Goal: Task Accomplishment & Management: Complete application form

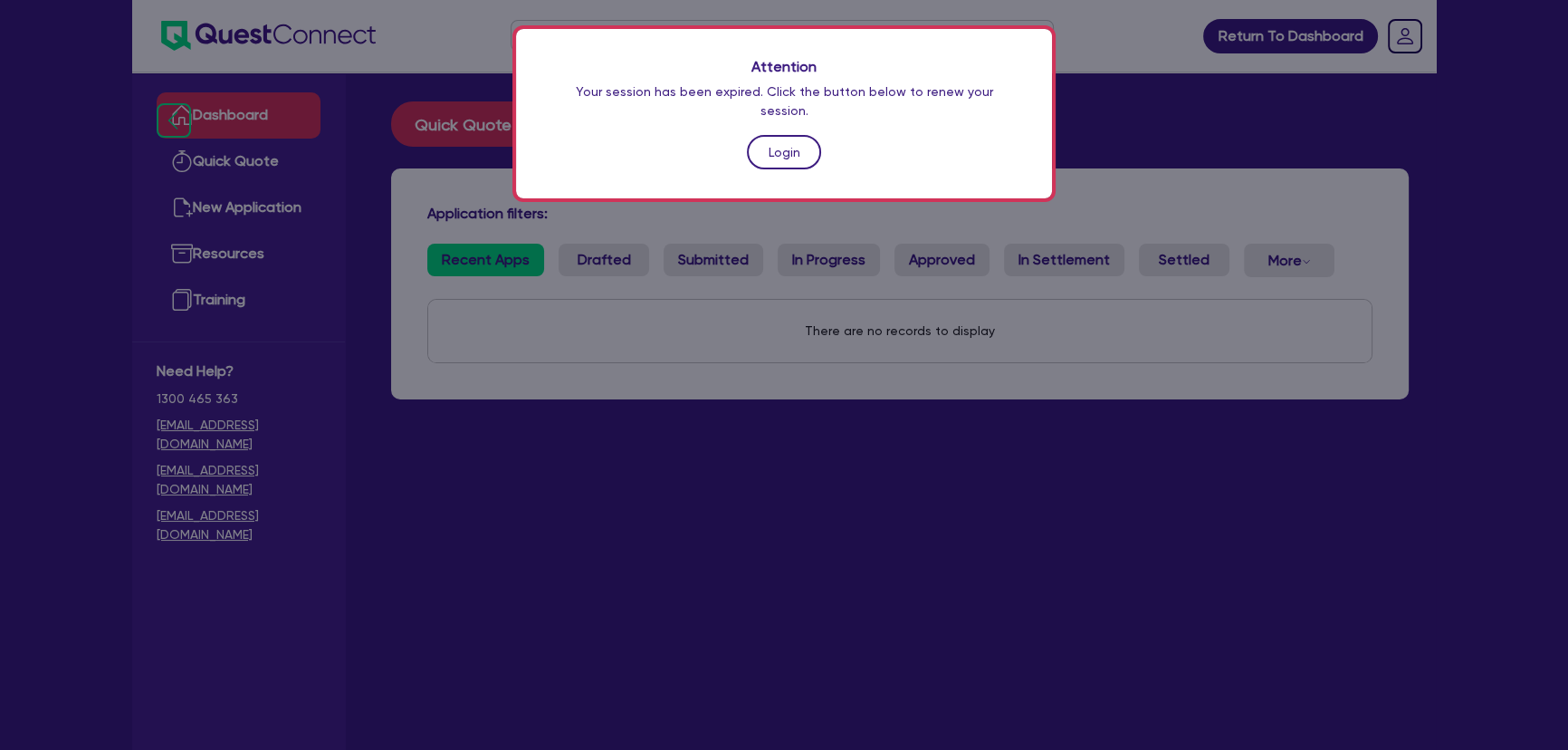
click at [758, 135] on link "Login" at bounding box center [784, 152] width 74 height 35
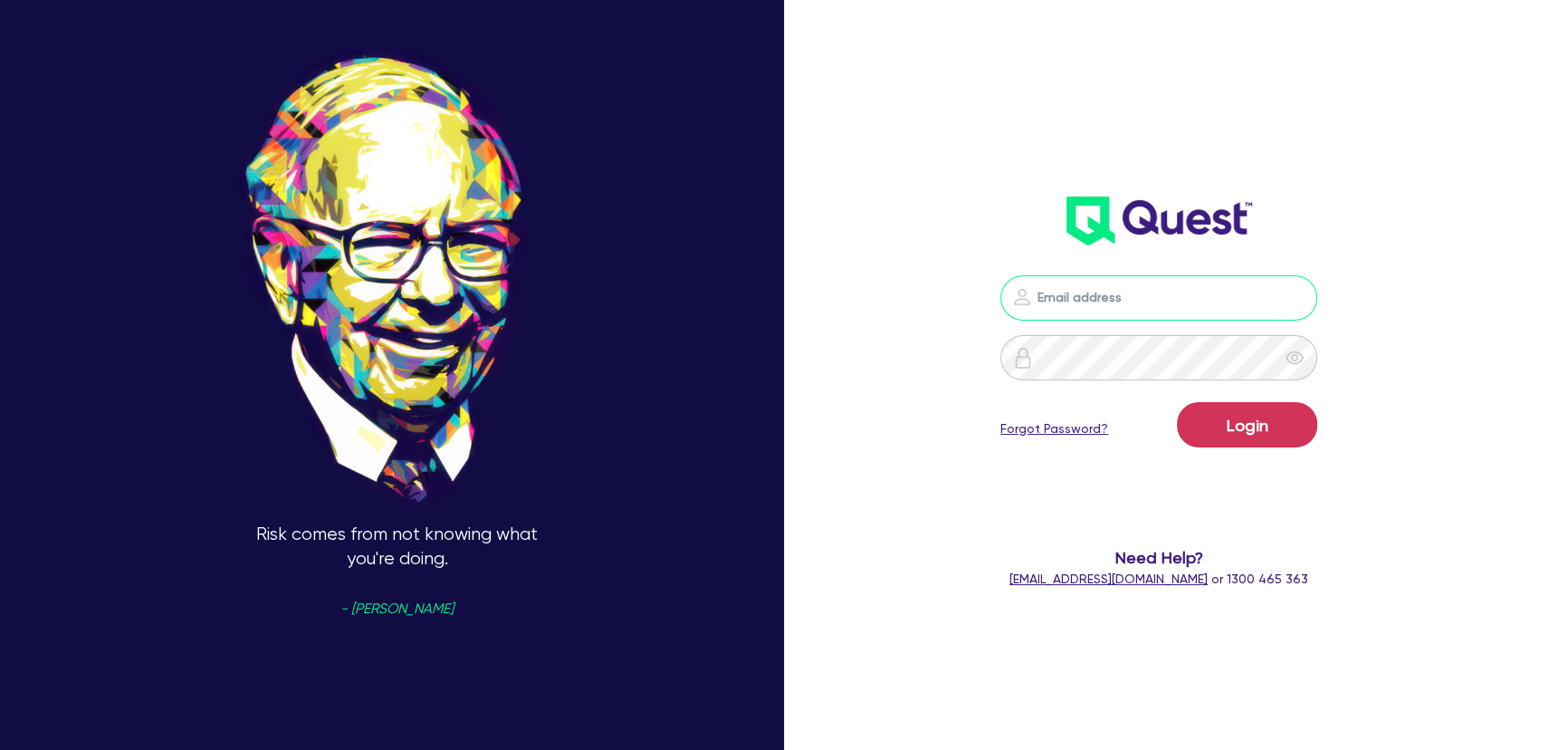
type input "[PERSON_NAME][EMAIL_ADDRESS][PERSON_NAME][DOMAIN_NAME]"
click at [1231, 414] on button "Login" at bounding box center [1247, 425] width 141 height 45
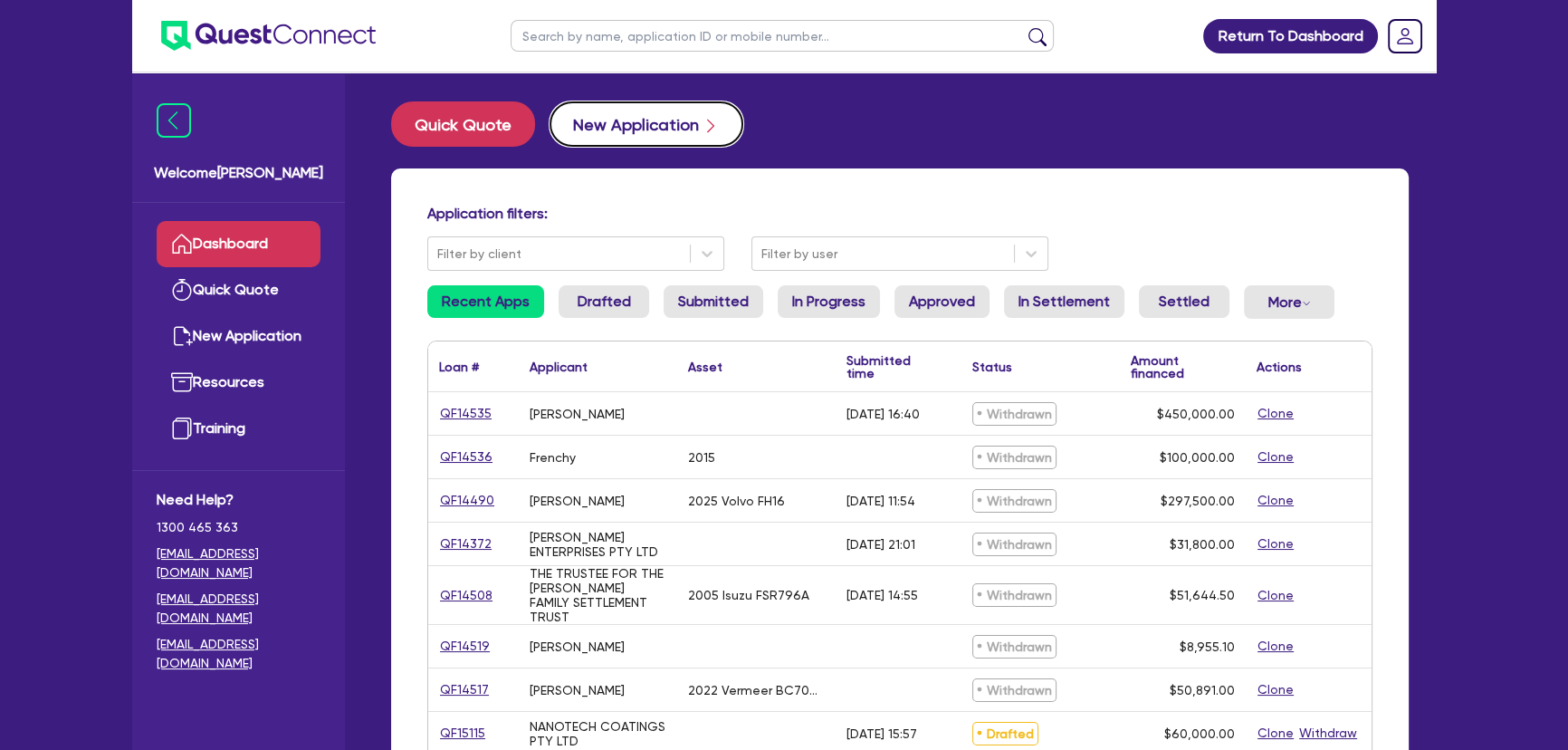
click at [620, 119] on button "New Application" at bounding box center [646, 123] width 193 height 45
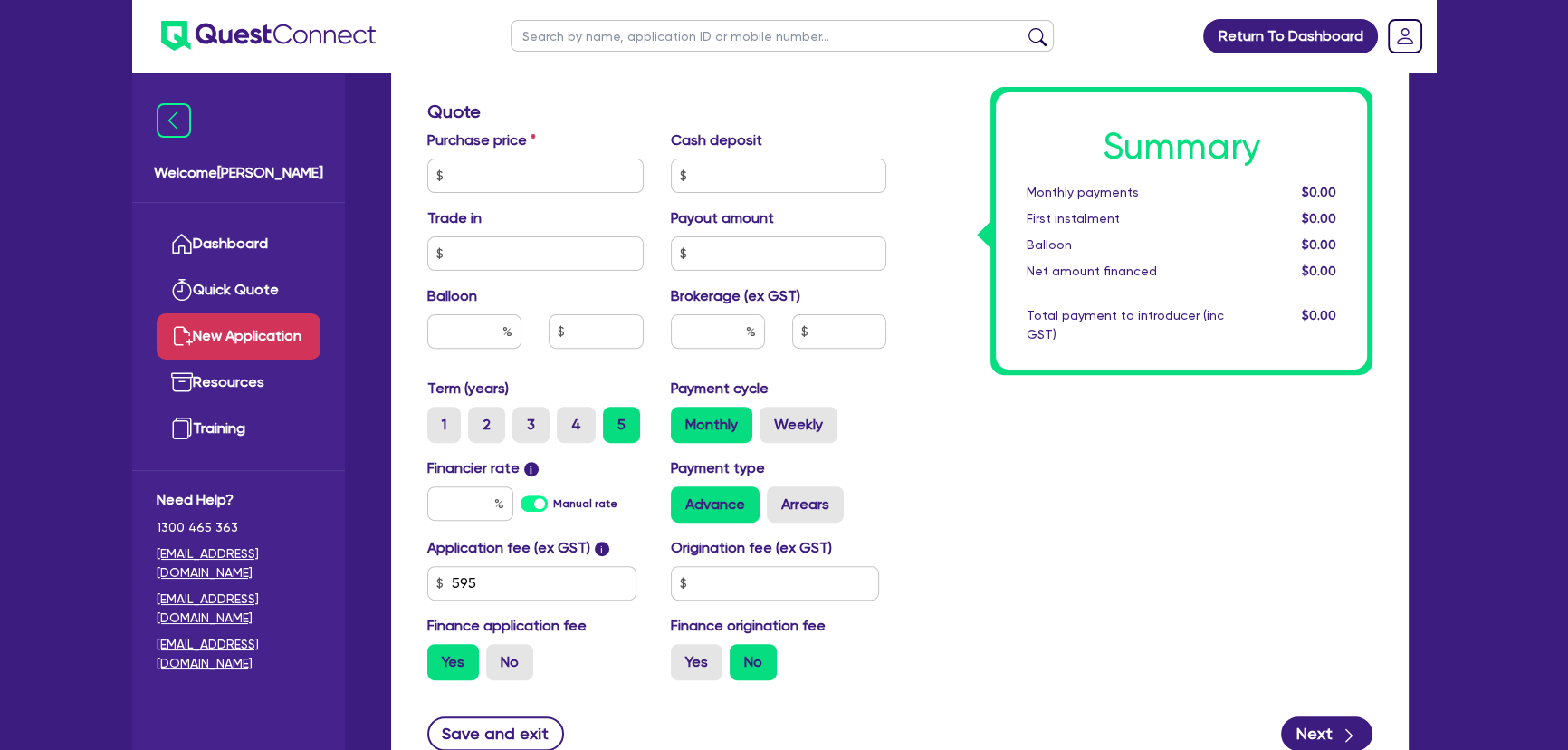
scroll to position [659, 0]
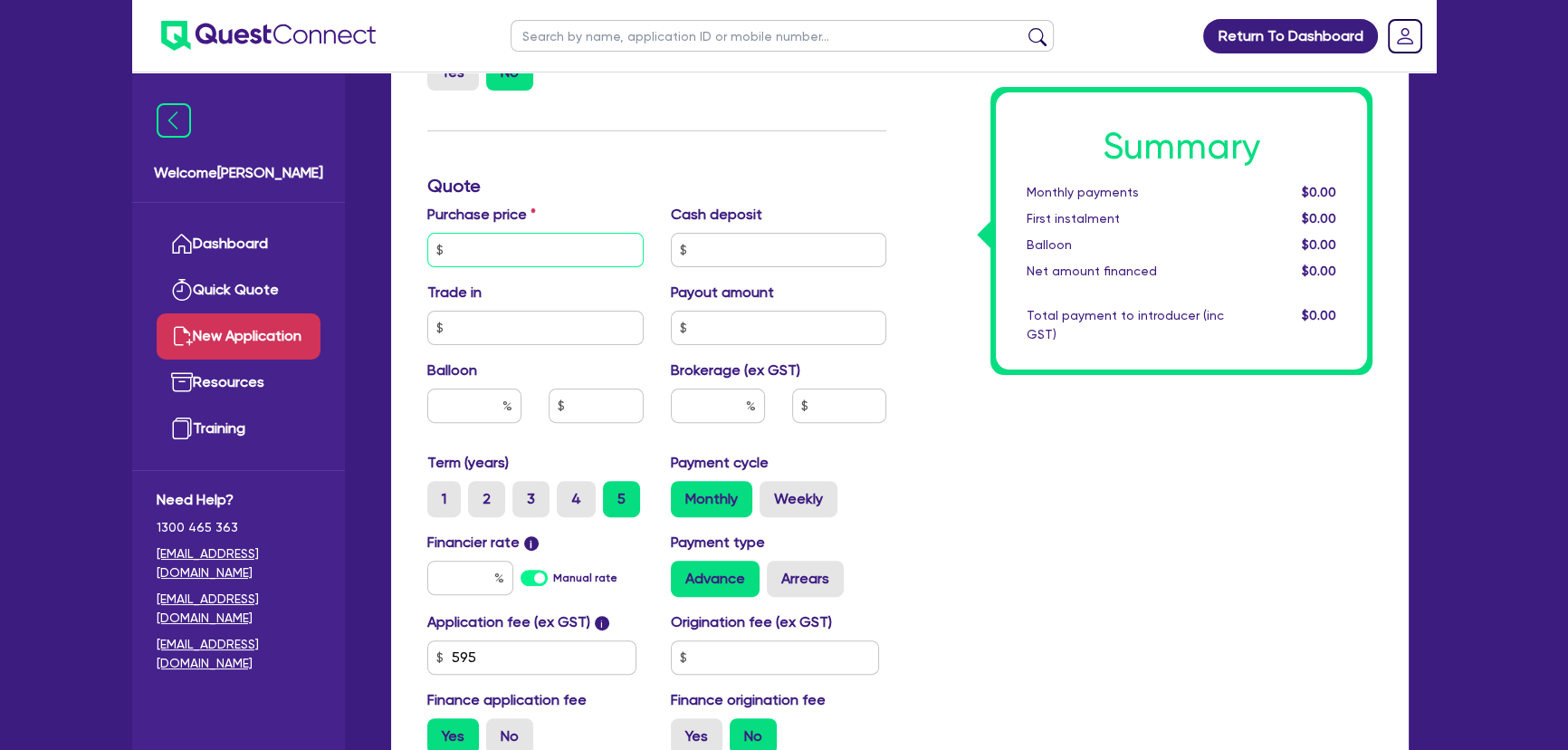
click at [543, 244] on input "text" at bounding box center [535, 250] width 217 height 35
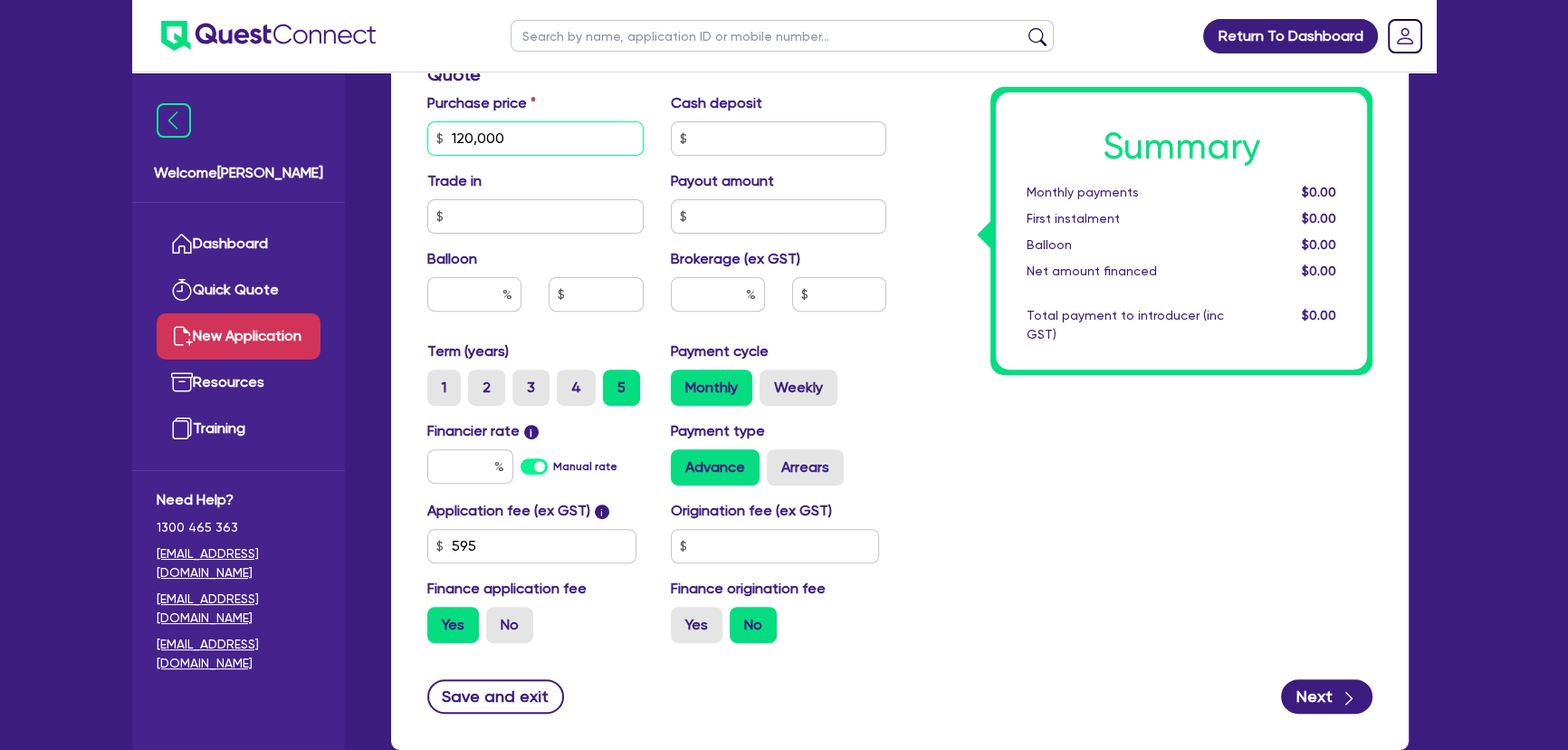
scroll to position [878, 0]
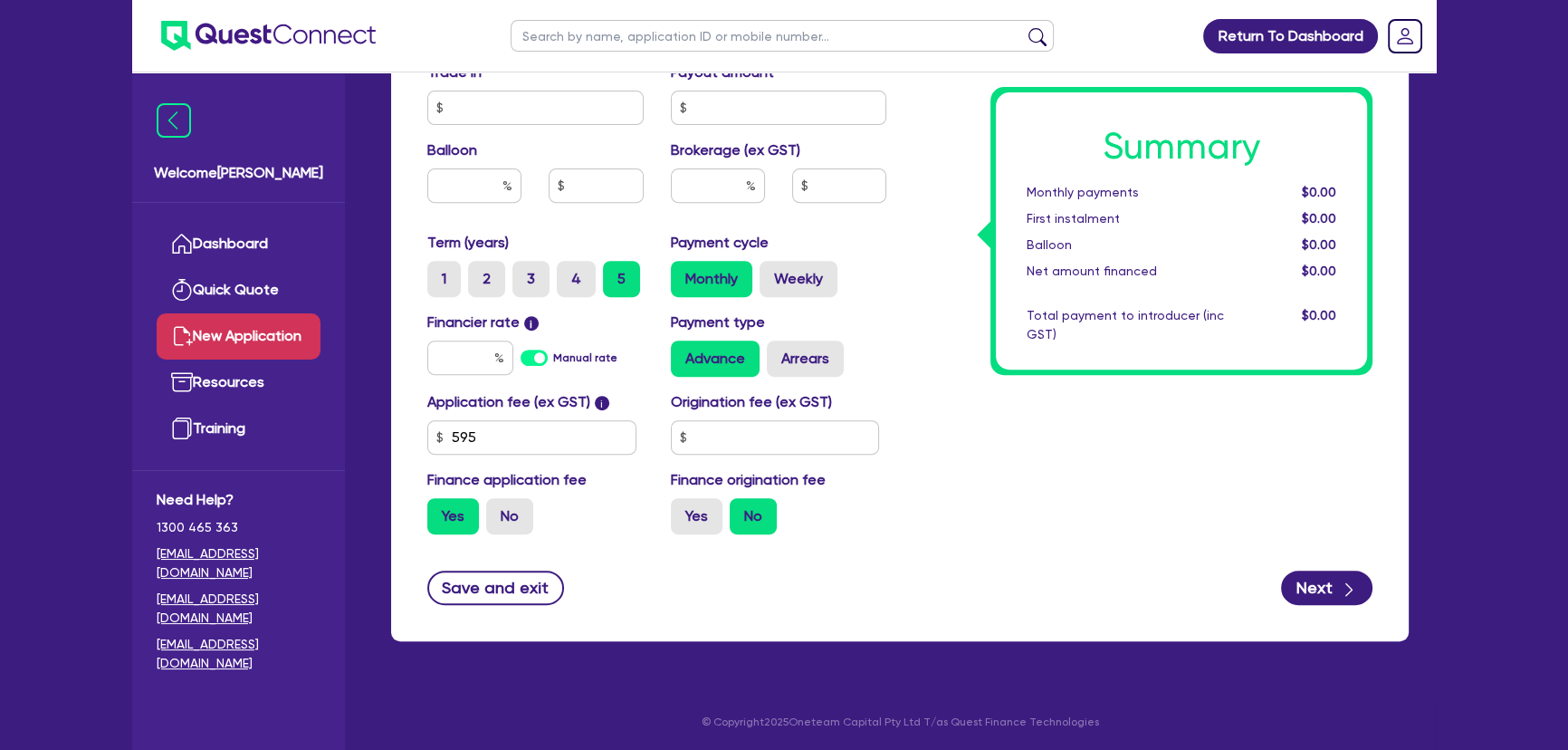
type input "120,000"
click at [462, 363] on input "text" at bounding box center [470, 358] width 86 height 35
type input "7.49"
click at [741, 145] on label "Brokerage (ex GST)" at bounding box center [735, 150] width 130 height 22
click at [729, 176] on input "text" at bounding box center [718, 186] width 94 height 35
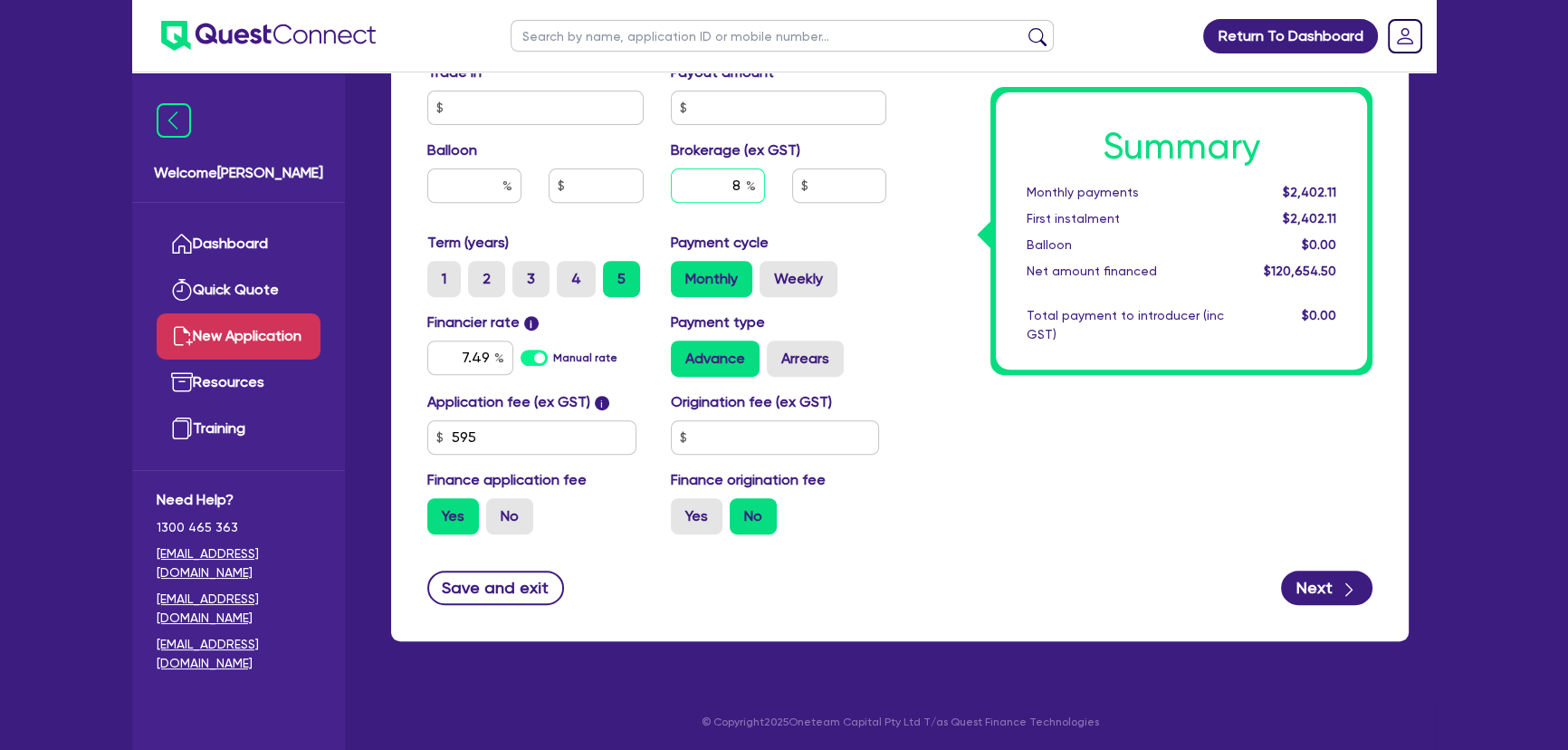
type input "8"
click at [725, 180] on input "8" at bounding box center [718, 186] width 94 height 35
type input "9,652.36"
click at [848, 237] on div "Payment cycle Monthly Weekly" at bounding box center [779, 265] width 244 height 65
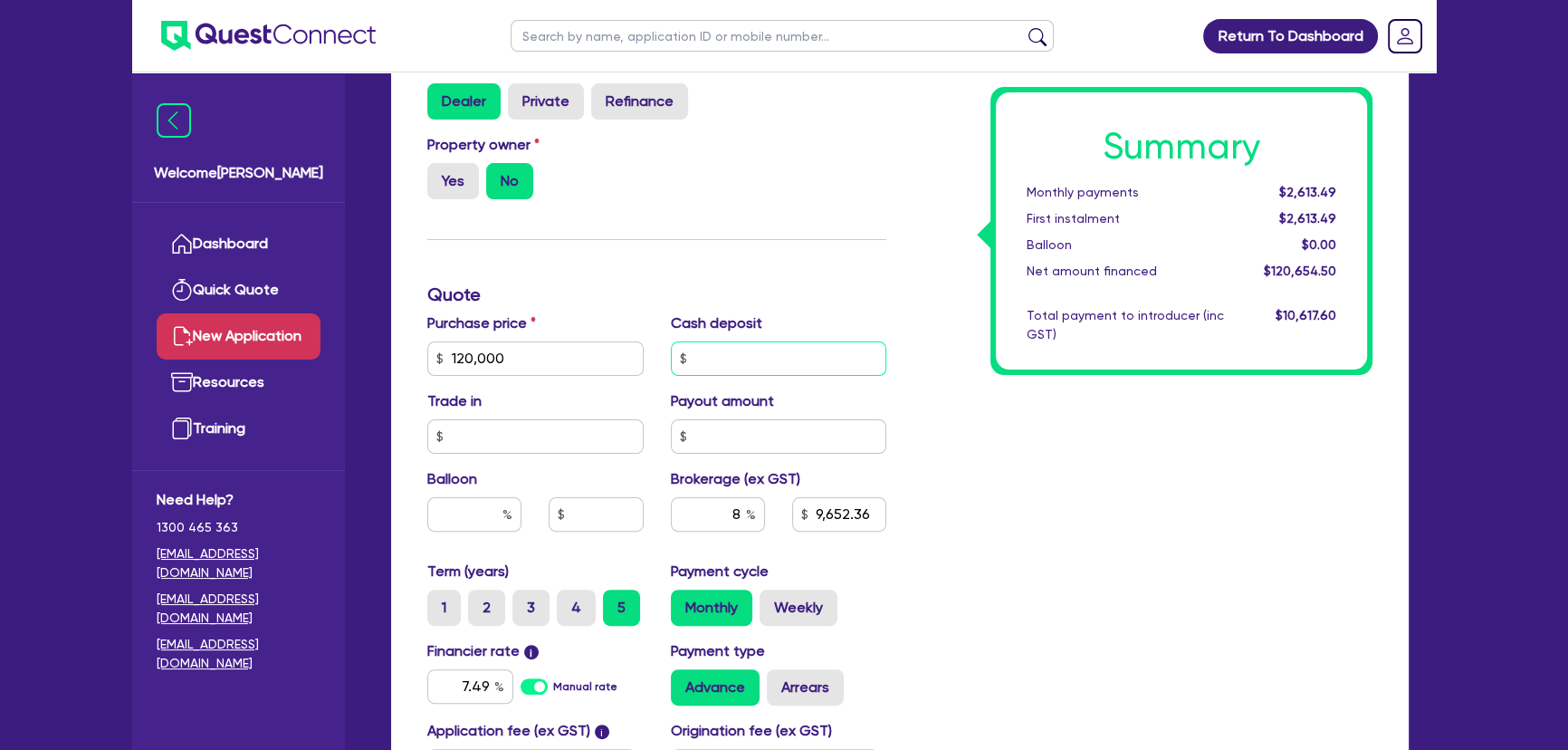
click at [731, 346] on input "text" at bounding box center [779, 359] width 217 height 35
type input "2"
type input "40,000"
click at [869, 281] on div "Finance type Chattel Mortgage Business Loan Asset type category Select Cars and…" at bounding box center [656, 349] width 486 height 1059
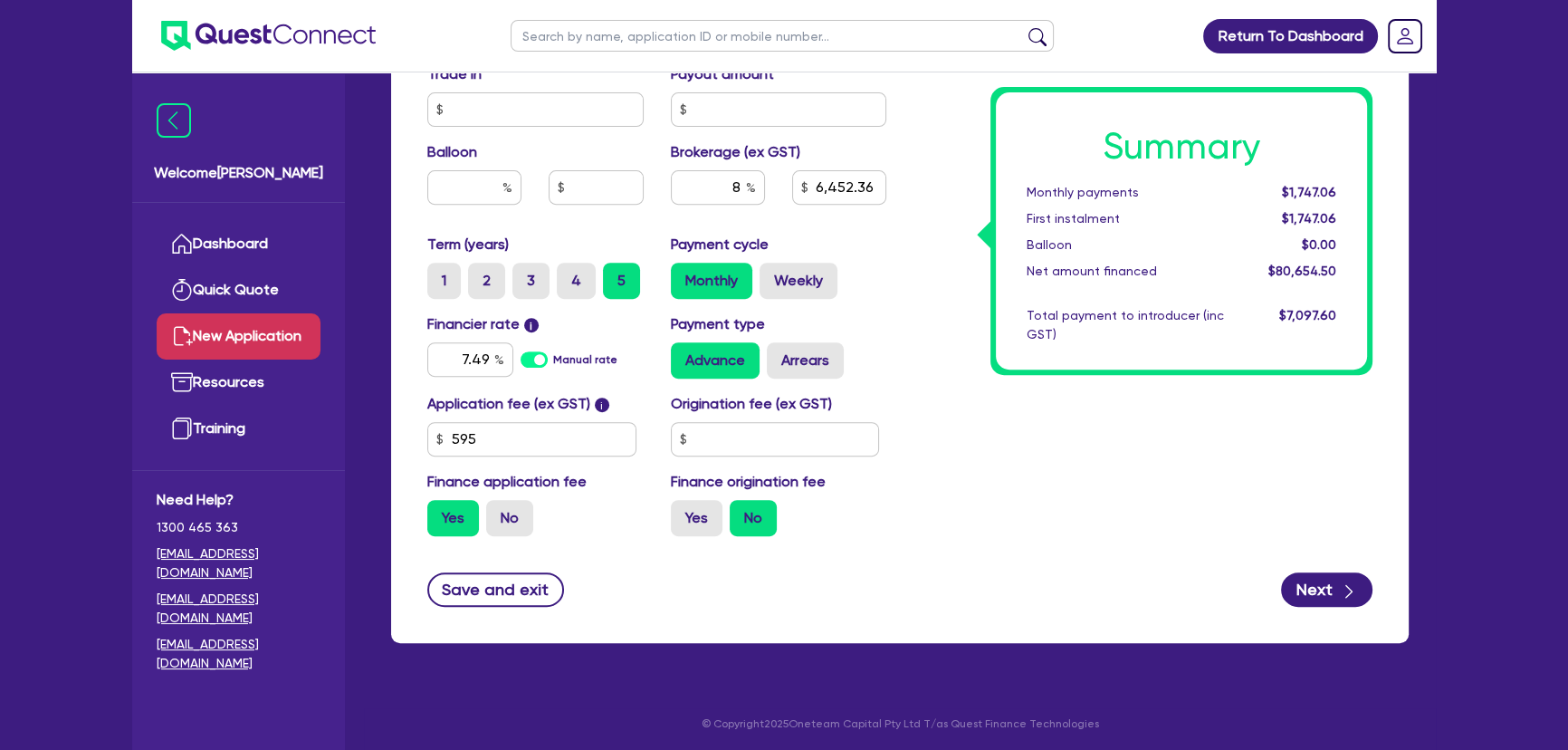
scroll to position [878, 0]
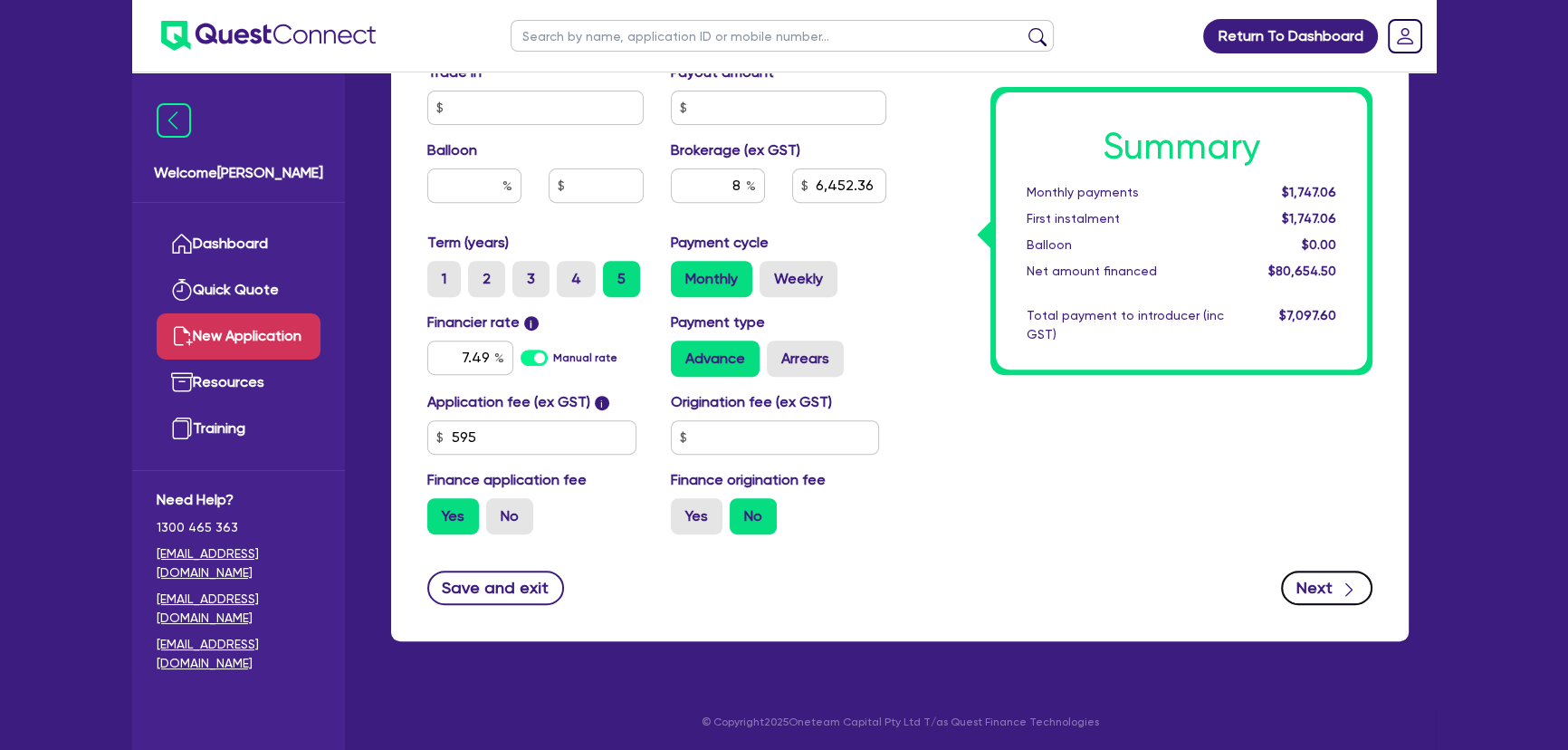
click at [1326, 584] on button "Next" at bounding box center [1326, 588] width 91 height 35
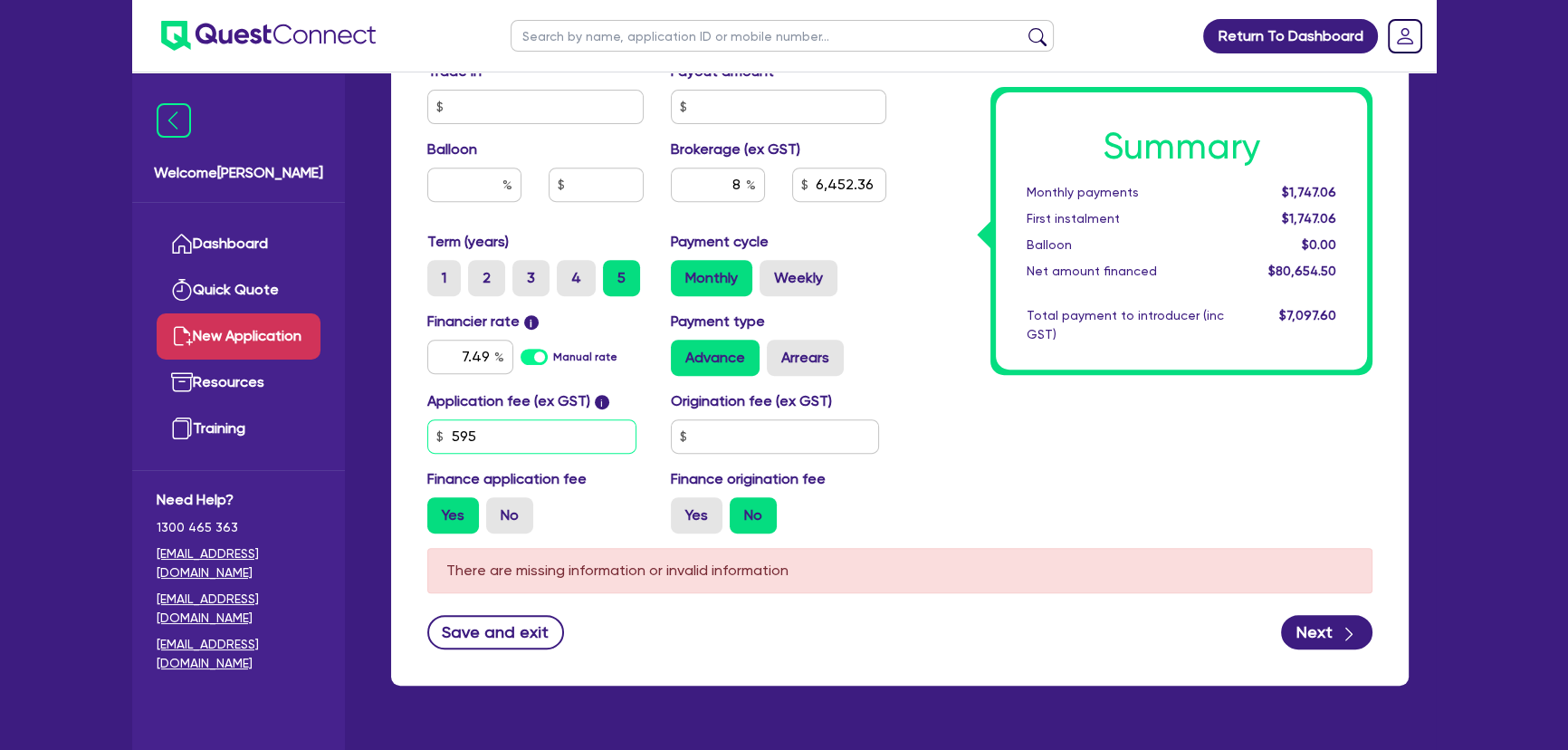
click at [506, 437] on input "595" at bounding box center [531, 437] width 209 height 35
click at [507, 437] on input "595" at bounding box center [531, 437] width 209 height 35
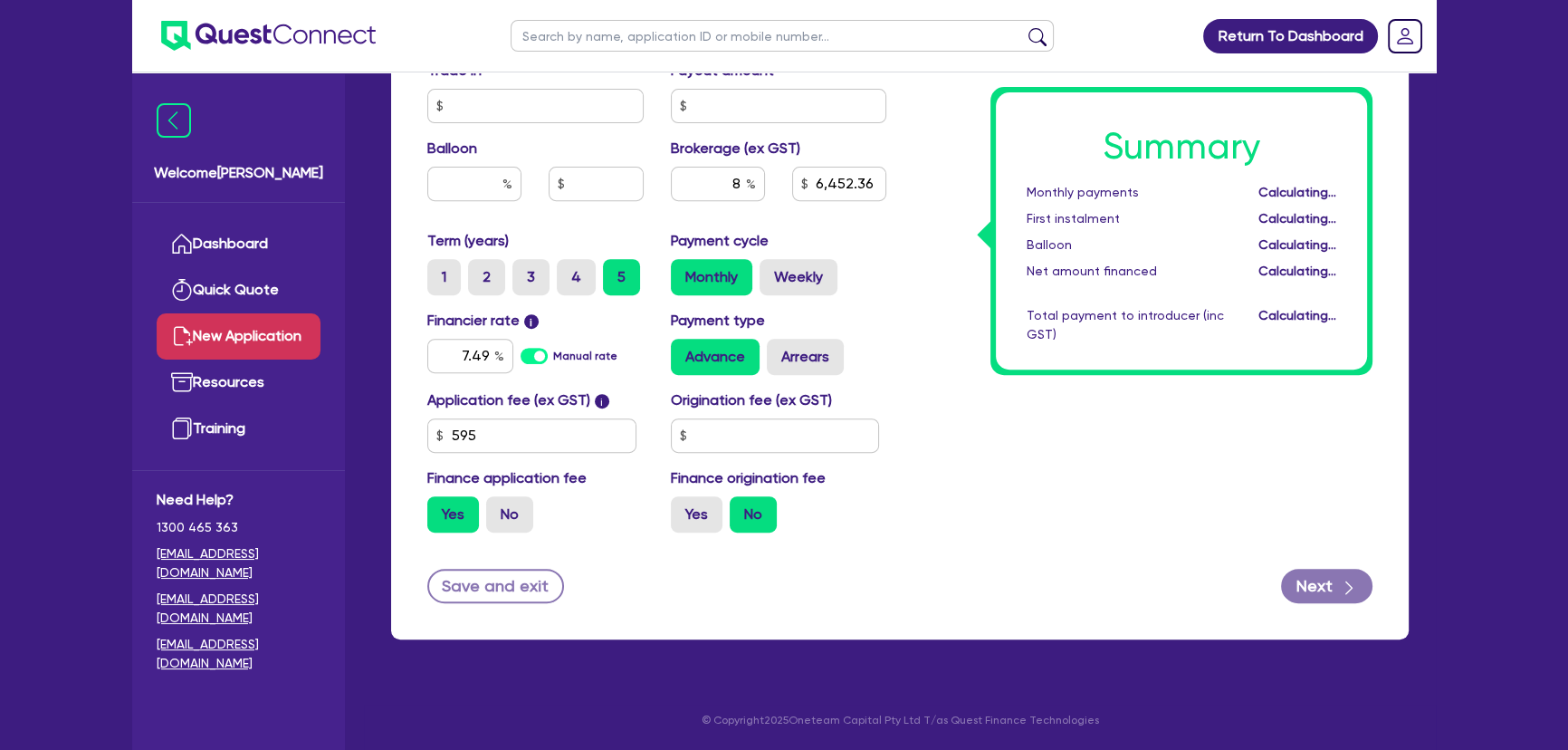
drag, startPoint x: 1048, startPoint y: 538, endPoint x: 1092, endPoint y: 389, distance: 155.4
click at [1048, 536] on div "Summary Monthly payments Calculating... First instalment Calculating... Balloon…" at bounding box center [1143, 18] width 486 height 1059
type input "6,452.36"
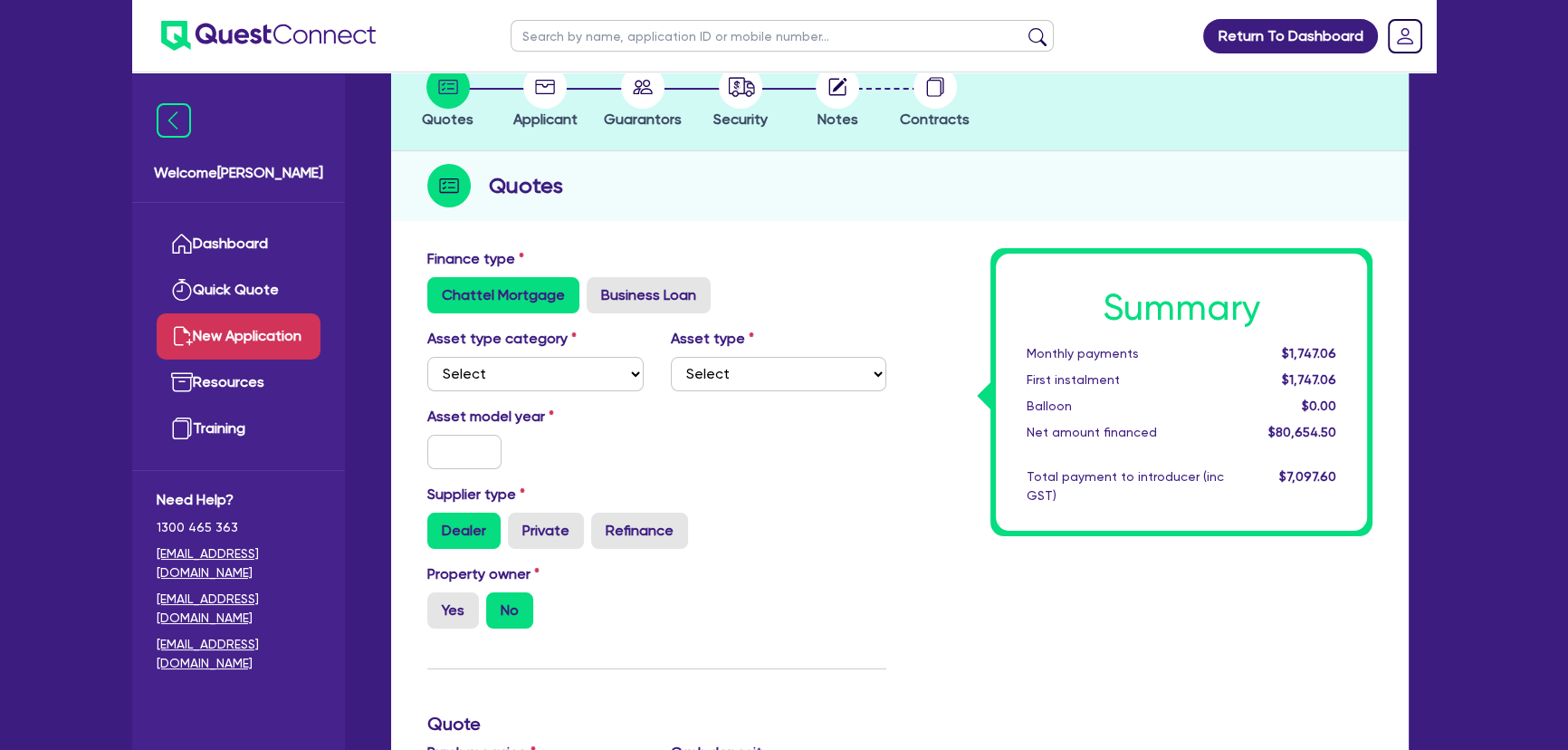
scroll to position [246, 0]
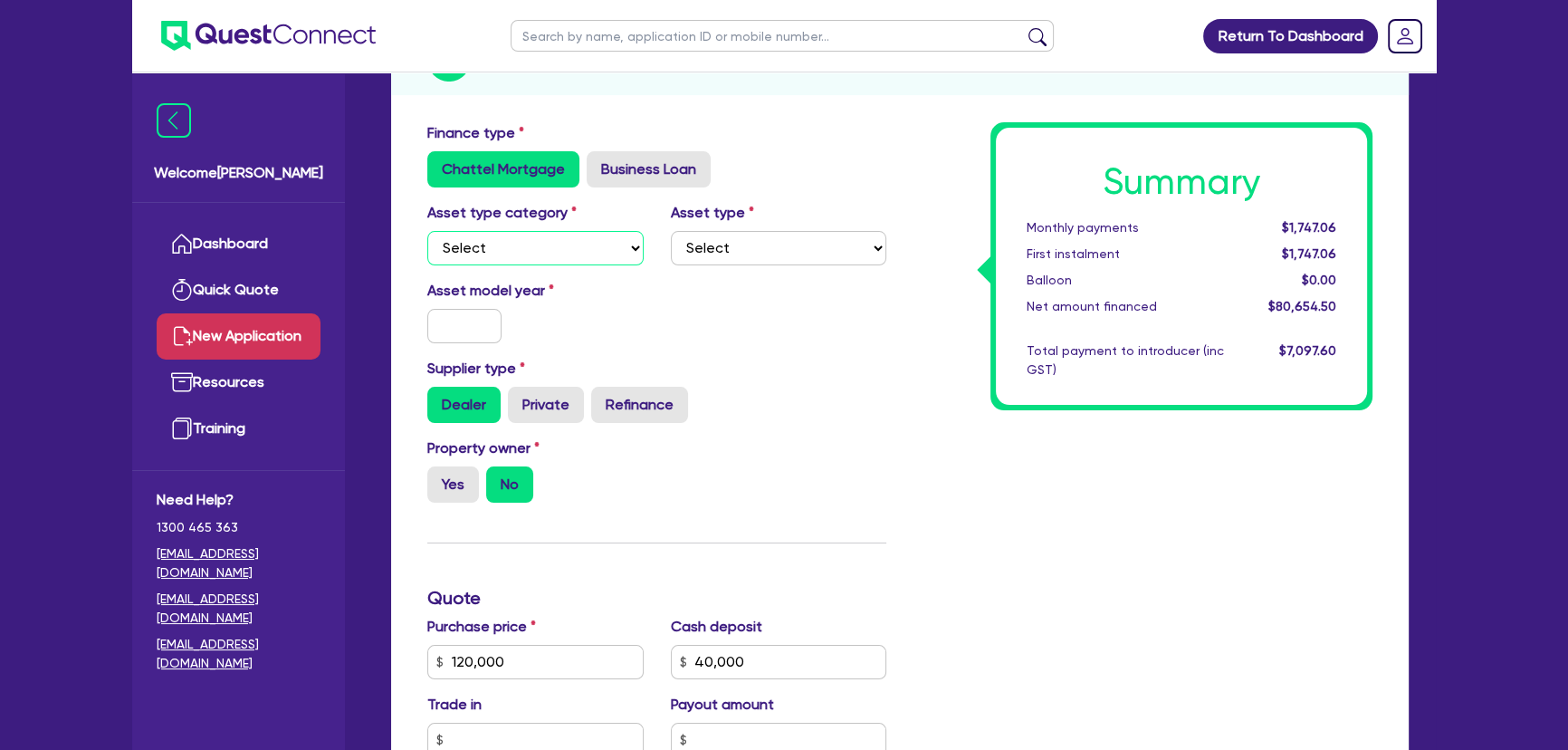
click at [524, 240] on select "Select Cars and light trucks Primary assets Secondary assets Tertiary assets" at bounding box center [535, 248] width 217 height 35
select select "CARS_AND_LIGHT_TRUCKS"
click at [427, 231] on select "Select Cars and light trucks Primary assets Secondary assets Tertiary assets" at bounding box center [535, 248] width 217 height 35
click at [761, 264] on div "Asset type category Select Cars and light trucks Primary assets Secondary asset…" at bounding box center [656, 241] width 486 height 78
click at [758, 262] on select "Select Passenger vehicles Vans and utes Light trucks up to 4.5 tonne" at bounding box center [779, 248] width 217 height 35
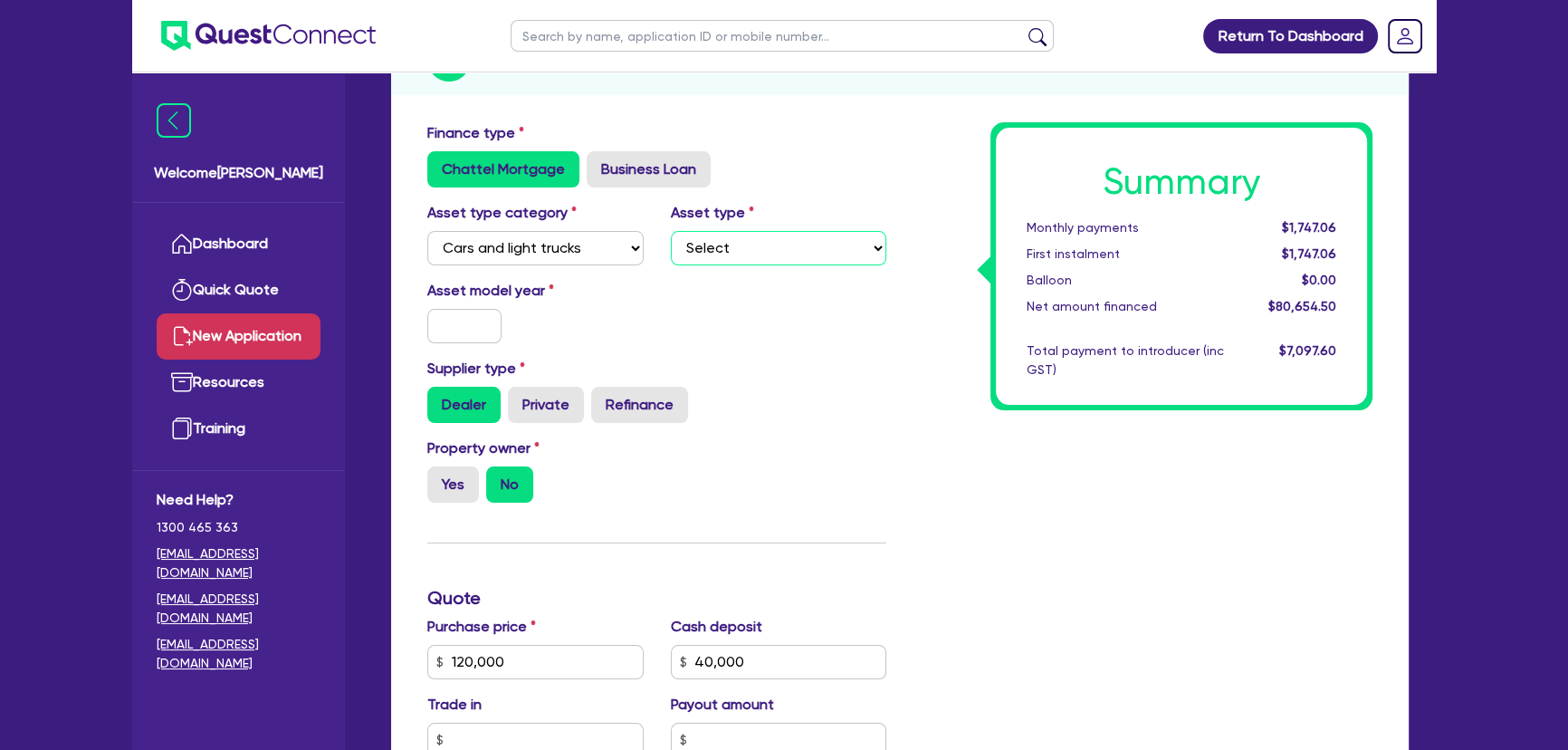
select select "PASSENGER_VEHICLES"
click at [671, 231] on select "Select Passenger vehicles Vans and utes Light trucks up to 4.5 tonne" at bounding box center [779, 248] width 217 height 35
type input "6,452.36"
click at [469, 324] on input "text" at bounding box center [464, 326] width 74 height 35
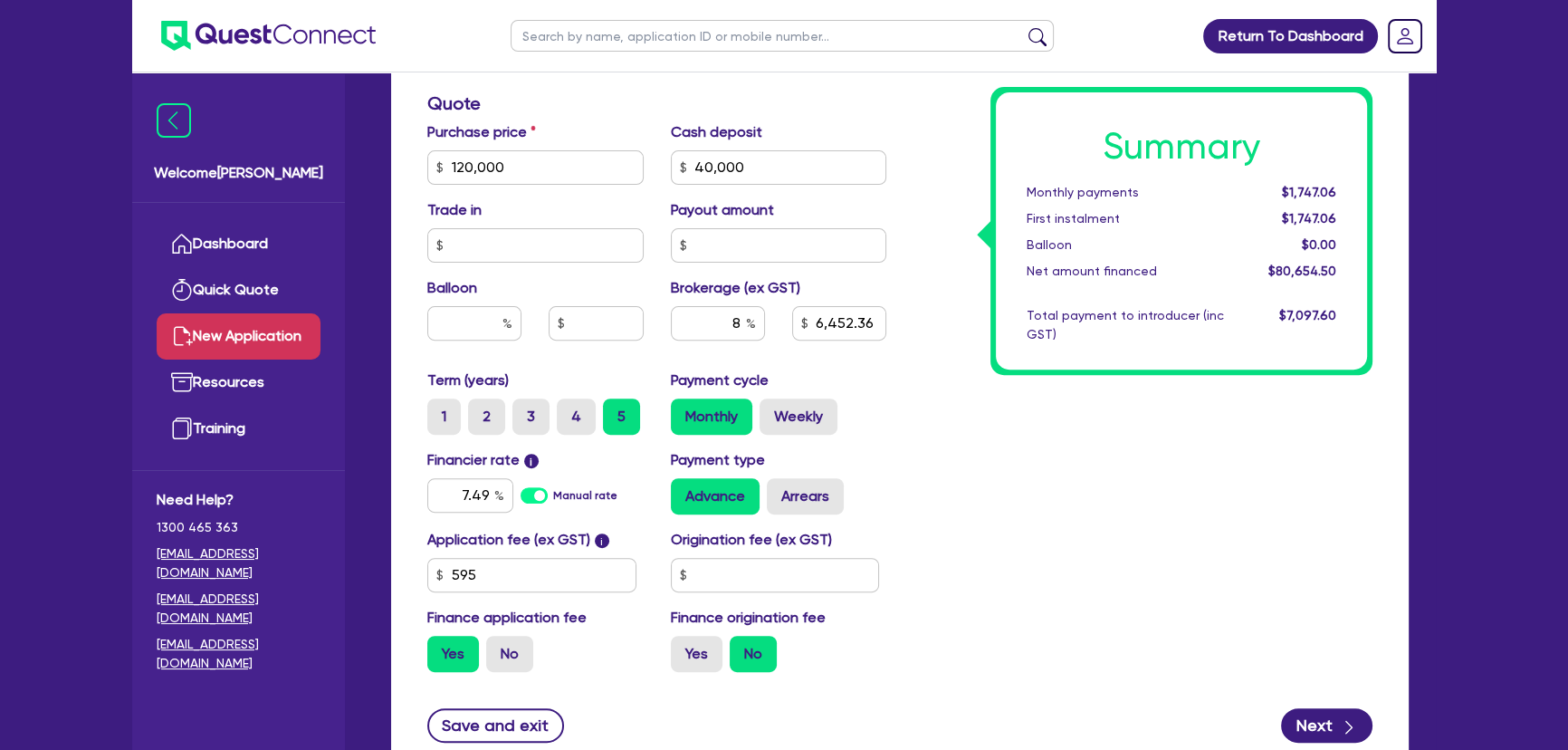
type input "2025"
type input "6,452.36"
drag, startPoint x: 760, startPoint y: 179, endPoint x: 599, endPoint y: 219, distance: 165.9
click at [646, 184] on div "Purchase price 120,000 Cash deposit 40,000 Trade in Payout amount Balloon Broke…" at bounding box center [656, 246] width 486 height 248
drag, startPoint x: 574, startPoint y: 236, endPoint x: 511, endPoint y: 246, distance: 63.8
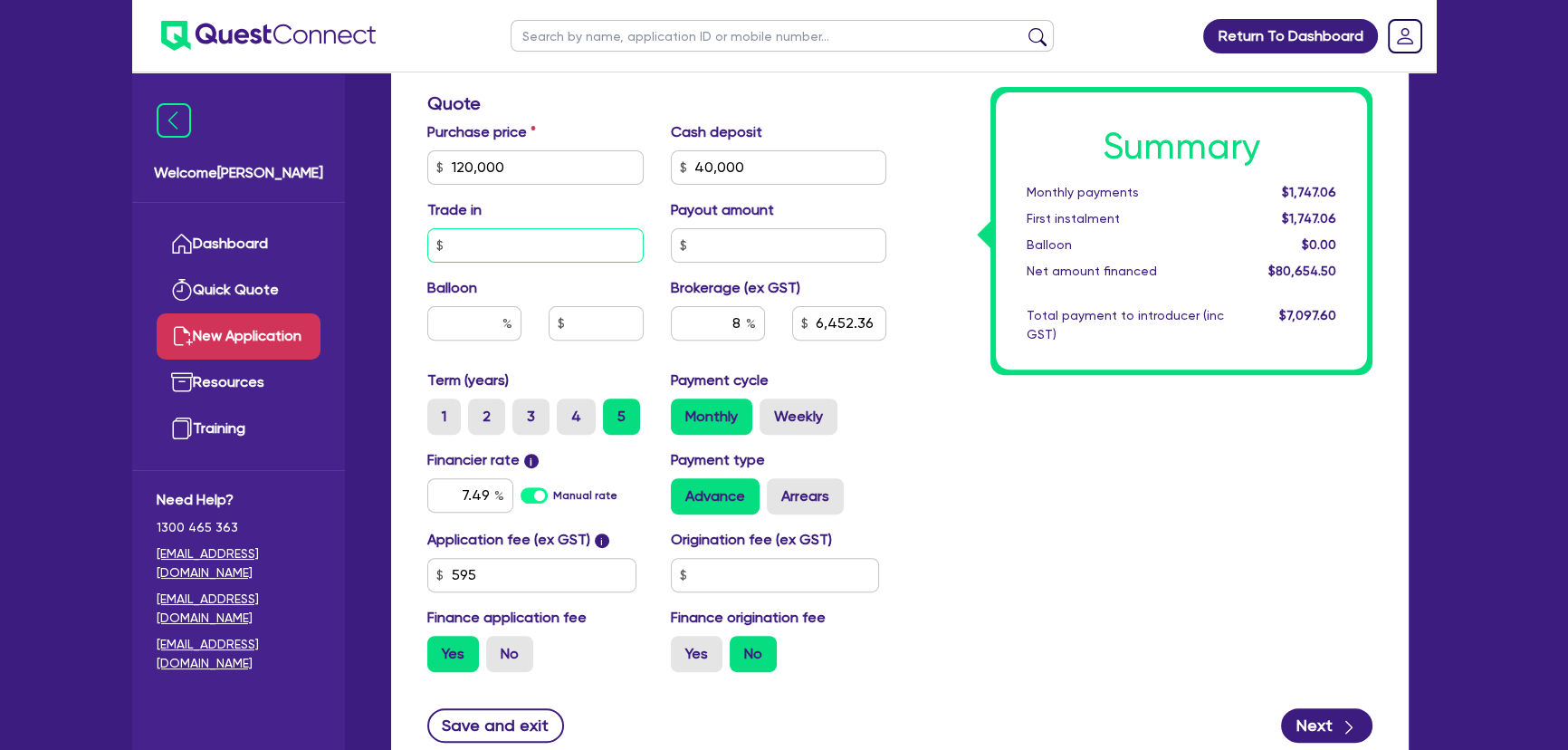
click at [520, 246] on input "text" at bounding box center [535, 246] width 217 height 35
click at [580, 236] on input "text" at bounding box center [535, 246] width 217 height 35
type input "5"
type input "6,451.96"
type input "57,000"
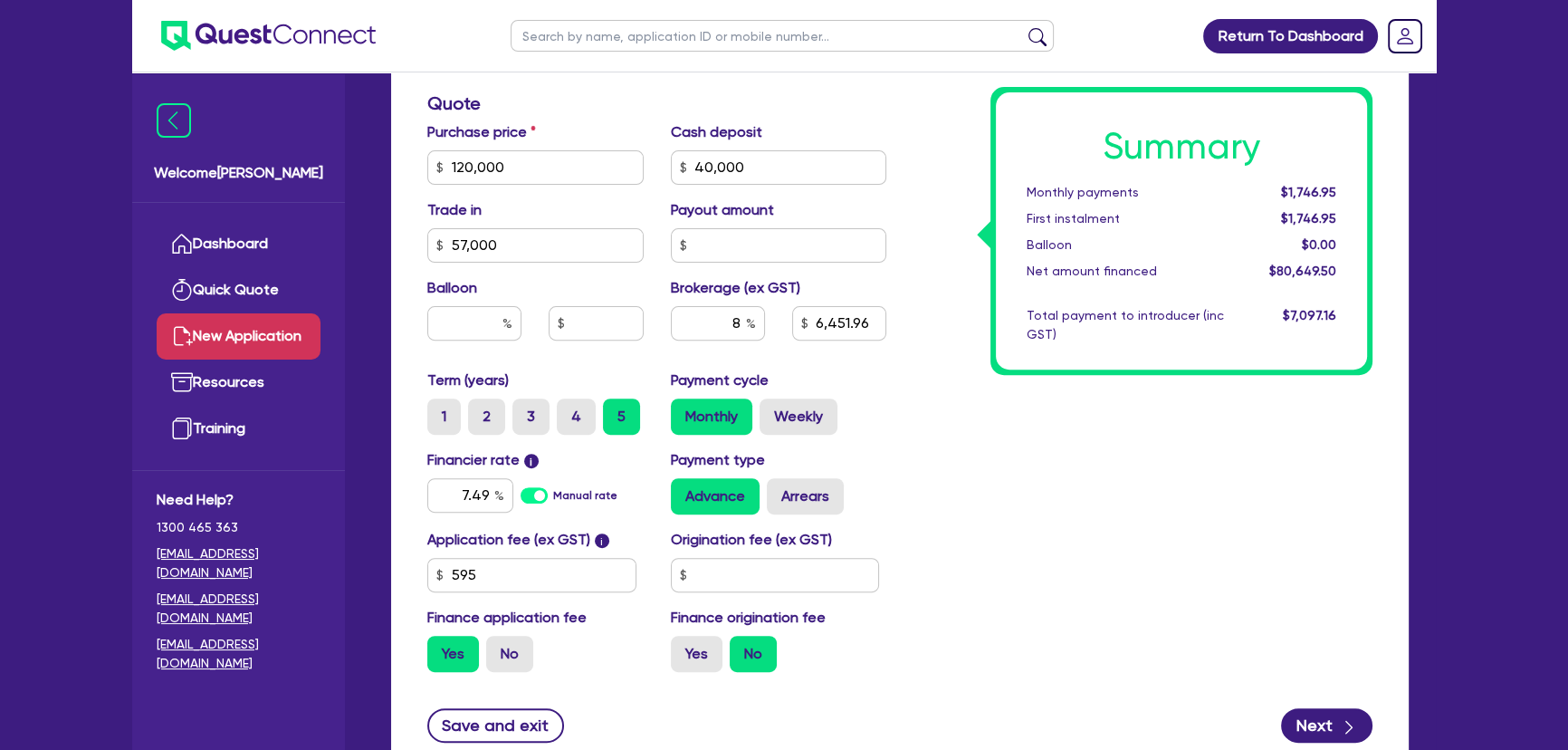
drag, startPoint x: 1114, startPoint y: 607, endPoint x: 1113, endPoint y: 592, distance: 15.0
click at [1114, 598] on div "Summary Monthly payments $1,746.95 First instalment $1,746.95 Balloon $0.00 Net…" at bounding box center [1143, 157] width 486 height 1059
type input "1,892.36"
click at [518, 232] on input "57,000" at bounding box center [535, 246] width 217 height 35
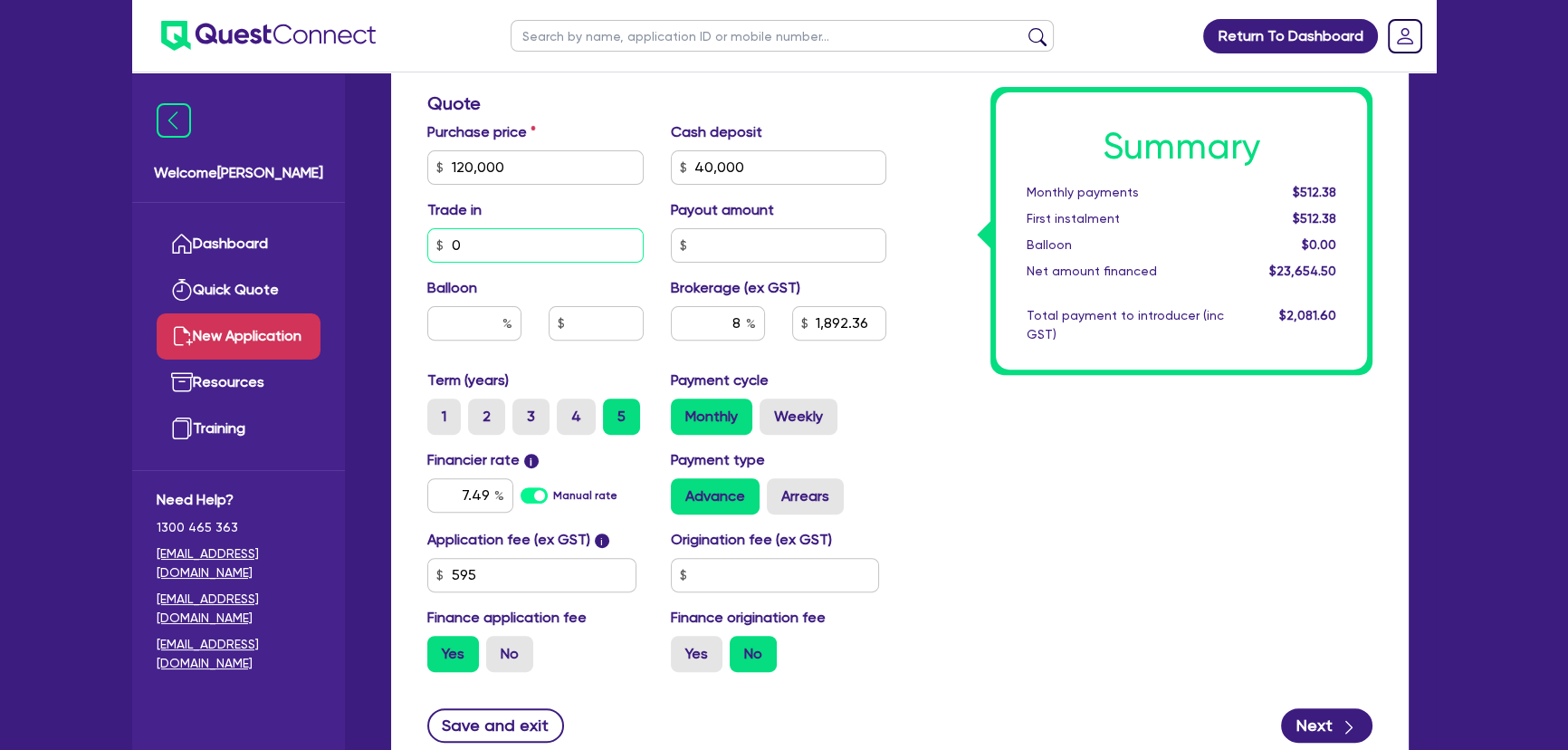
type input "0"
drag, startPoint x: 938, startPoint y: 427, endPoint x: 928, endPoint y: 424, distance: 10.4
click at [928, 424] on div "Summary Monthly payments Calculating... First instalment Calculating... Balloon…" at bounding box center [1143, 157] width 486 height 1059
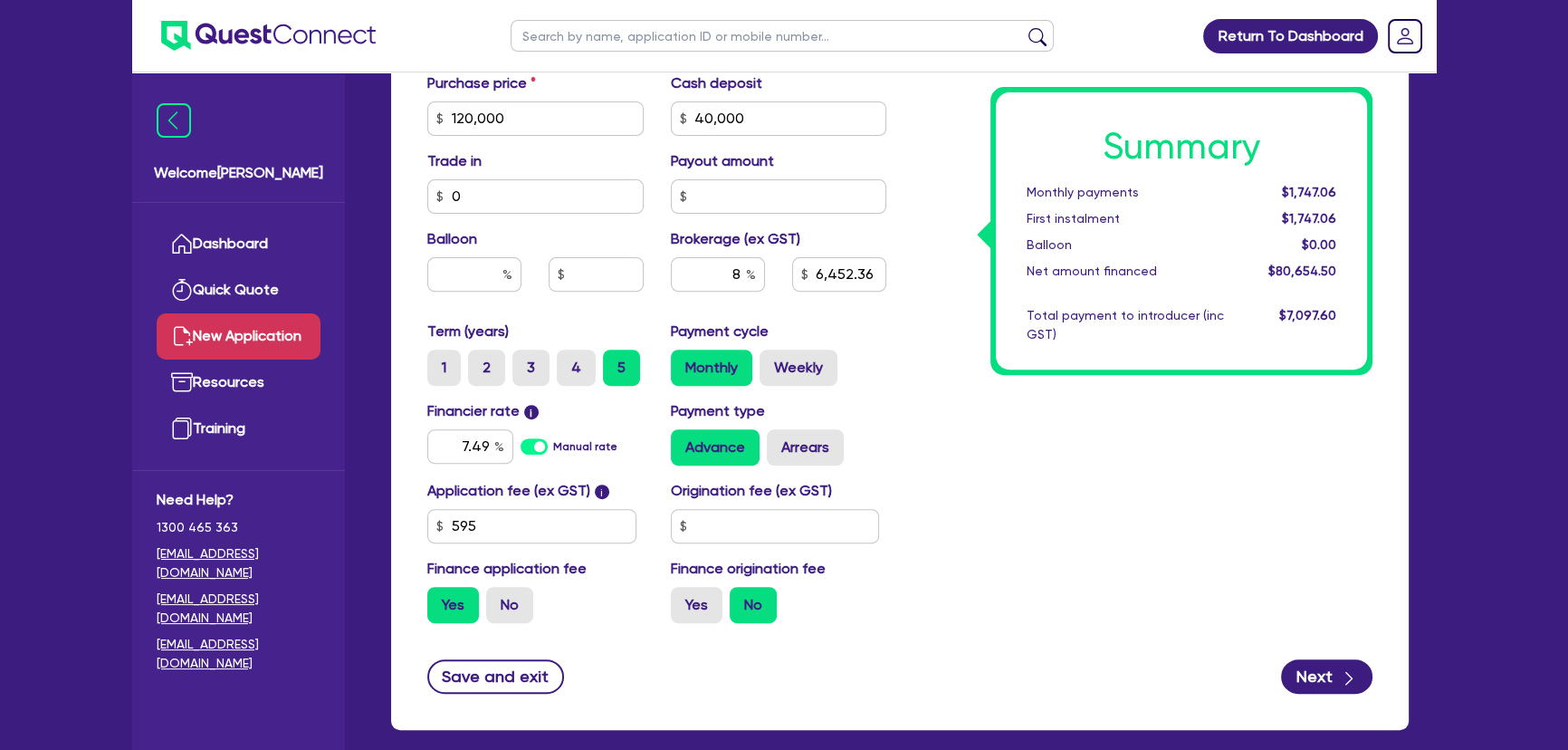
scroll to position [878, 0]
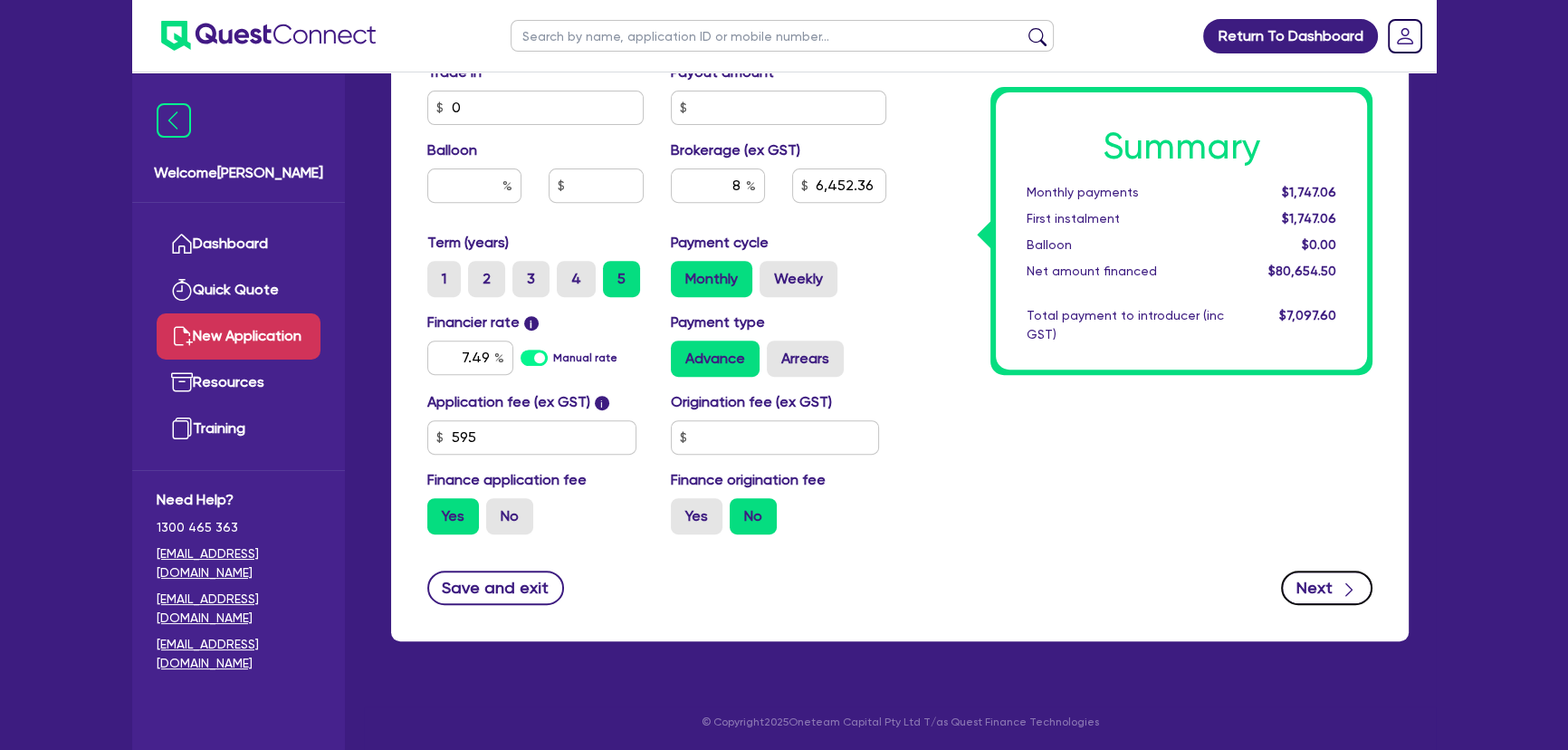
click at [1325, 587] on button "Next" at bounding box center [1326, 588] width 91 height 35
type input "6,452.36"
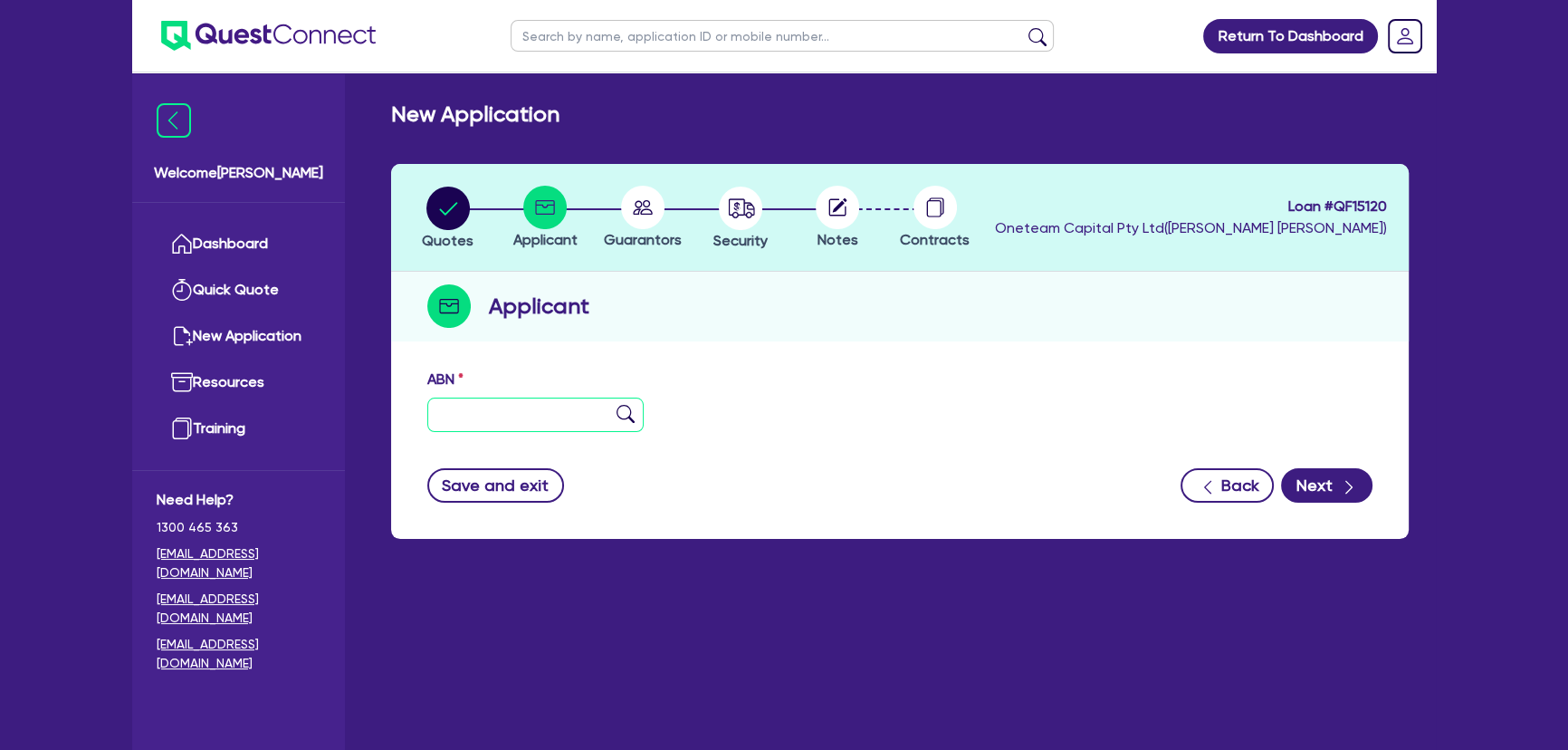
click at [534, 412] on input "text" at bounding box center [535, 415] width 217 height 35
paste input "71 686 487 785"
type input "71 686 487 785"
type input "MARTEK AUSTRALIA PTY LTD"
select select "COMPANY"
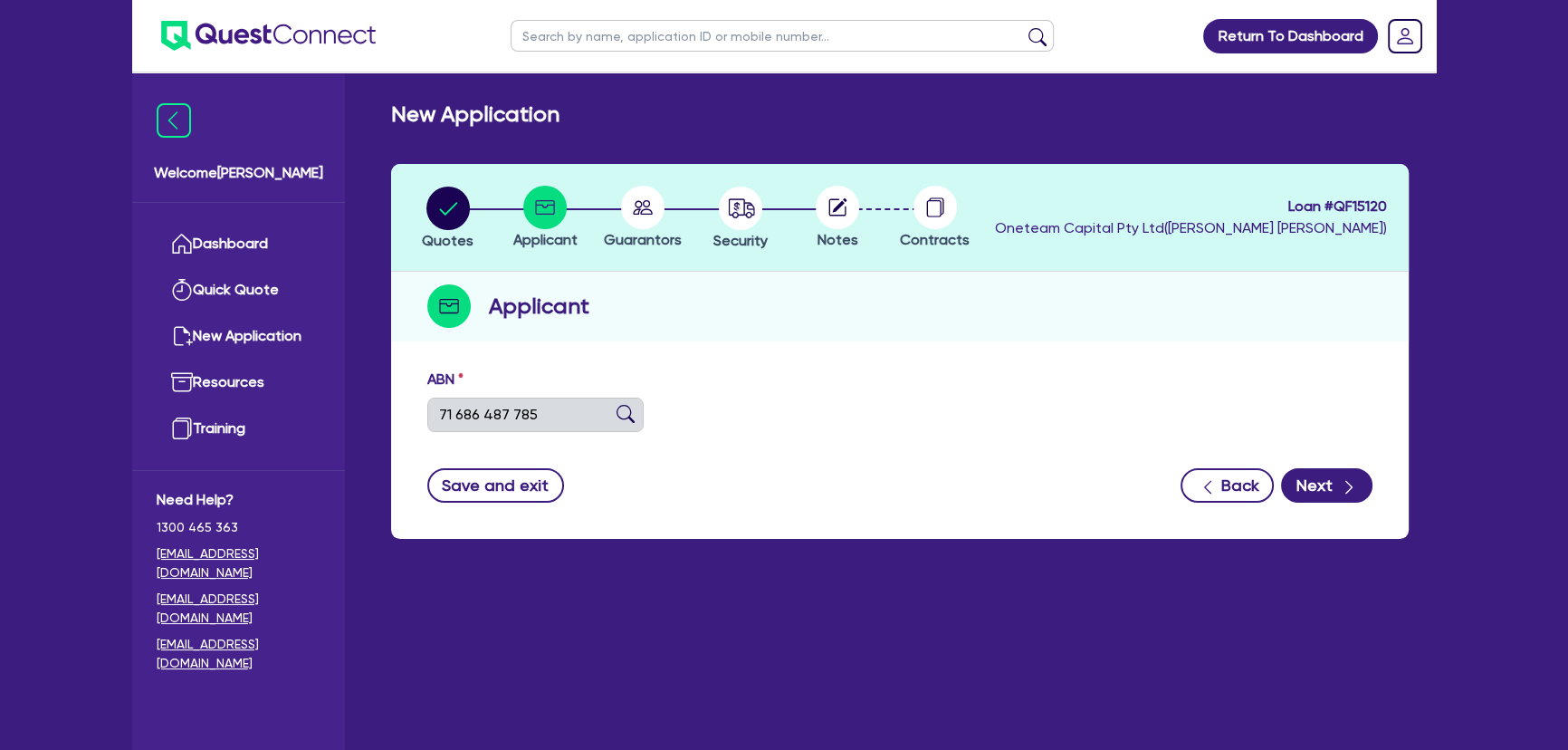
type input "[DATE]"
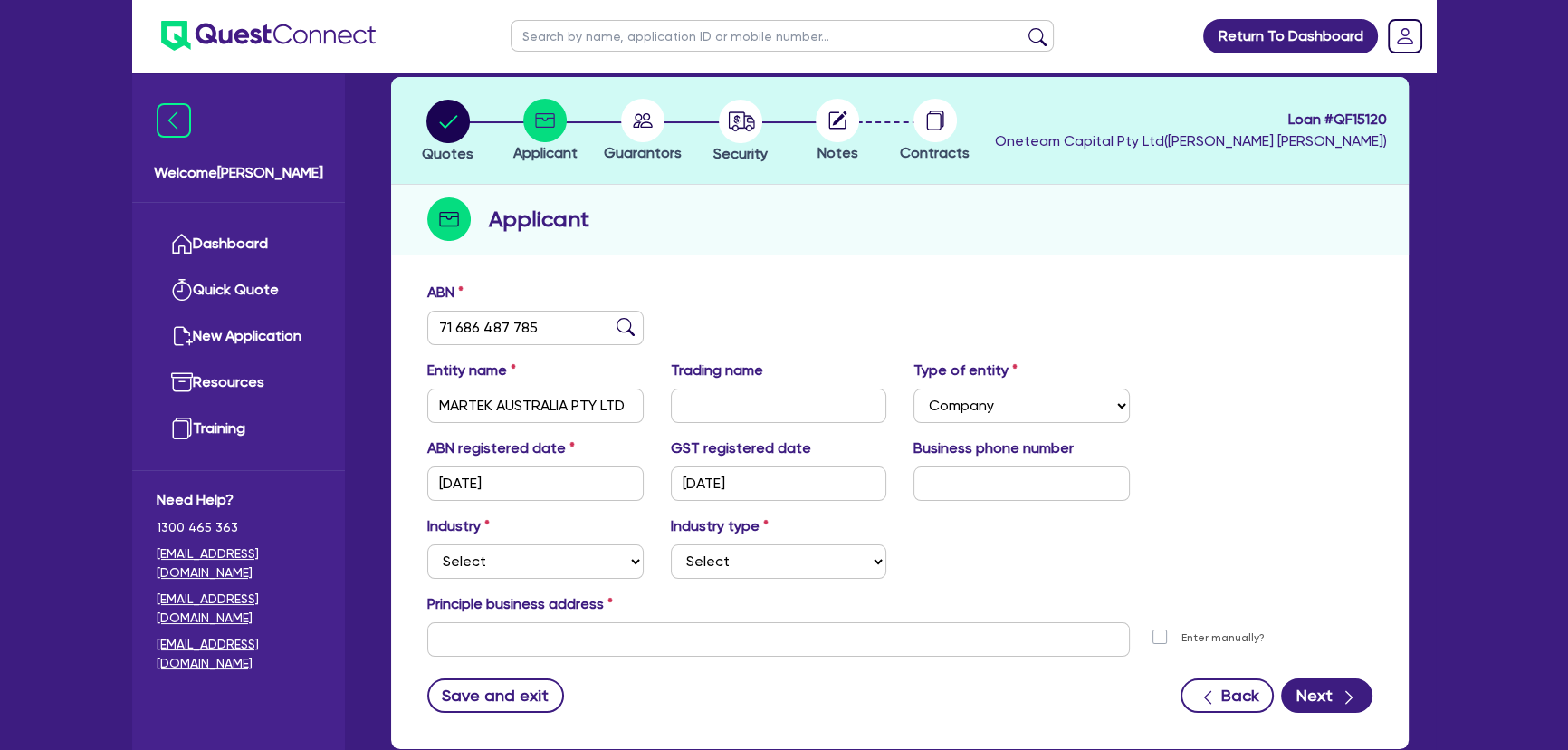
scroll to position [195, 0]
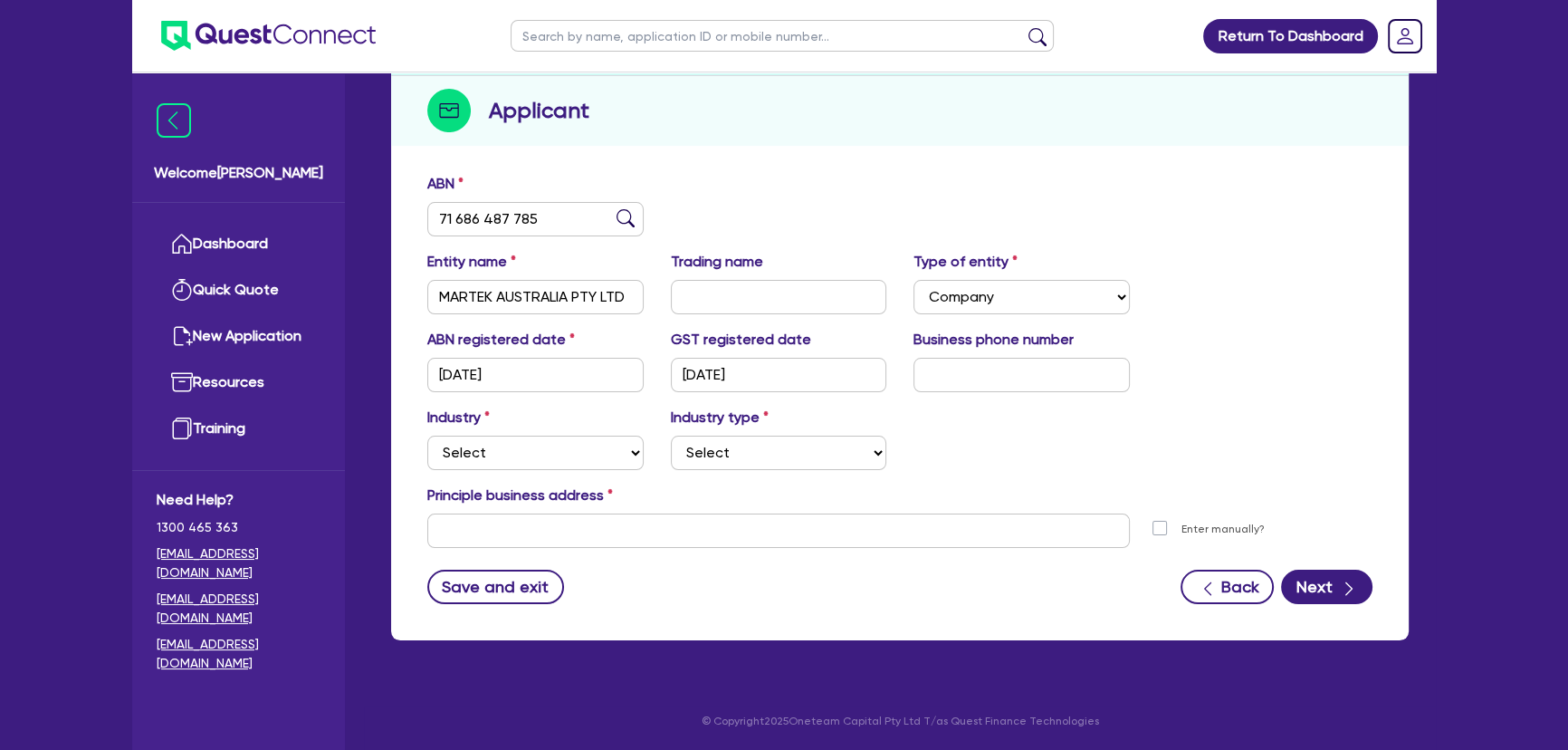
click at [961, 391] on div "ABN registered date [DATE] GST registered date [DATE] Business phone number" at bounding box center [900, 367] width 972 height 78
drag, startPoint x: 960, startPoint y: 380, endPoint x: 822, endPoint y: 389, distance: 138.3
click at [956, 379] on input "text" at bounding box center [1021, 375] width 217 height 35
click at [1017, 377] on input "text" at bounding box center [1021, 375] width 217 height 35
paste input "4 3238 6807"
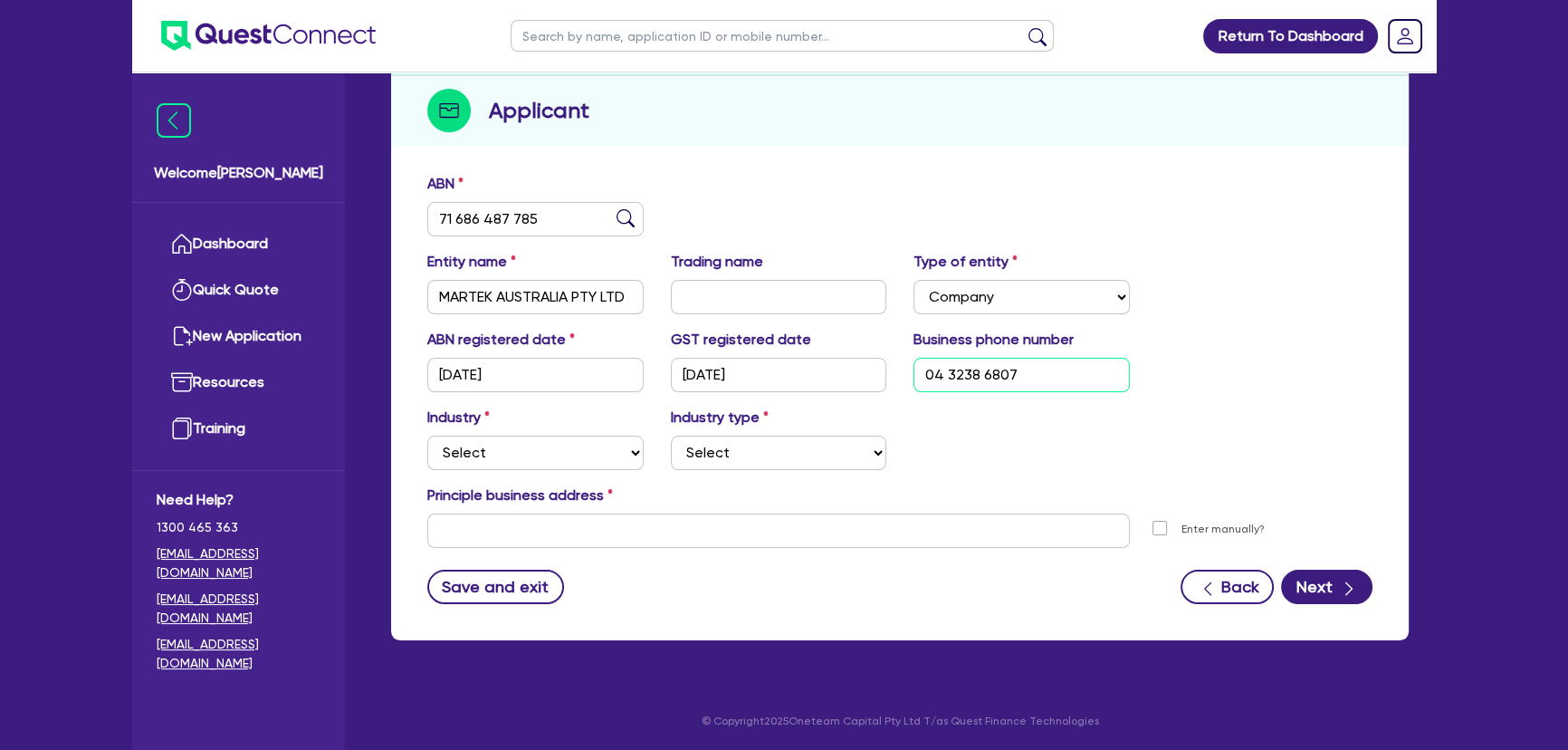
type input "04 3238 6807"
click at [511, 444] on select "Select Accomodation & Food Services Administrative & Support Services Agricultu…" at bounding box center [535, 453] width 217 height 35
click at [557, 457] on select "Select Accomodation & Food Services Administrative & Support Services Agricultu…" at bounding box center [535, 453] width 217 height 35
click at [427, 435] on select "Select Accomodation & Food Services Administrative & Support Services Agricultu…" at bounding box center [535, 453] width 217 height 35
click at [802, 453] on select "Select Scientists Accountants Advertising & Marketing Specialists Lawyers & Sol…" at bounding box center [779, 453] width 217 height 35
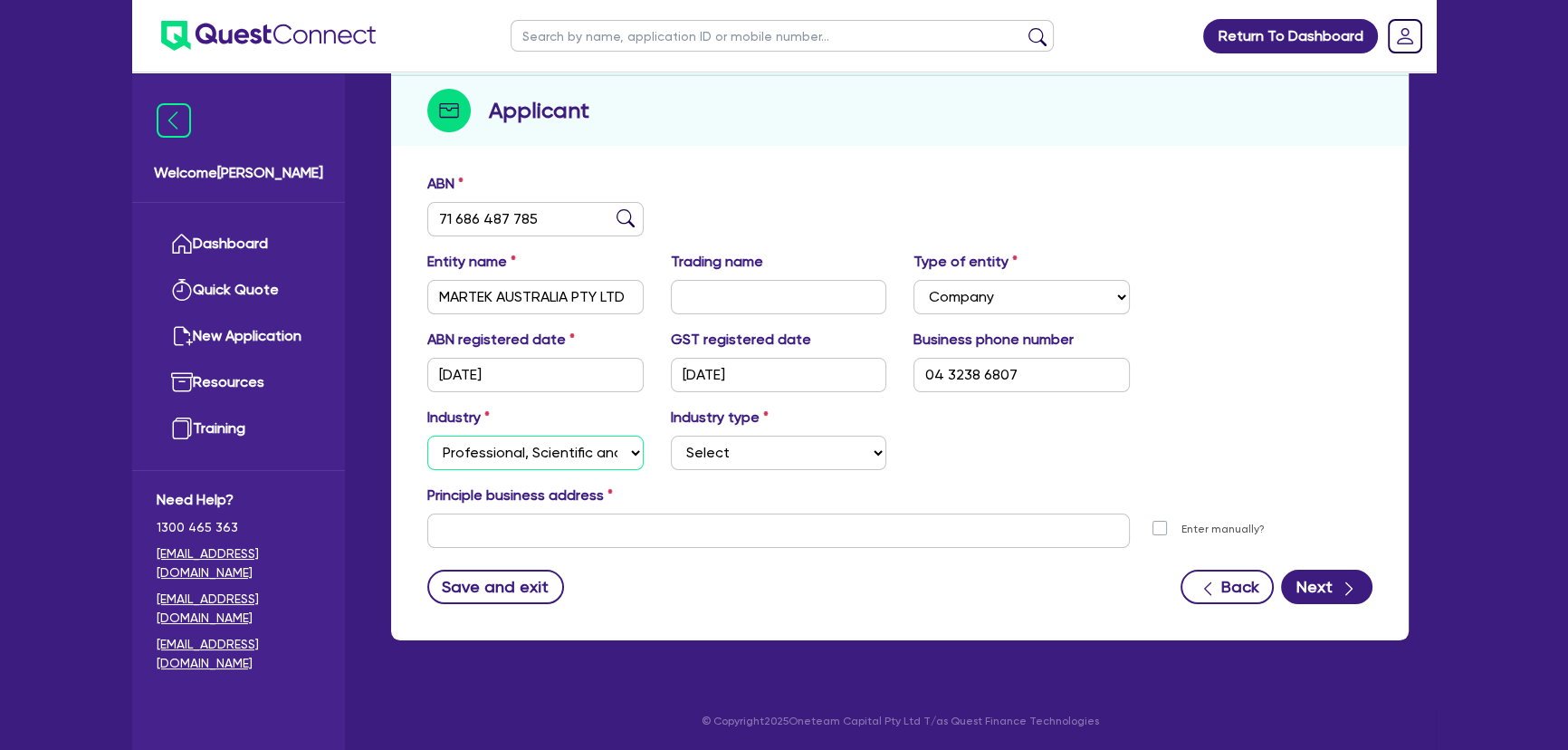
click at [601, 447] on select "Select Accomodation & Food Services Administrative & Support Services Agricultu…" at bounding box center [535, 453] width 217 height 35
select select "INFORMATION_TELECOMMUNICATION"
click at [427, 435] on select "Select Accomodation & Food Services Administrative & Support Services Agricultu…" at bounding box center [535, 453] width 217 height 35
click at [710, 458] on select "Select Newspaper, Magazine, Book and Directory Publishing Software Publishing M…" at bounding box center [779, 453] width 217 height 35
select select "TELECOMMUNICATION_SERVICES"
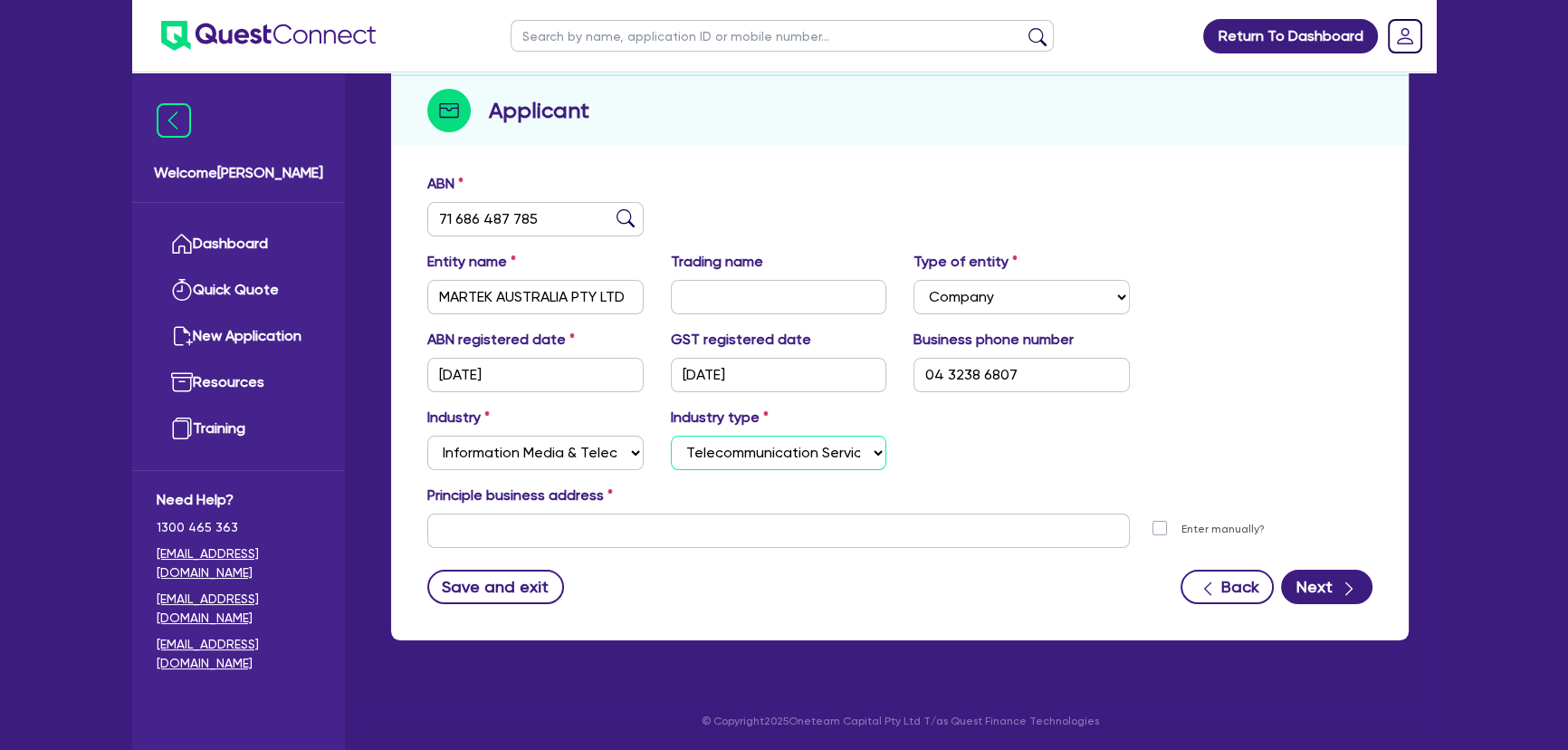
click at [671, 435] on select "Select Newspaper, Magazine, Book and Directory Publishing Software Publishing M…" at bounding box center [779, 453] width 217 height 35
click at [627, 531] on input "text" at bounding box center [779, 530] width 703 height 35
click at [625, 513] on input "text" at bounding box center [779, 530] width 703 height 35
click at [785, 542] on input "text" at bounding box center [779, 530] width 703 height 35
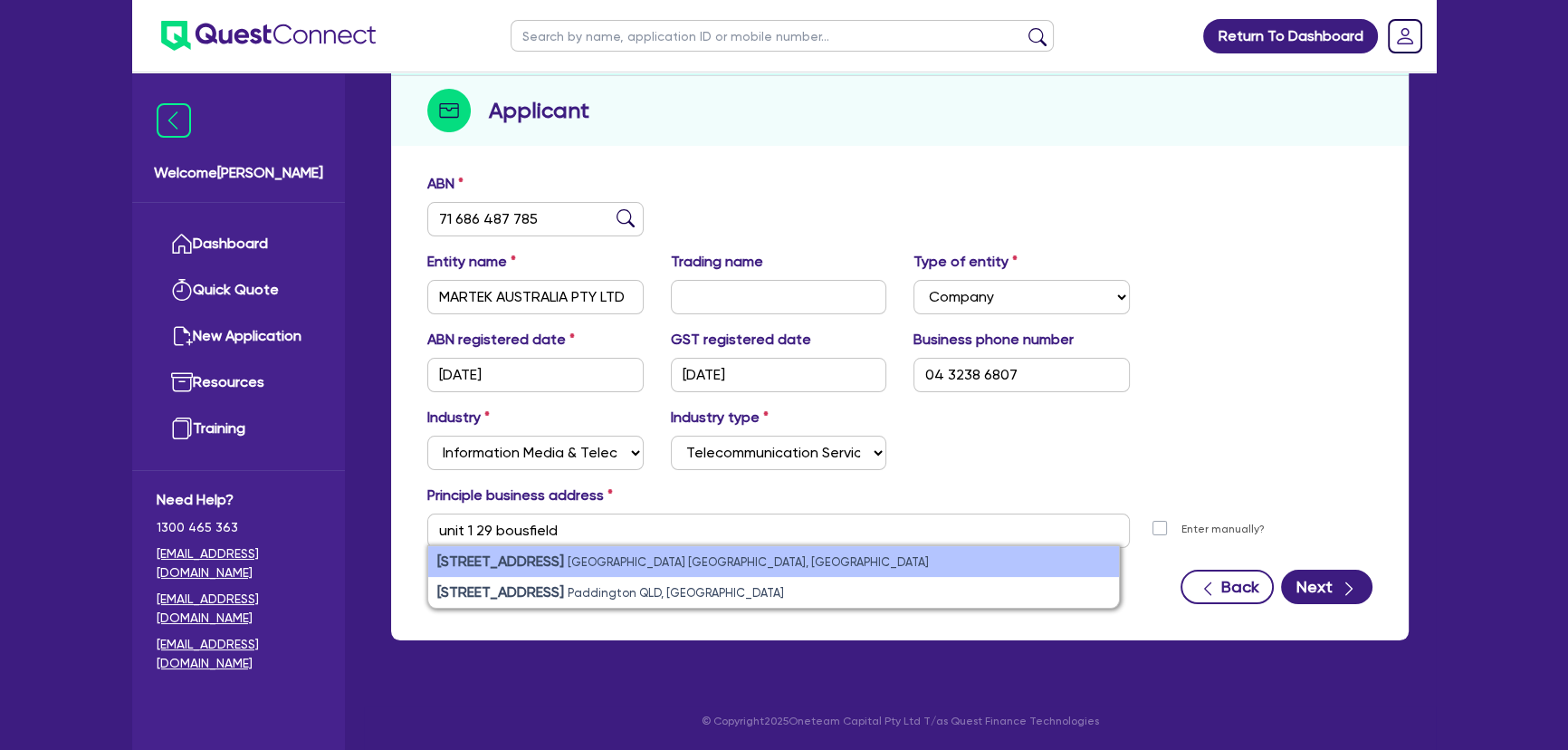
click at [693, 564] on small "[GEOGRAPHIC_DATA] [GEOGRAPHIC_DATA], [GEOGRAPHIC_DATA]" at bounding box center [748, 562] width 361 height 13
type input "[STREET_ADDRESS]"
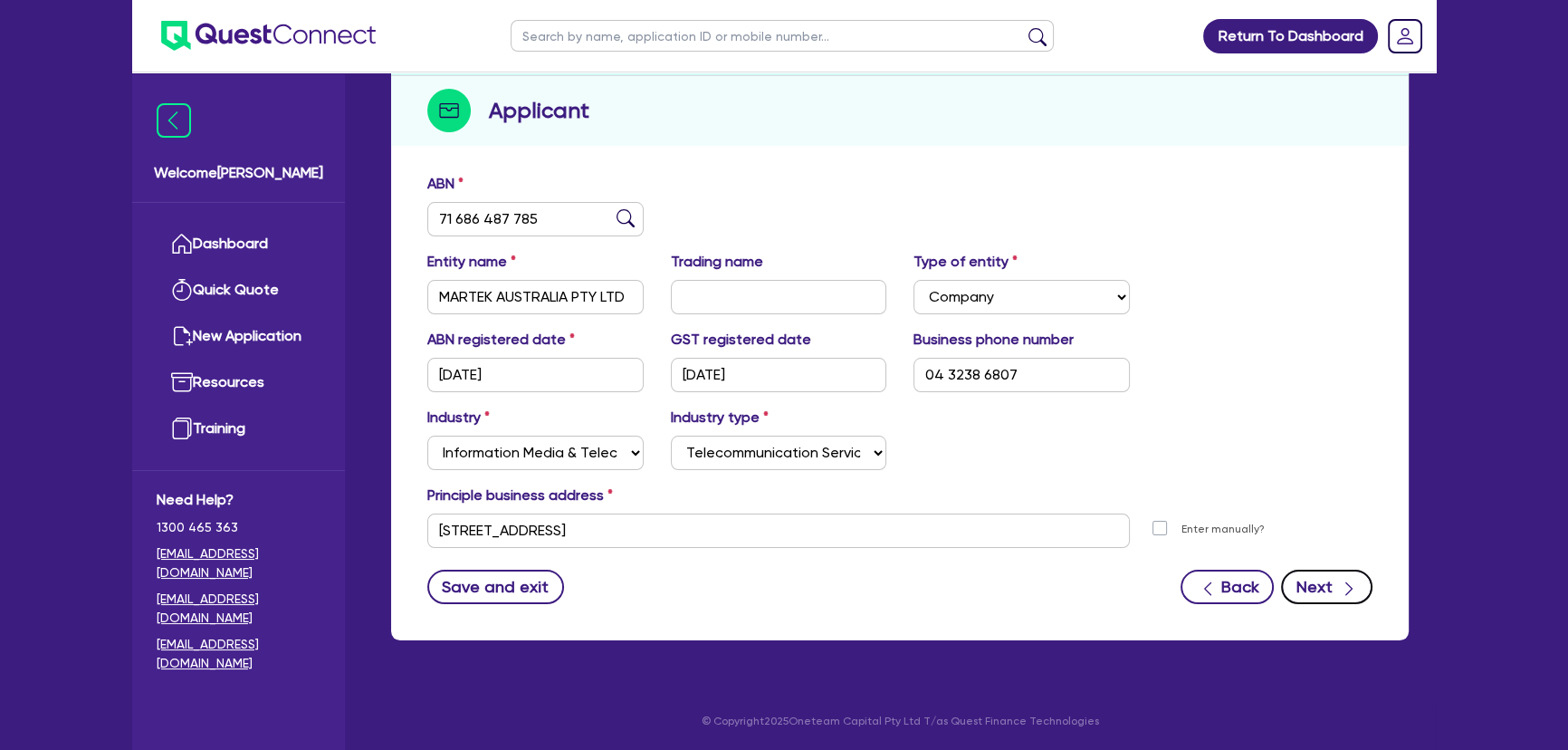
click at [1342, 588] on icon "button" at bounding box center [1349, 588] width 18 height 18
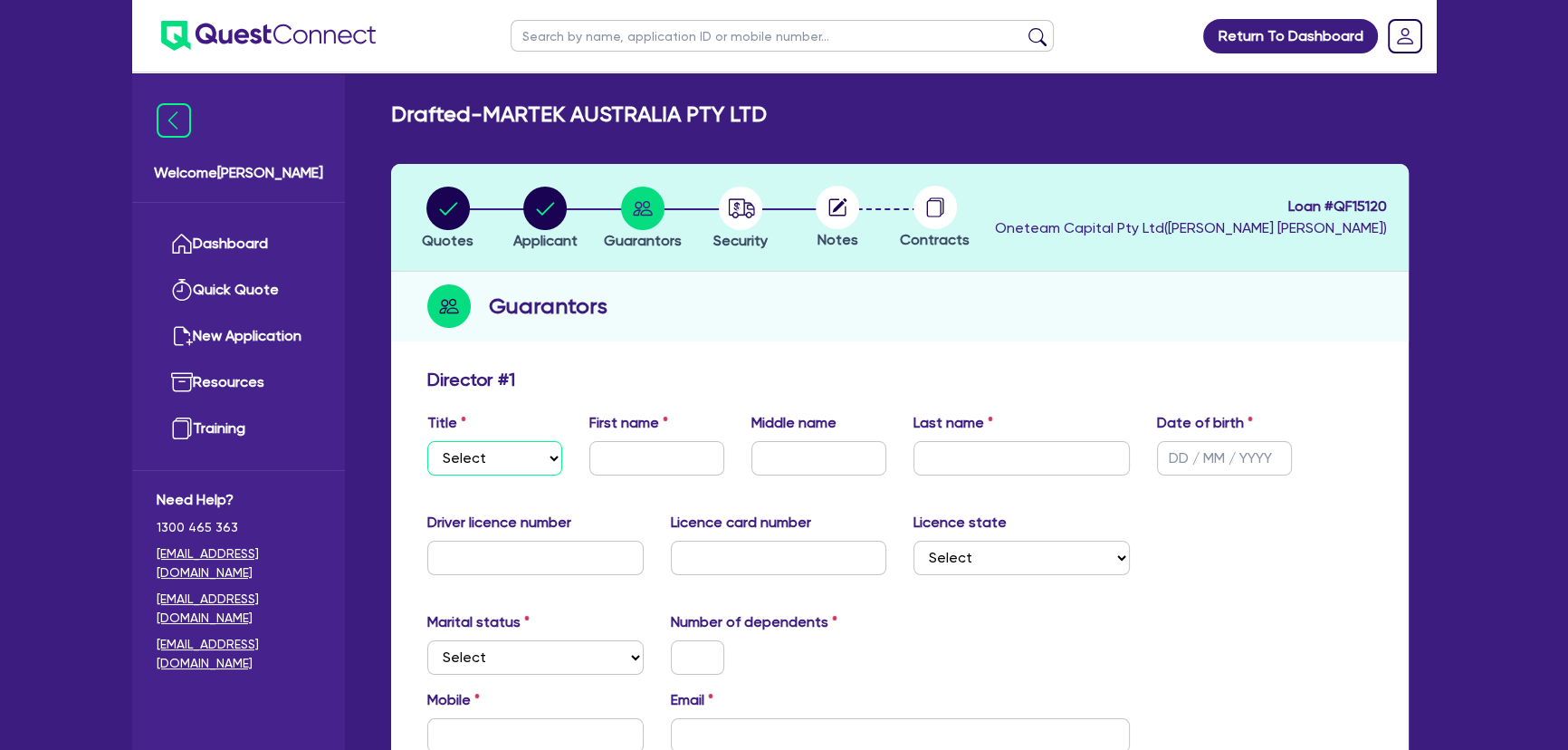
click at [473, 473] on select "Select Mr Mrs Ms Miss Dr" at bounding box center [495, 458] width 135 height 35
select select "MR"
click at [427, 441] on select "Select Mr Mrs Ms Miss Dr" at bounding box center [495, 458] width 135 height 35
click at [649, 462] on input "text" at bounding box center [656, 458] width 135 height 35
click at [633, 463] on input "text" at bounding box center [656, 458] width 135 height 35
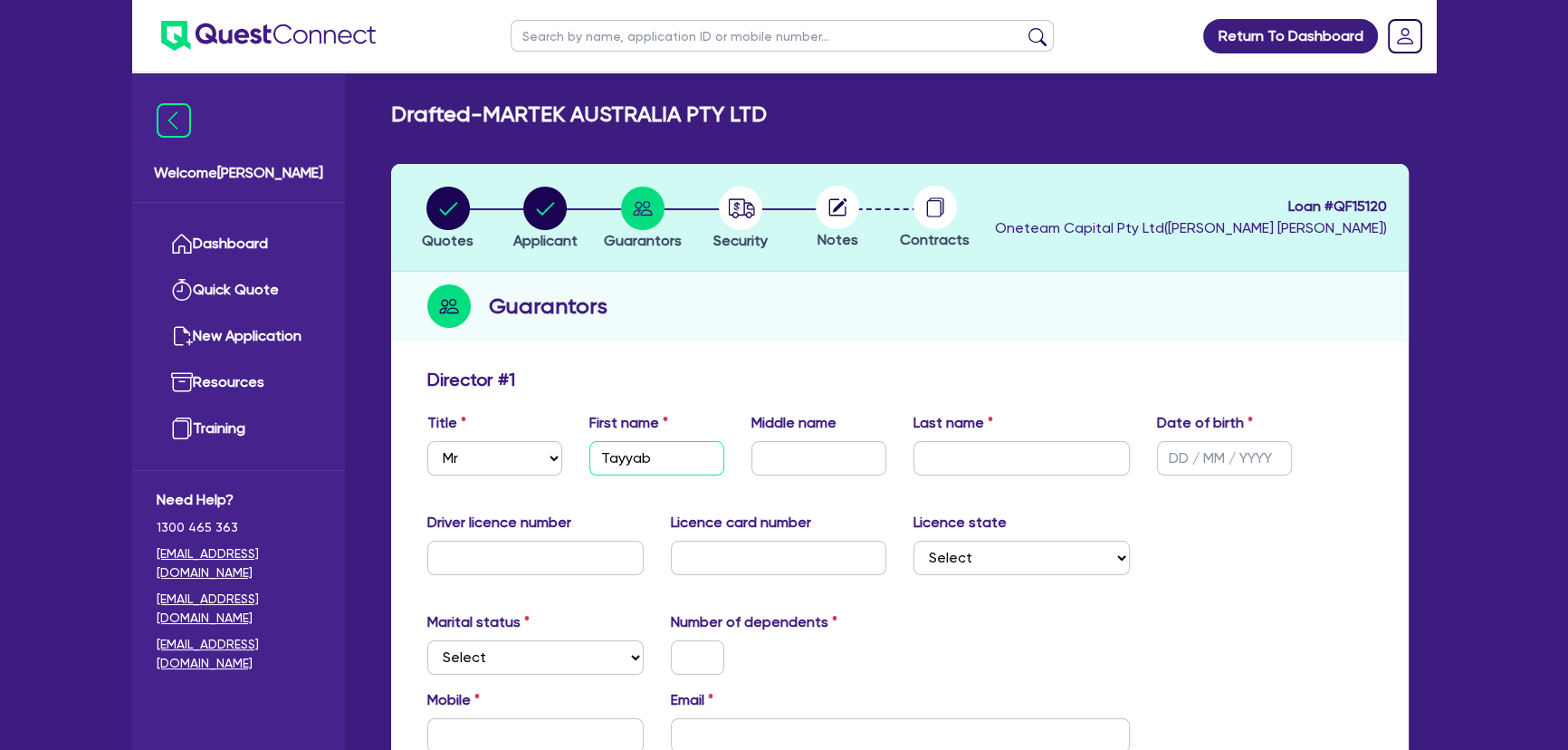
type input "Tayyab"
click at [967, 435] on div "Last name" at bounding box center [1021, 444] width 244 height 64
click at [969, 439] on div "Last name" at bounding box center [1021, 444] width 244 height 64
click at [964, 465] on input "text" at bounding box center [1021, 458] width 217 height 35
type input "Khan"
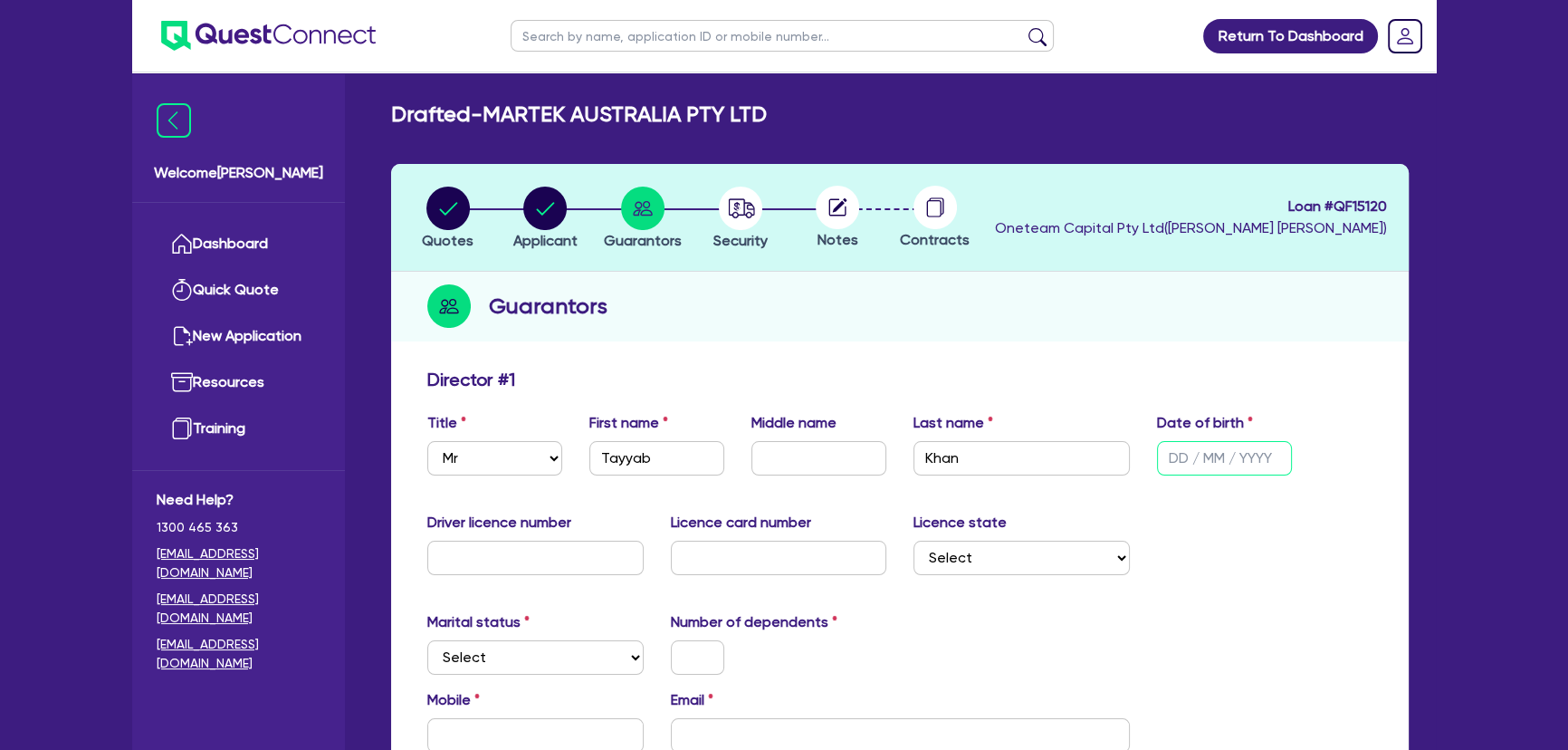
click at [1182, 453] on input "text" at bounding box center [1224, 458] width 135 height 35
type input "3 / /"
type input "[DATE]"
click at [451, 554] on input "text" at bounding box center [535, 558] width 217 height 35
type input "21879000"
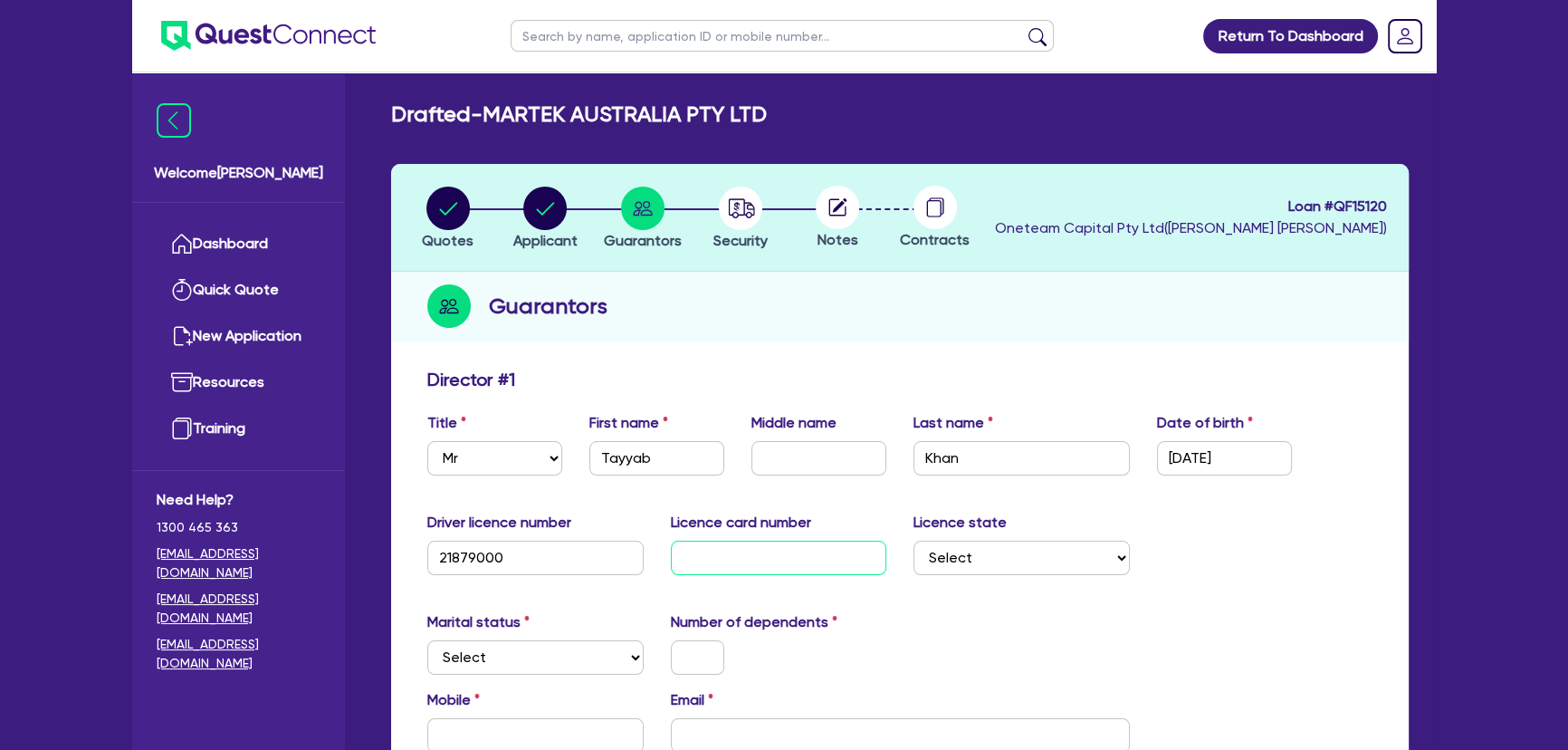
click at [735, 557] on input "text" at bounding box center [779, 558] width 217 height 35
type input "2058222789"
click at [1016, 559] on select "Select [GEOGRAPHIC_DATA] [GEOGRAPHIC_DATA] [GEOGRAPHIC_DATA] [GEOGRAPHIC_DATA] …" at bounding box center [1021, 558] width 217 height 35
select select "[GEOGRAPHIC_DATA]"
click at [913, 541] on select "Select [GEOGRAPHIC_DATA] [GEOGRAPHIC_DATA] [GEOGRAPHIC_DATA] [GEOGRAPHIC_DATA] …" at bounding box center [1021, 558] width 217 height 35
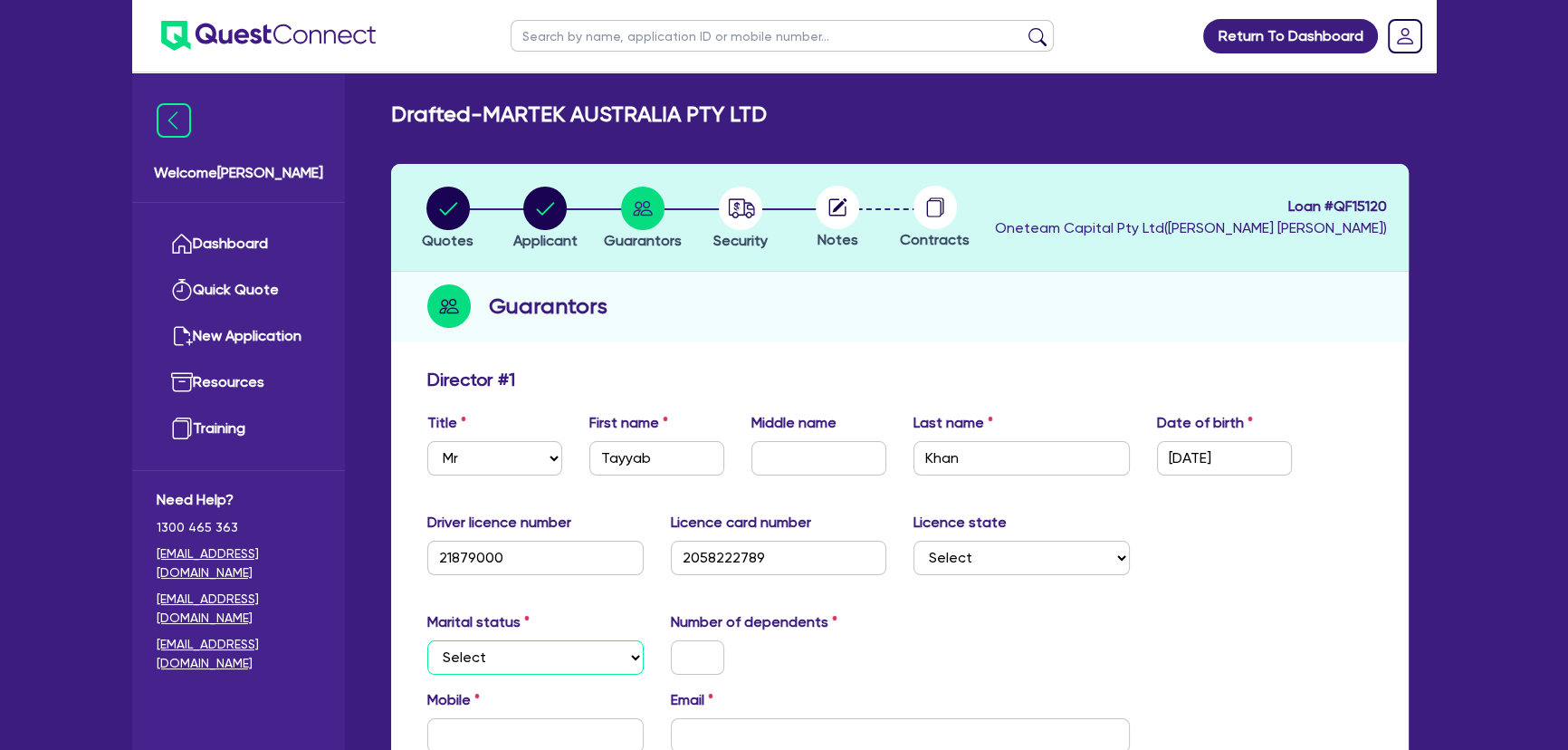
click at [527, 662] on select "Select Single Married De Facto / Partner" at bounding box center [535, 658] width 217 height 35
select select "SINGLE"
click at [427, 640] on select "Select Single Married De Facto / Partner" at bounding box center [535, 658] width 217 height 35
click at [687, 652] on input "text" at bounding box center [697, 658] width 53 height 35
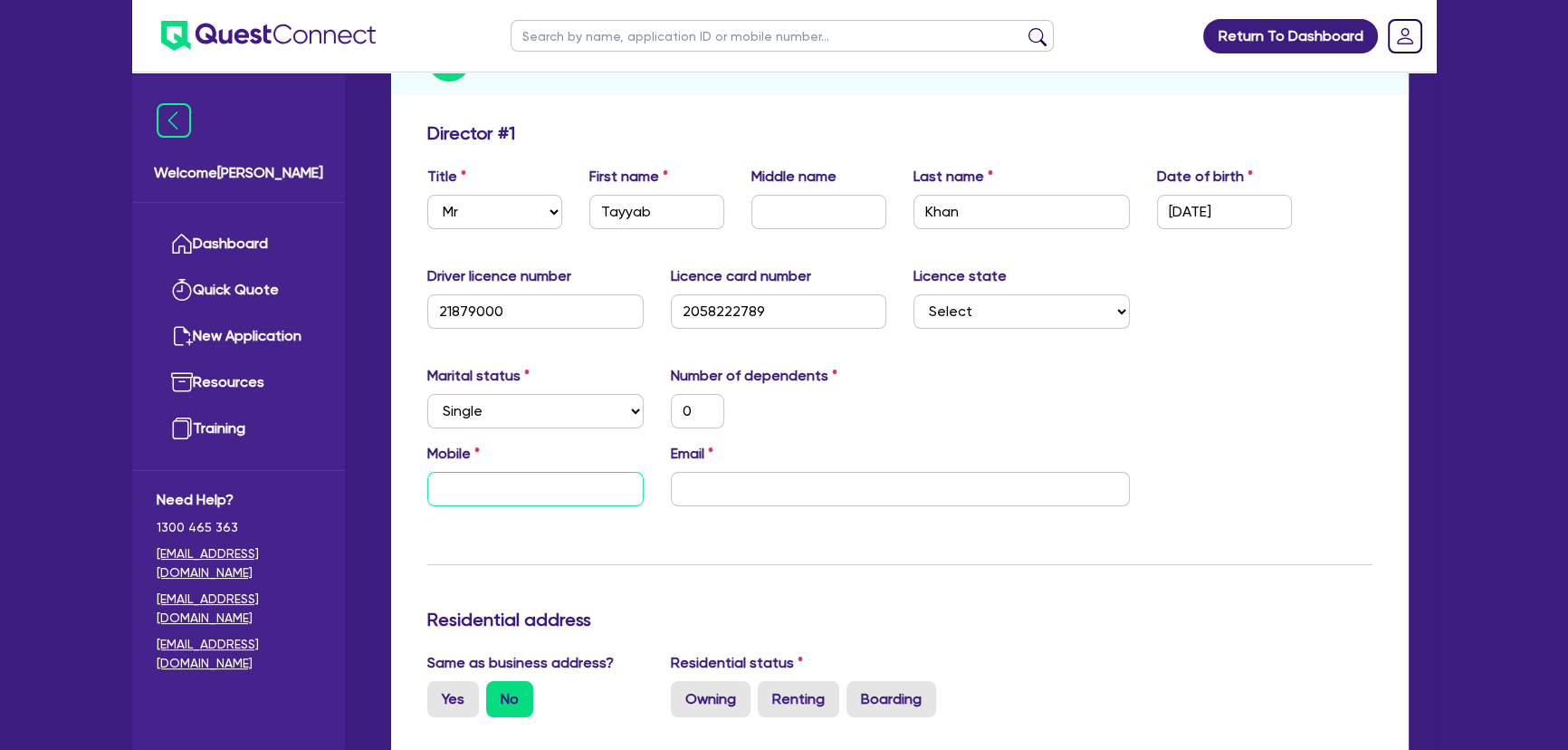
click at [530, 478] on input "text" at bounding box center [535, 489] width 217 height 35
type input "0"
paste input "432 386 807"
type input "0"
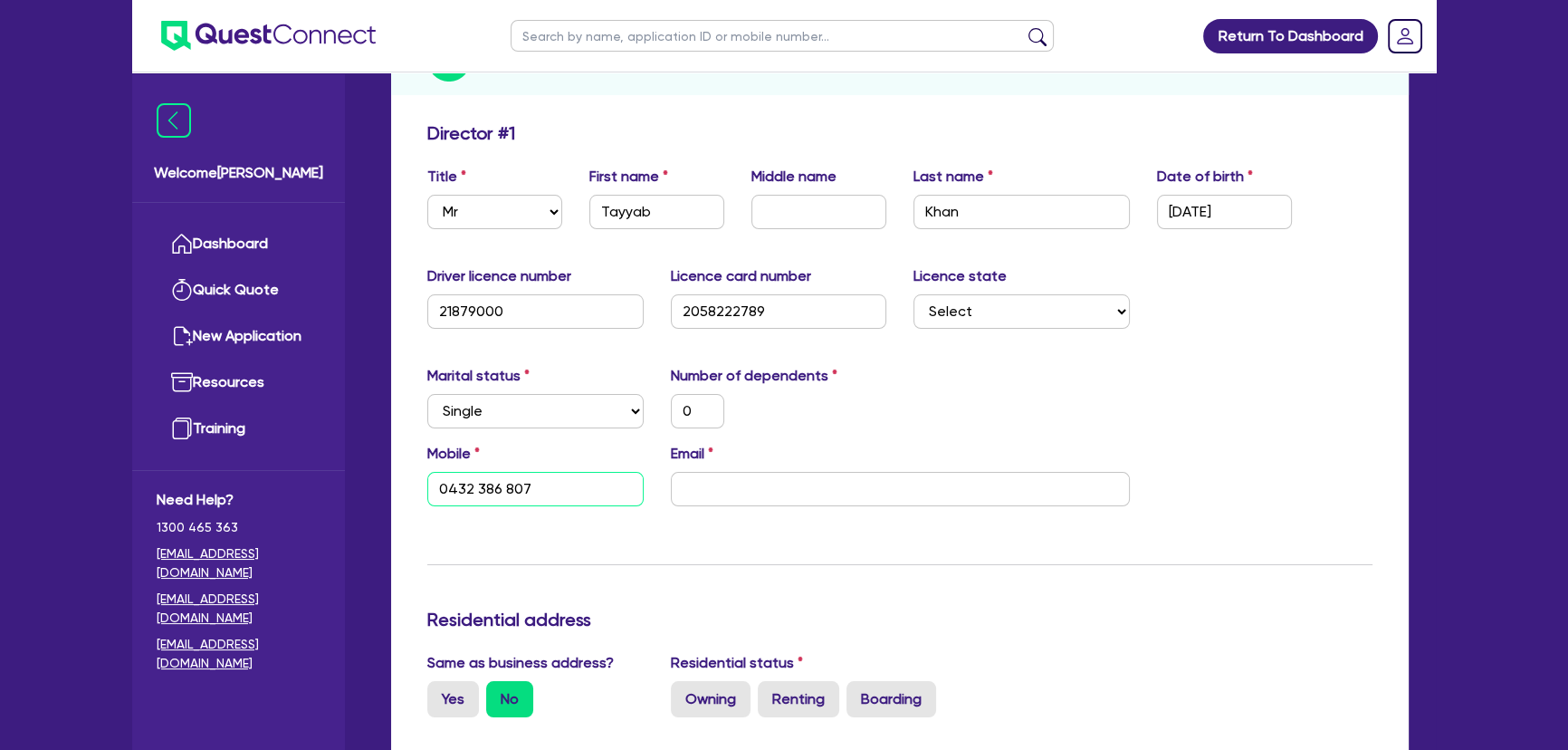
type input "0432 386 807"
click at [715, 495] on input "email" at bounding box center [900, 489] width 459 height 35
click at [876, 515] on div "Mobile [PHONE_NUMBER] Email" at bounding box center [900, 481] width 972 height 78
click at [871, 500] on div "Mobile [PHONE_NUMBER] Email" at bounding box center [900, 481] width 972 height 78
click at [867, 488] on input "email" at bounding box center [900, 489] width 459 height 35
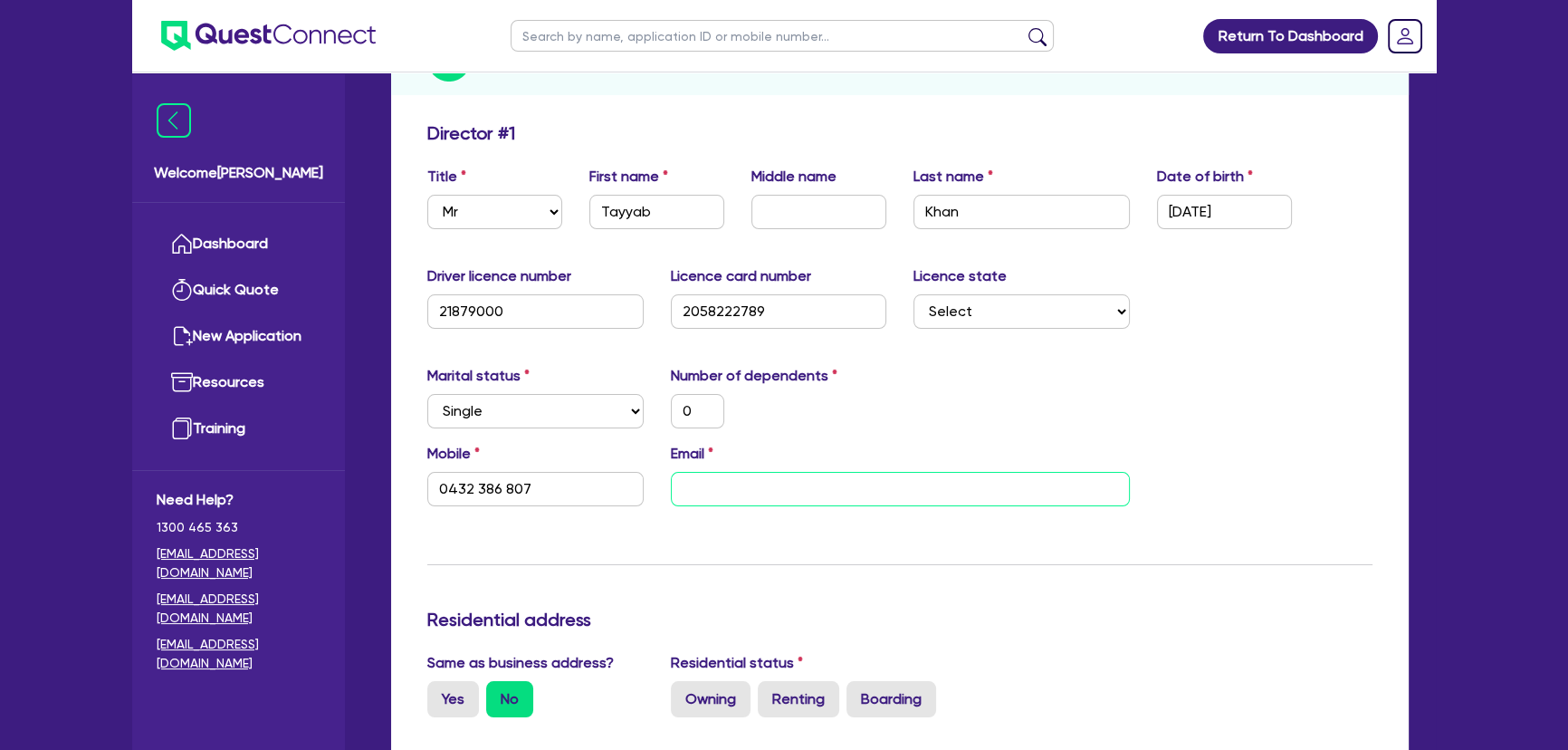
paste input "[EMAIL_ADDRESS][DOMAIN_NAME]"
type input "0"
type input "0432 386 807"
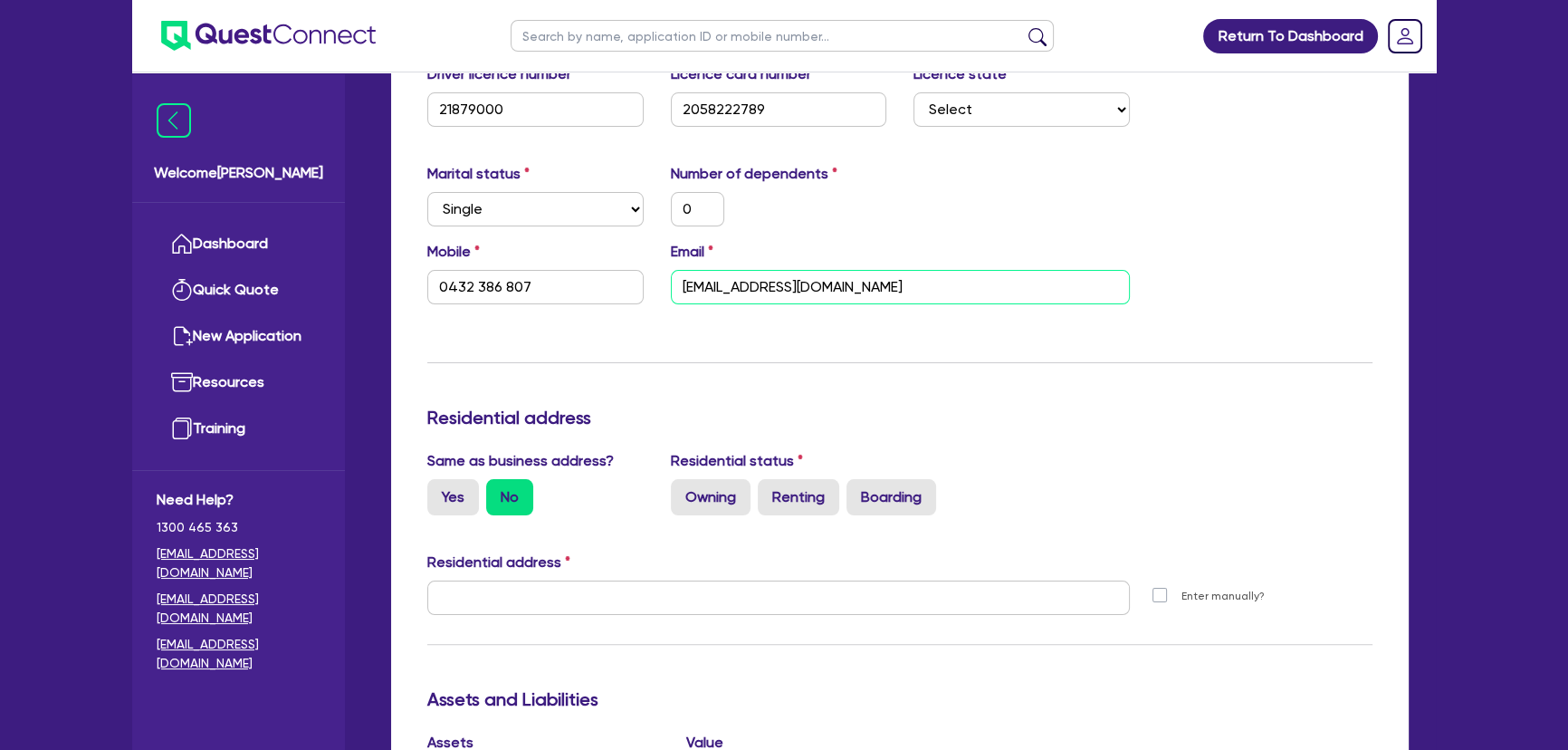
scroll to position [659, 0]
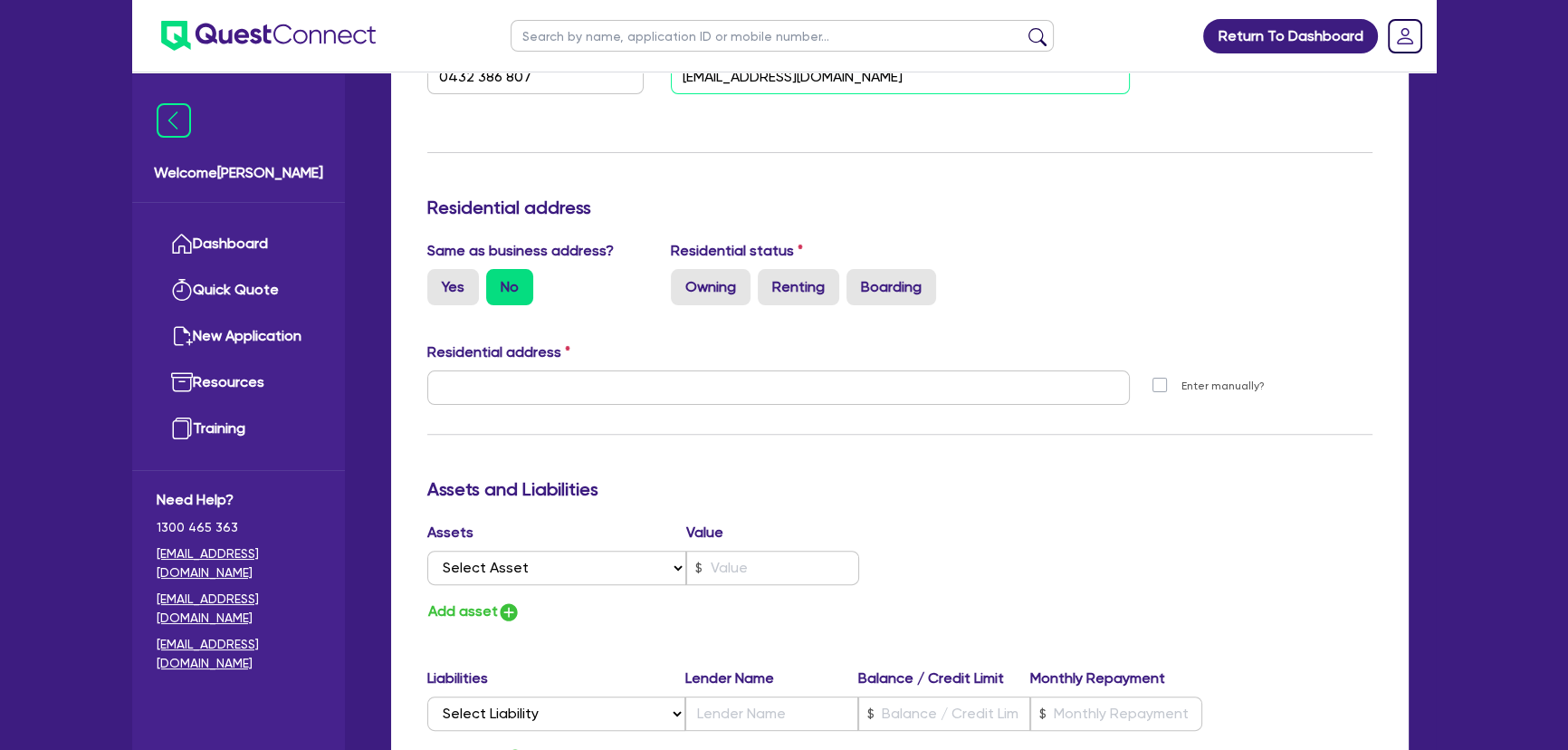
type input "[EMAIL_ADDRESS][DOMAIN_NAME]"
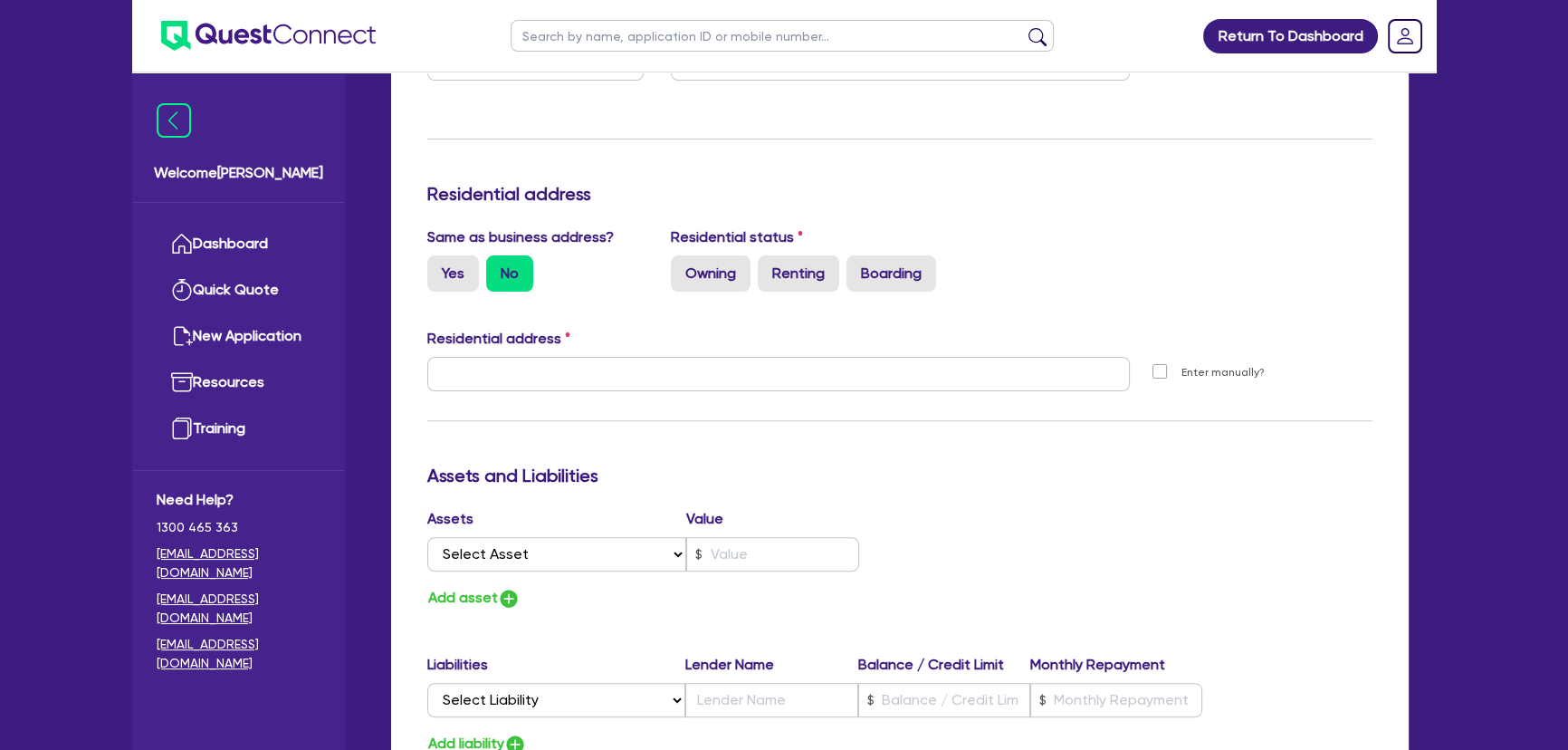
scroll to position [606, 0]
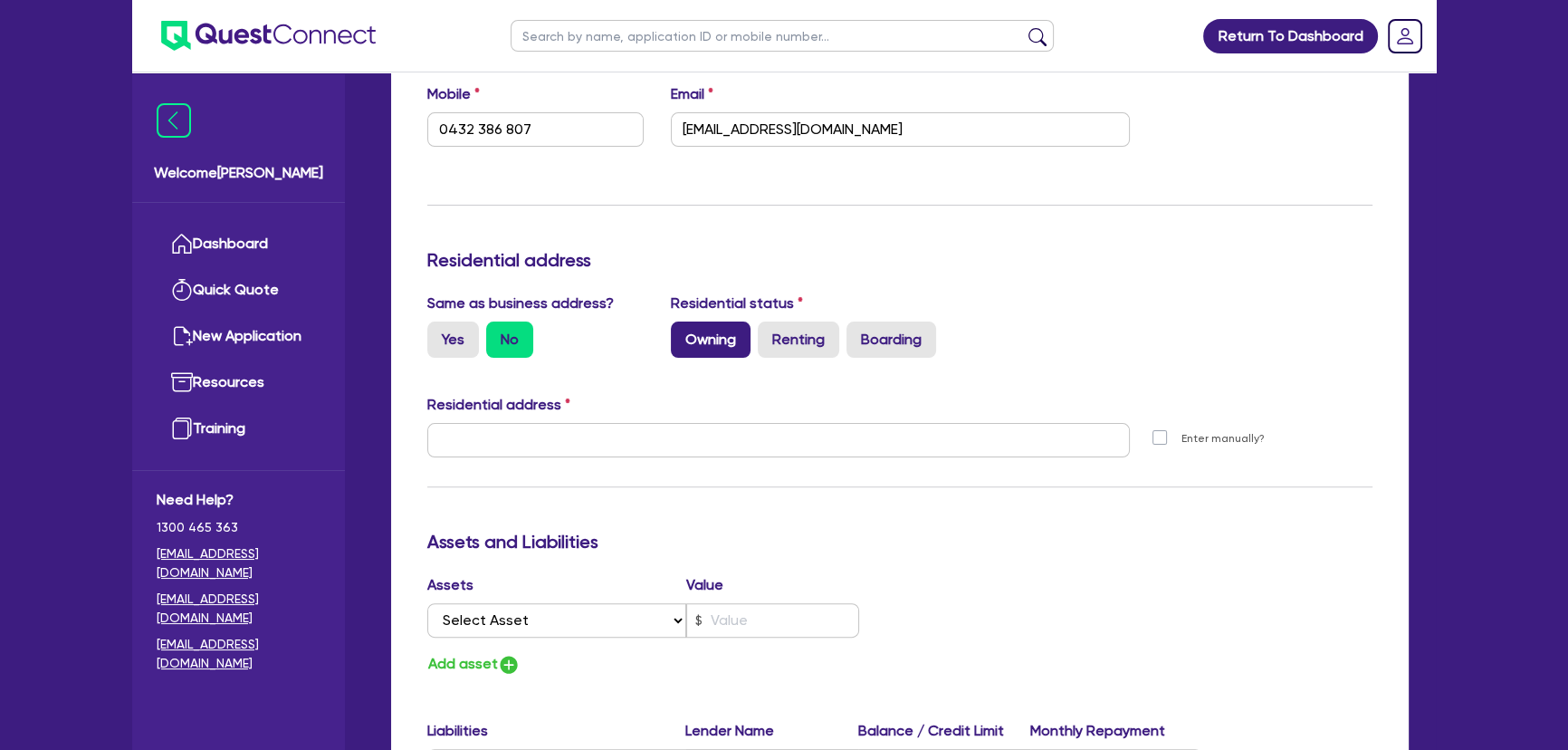
click at [734, 346] on label "Owning" at bounding box center [710, 340] width 80 height 37
click at [682, 333] on input "Owning" at bounding box center [677, 327] width 12 height 12
radio input "true"
type input "0"
type input "0432 386 807"
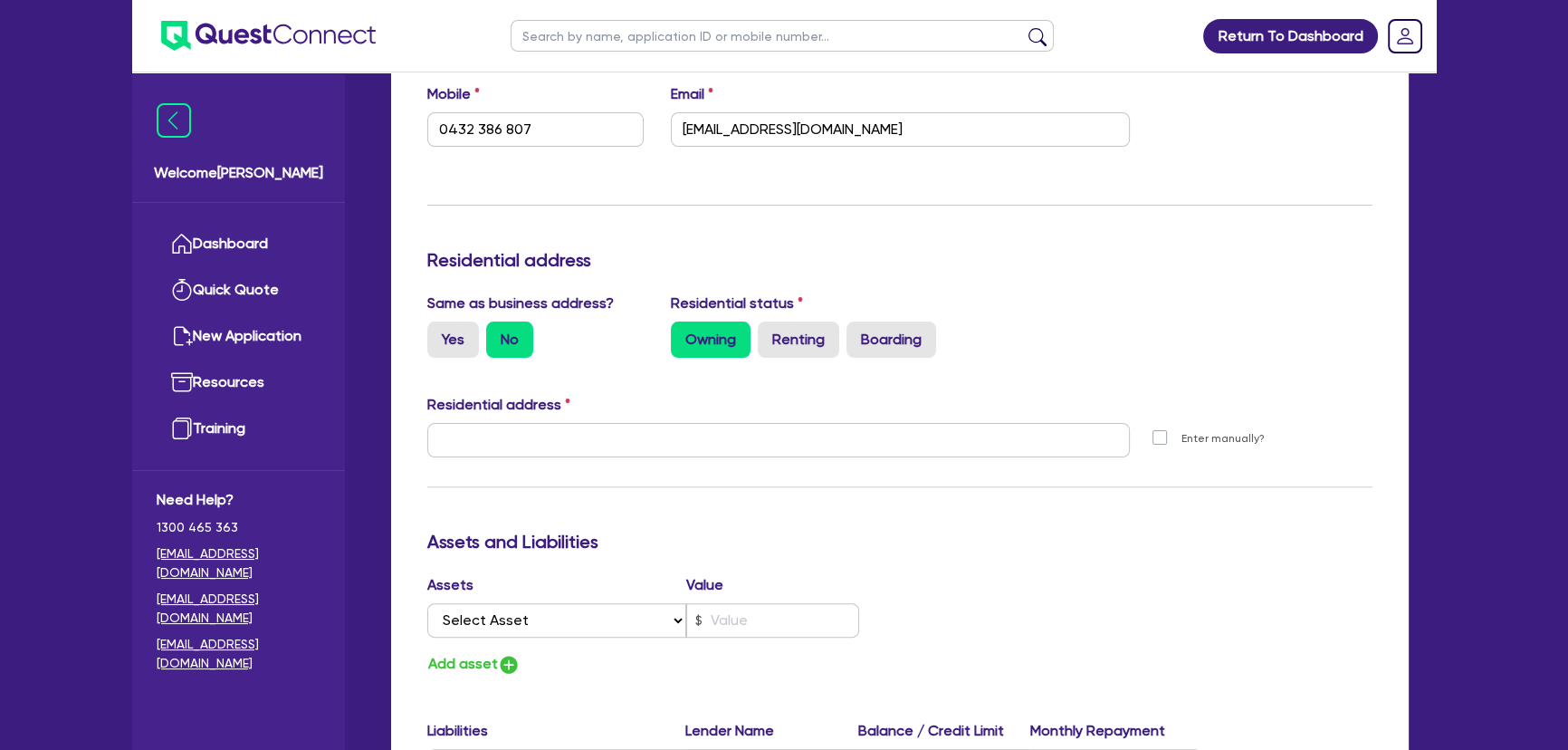
click at [1034, 374] on div "Update residential status for Director #1 Boarding is only acceptable when the …" at bounding box center [900, 432] width 945 height 1339
click at [453, 349] on label "Yes" at bounding box center [453, 340] width 52 height 37
click at [439, 333] on input "Yes" at bounding box center [433, 327] width 12 height 12
radio input "true"
type input "0"
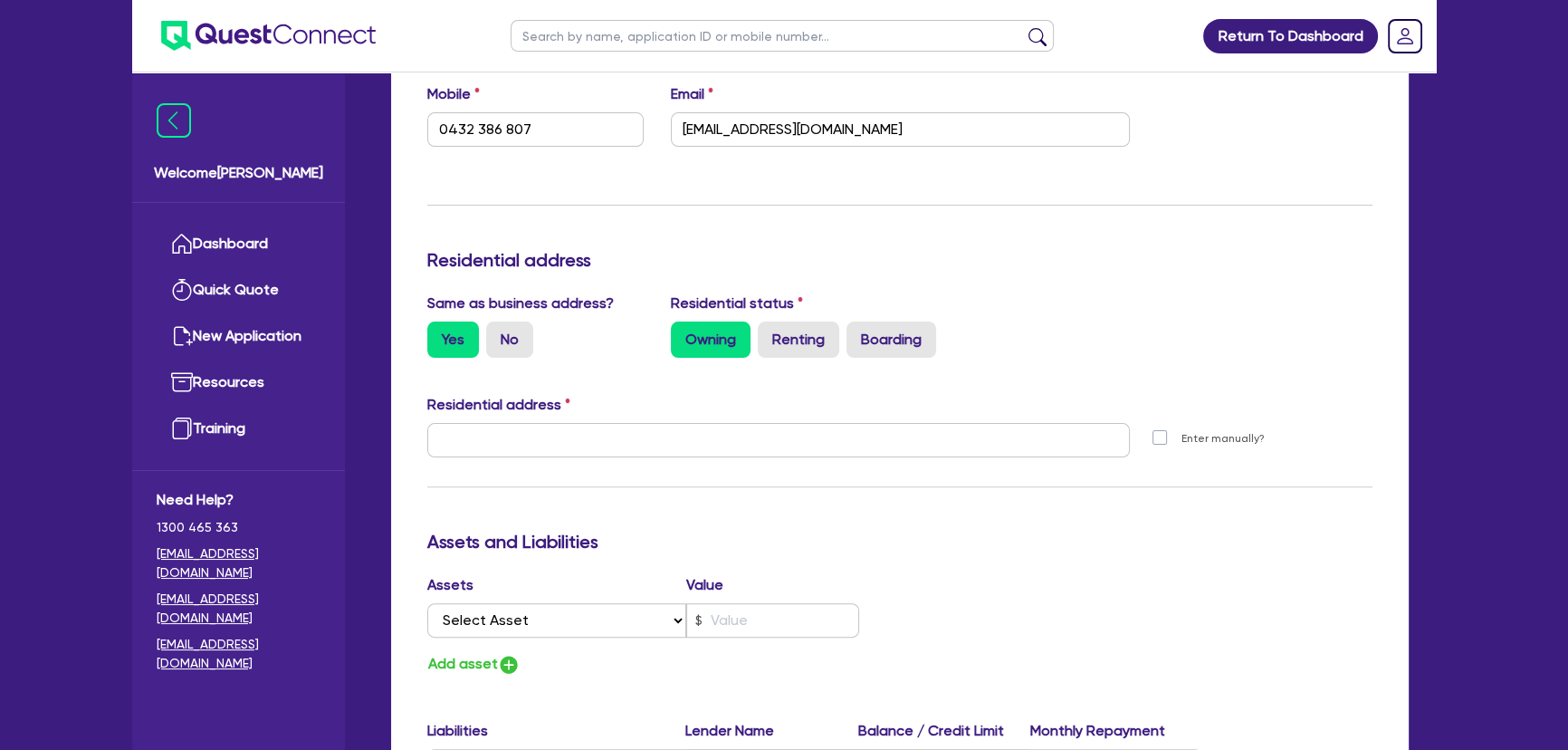
type input "0432 386 807"
type input "[STREET_ADDRESS]"
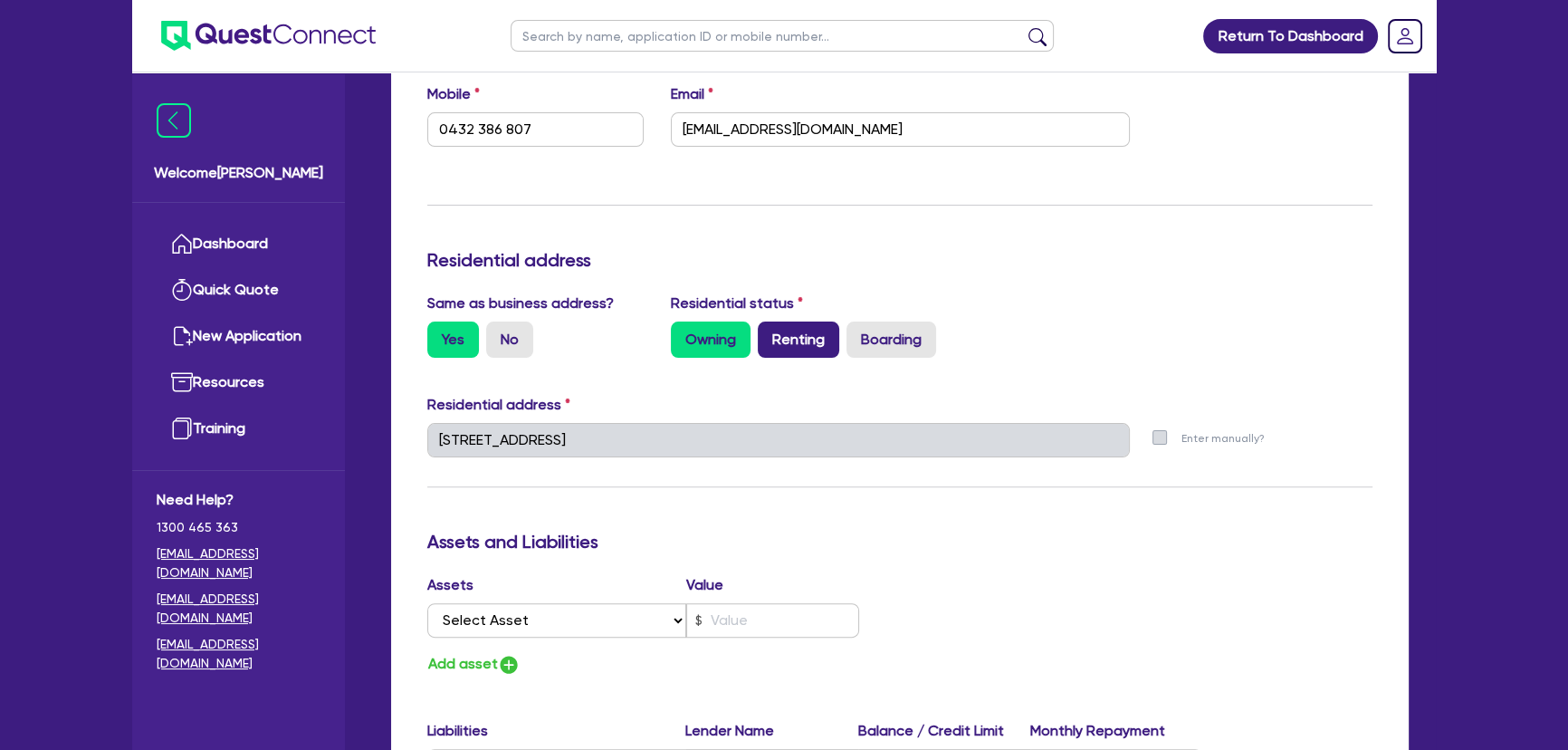
click at [822, 345] on label "Renting" at bounding box center [798, 340] width 82 height 37
click at [770, 333] on input "Renting" at bounding box center [763, 327] width 12 height 12
radio input "true"
type input "0"
type input "0432 386 807"
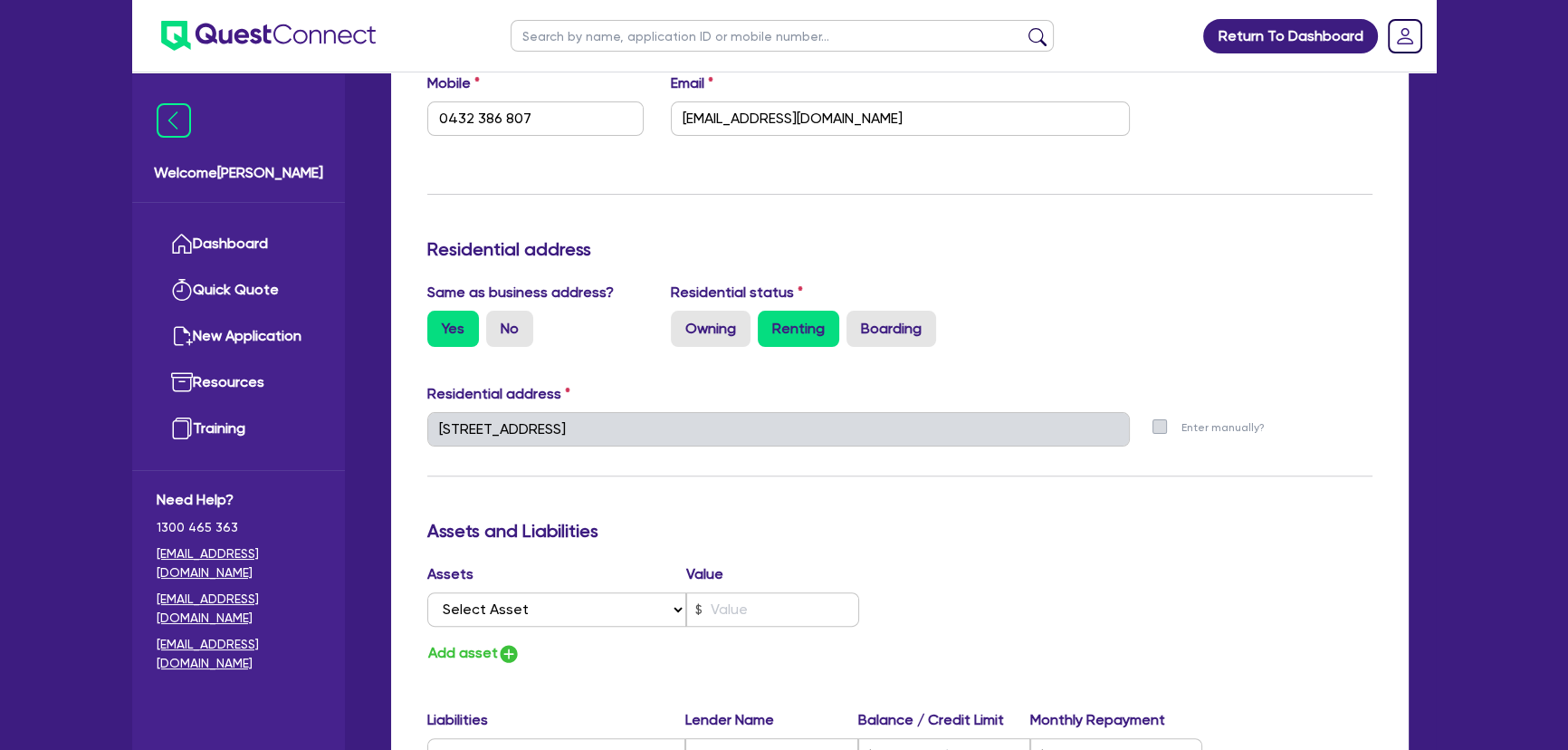
scroll to position [770, 0]
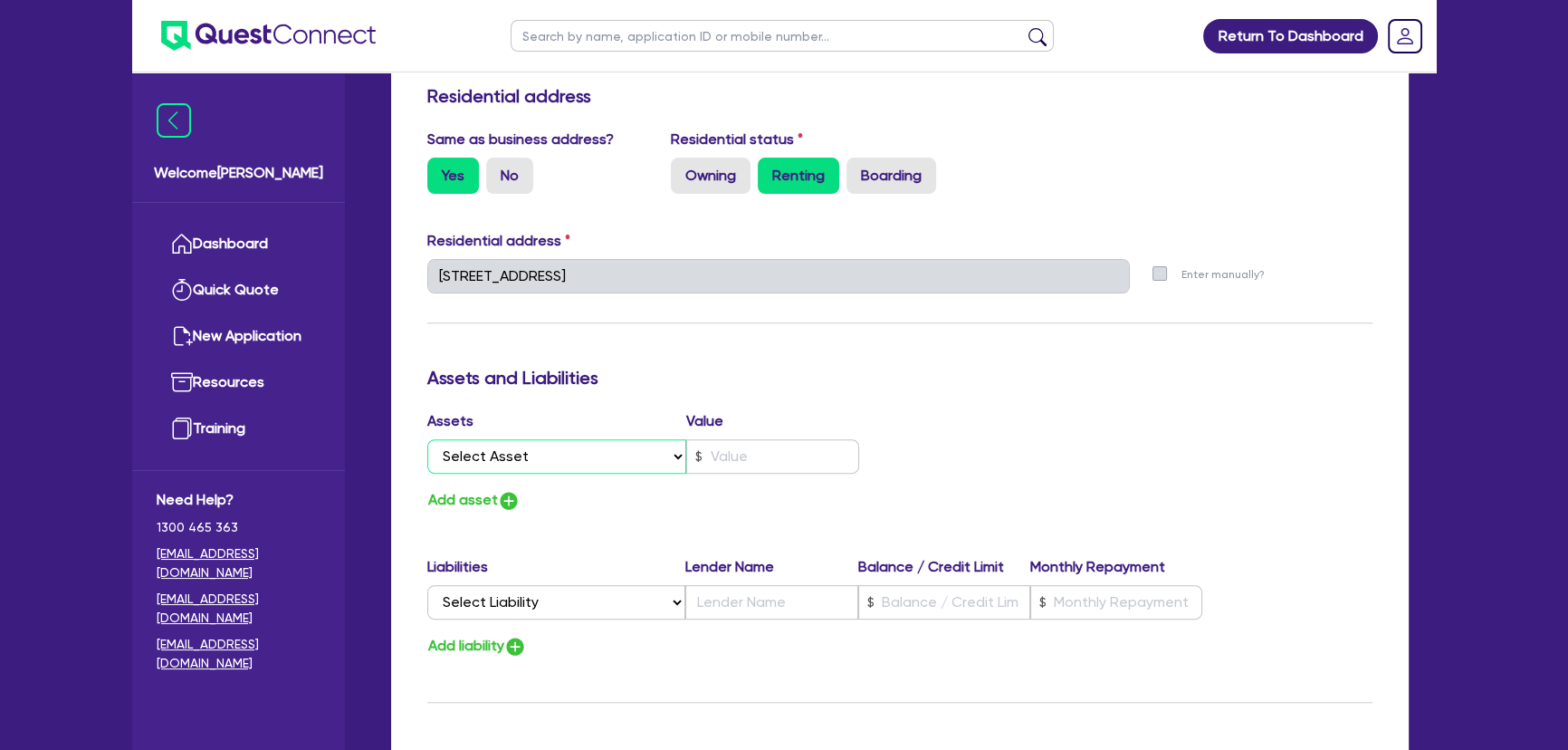
click at [584, 451] on select "Select Asset Cash Property Investment property Vehicle Truck Trailer Equipment …" at bounding box center [556, 456] width 259 height 35
select select "CASH"
click at [427, 439] on select "Select Asset Cash Property Investment property Vehicle Truck Trailer Equipment …" at bounding box center [556, 456] width 259 height 35
type input "0"
type input "0432 386 807"
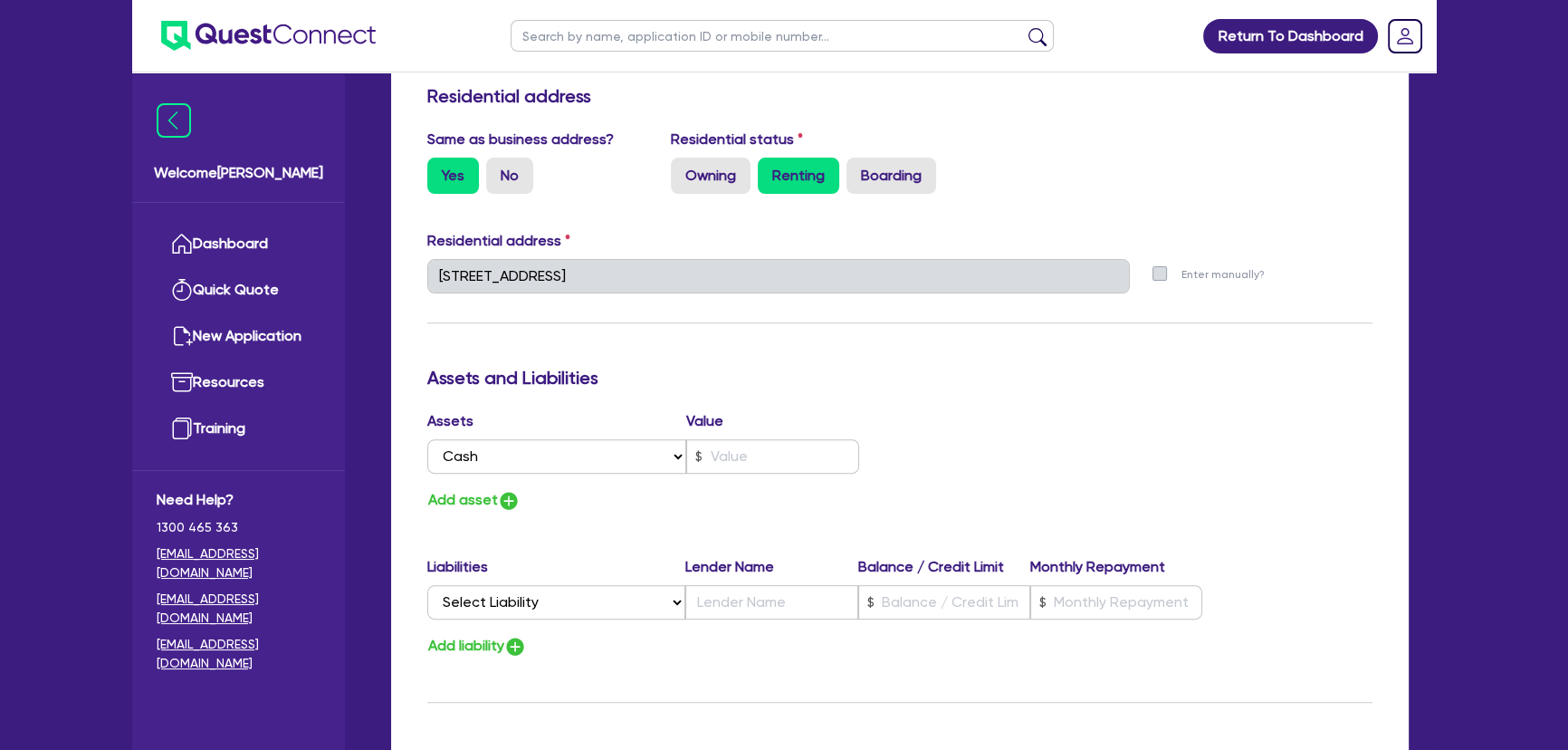
drag, startPoint x: 909, startPoint y: 420, endPoint x: 844, endPoint y: 457, distance: 74.8
click at [906, 420] on div "Assets Value Select Asset Cash Property Investment property Vehicle Truck Trail…" at bounding box center [900, 461] width 972 height 102
click at [840, 459] on input "text" at bounding box center [773, 456] width 173 height 35
type input "0"
type input "0432 386 807"
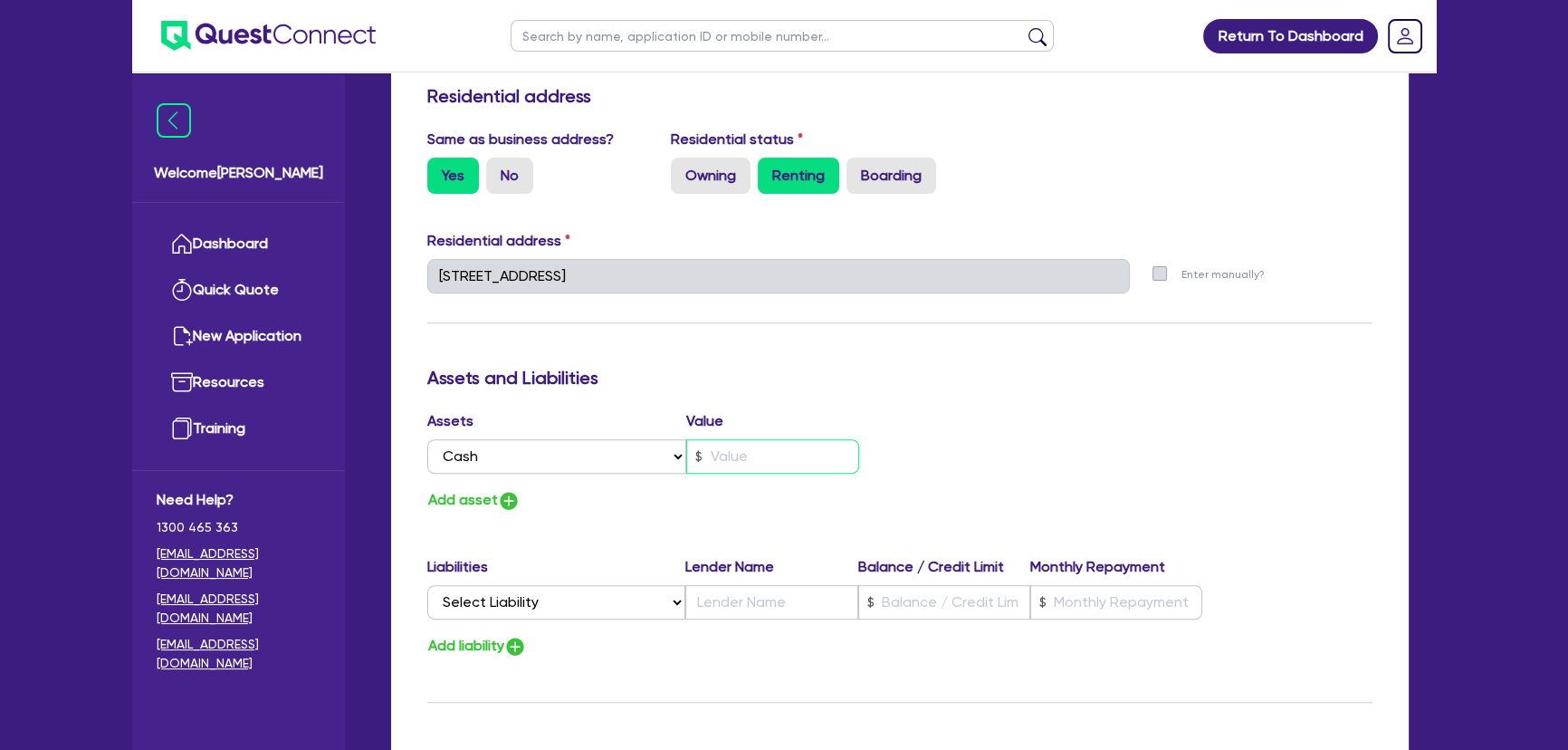
type input "2"
type input "0"
type input "0432 386 807"
type input "20"
type input "0"
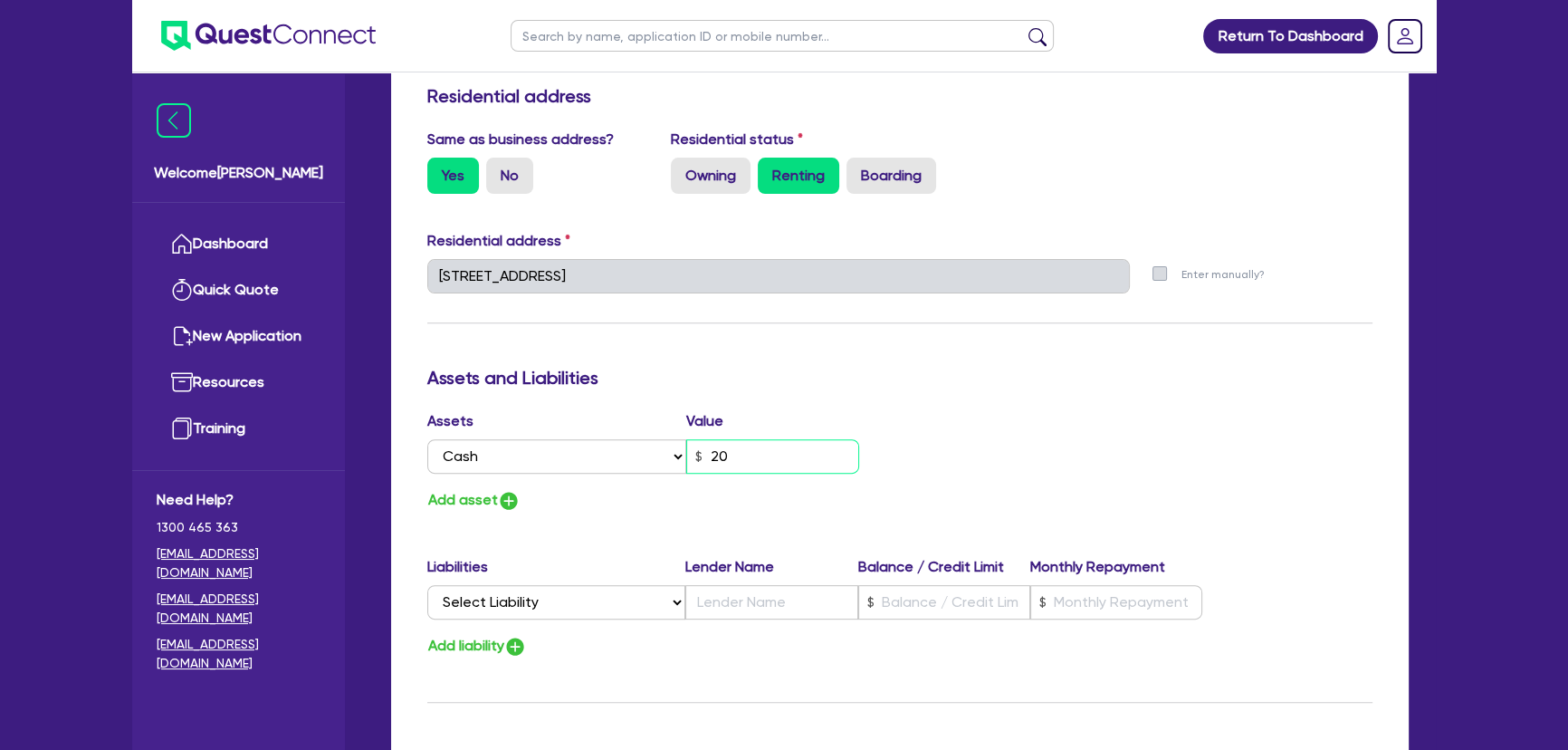
type input "0432 386 807"
type input "200"
type input "0"
type input "0432 386 807"
type input "2,000"
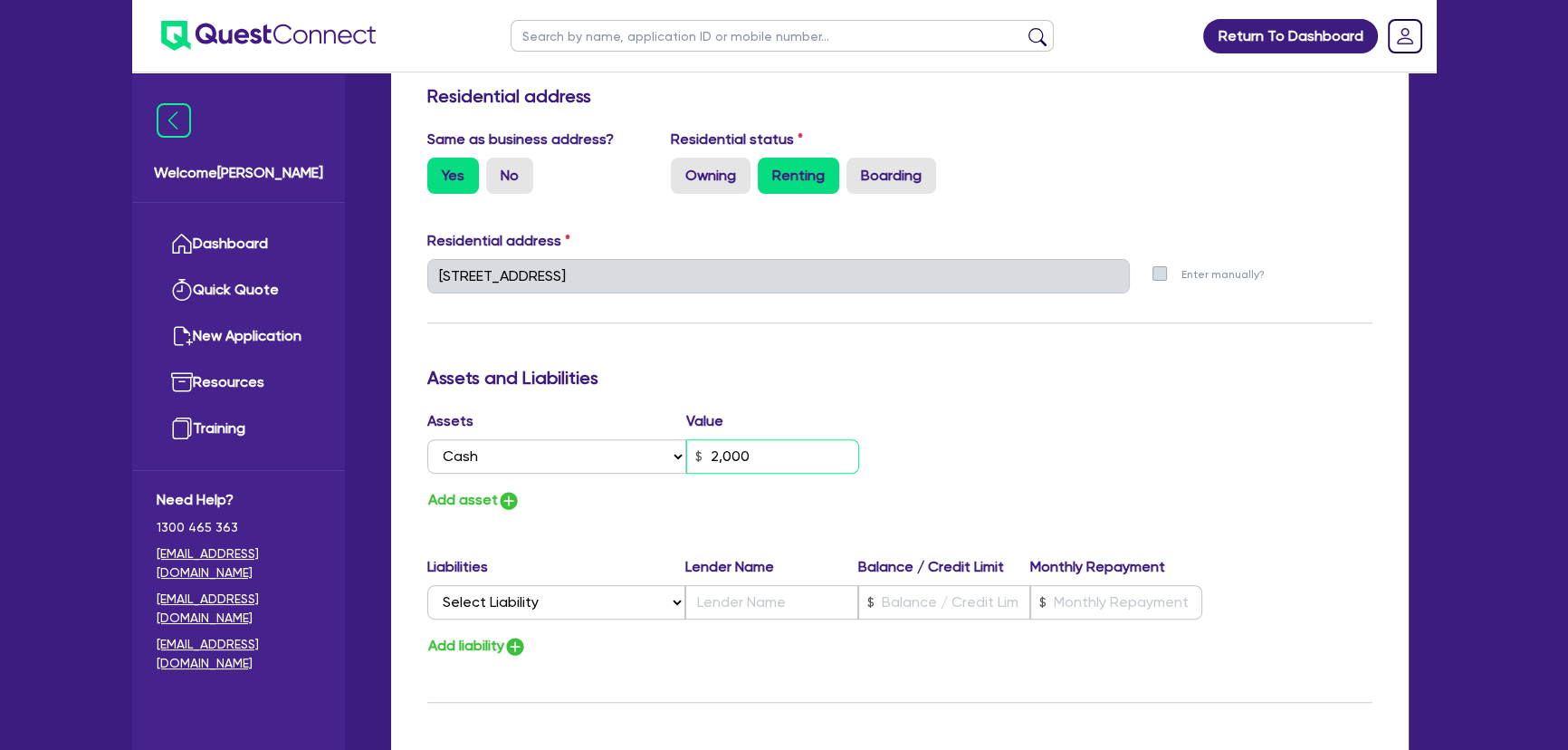
type input "0"
type input "0432 386 807"
type input "20,000"
click at [506, 498] on img "button" at bounding box center [508, 501] width 22 height 22
type input "0"
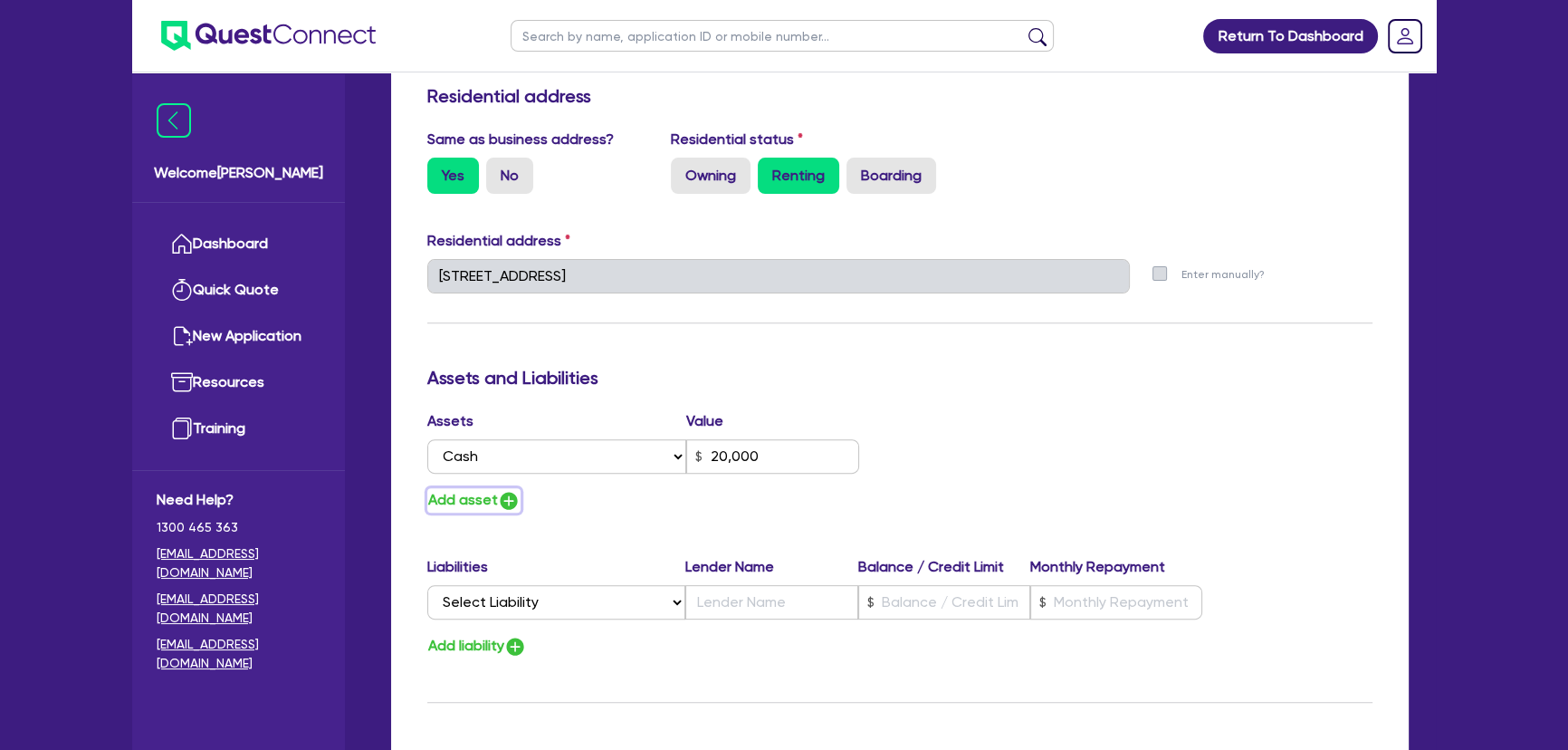
type input "0432 386 807"
type input "20,000"
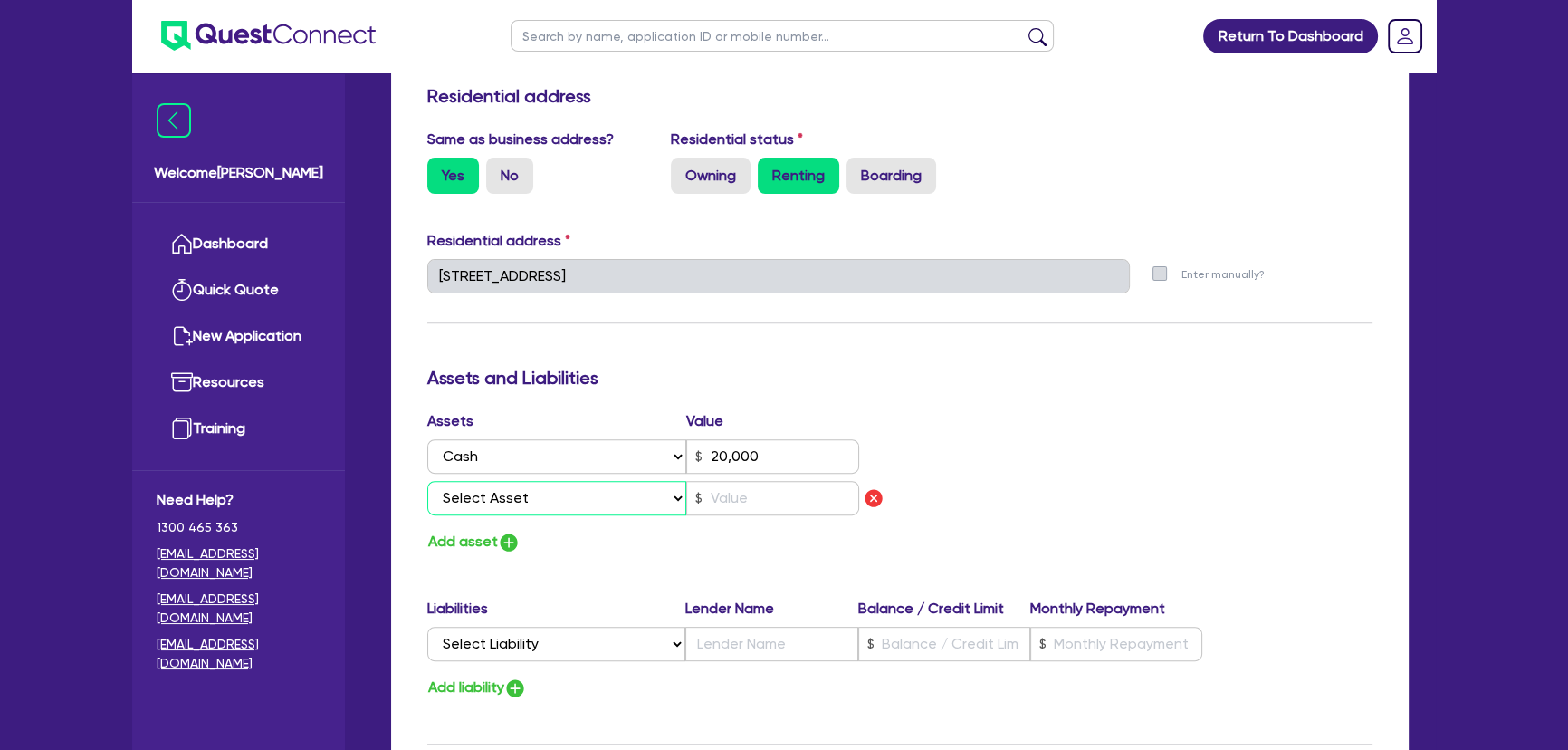
click at [506, 498] on select "Select Asset Cash Property Investment property Vehicle Truck Trailer Equipment …" at bounding box center [556, 498] width 259 height 35
select select "VEHICLE"
click at [427, 480] on select "Select Asset Cash Property Investment property Vehicle Truck Trailer Equipment …" at bounding box center [556, 498] width 259 height 35
type input "0"
type input "0432 386 807"
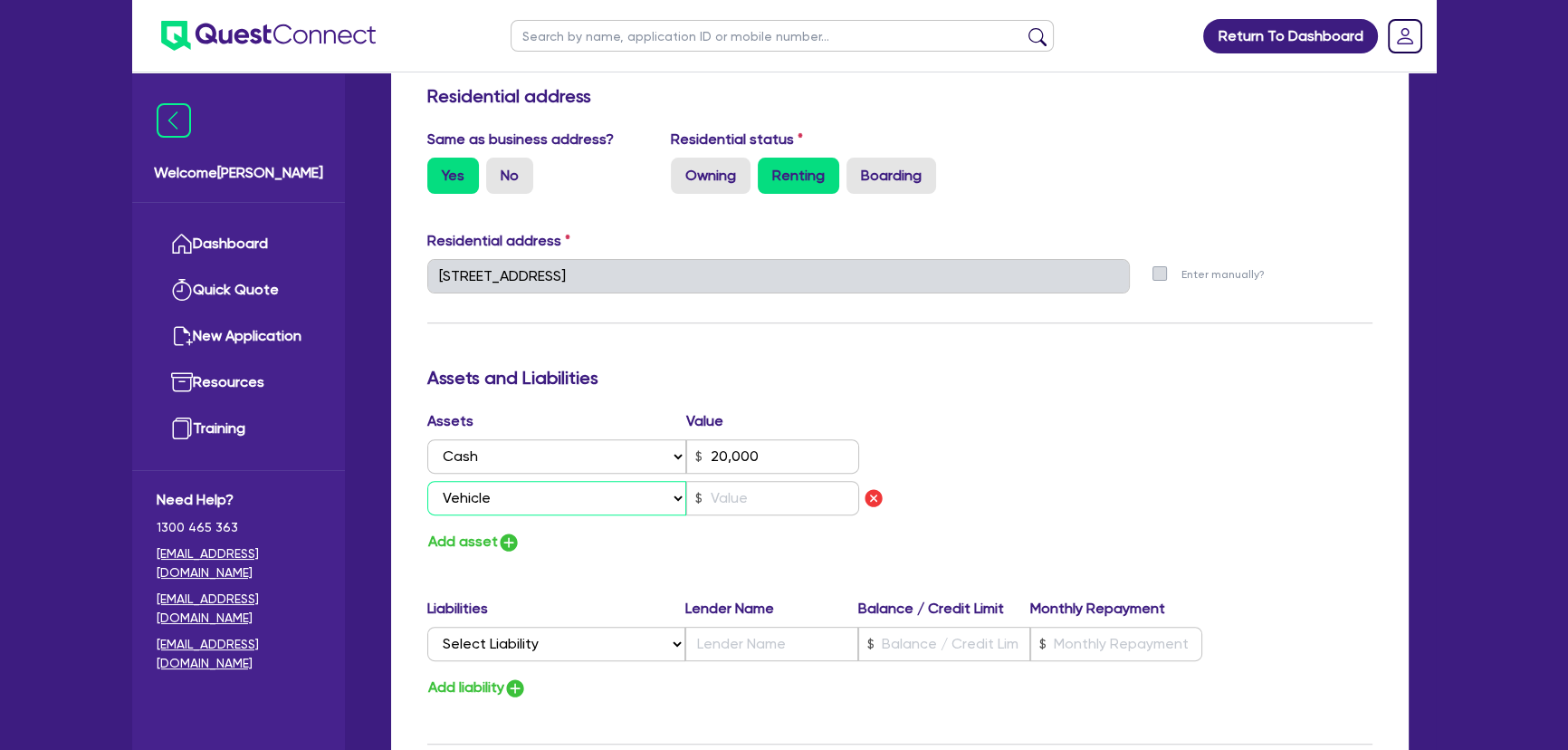
type input "20,000"
click at [804, 519] on div "Assets Value Select Asset Cash Property Investment property Vehicle Truck Trail…" at bounding box center [656, 466] width 486 height 113
click at [796, 507] on input "text" at bounding box center [773, 498] width 173 height 35
type input "0"
type input "0432 386 807"
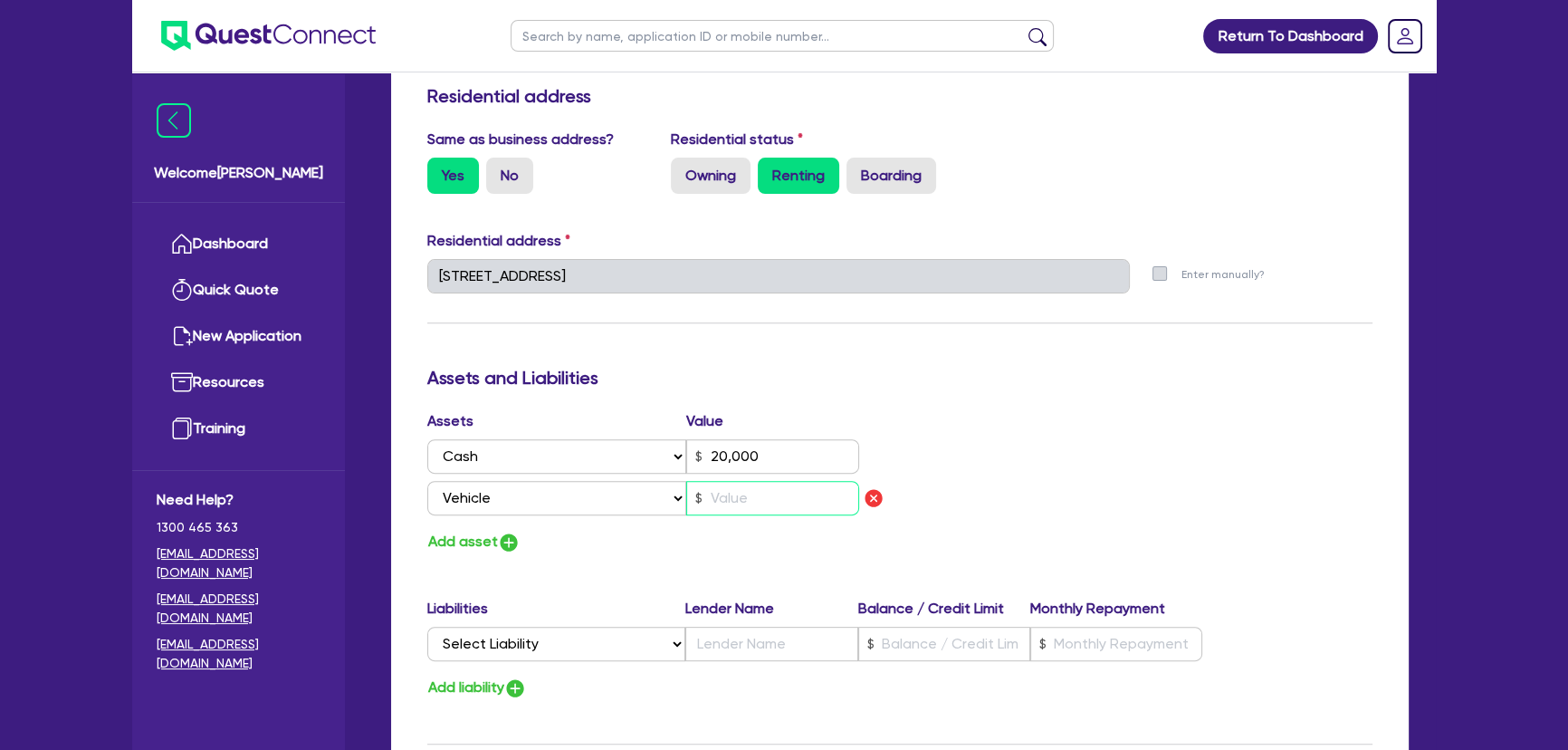
type input "20,000"
type input "2"
type input "0"
type input "0432 386 807"
type input "20,000"
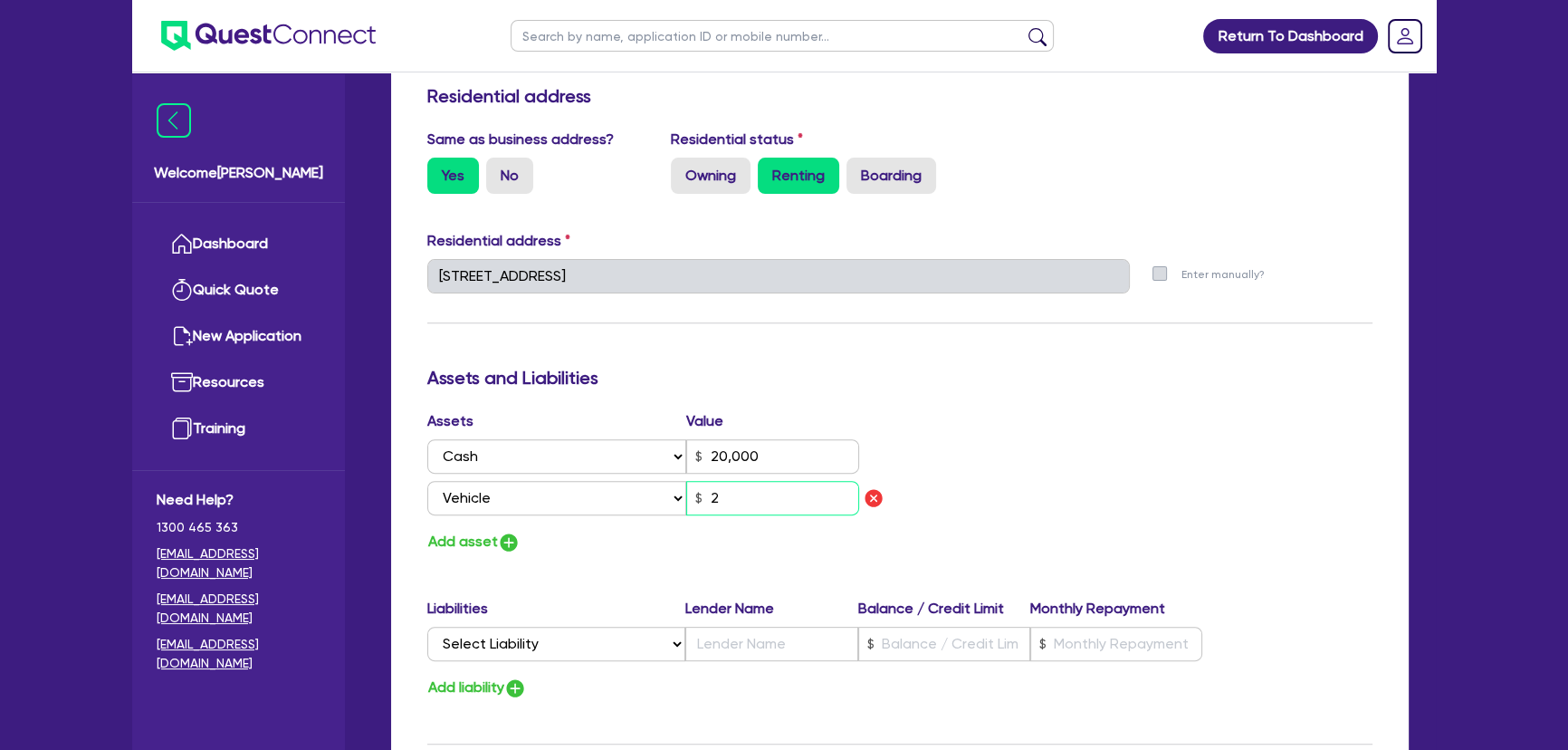
type input "20"
type input "0"
type input "0432 386 807"
type input "20,000"
type input "200"
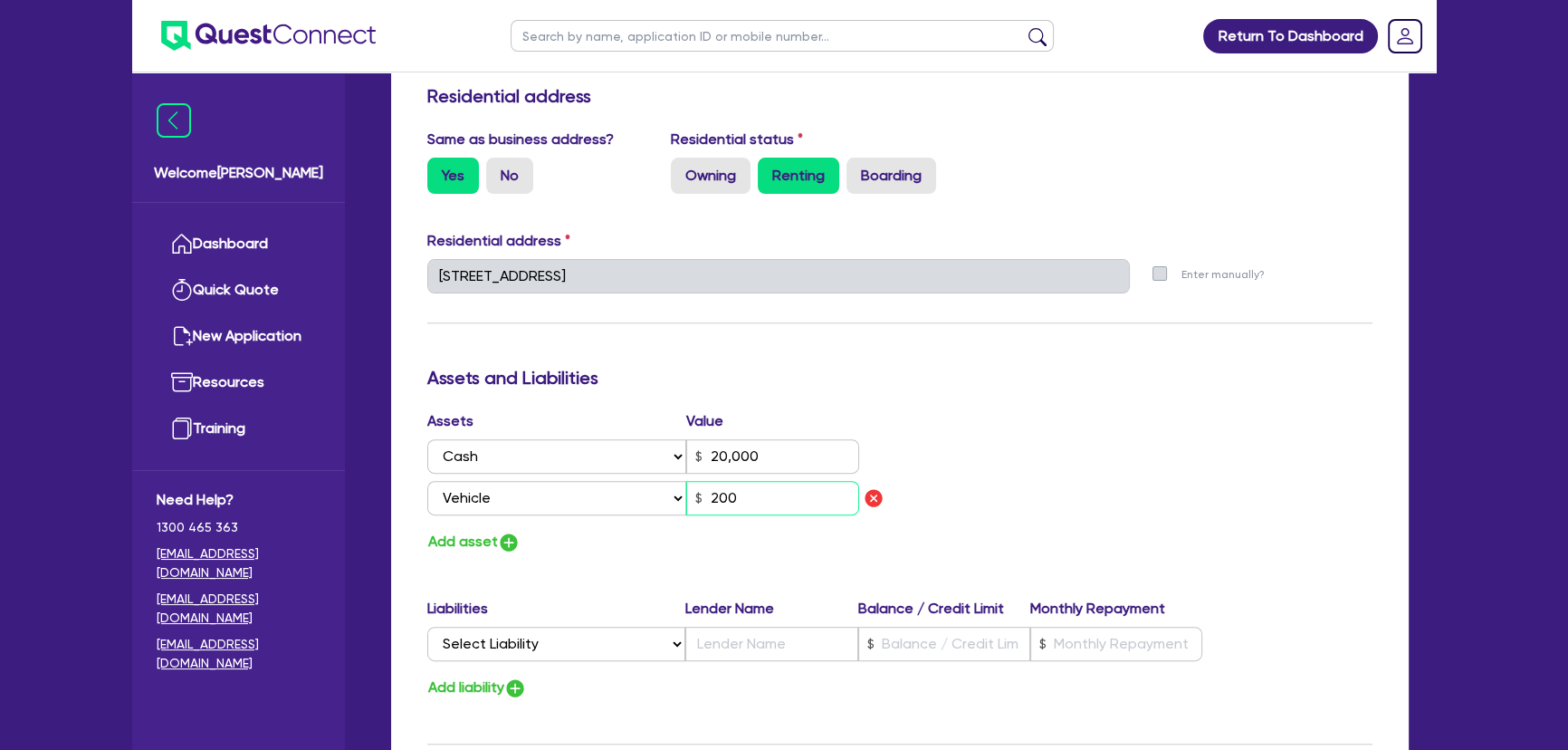
type input "0"
type input "0432 386 807"
type input "20,000"
type input "2,000"
type input "0"
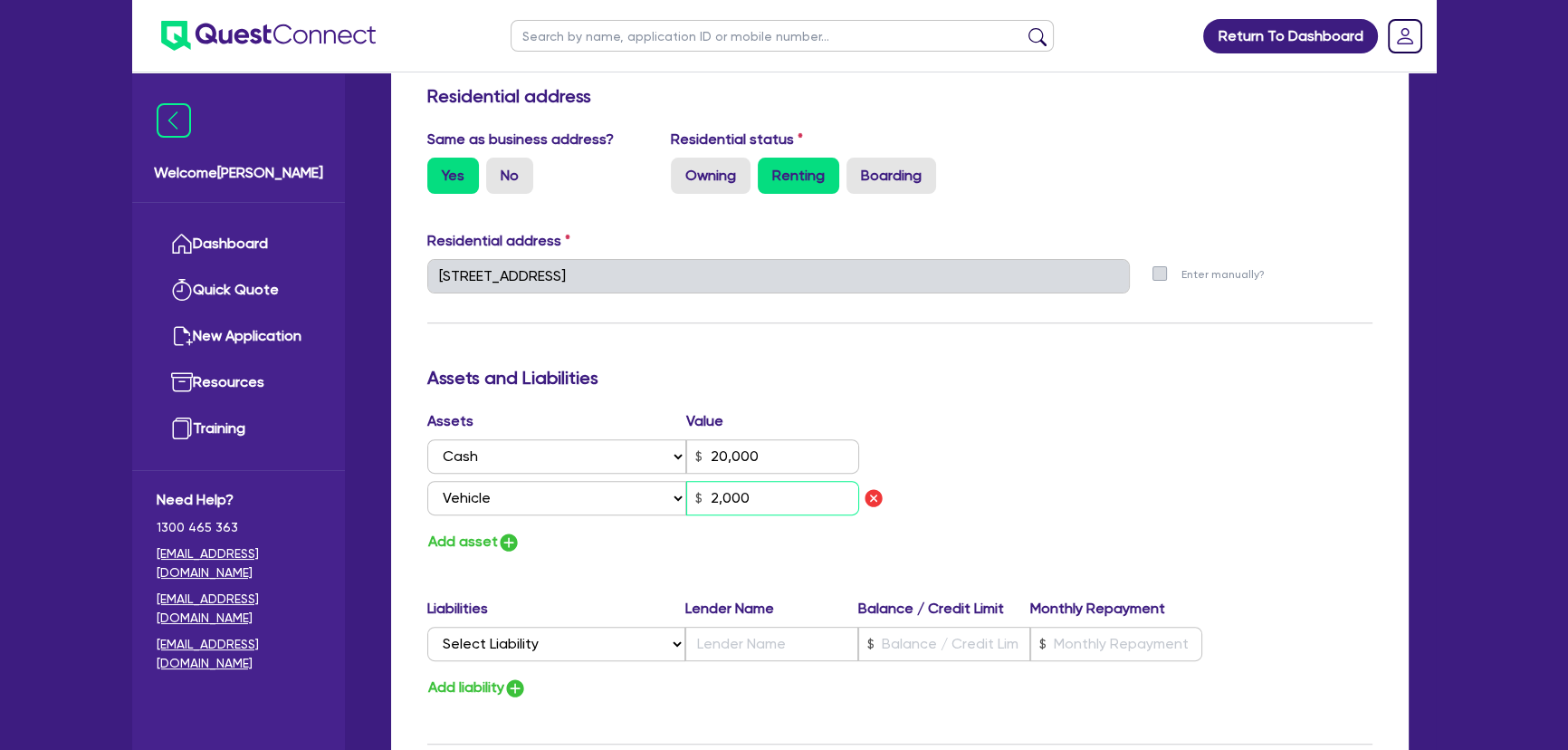
type input "0432 386 807"
type input "20,000"
click at [500, 543] on img "button" at bounding box center [508, 542] width 22 height 22
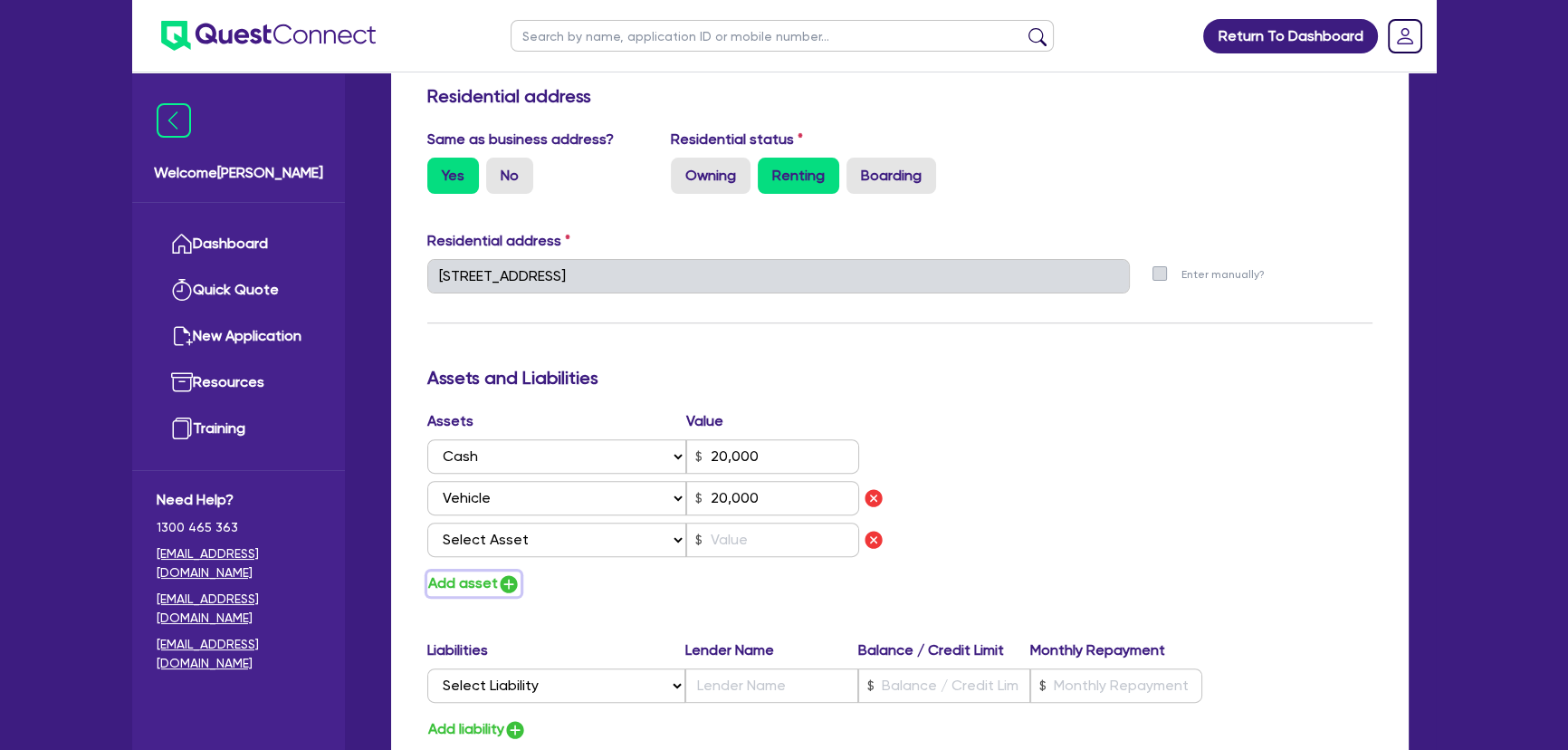
type input "0"
type input "0432 386 807"
type input "20,000"
click at [507, 542] on select "Select Asset Cash Property Investment property Vehicle Truck Trailer Equipment …" at bounding box center [556, 540] width 259 height 35
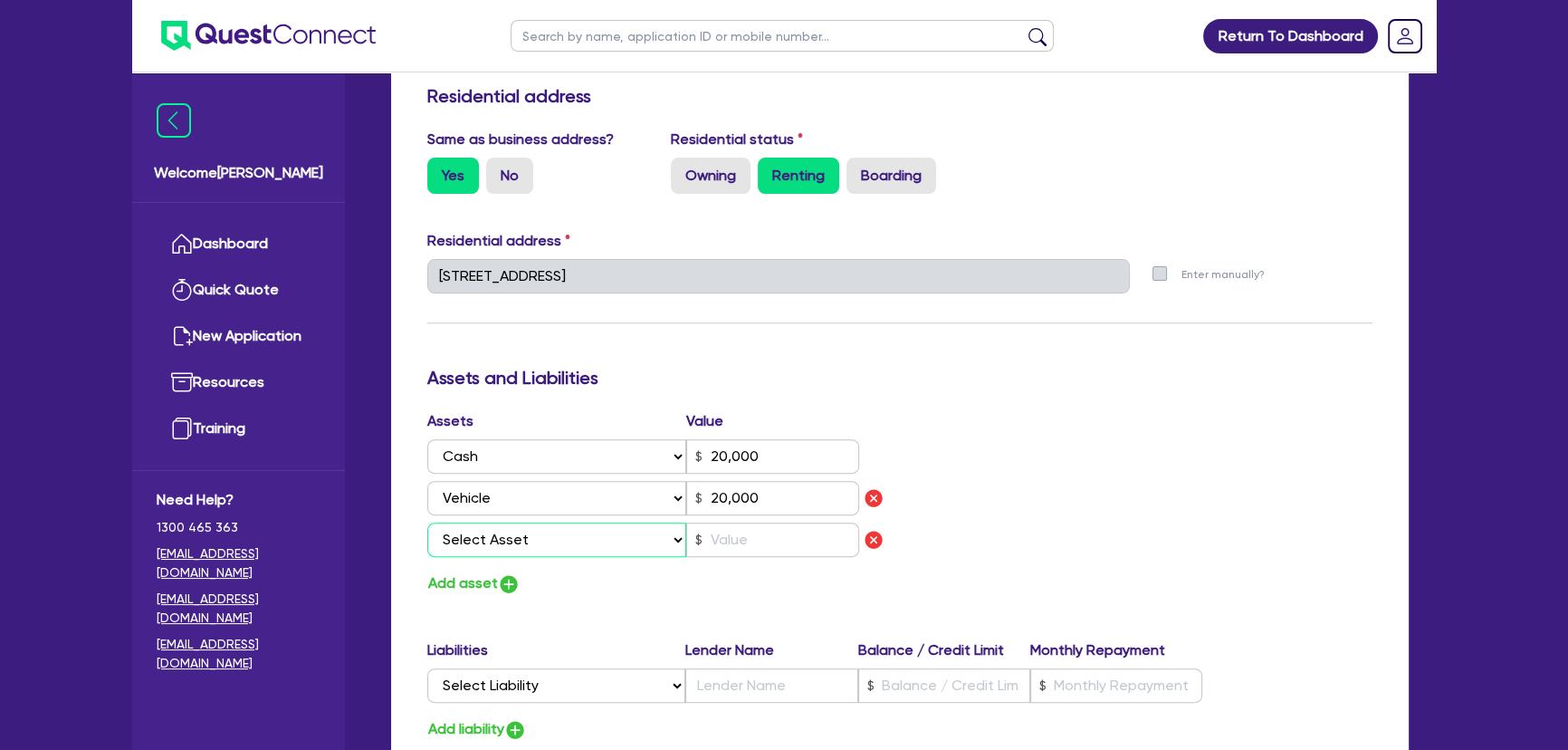
select select "HOUSEHOLD_PERSONAL"
click at [427, 523] on select "Select Asset Cash Property Investment property Vehicle Truck Trailer Equipment …" at bounding box center [556, 540] width 259 height 35
type input "0"
type input "0432 386 807"
type input "20,000"
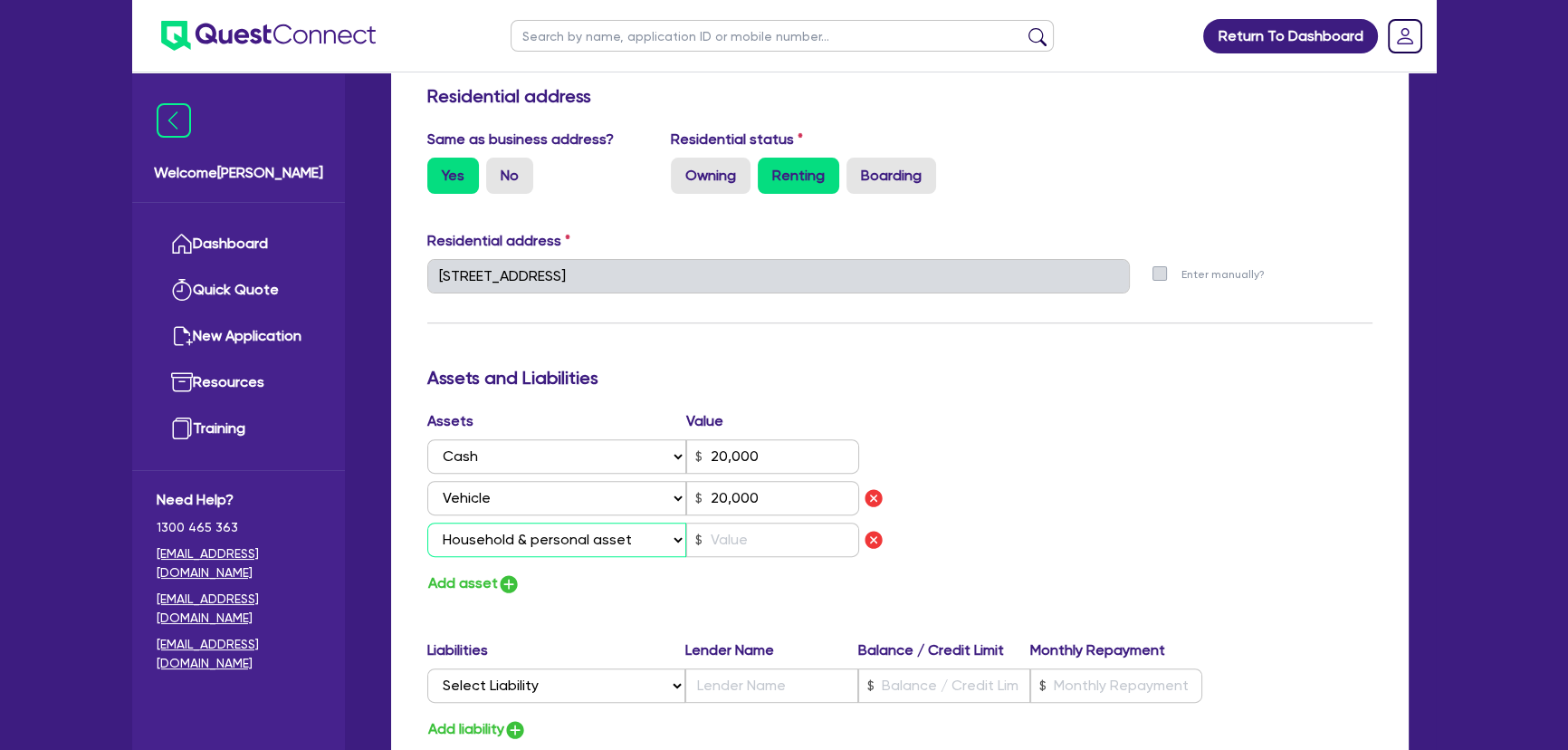
type input "20,000"
click at [821, 542] on input "text" at bounding box center [773, 540] width 173 height 35
type input "0"
type input "0432 386 807"
type input "20,000"
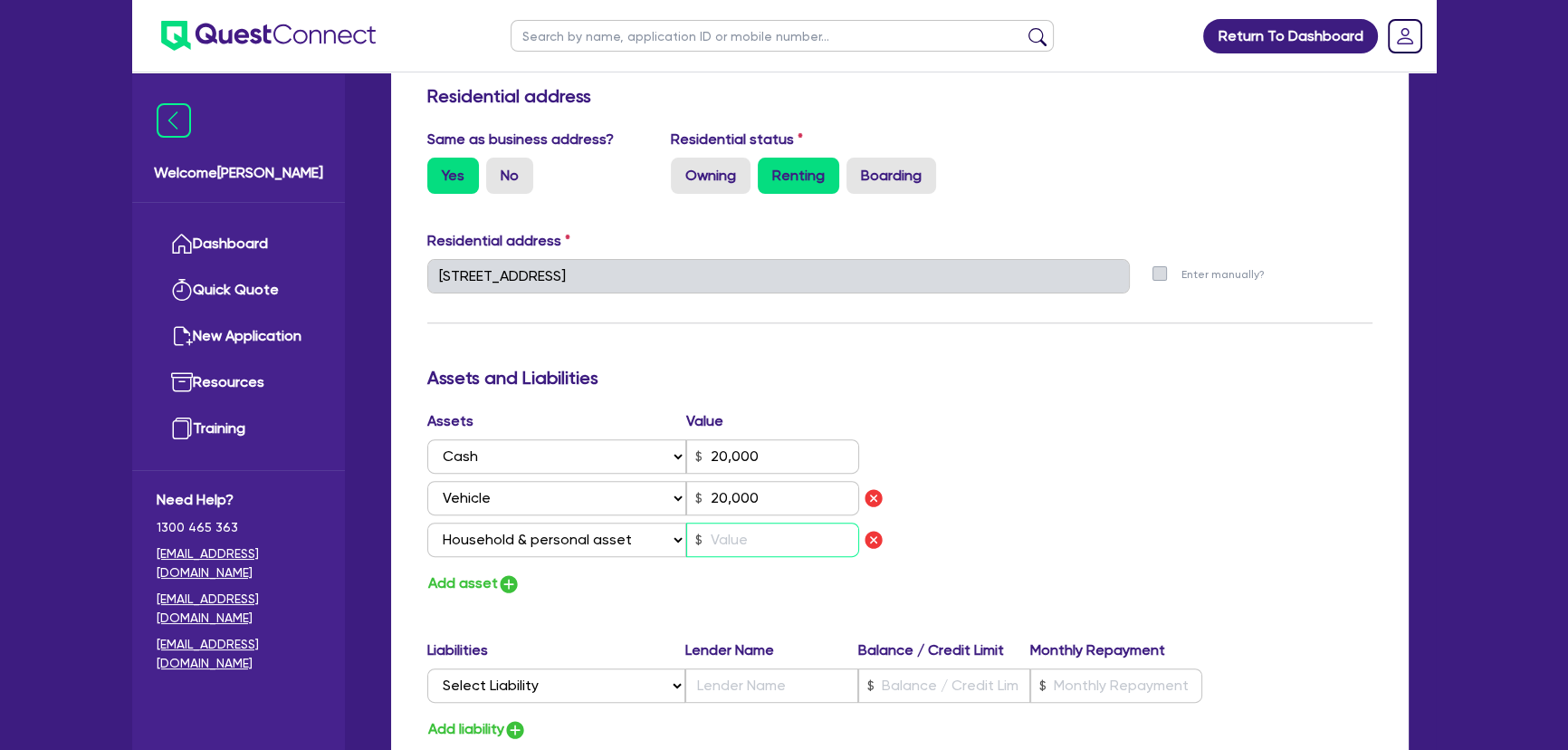
type input "20,000"
type input "2"
type input "0"
type input "0432 386 807"
type input "20,000"
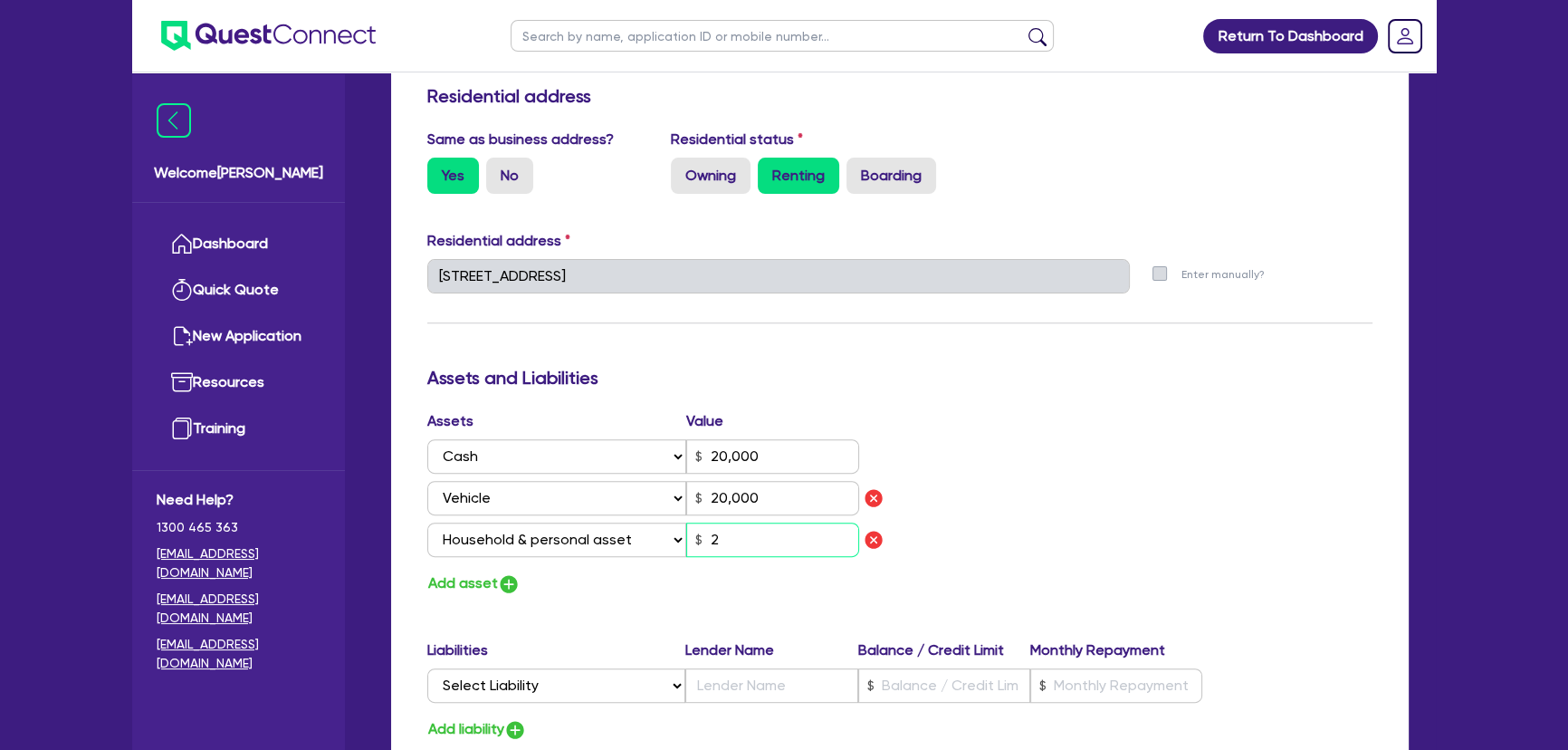
type input "20,000"
type input "25"
type input "0"
type input "0432 386 807"
type input "20,000"
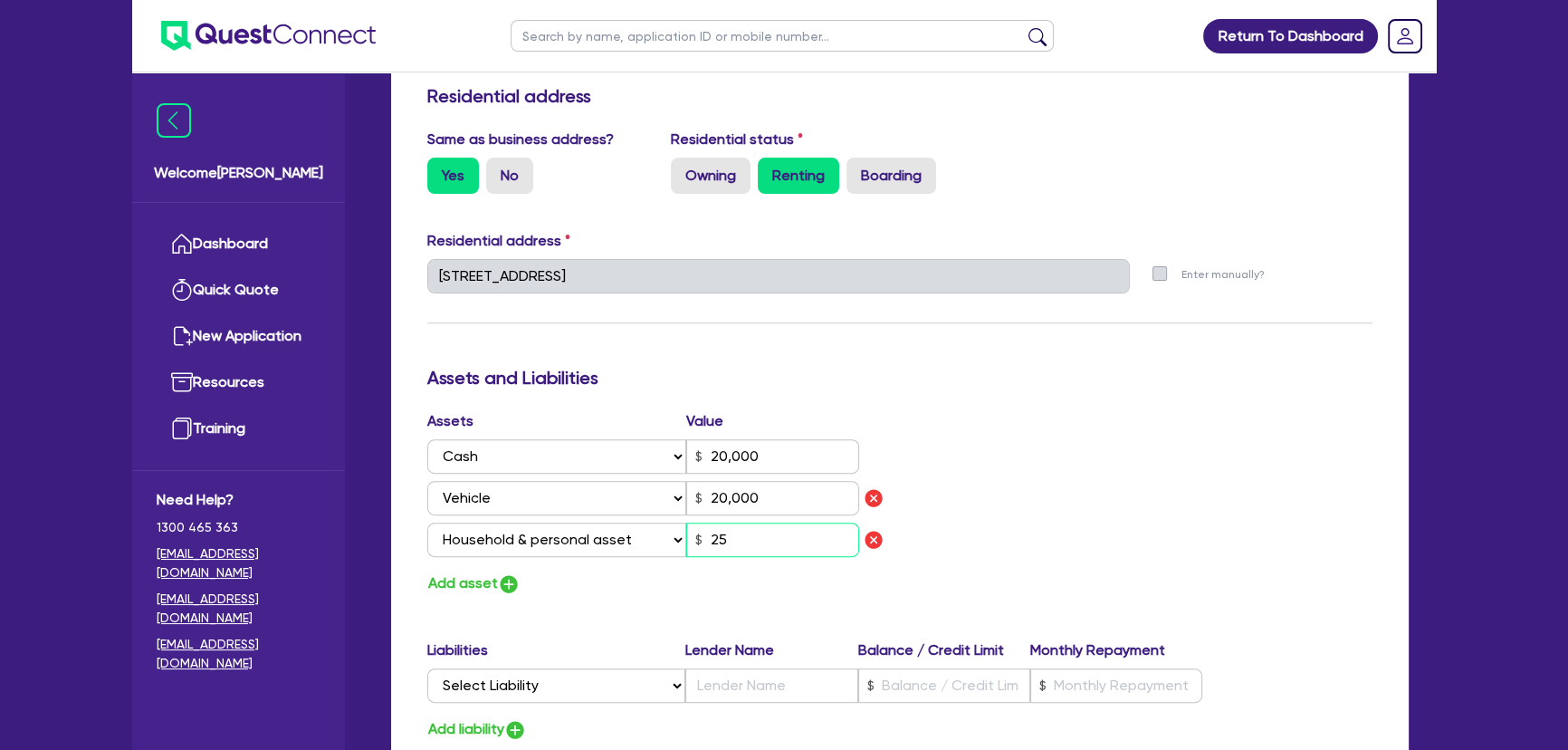
type input "20,000"
type input "2"
type input "0"
type input "0432 386 807"
type input "20,000"
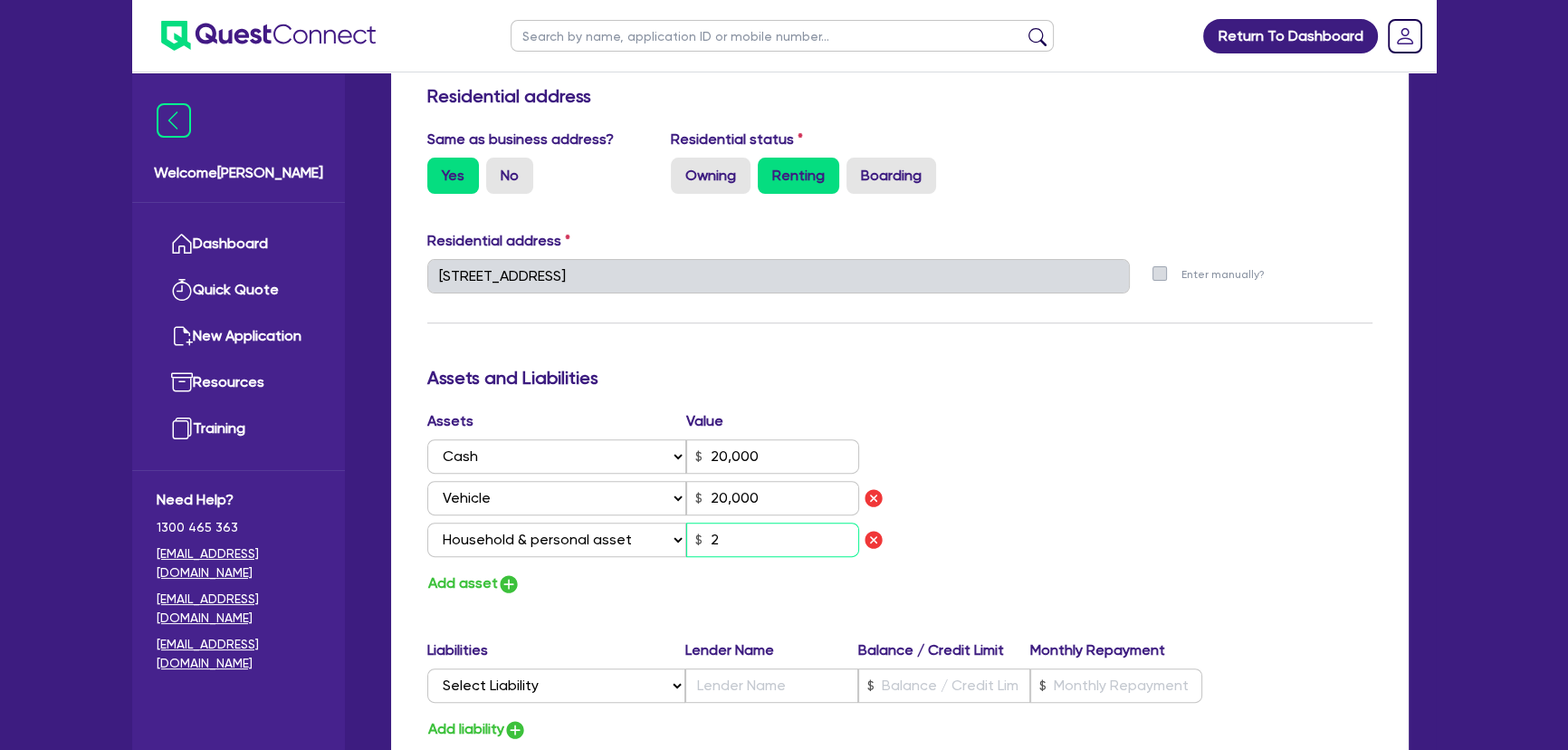
type input "20,000"
type input "0"
type input "0432 386 807"
type input "20,000"
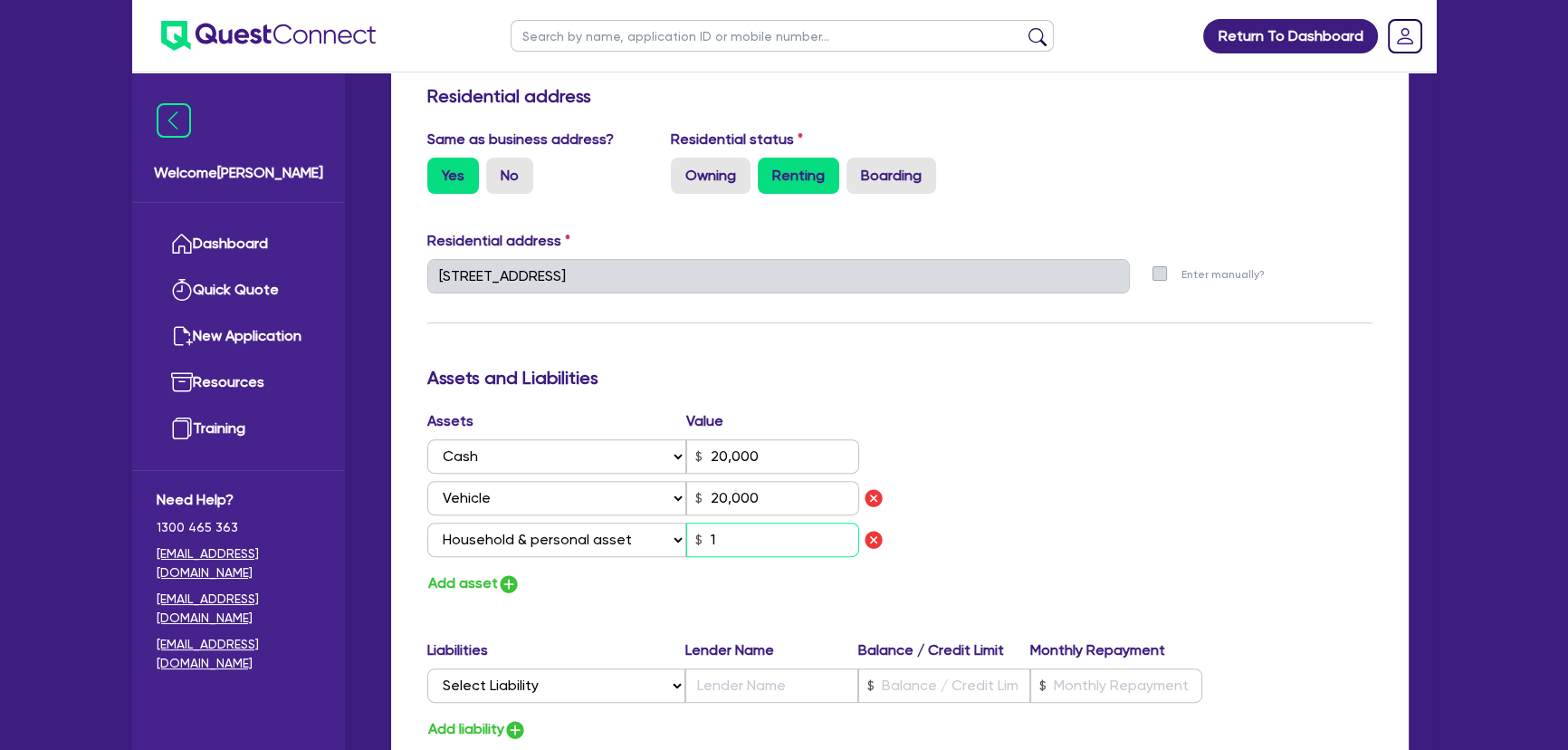
type input "15"
type input "0"
type input "0432 386 807"
type input "20,000"
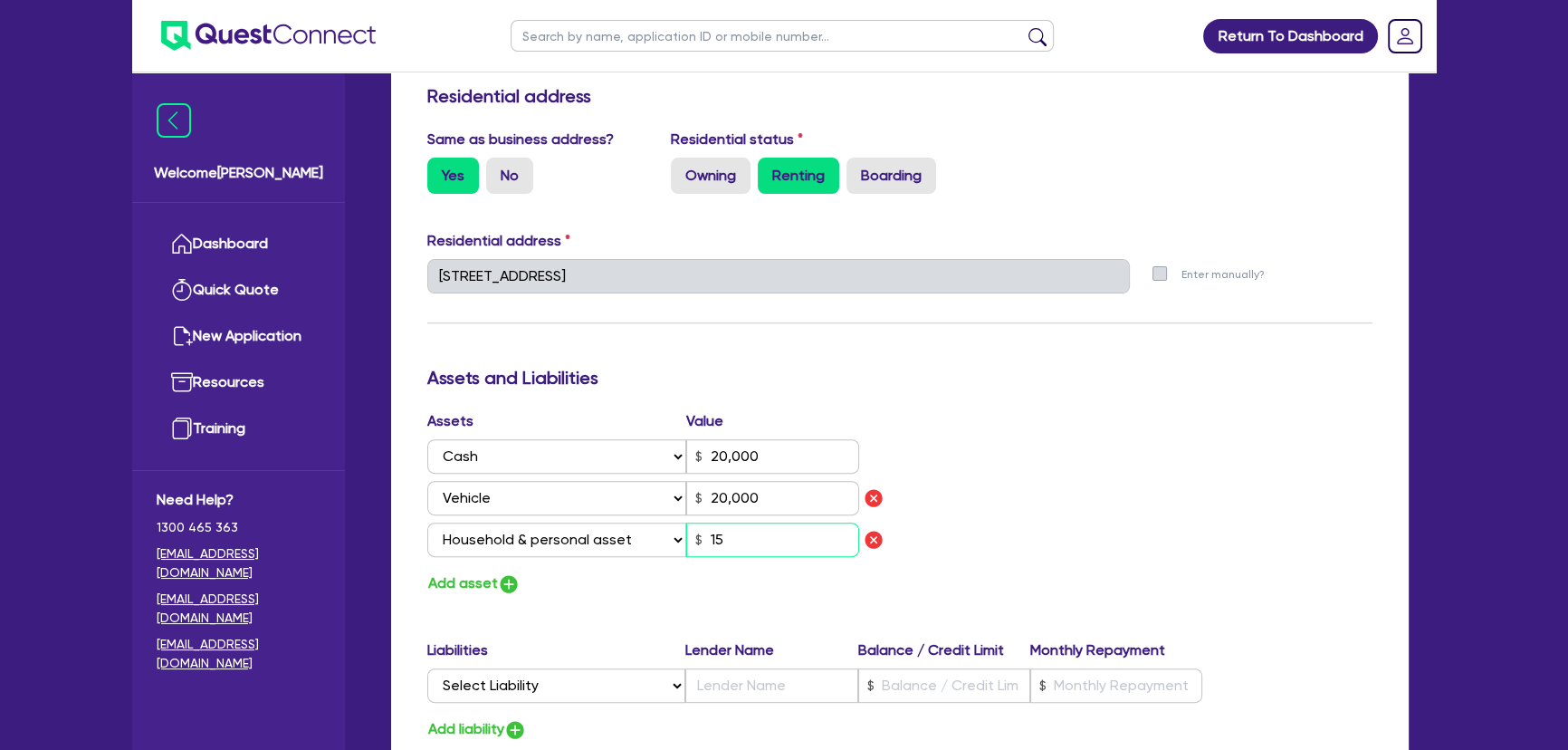
type input "0"
type input "0432 386 807"
type input "20,000"
type input "150"
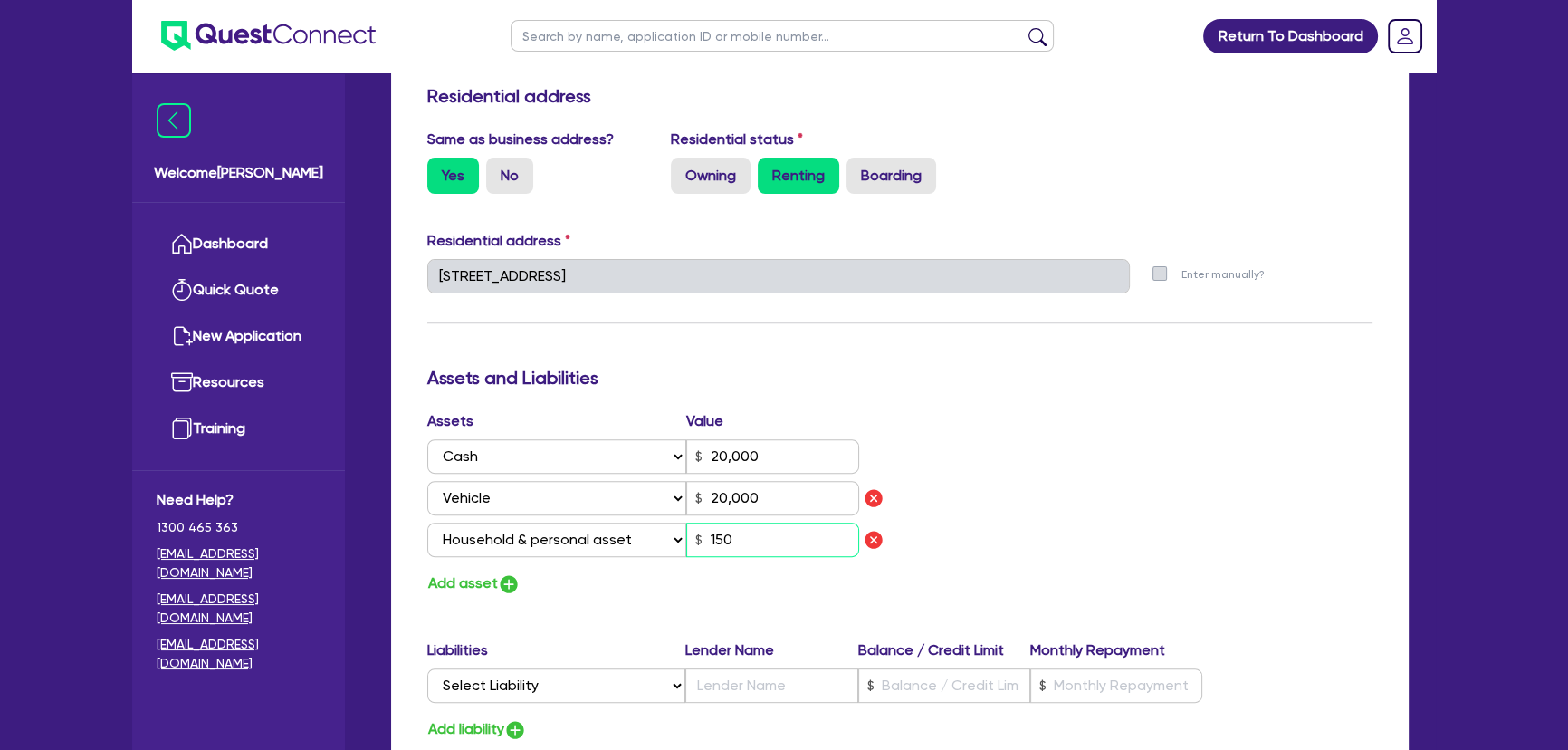
type input "0"
type input "0432 386 807"
type input "20,000"
type input "1,500"
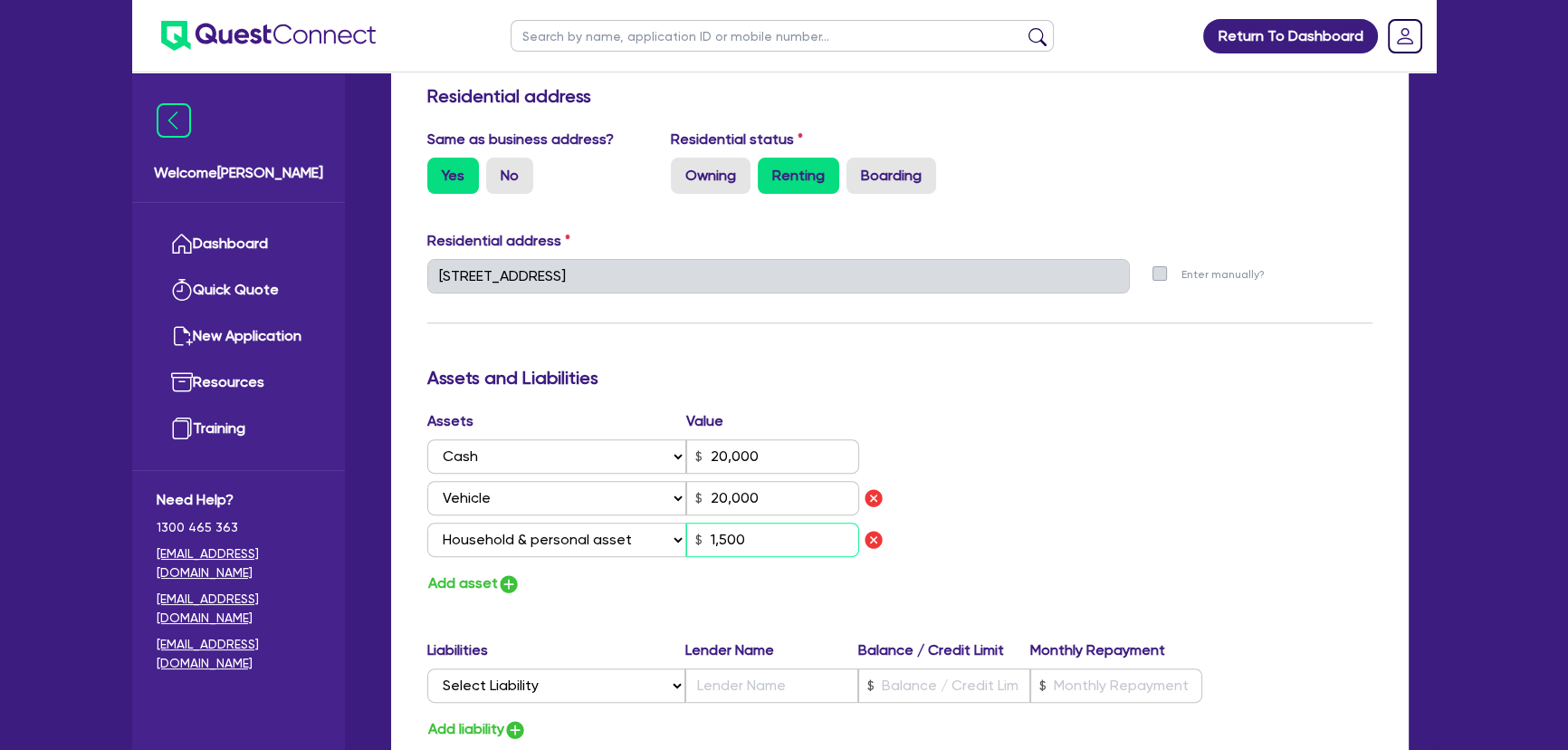
type input "0"
type input "0432 386 807"
type input "20,000"
type input "15,000"
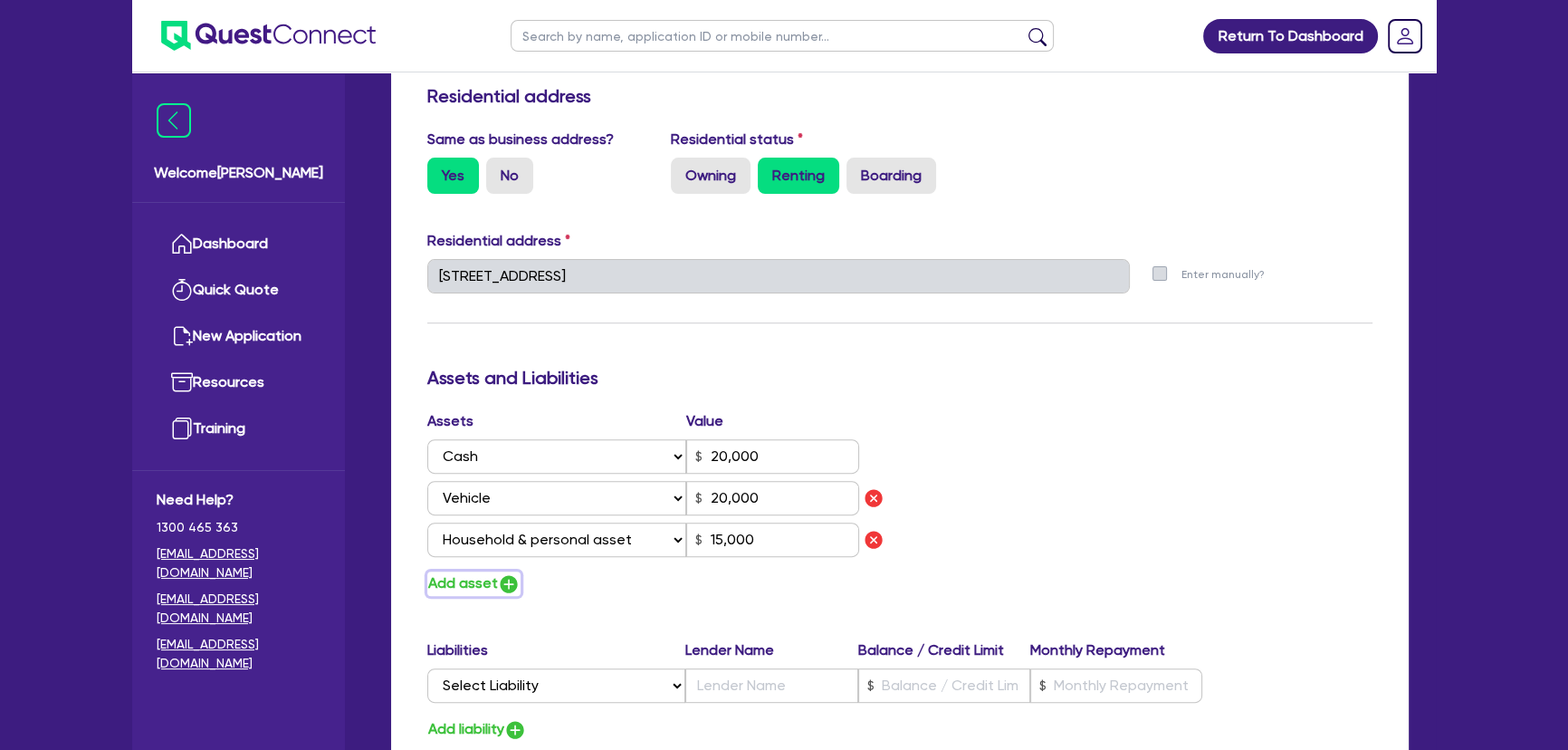
click at [516, 582] on img "button" at bounding box center [508, 583] width 22 height 22
type input "0"
type input "0432 386 807"
type input "20,000"
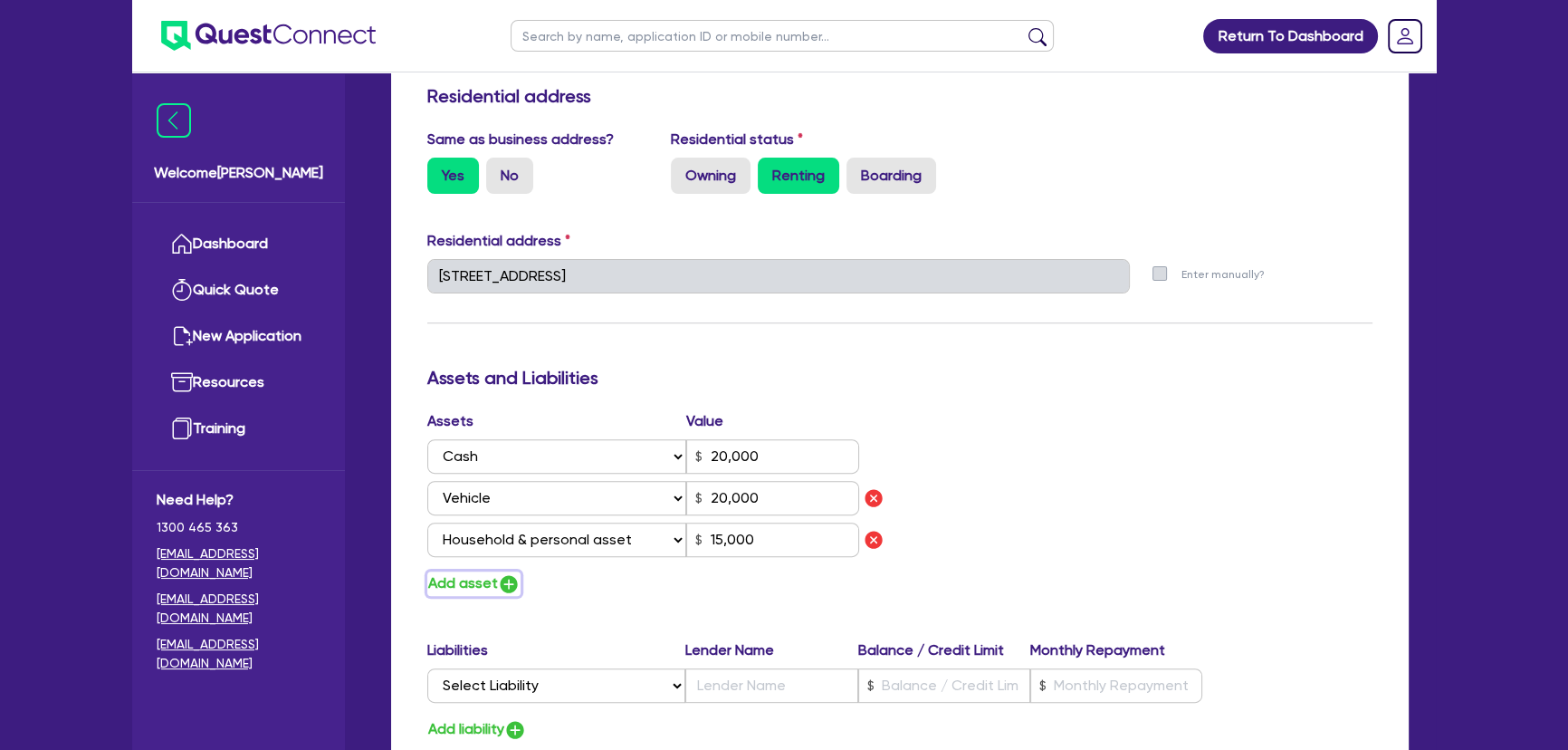
type input "15,000"
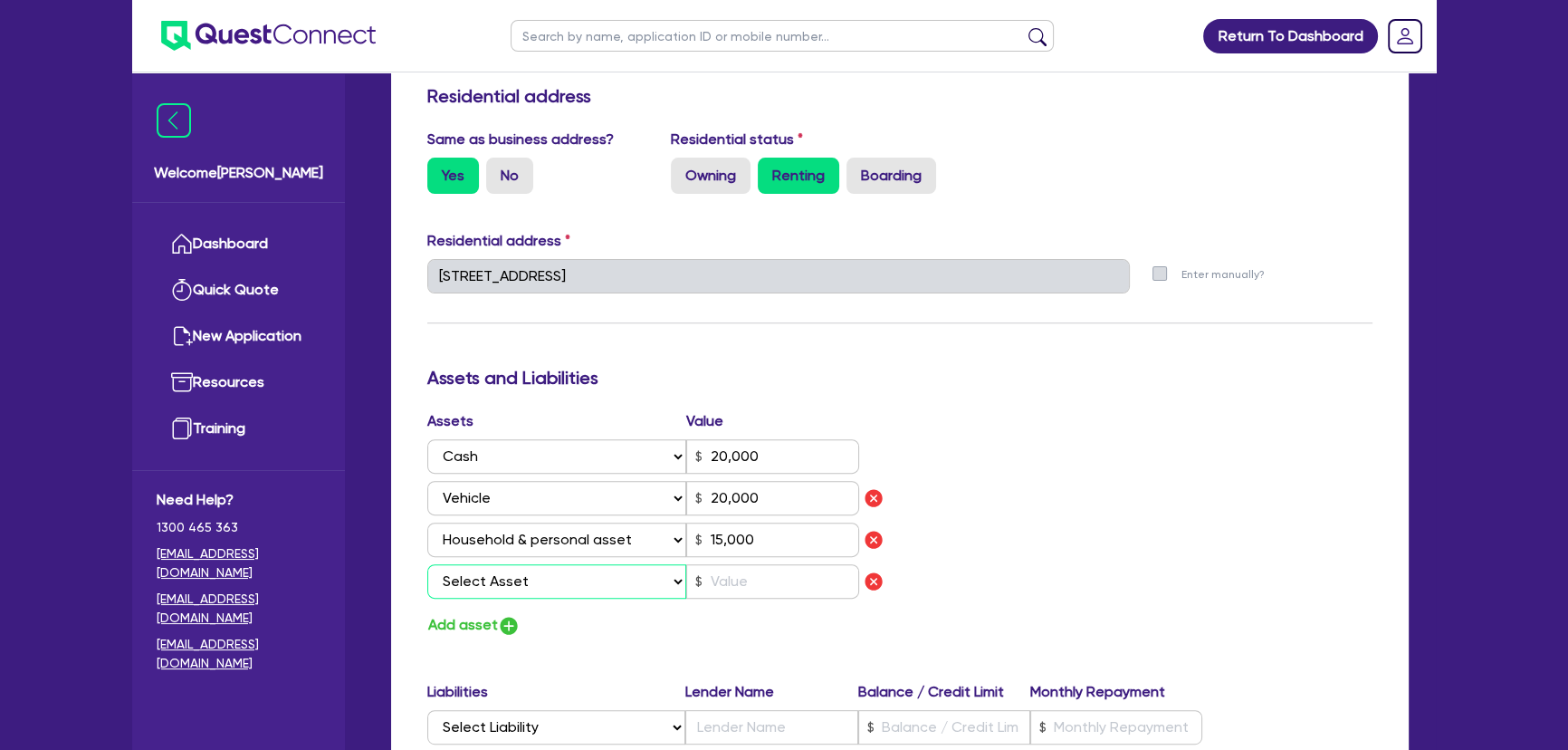
click at [519, 577] on select "Select Asset Cash Property Investment property Vehicle Truck Trailer Equipment …" at bounding box center [556, 582] width 259 height 35
select select "VEHICLE"
click at [427, 564] on select "Select Asset Cash Property Investment property Vehicle Truck Trailer Equipment …" at bounding box center [556, 582] width 259 height 35
type input "0"
type input "0432 386 807"
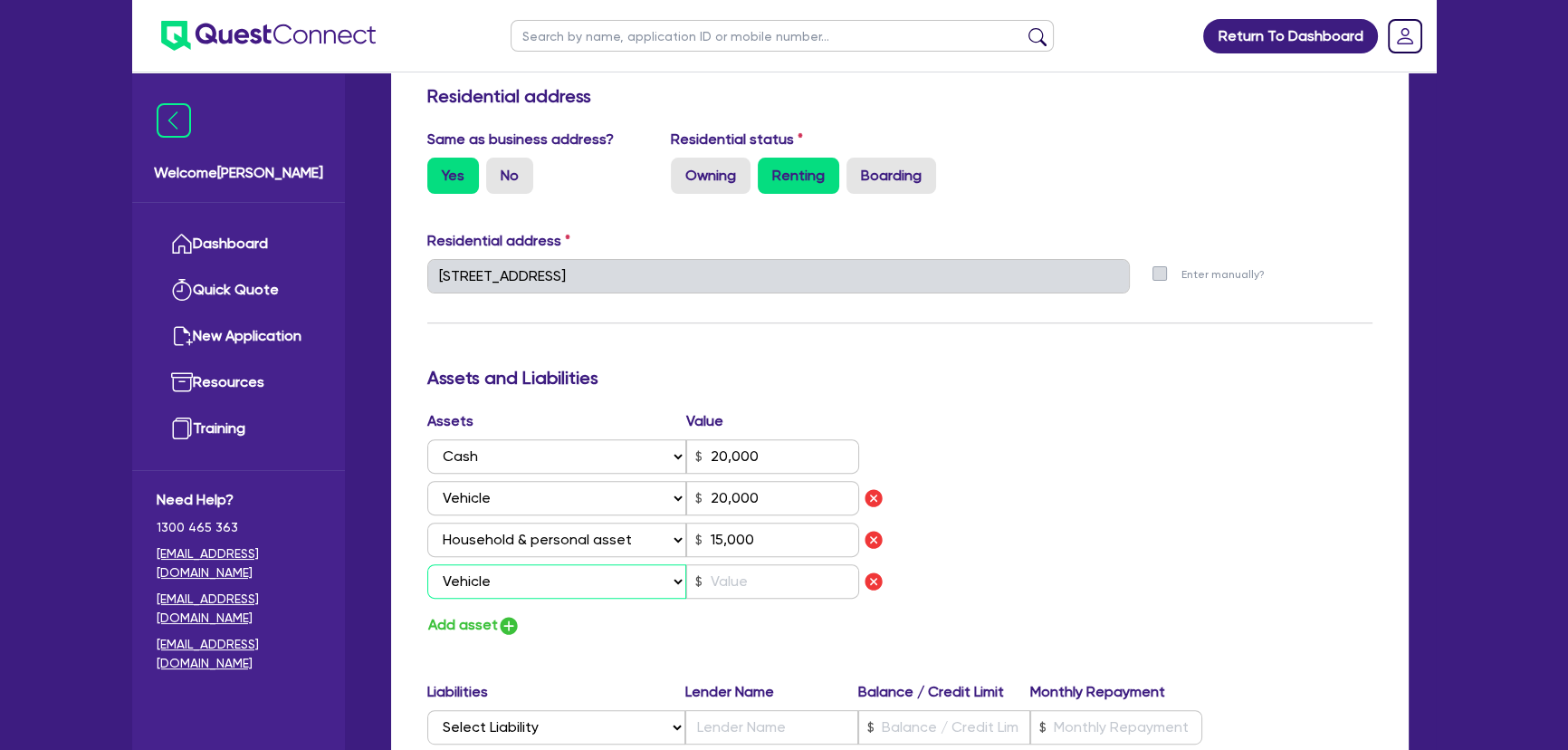
type input "20,000"
type input "15,000"
click at [755, 575] on input "text" at bounding box center [773, 582] width 173 height 35
type input "0"
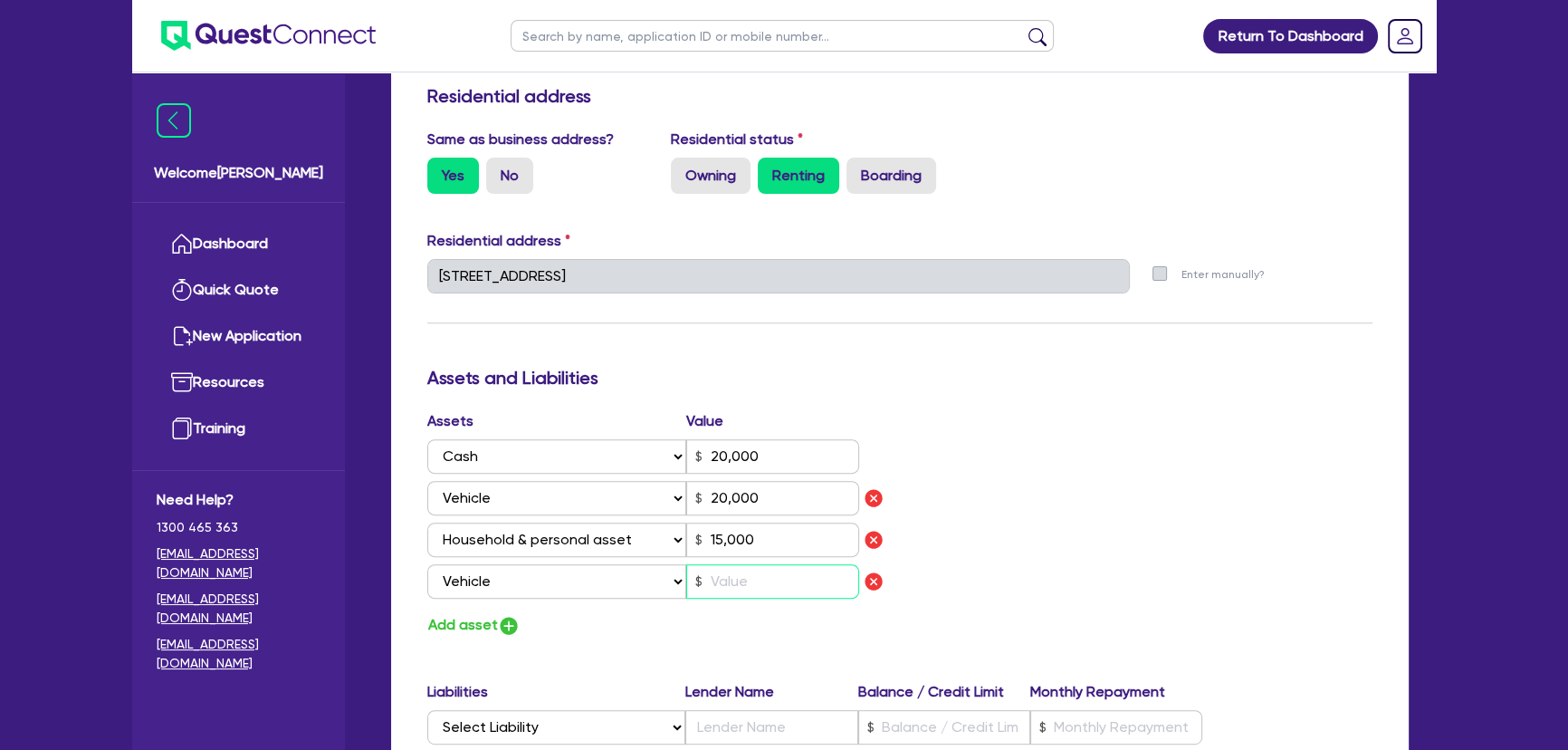
type input "0432 386 807"
type input "20,000"
type input "15,000"
type input "6"
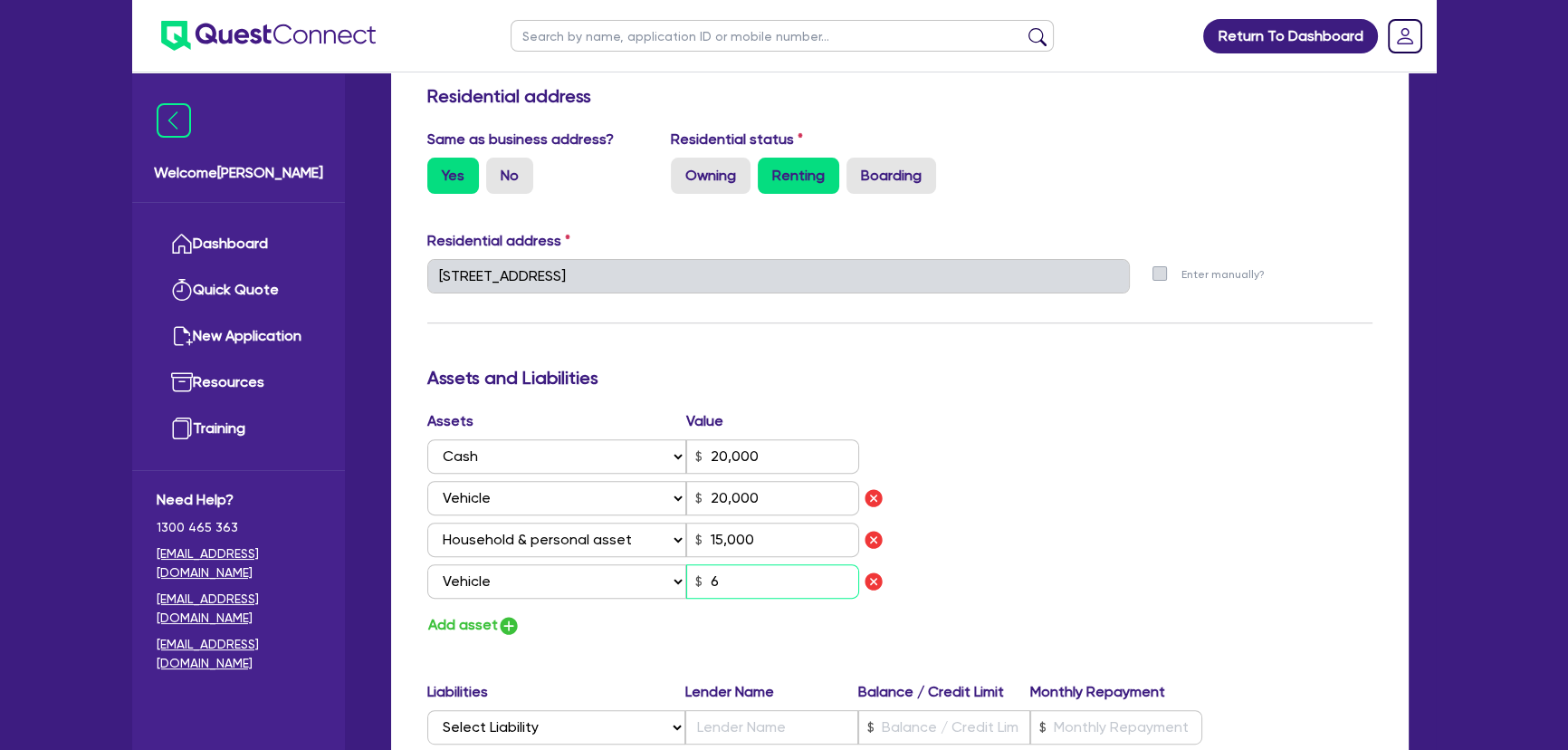
type input "0"
type input "0432 386 807"
type input "20,000"
type input "15,000"
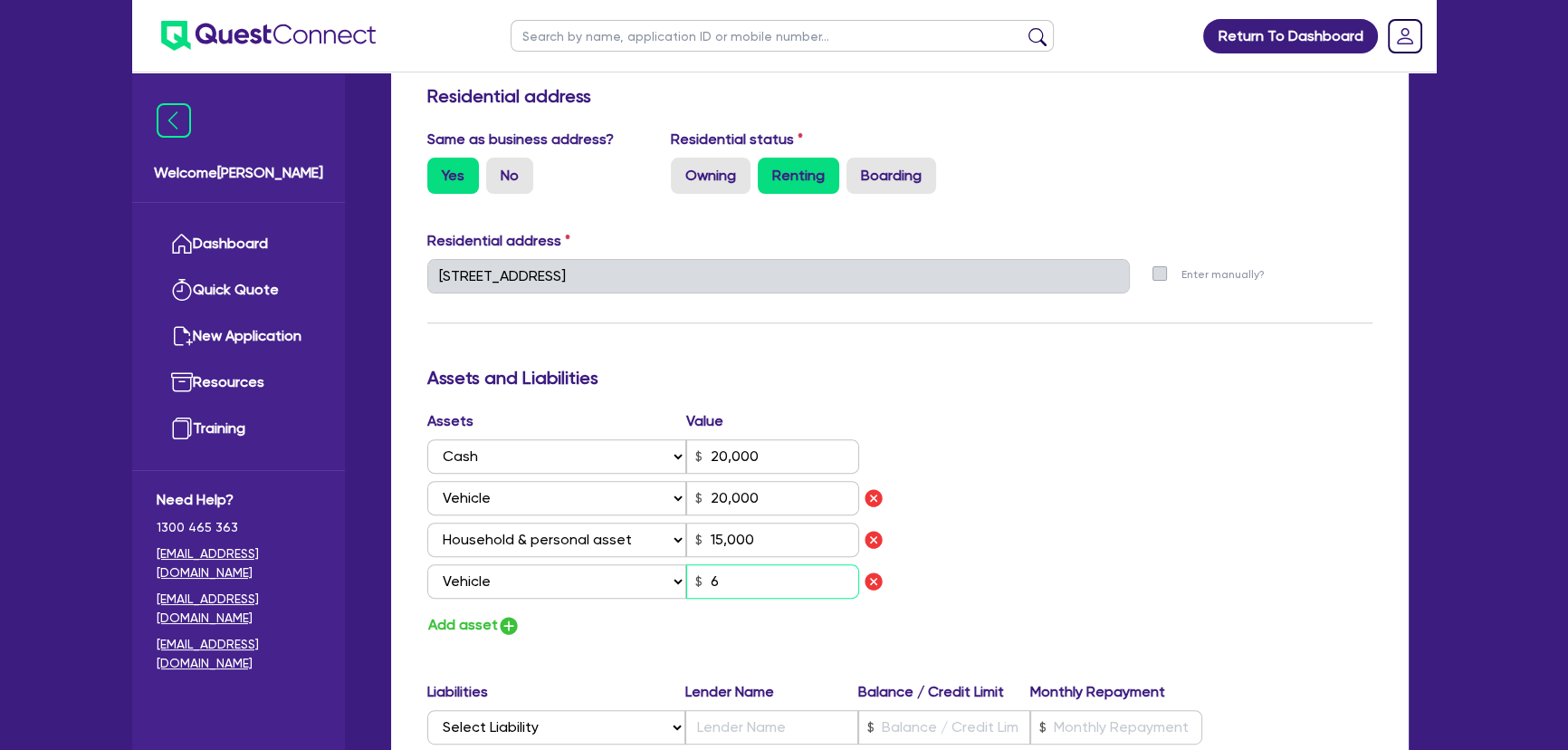
type input "60"
type input "0"
type input "0432 386 807"
type input "20,000"
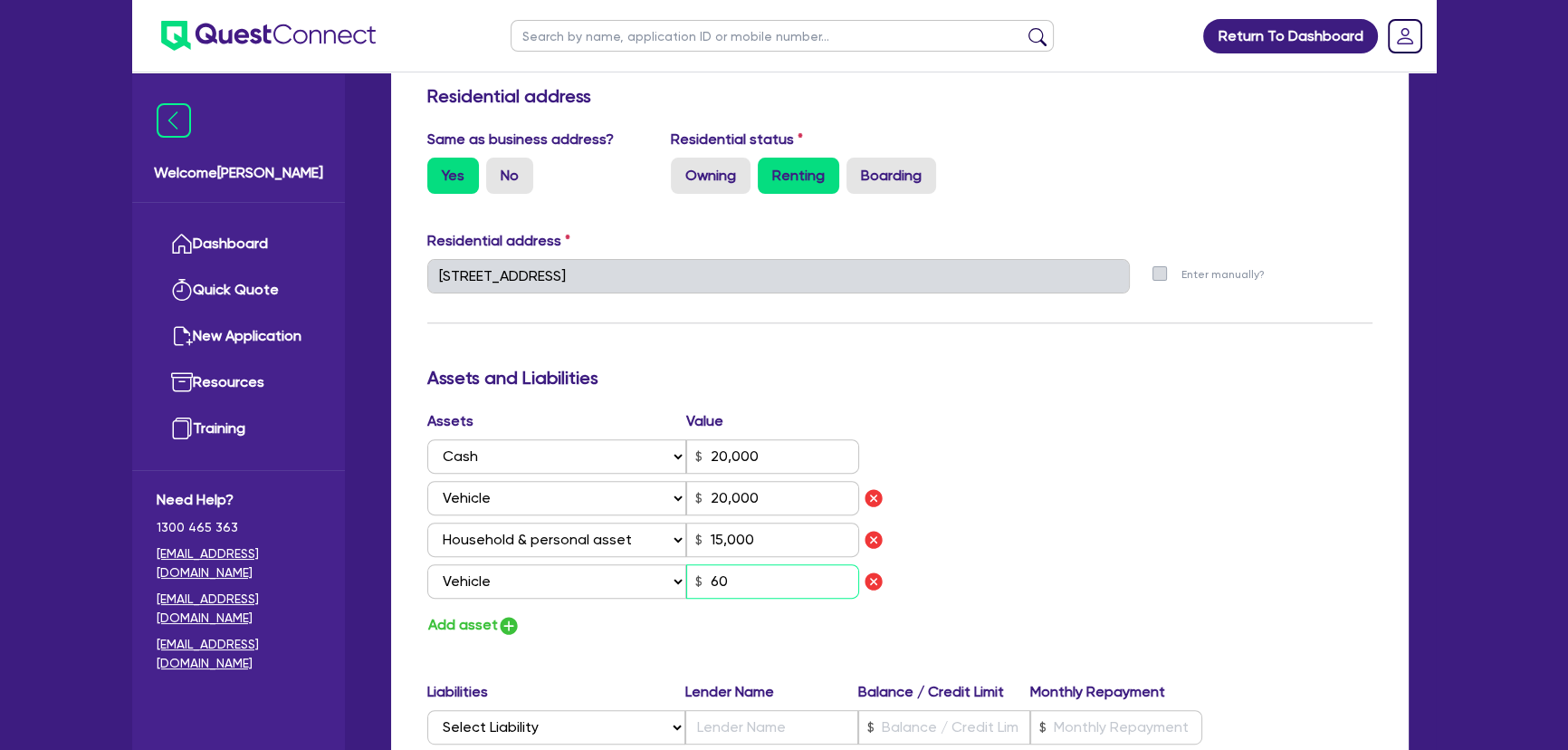
type input "15,000"
type input "600"
type input "0"
type input "0432 386 807"
type input "20,000"
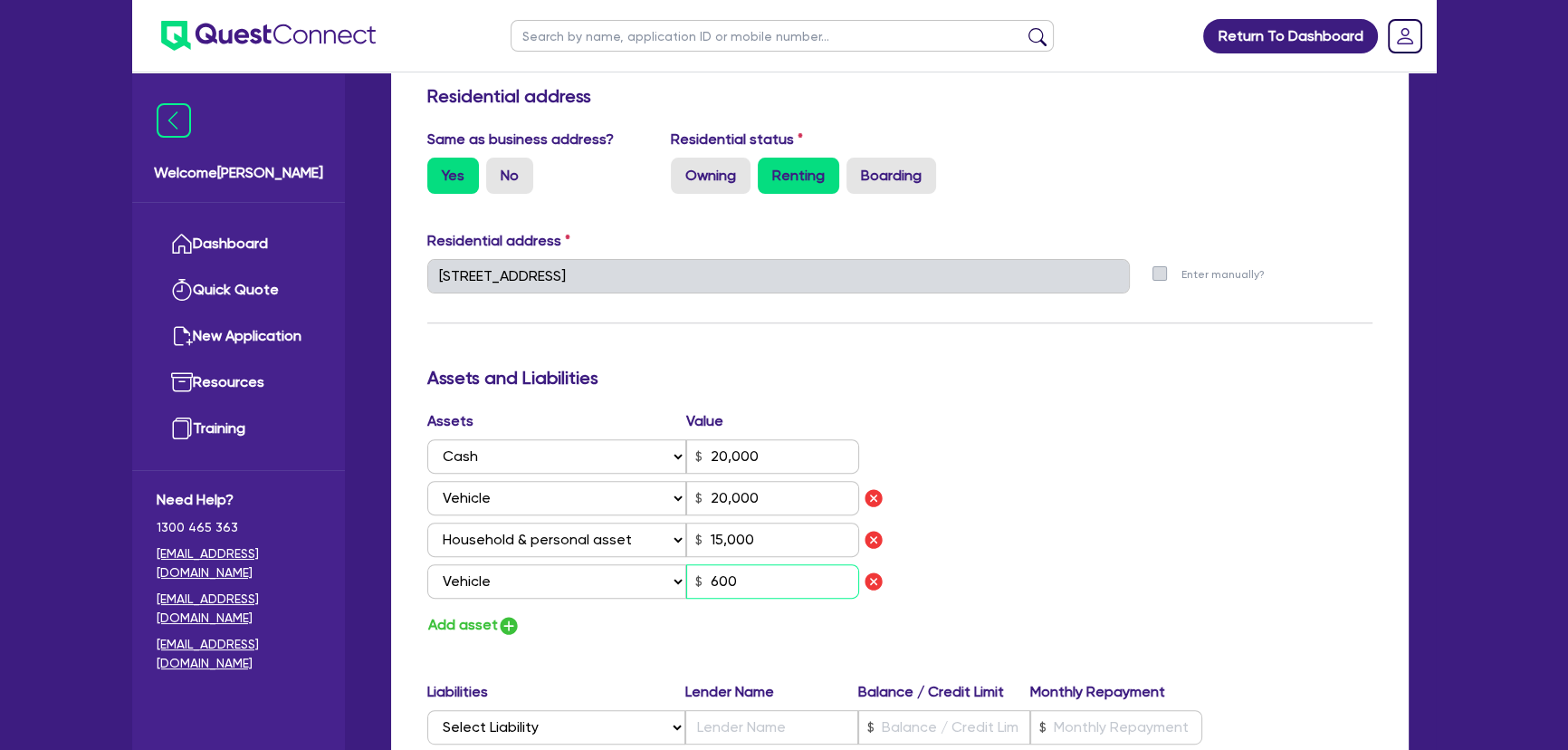
type input "20,000"
type input "15,000"
type input "6,000"
type input "0"
type input "0432 386 807"
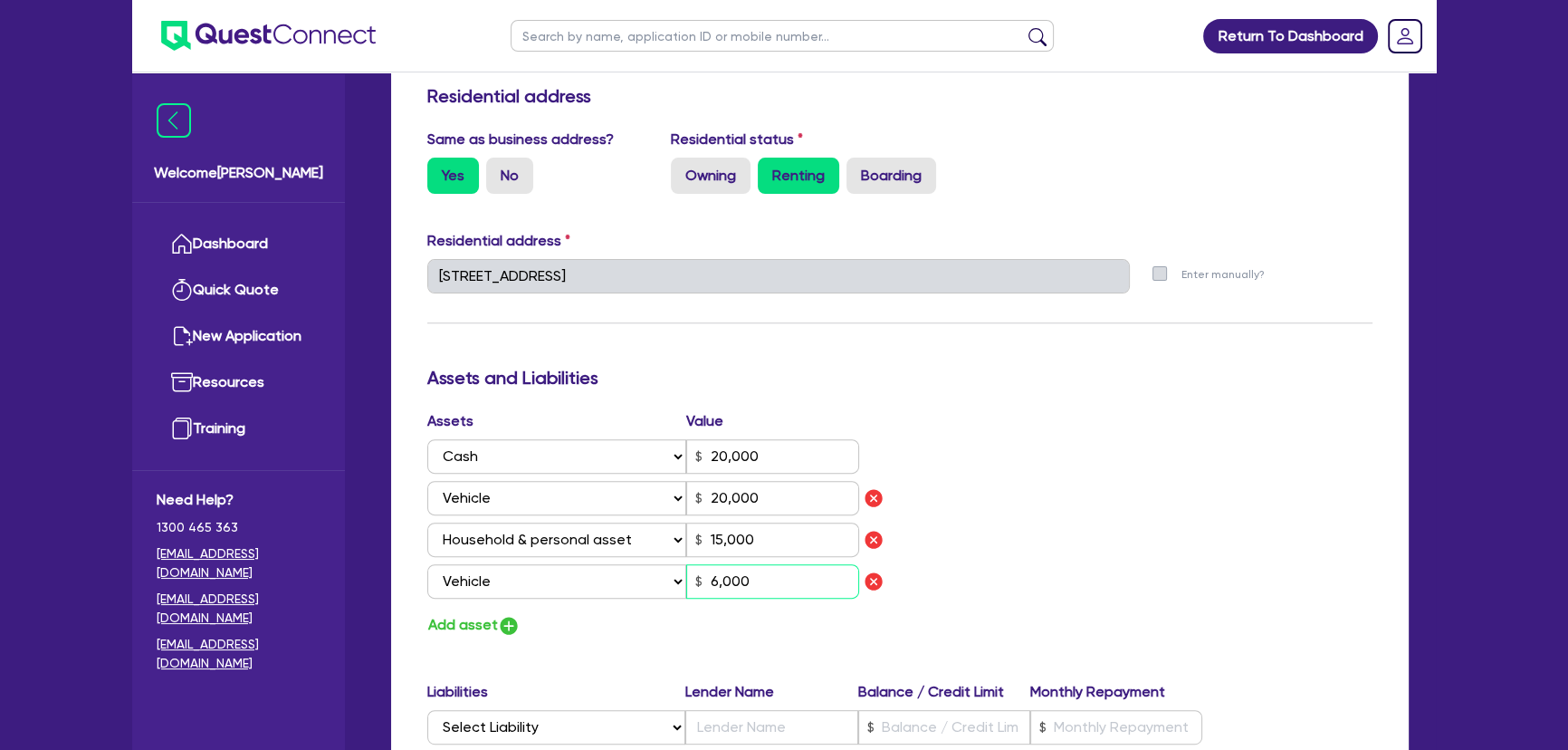
type input "20,000"
type input "15,000"
type input "60,001"
type input "0"
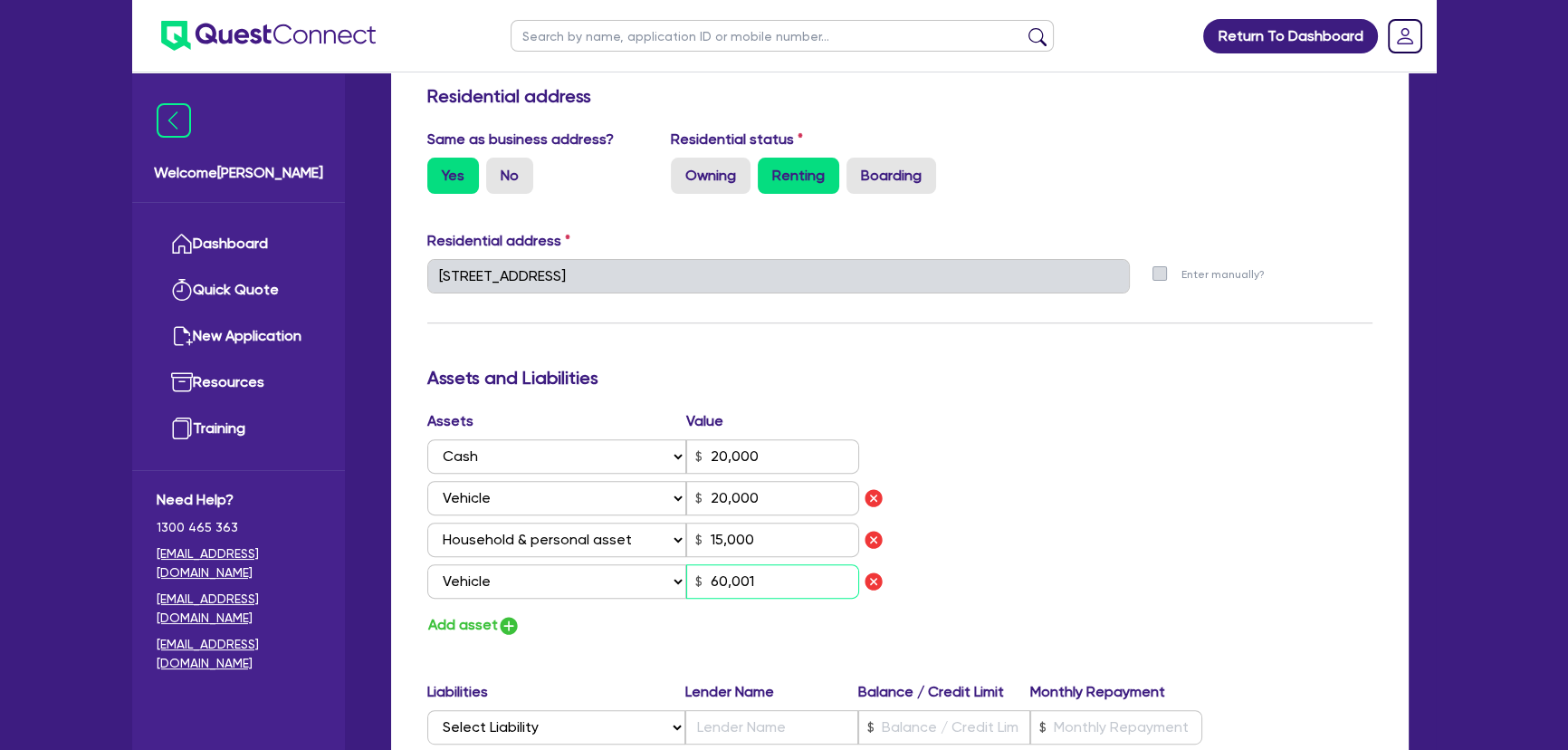
type input "0432 386 807"
type input "20,000"
type input "15,000"
type input "6,000"
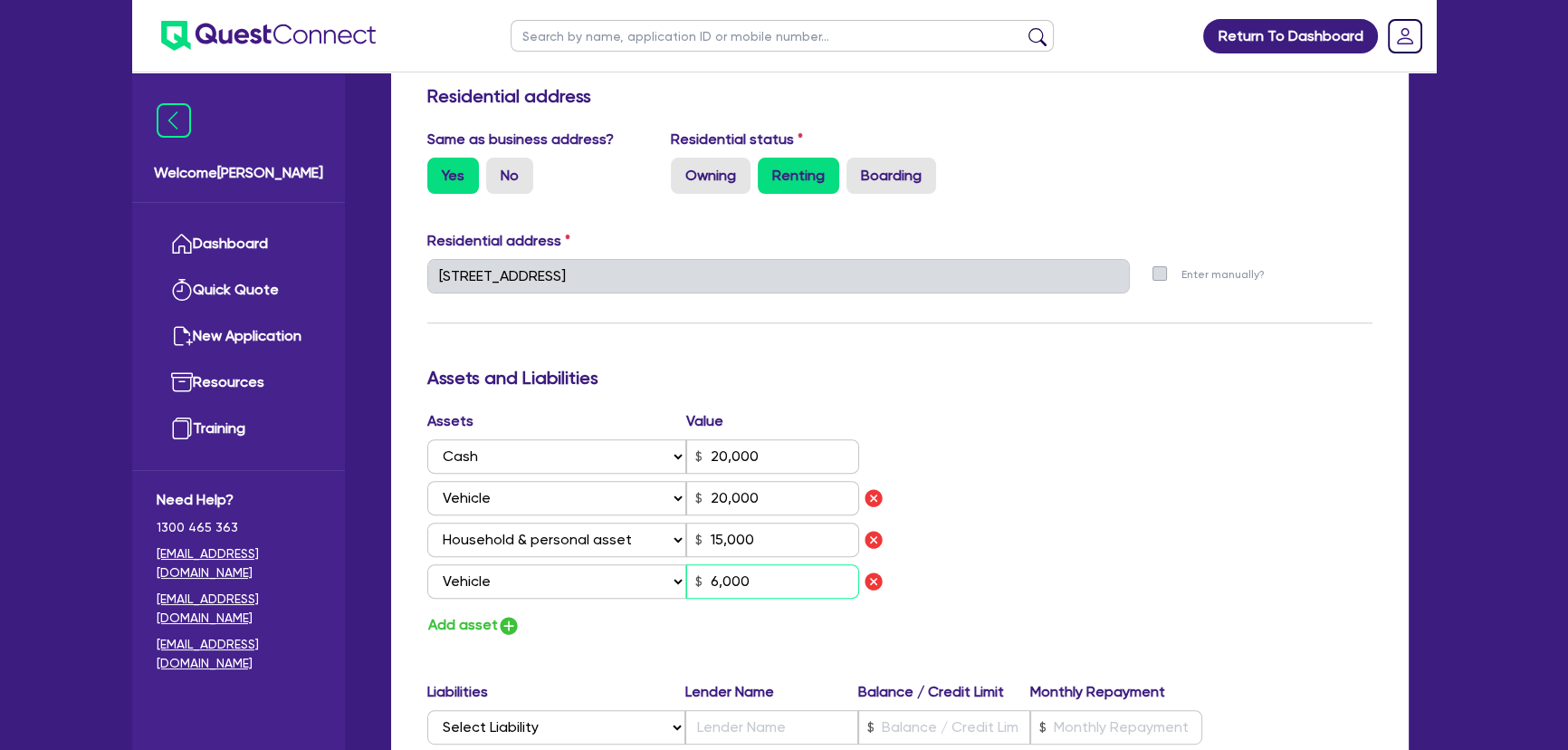
type input "0"
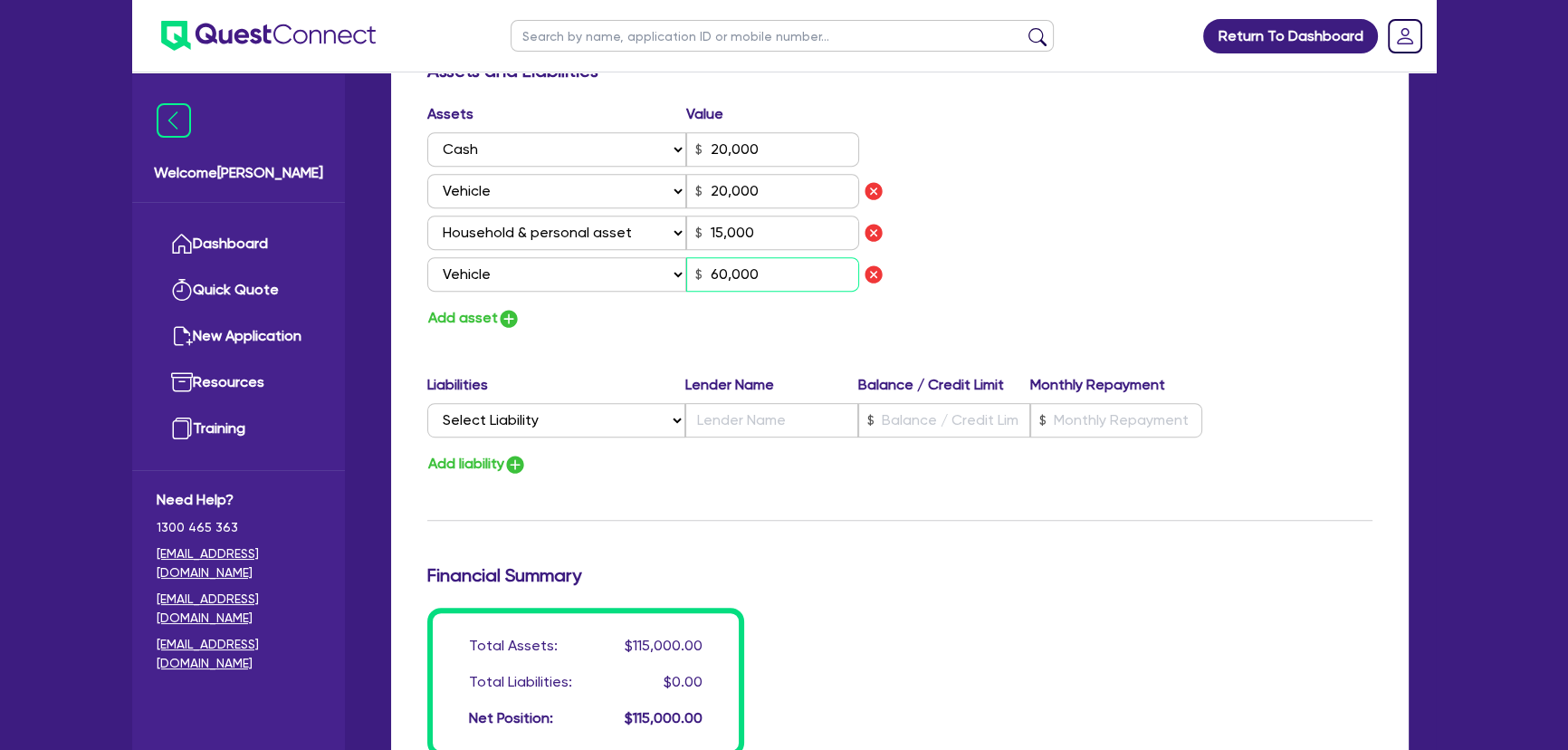
scroll to position [1099, 0]
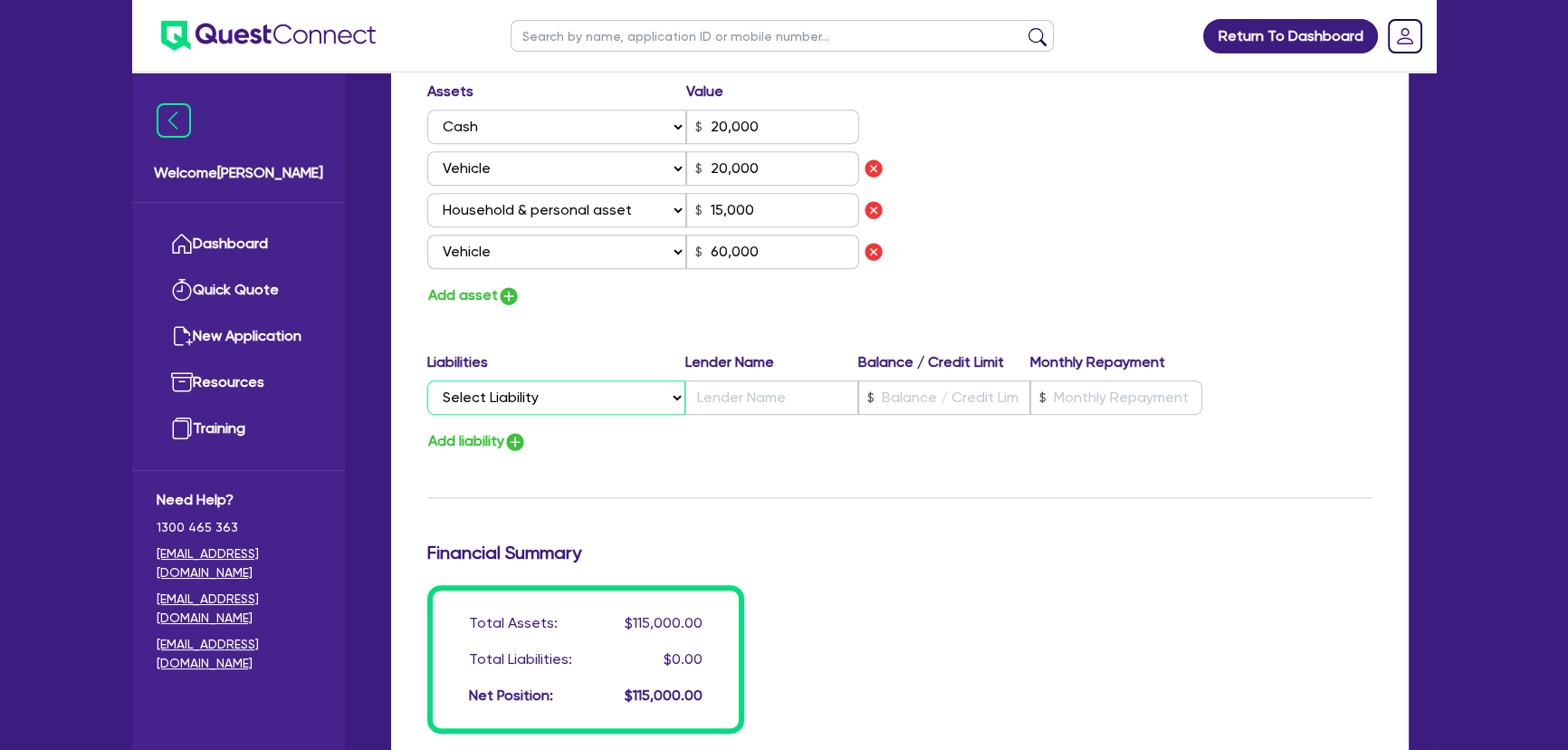
click at [573, 390] on select "Select Liability Credit card Mortgage Investment property loan Vehicle loan Tru…" at bounding box center [556, 398] width 258 height 35
click at [427, 380] on select "Select Liability Credit card Mortgage Investment property loan Vehicle loan Tru…" at bounding box center [556, 398] width 258 height 35
click at [725, 407] on input "text" at bounding box center [771, 398] width 172 height 35
drag, startPoint x: 984, startPoint y: 376, endPoint x: 983, endPoint y: 389, distance: 13.0
click at [984, 386] on div "Liabilities Lender Name Balance / Credit Limit Monthly Repayment Select Liabili…" at bounding box center [900, 386] width 972 height 70
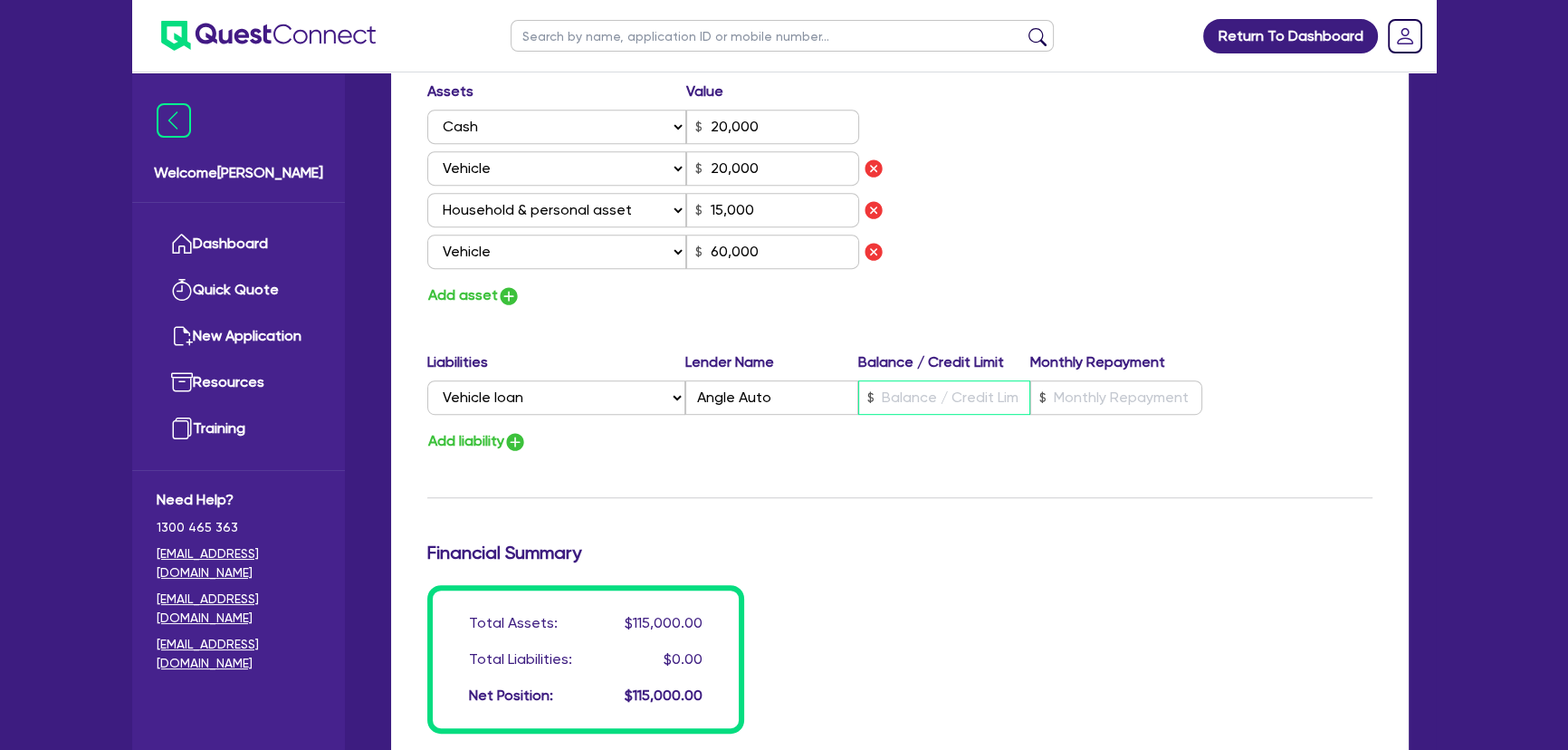
click at [982, 391] on input "text" at bounding box center [944, 398] width 172 height 35
click at [1087, 398] on input "text" at bounding box center [1116, 398] width 172 height 35
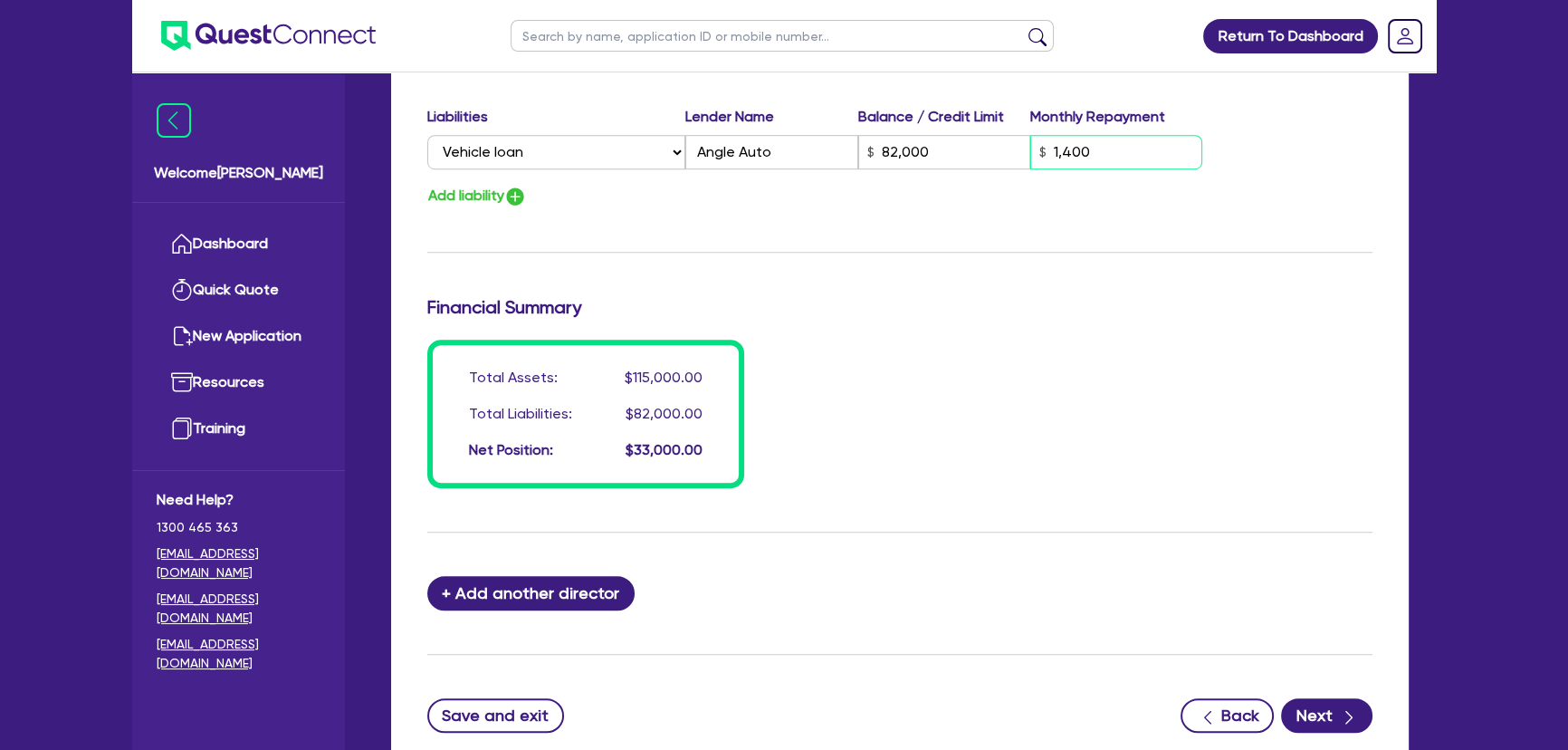
scroll to position [1429, 0]
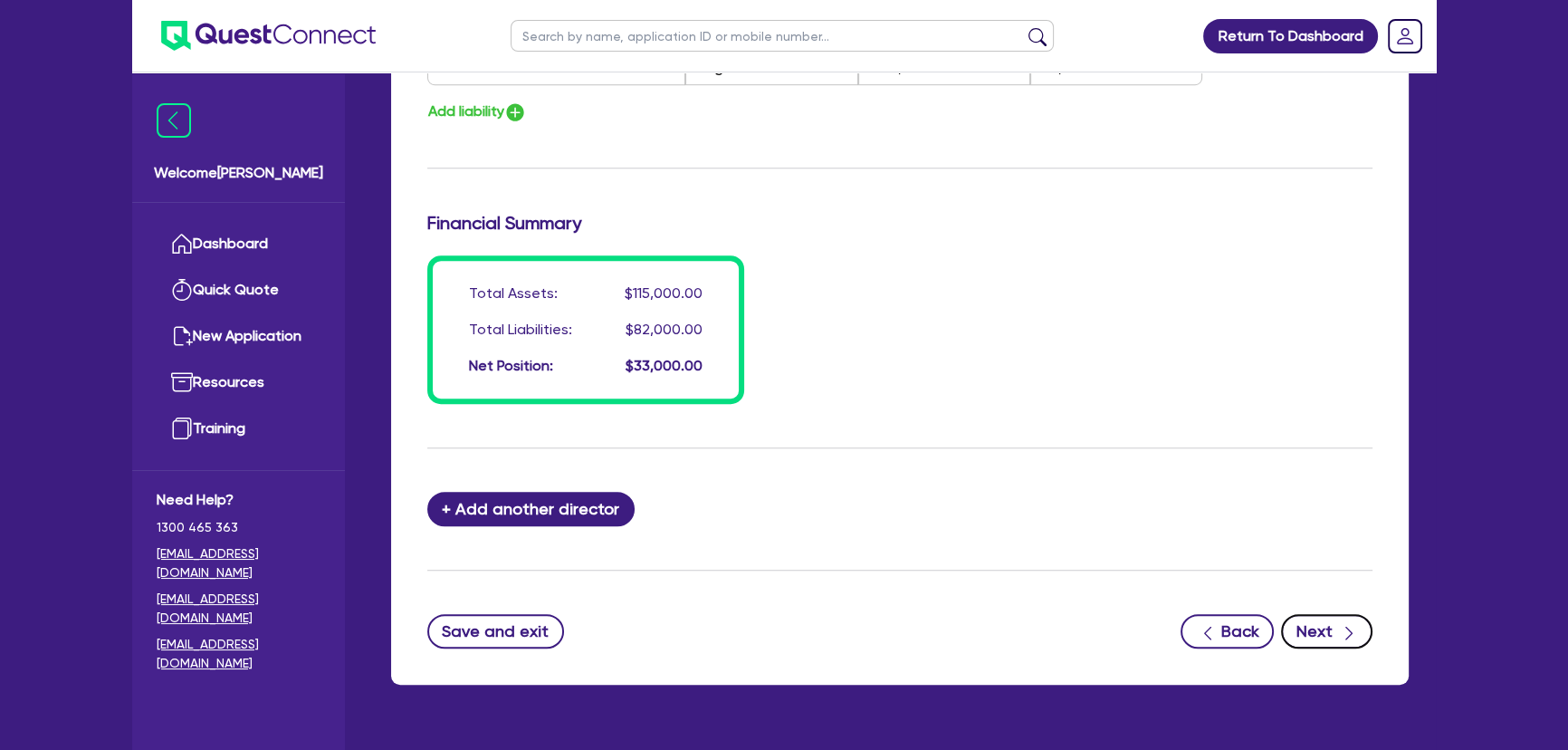
click at [1333, 641] on button "Next" at bounding box center [1326, 632] width 91 height 35
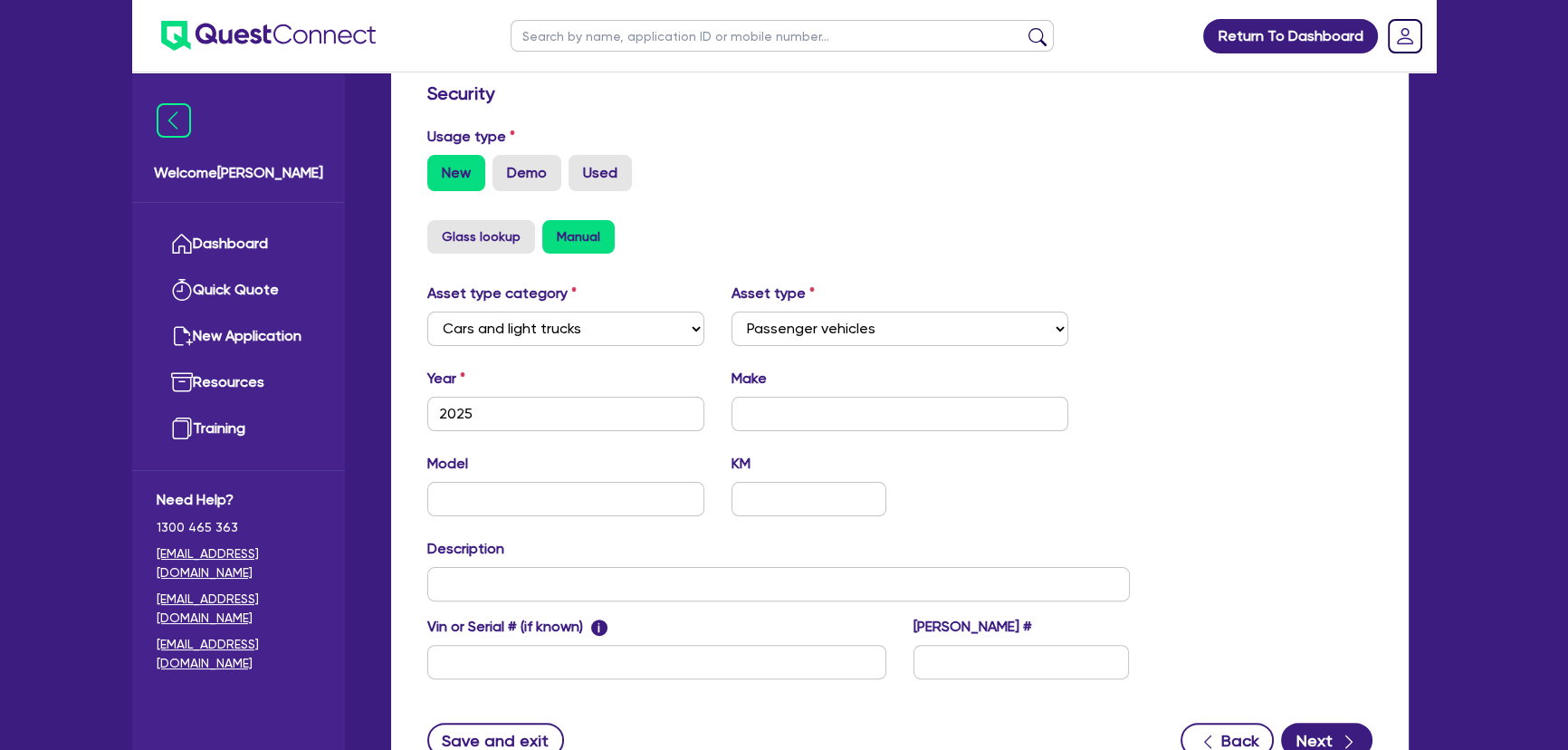
scroll to position [494, 0]
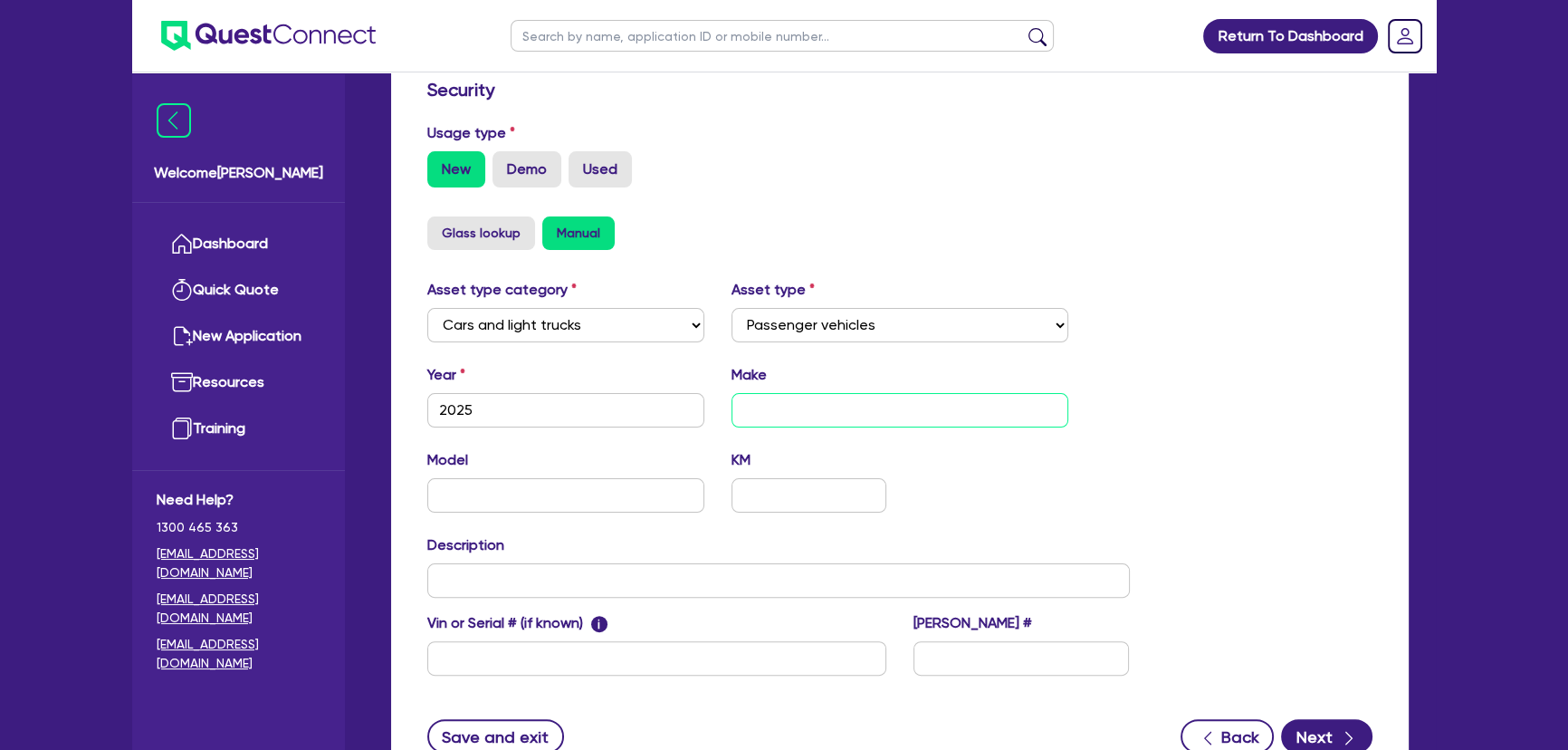
click at [798, 403] on input "text" at bounding box center [900, 410] width 338 height 35
click at [566, 507] on input "text" at bounding box center [566, 496] width 277 height 35
click at [657, 574] on input "text" at bounding box center [779, 581] width 703 height 35
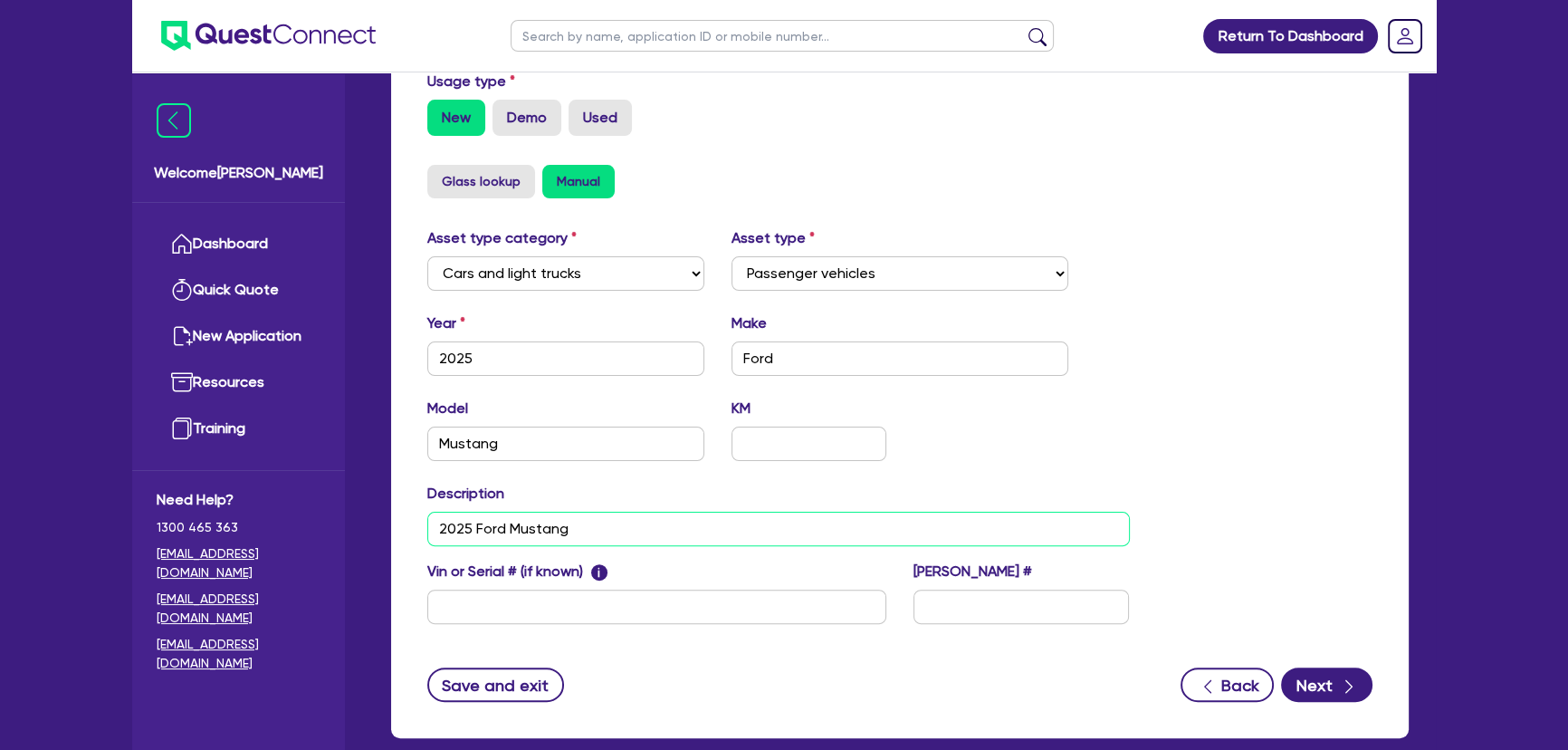
scroll to position [642, 0]
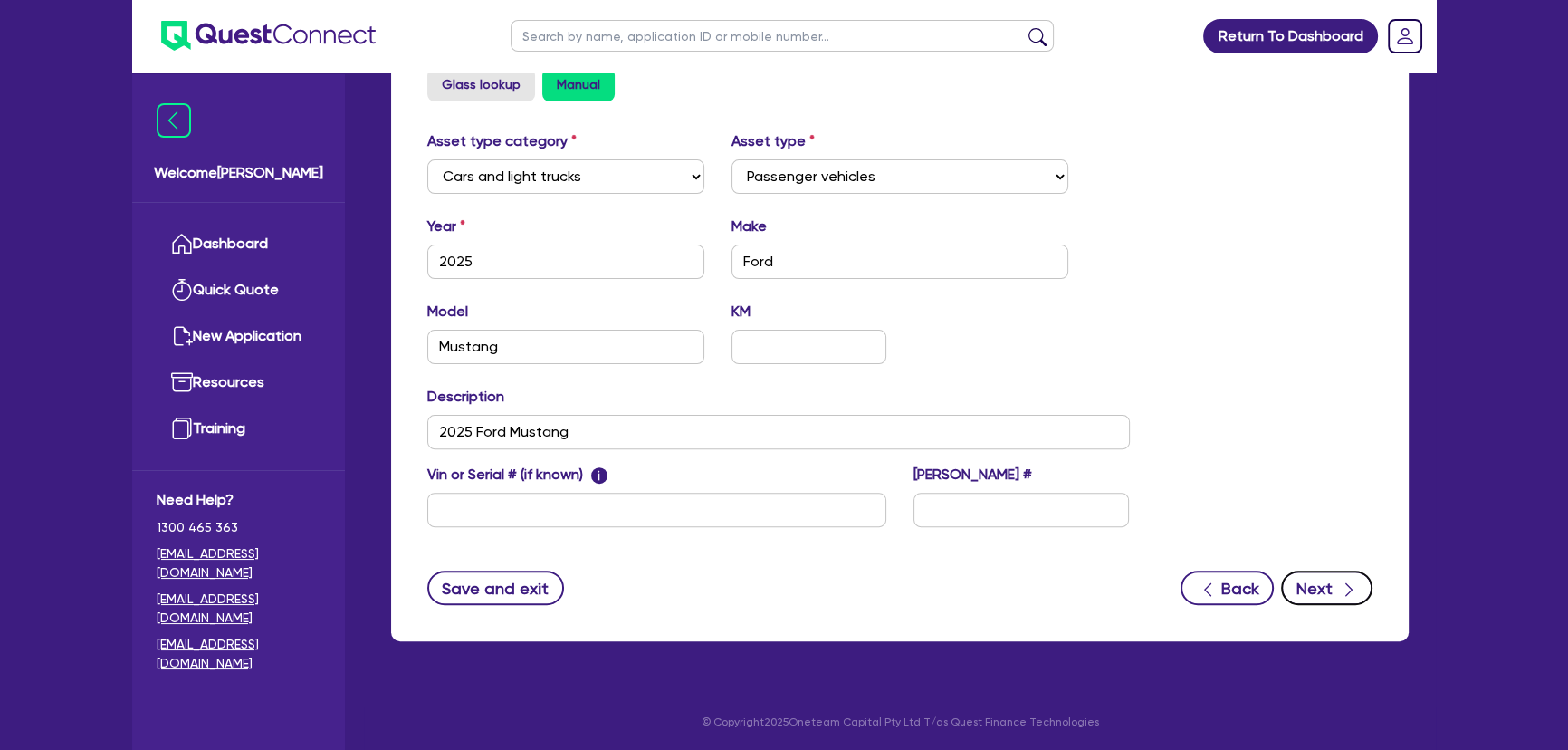
click at [1370, 578] on button "Next" at bounding box center [1326, 588] width 91 height 35
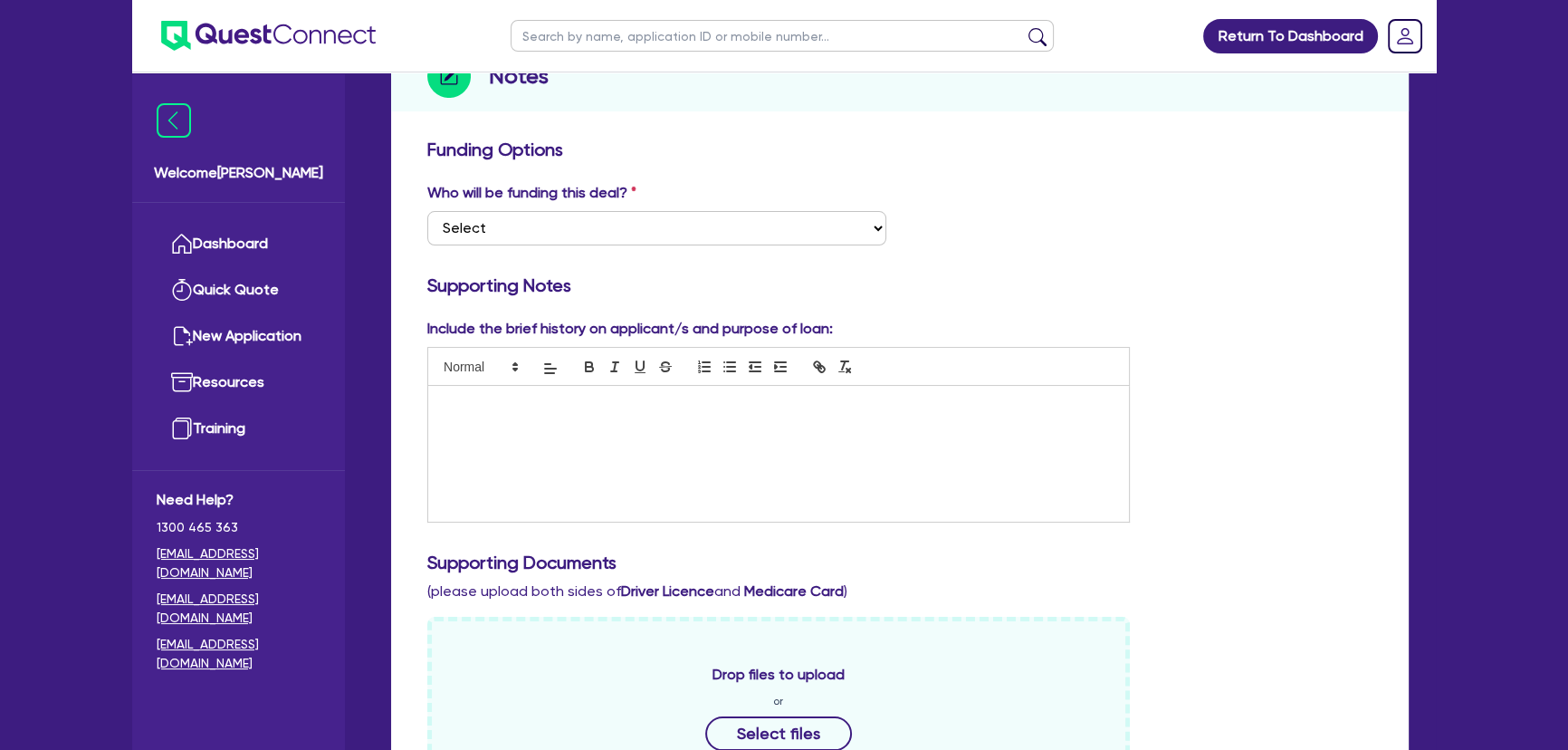
scroll to position [246, 0]
click at [485, 427] on div at bounding box center [779, 452] width 701 height 136
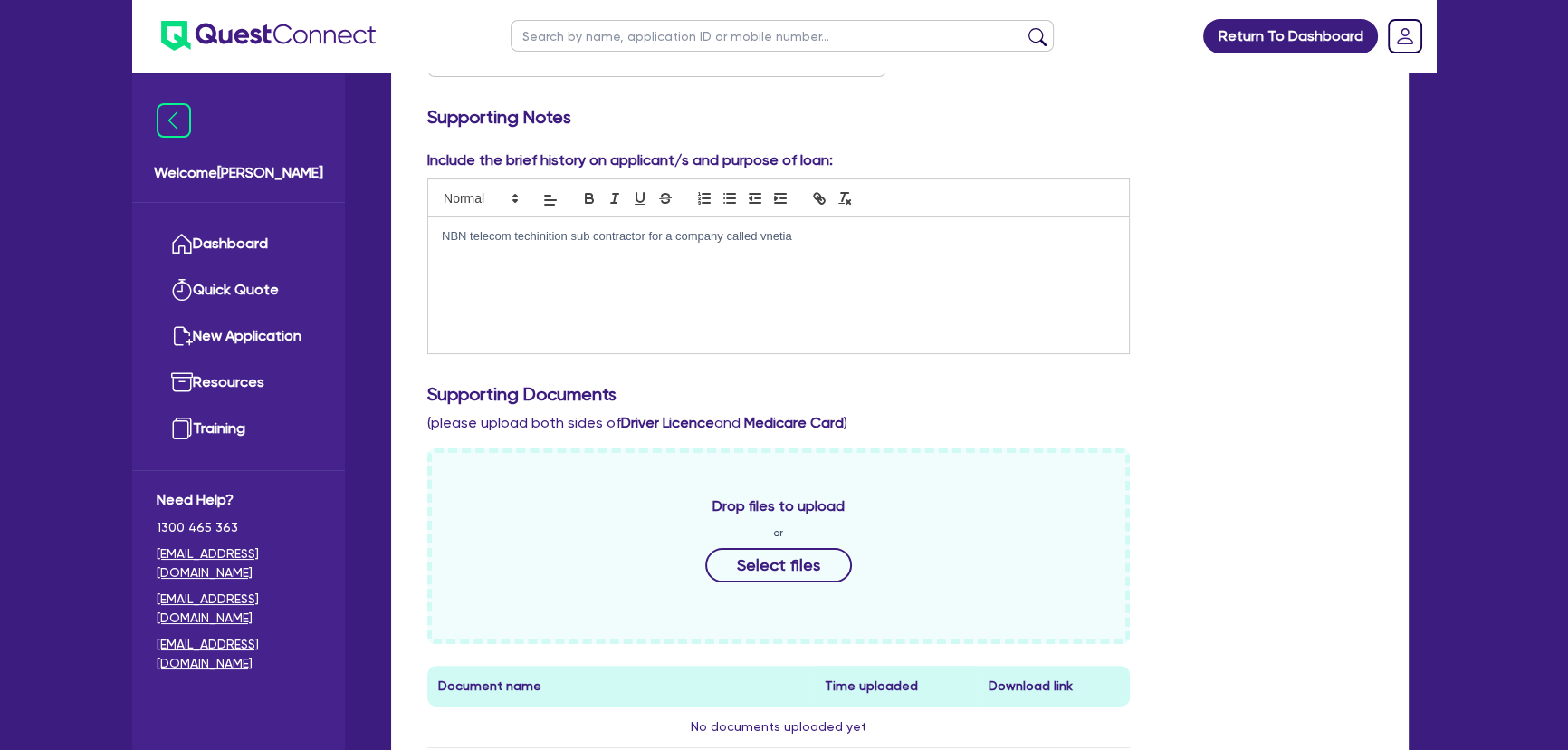
scroll to position [740, 0]
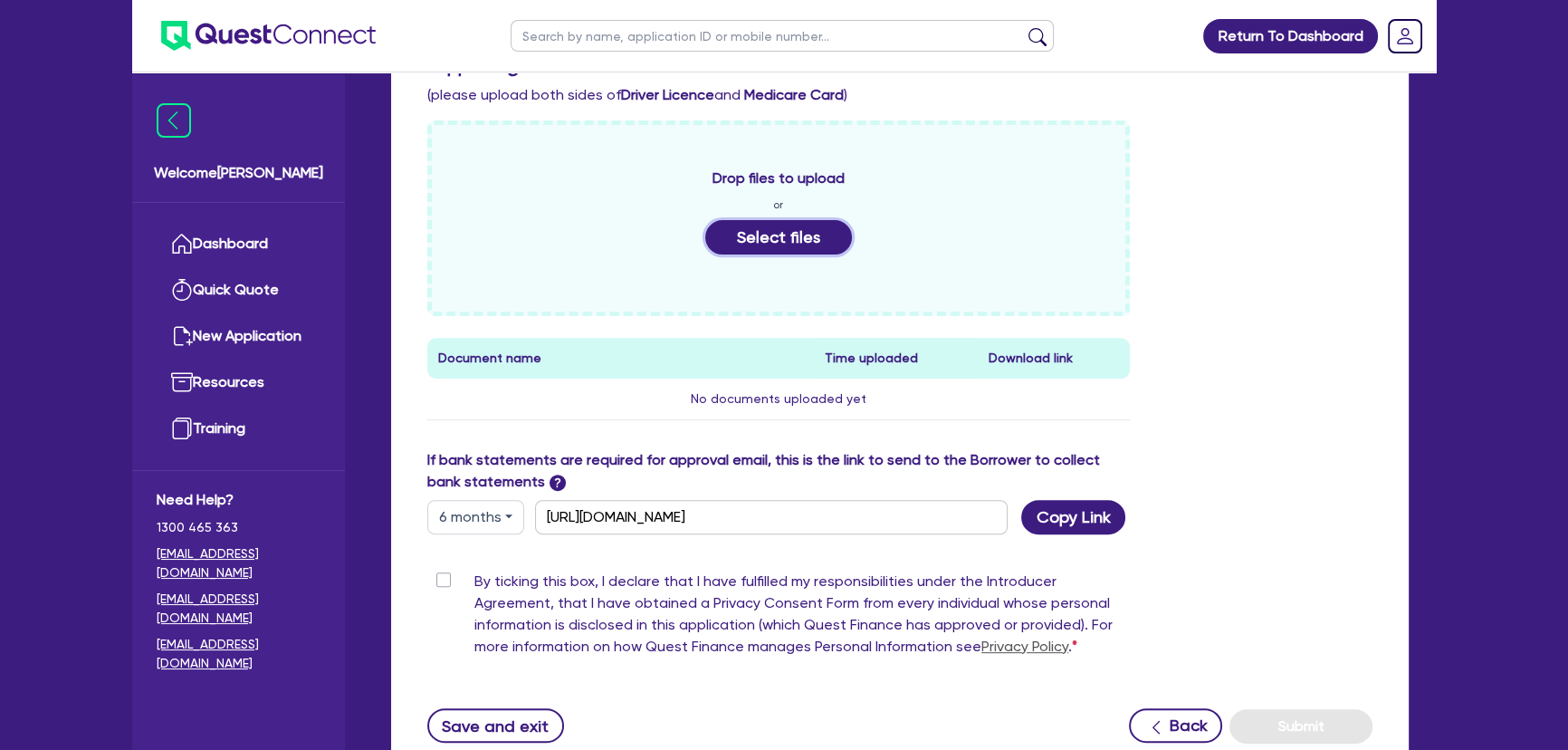
click at [752, 225] on button "Select files" at bounding box center [779, 238] width 146 height 35
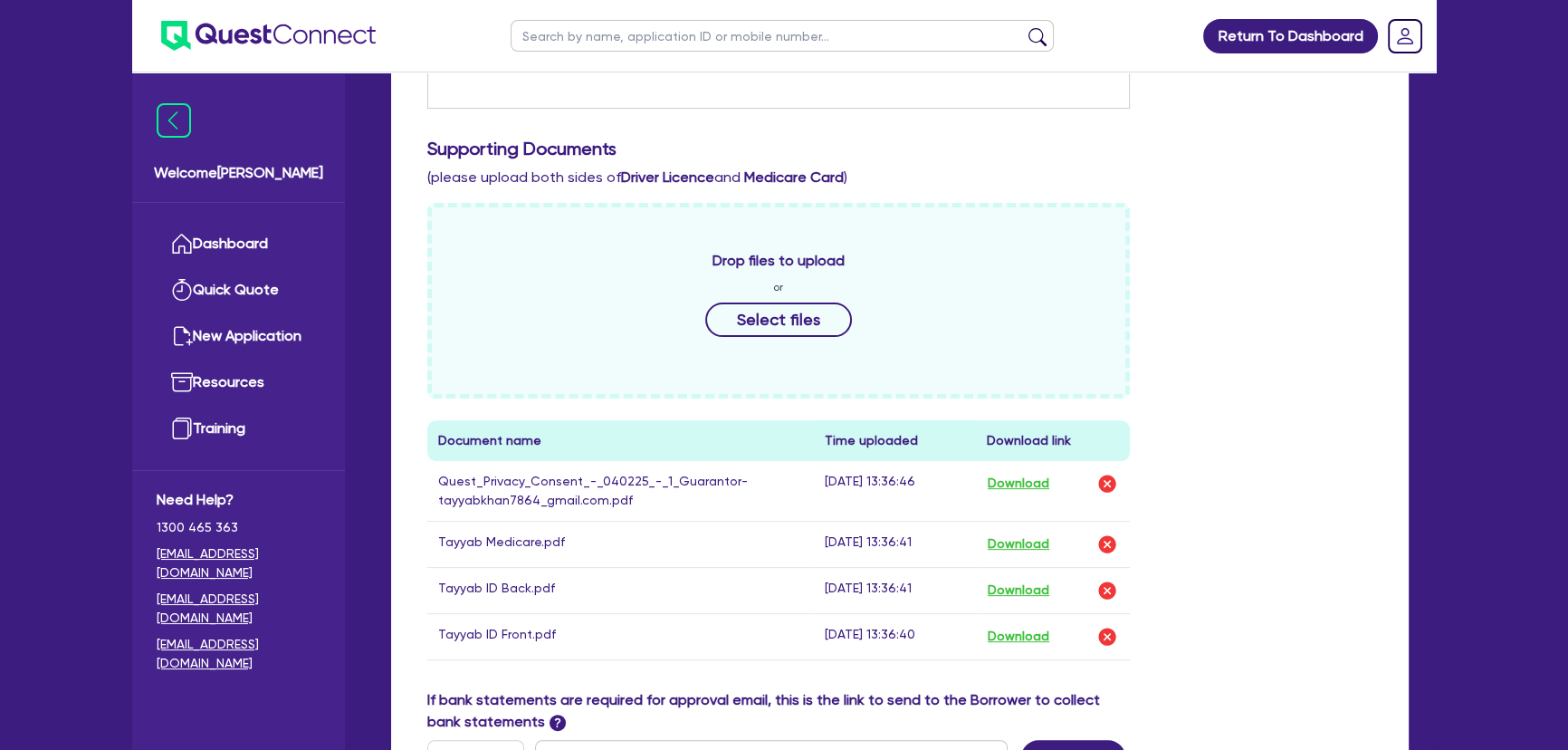
scroll to position [1036, 0]
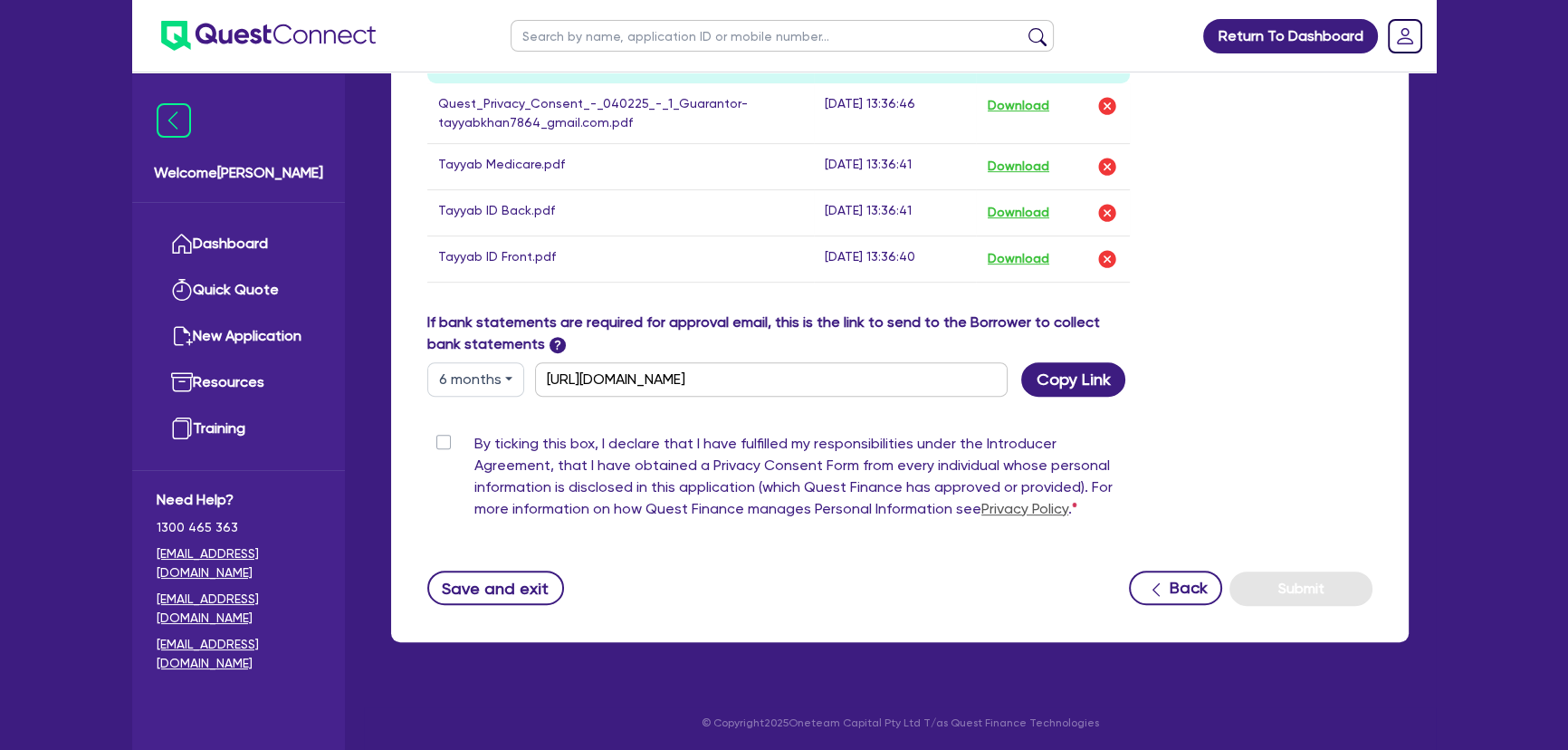
click at [475, 435] on label "By ticking this box, I declare that I have fulfilled my responsibilities under …" at bounding box center [802, 480] width 655 height 94
click at [437, 435] on input "By ticking this box, I declare that I have fulfilled my responsibilities under …" at bounding box center [434, 442] width 14 height 17
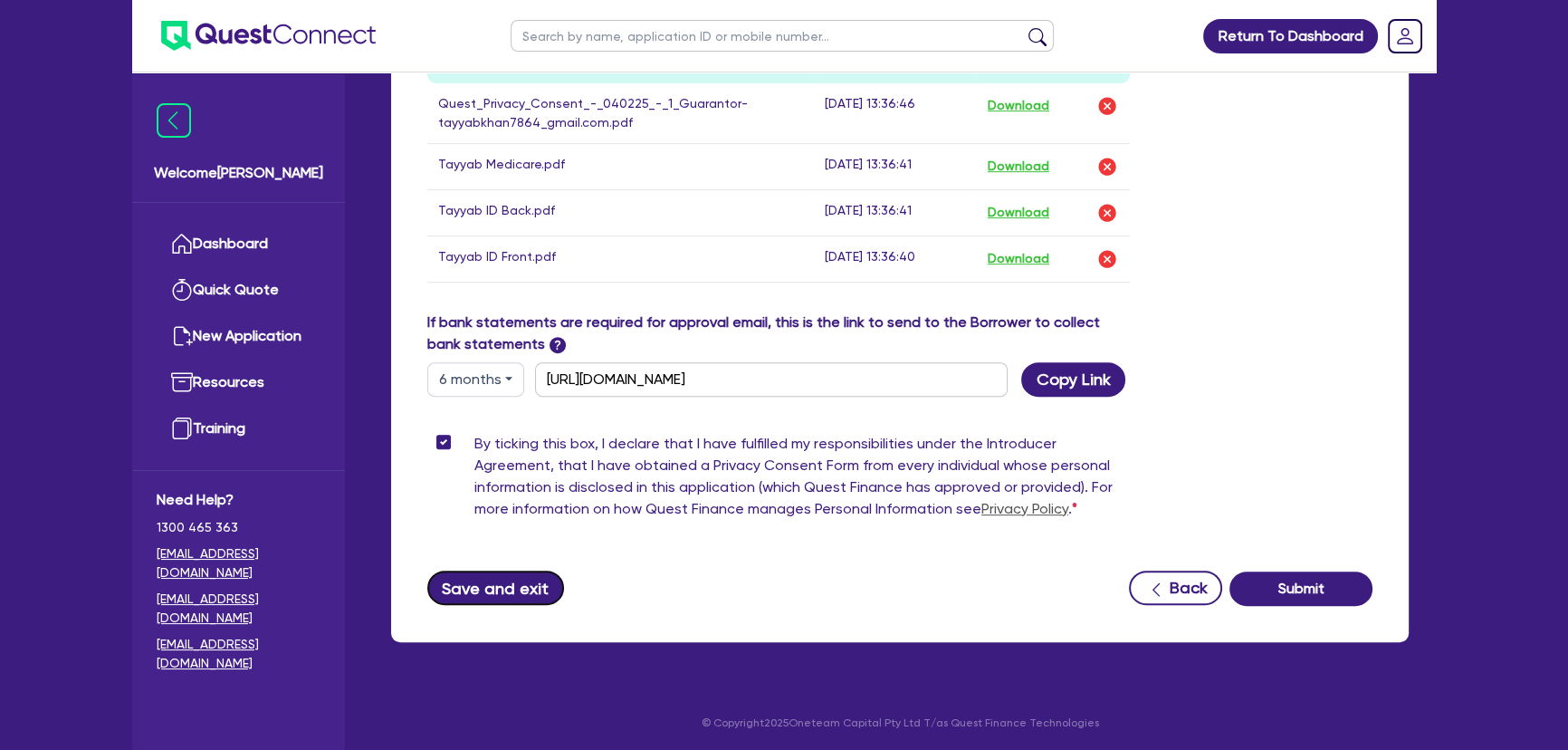
click at [487, 578] on button "Save and exit" at bounding box center [496, 588] width 137 height 35
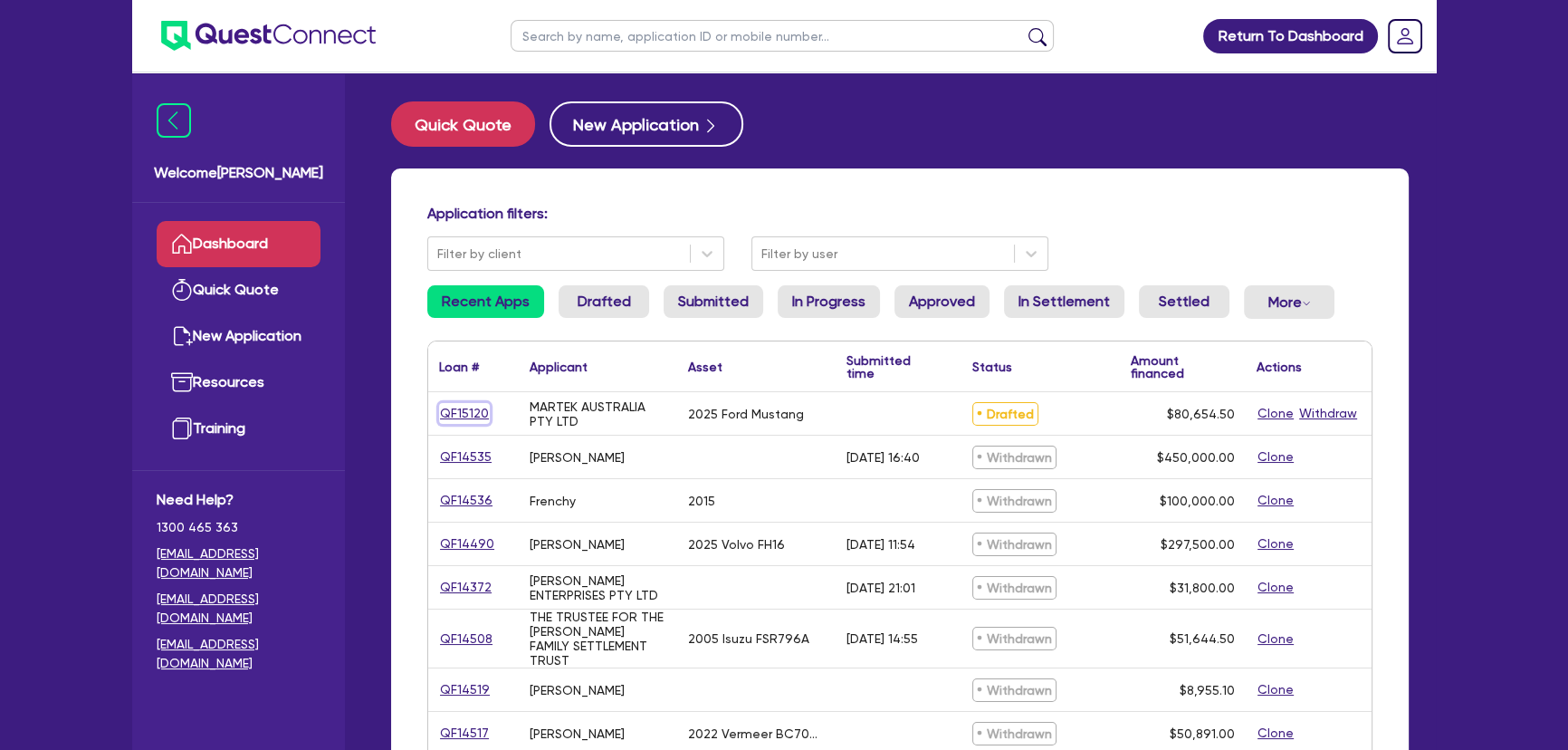
click at [457, 406] on link "QF15120" at bounding box center [464, 414] width 51 height 21
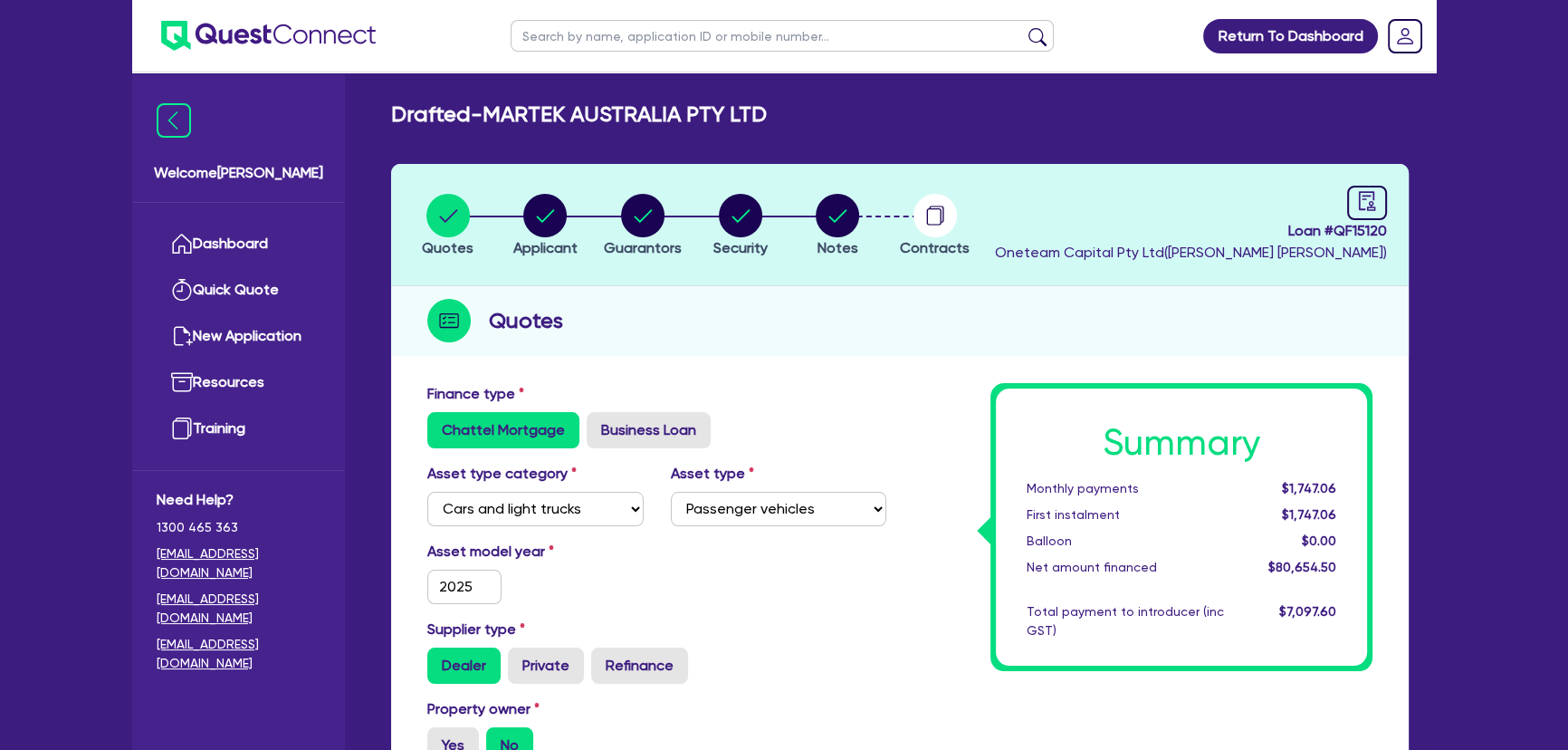
scroll to position [494, 0]
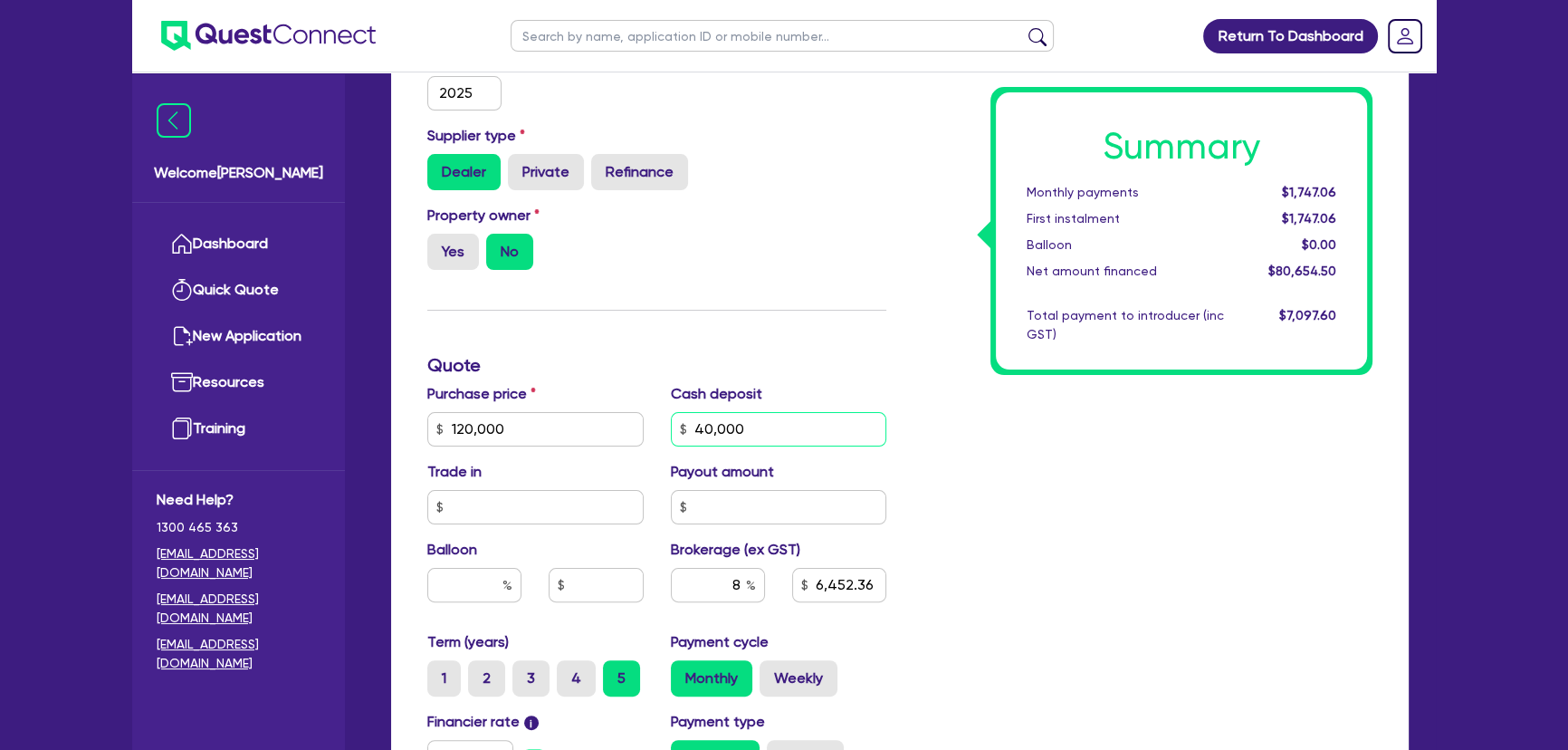
click at [755, 435] on input "40,000" at bounding box center [779, 429] width 217 height 35
click at [754, 435] on input "40,000" at bounding box center [779, 429] width 217 height 35
click at [749, 435] on input "40,000" at bounding box center [779, 429] width 217 height 35
click at [510, 433] on input "120,000" at bounding box center [535, 429] width 217 height 35
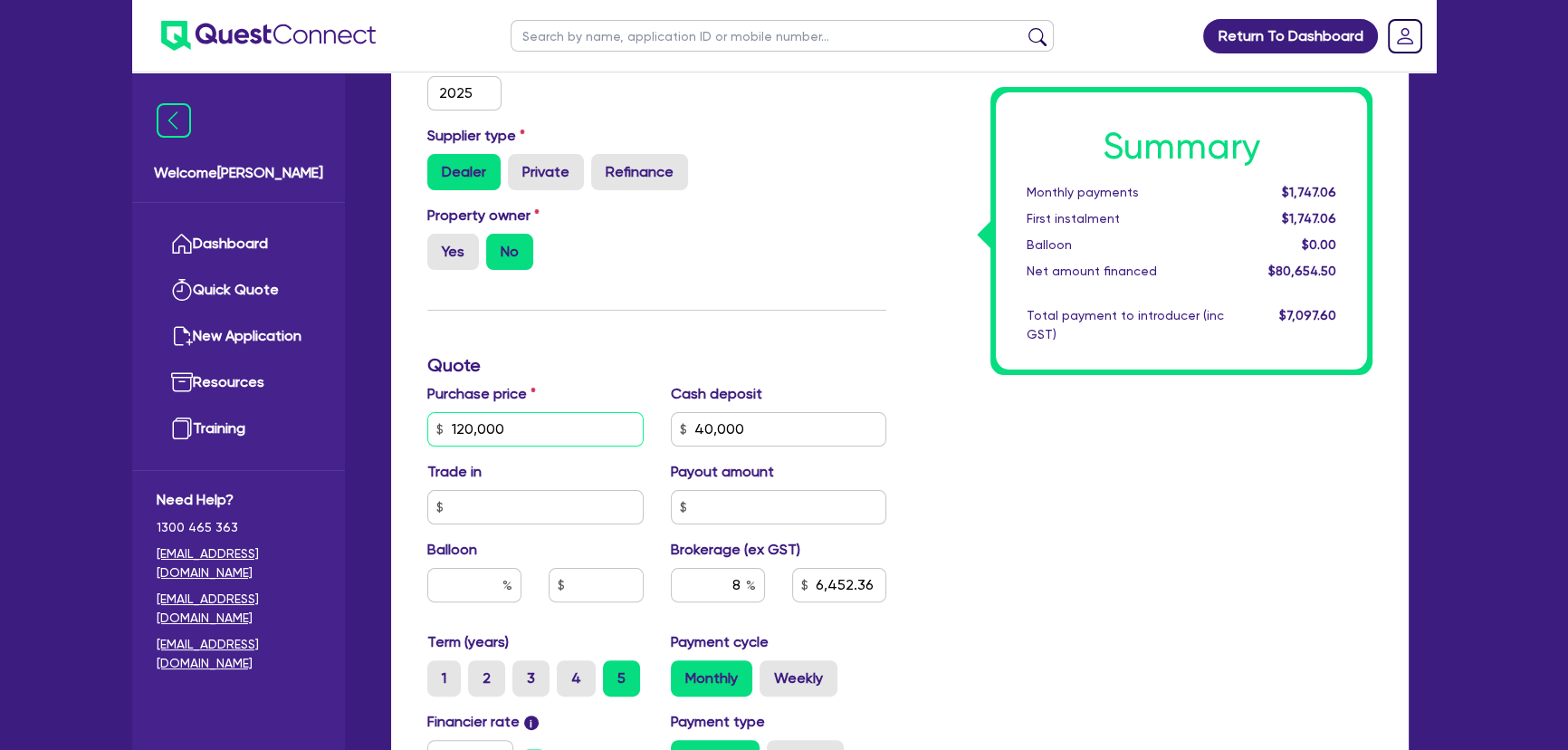
click at [510, 433] on input "120,000" at bounding box center [535, 429] width 217 height 35
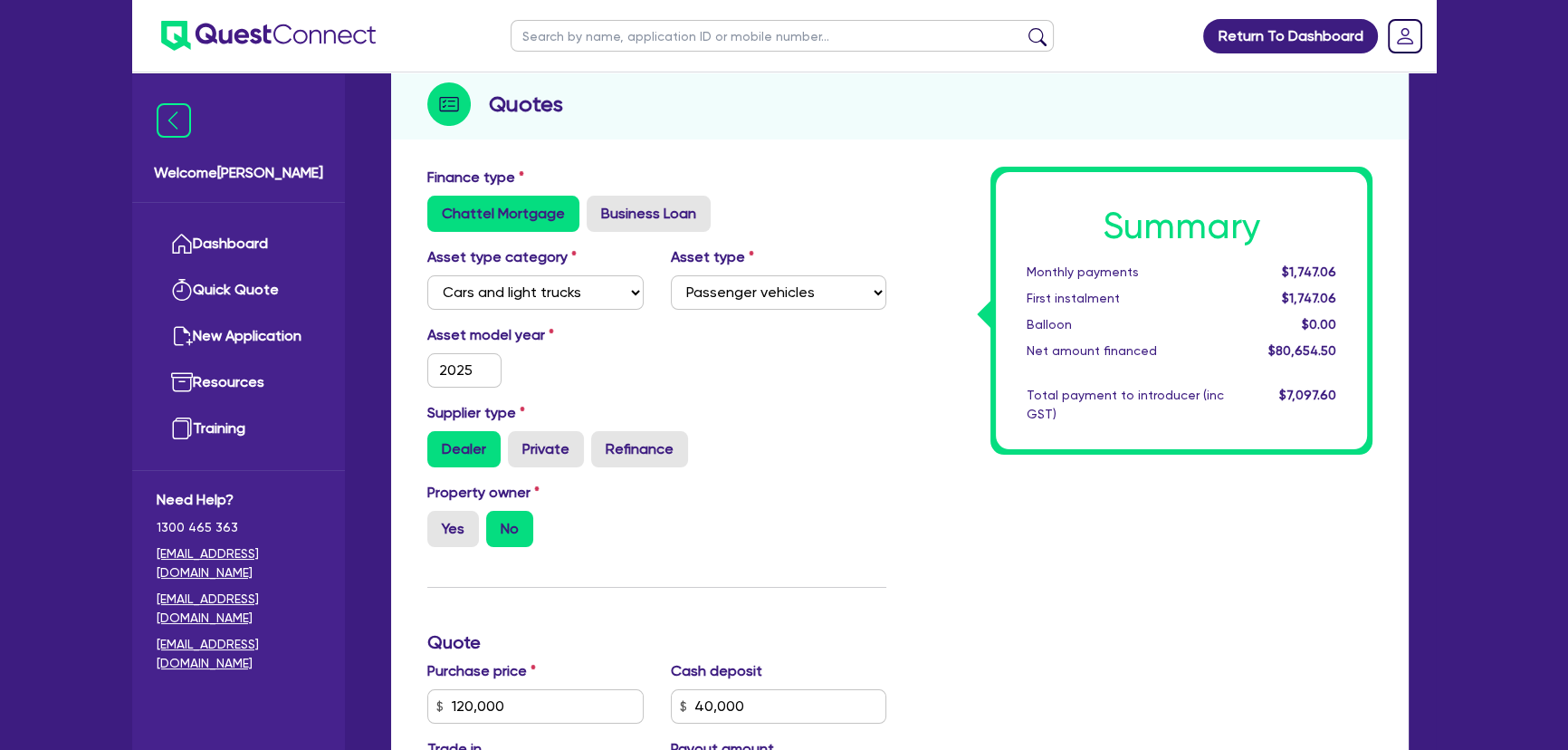
scroll to position [0, 0]
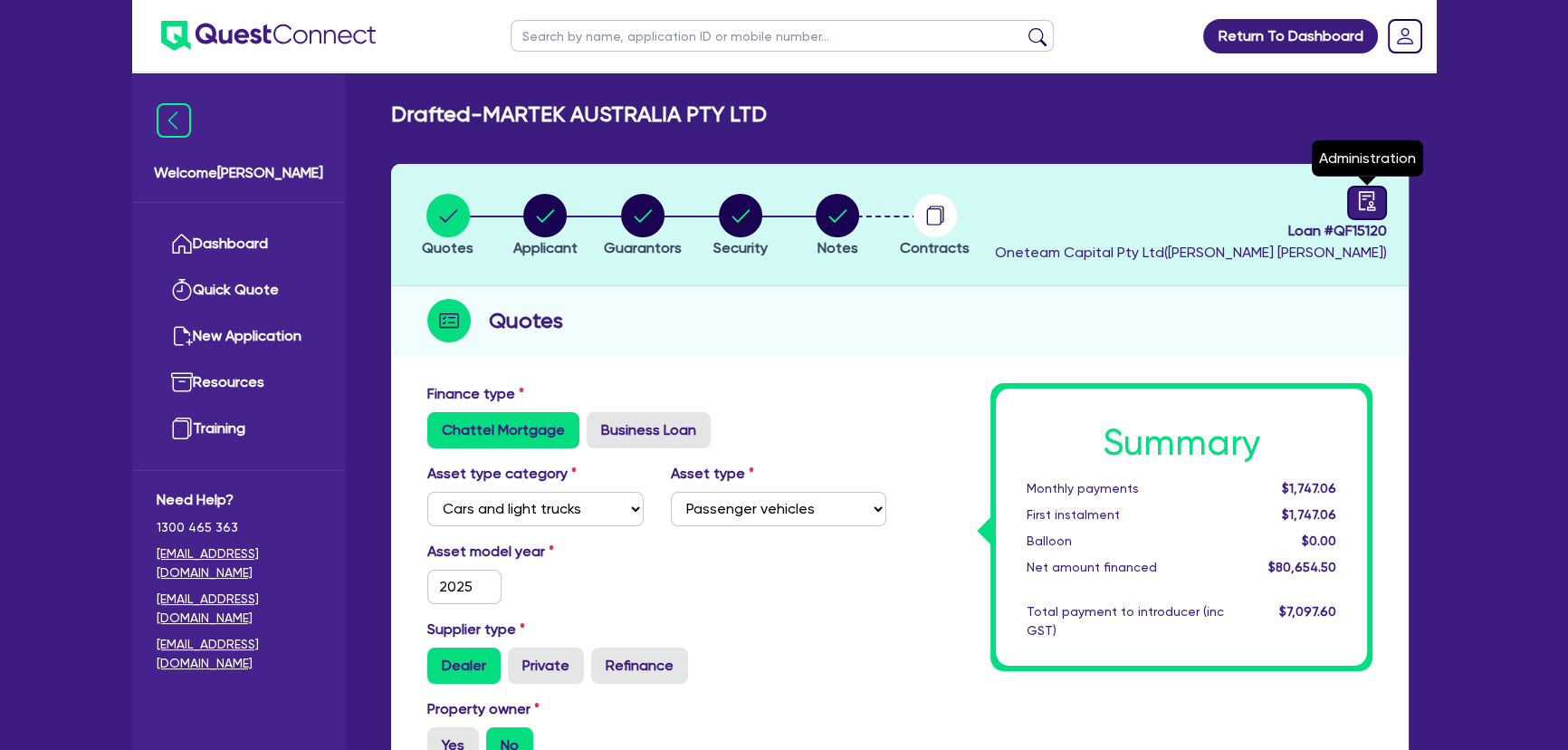
click at [1364, 198] on icon "audit" at bounding box center [1367, 200] width 20 height 20
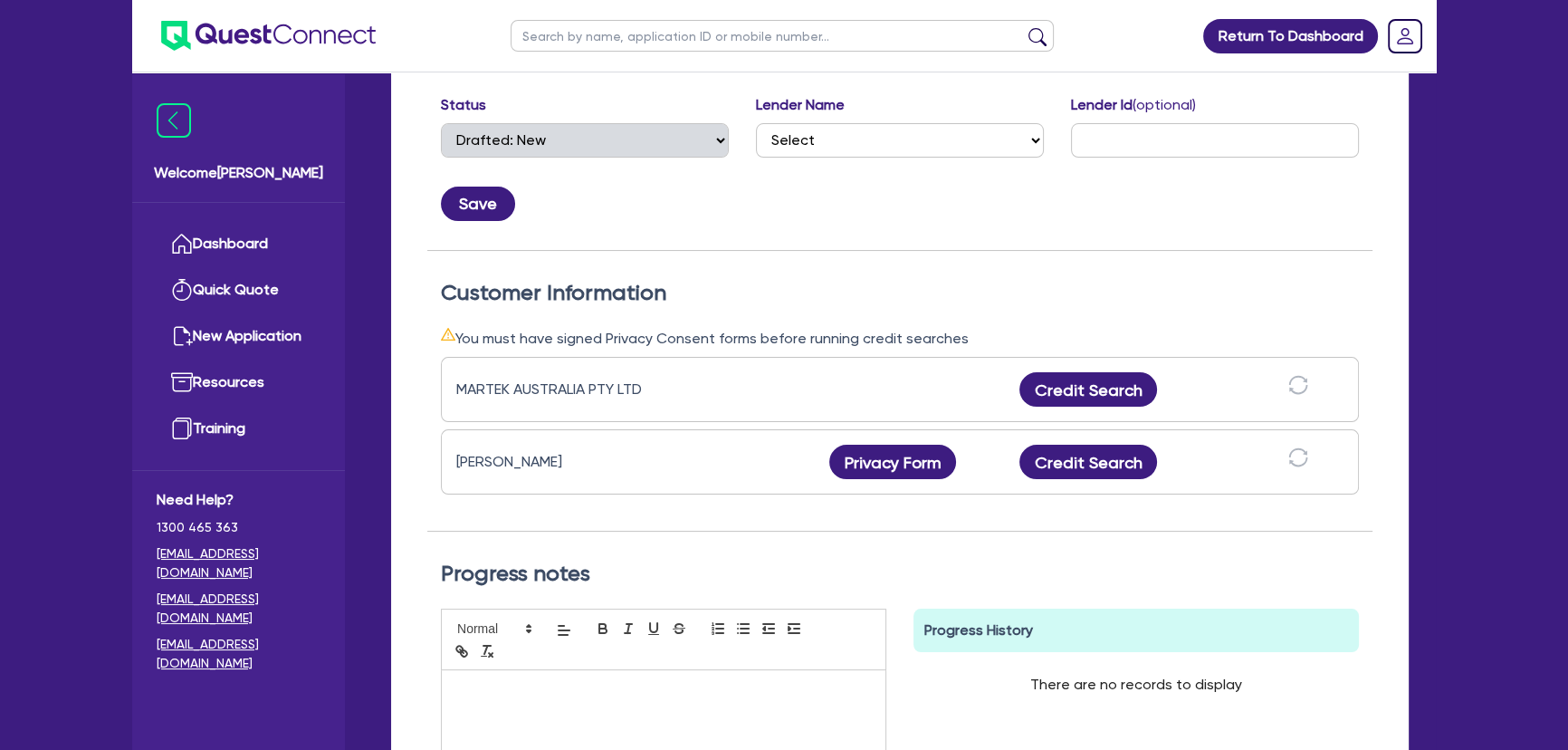
scroll to position [494, 0]
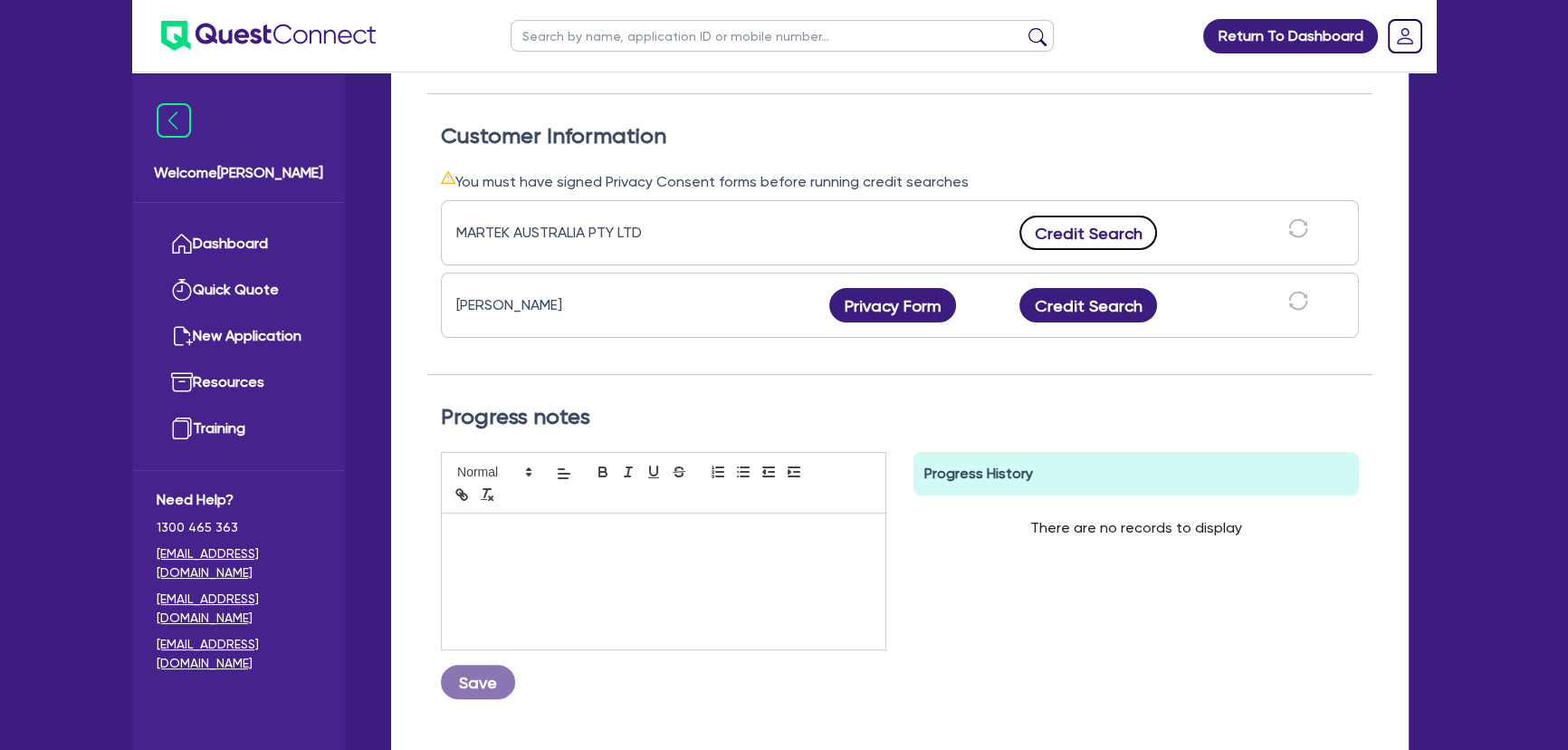
click at [1078, 225] on button "Credit Search" at bounding box center [1088, 233] width 138 height 35
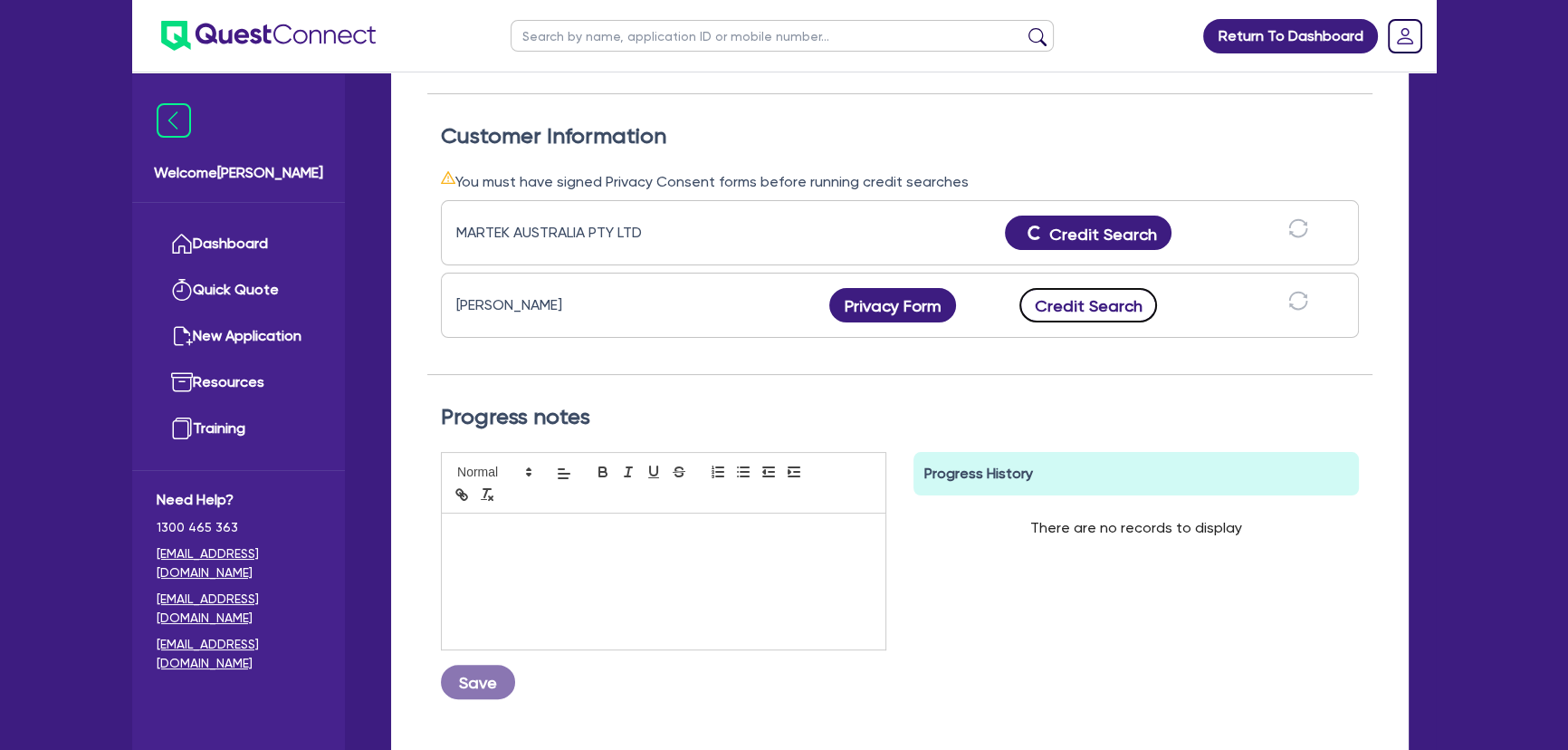
click at [1082, 311] on button "Credit Search" at bounding box center [1088, 305] width 138 height 35
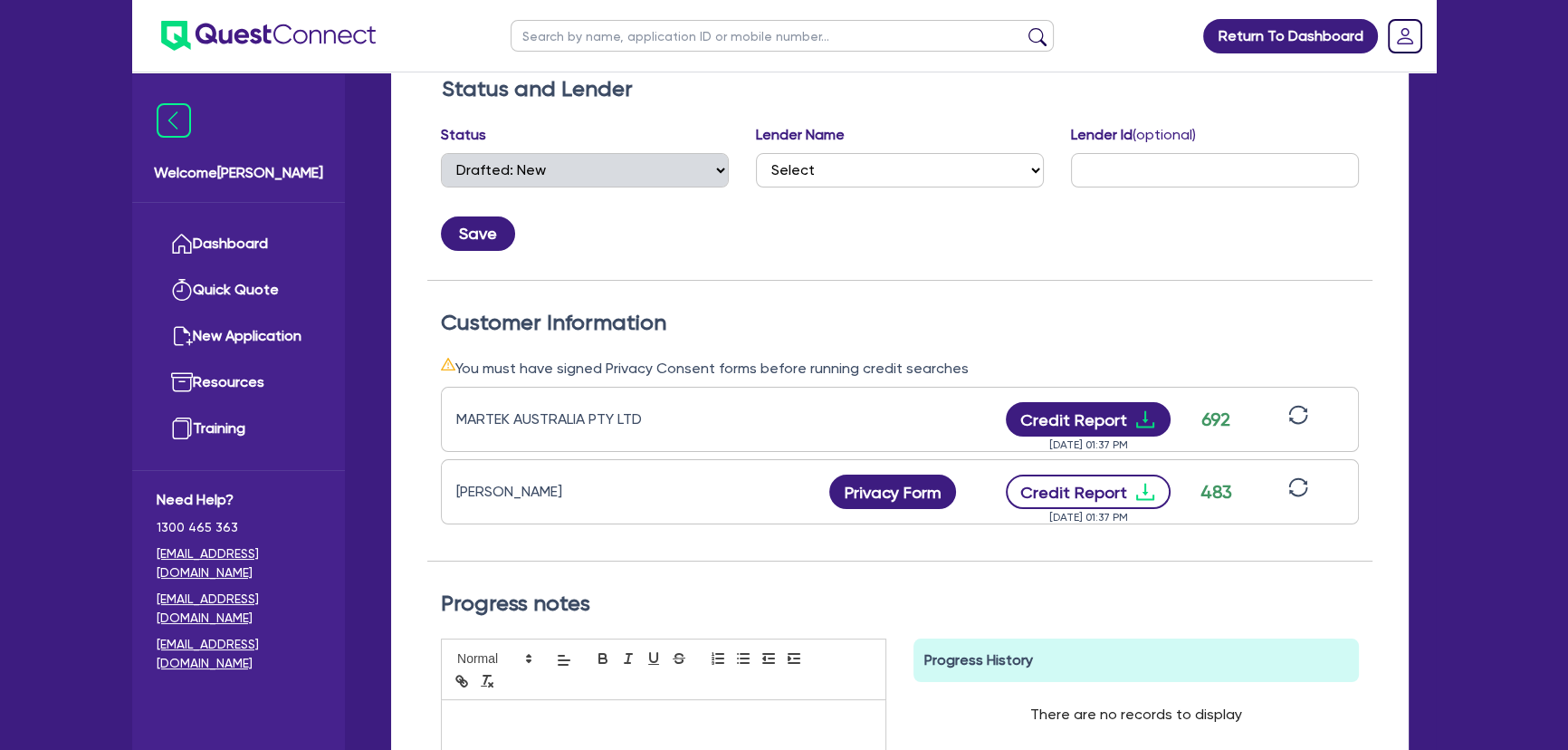
scroll to position [328, 0]
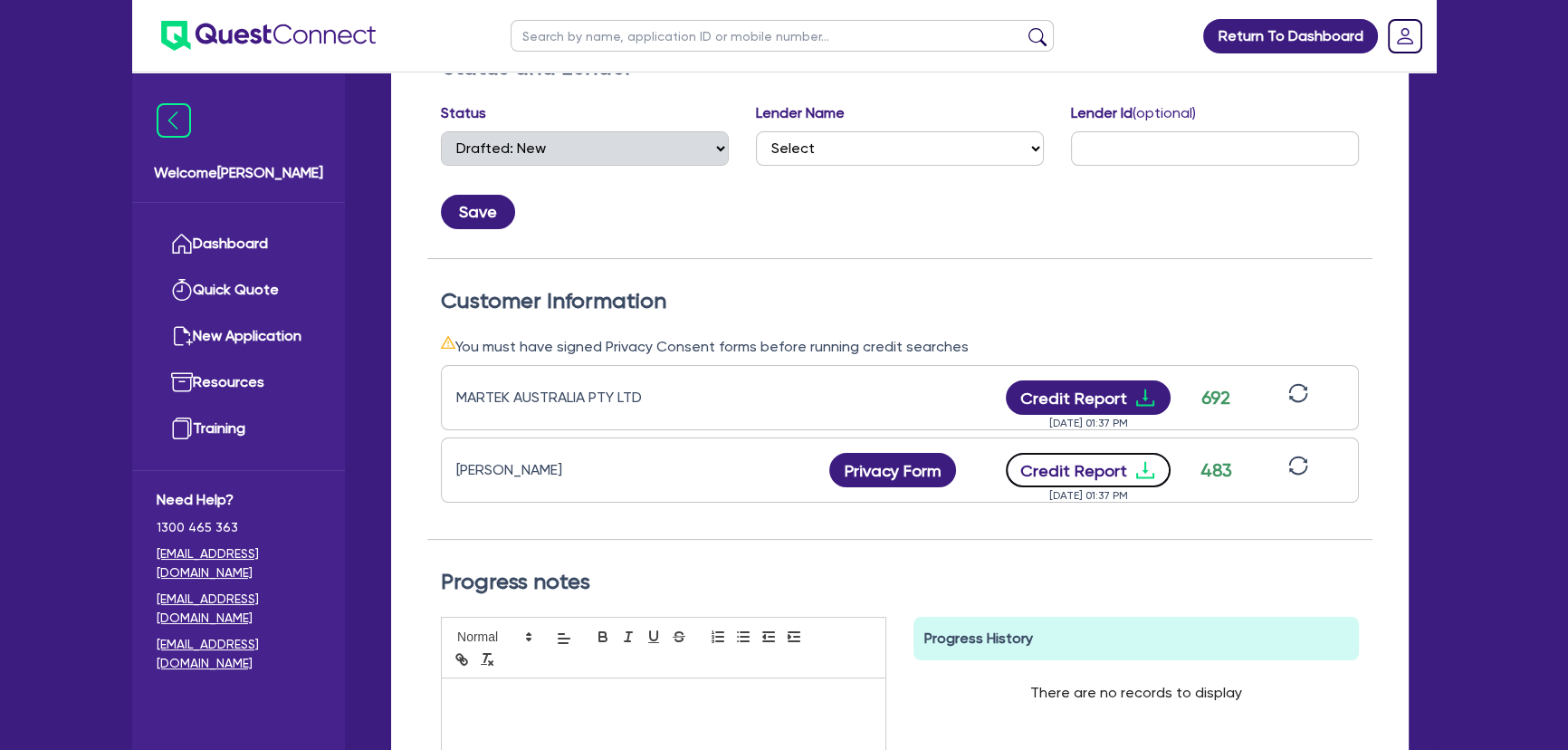
click at [1141, 473] on icon "download" at bounding box center [1145, 470] width 22 height 22
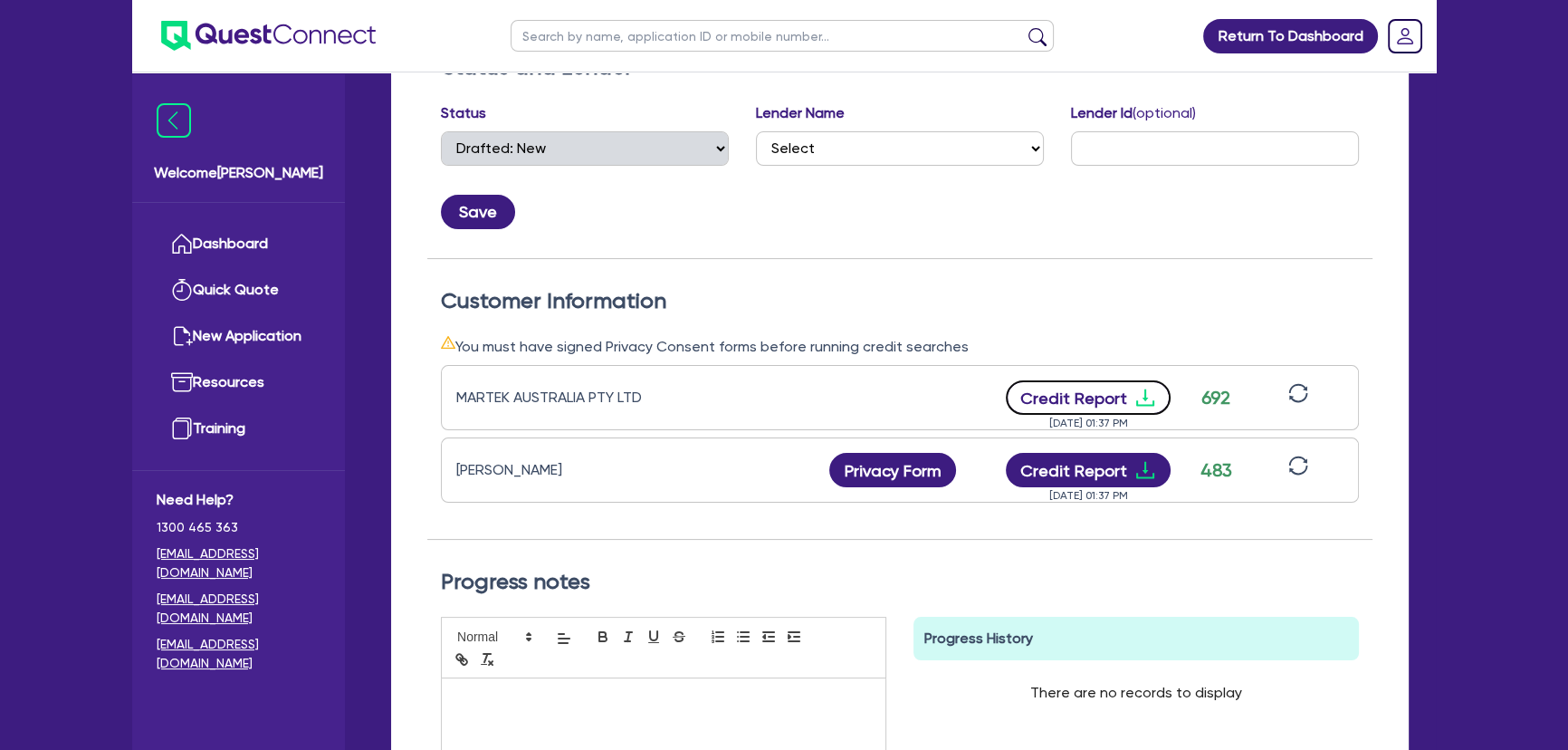
click at [1151, 400] on icon "download" at bounding box center [1145, 398] width 22 height 22
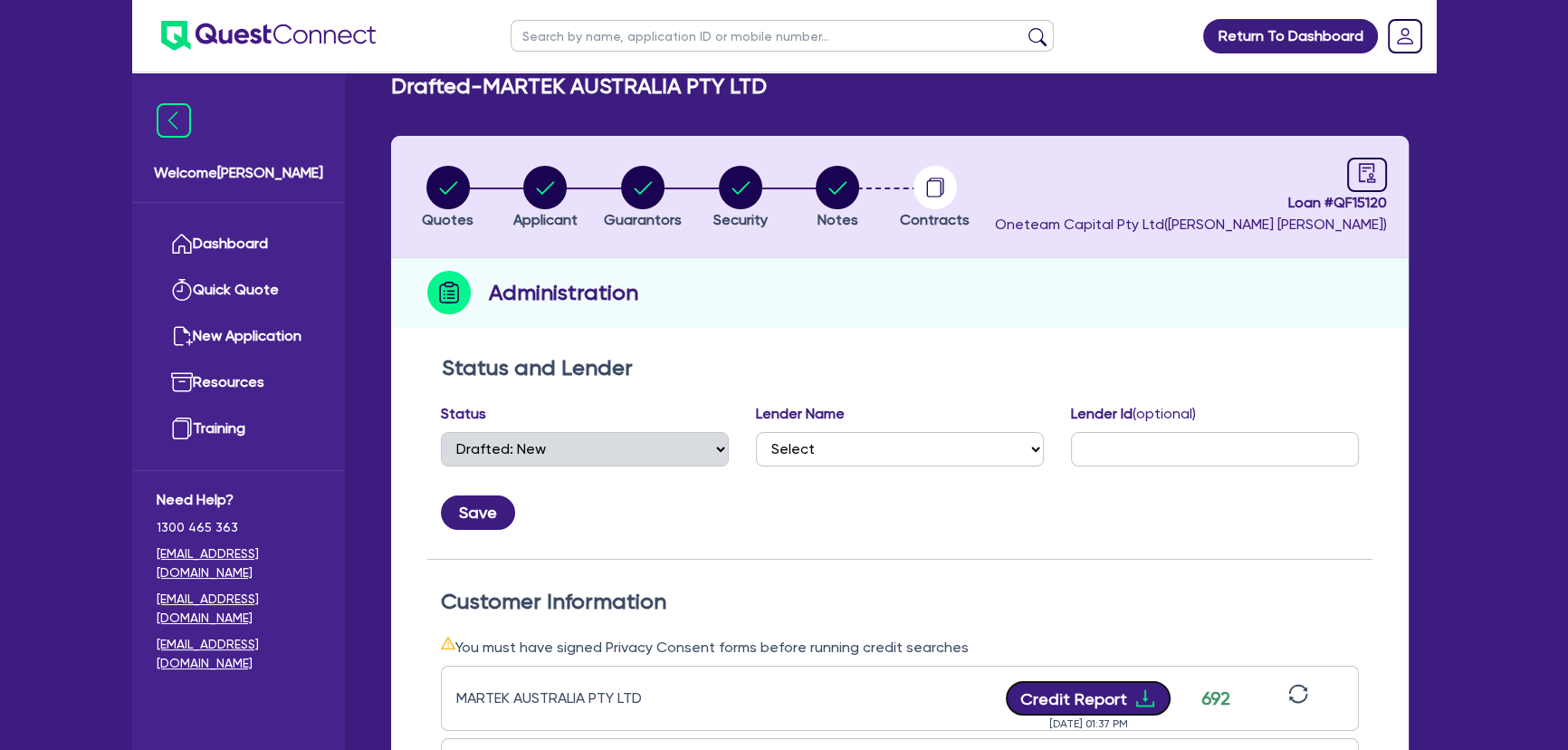
scroll to position [0, 0]
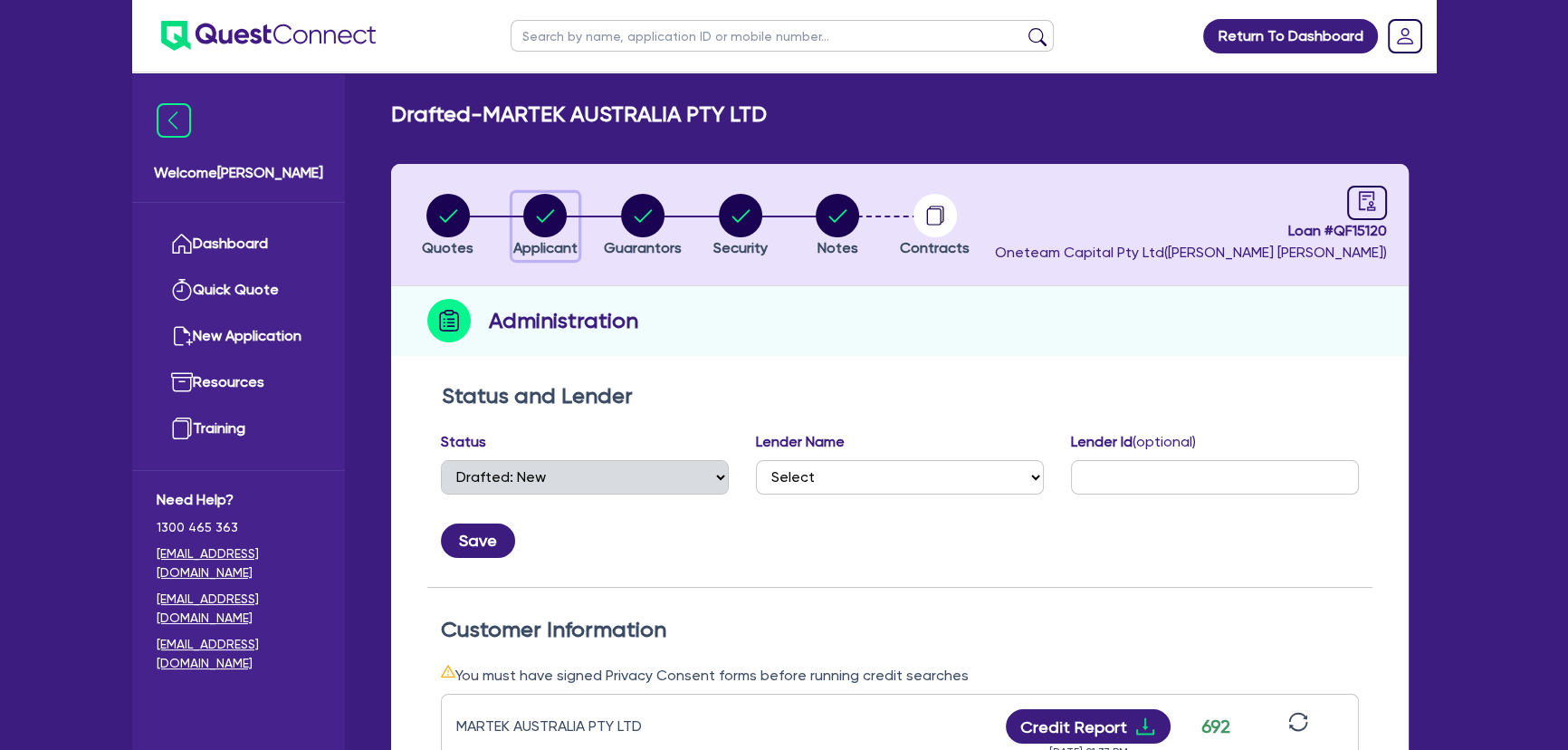
click at [573, 225] on div "button" at bounding box center [545, 215] width 64 height 43
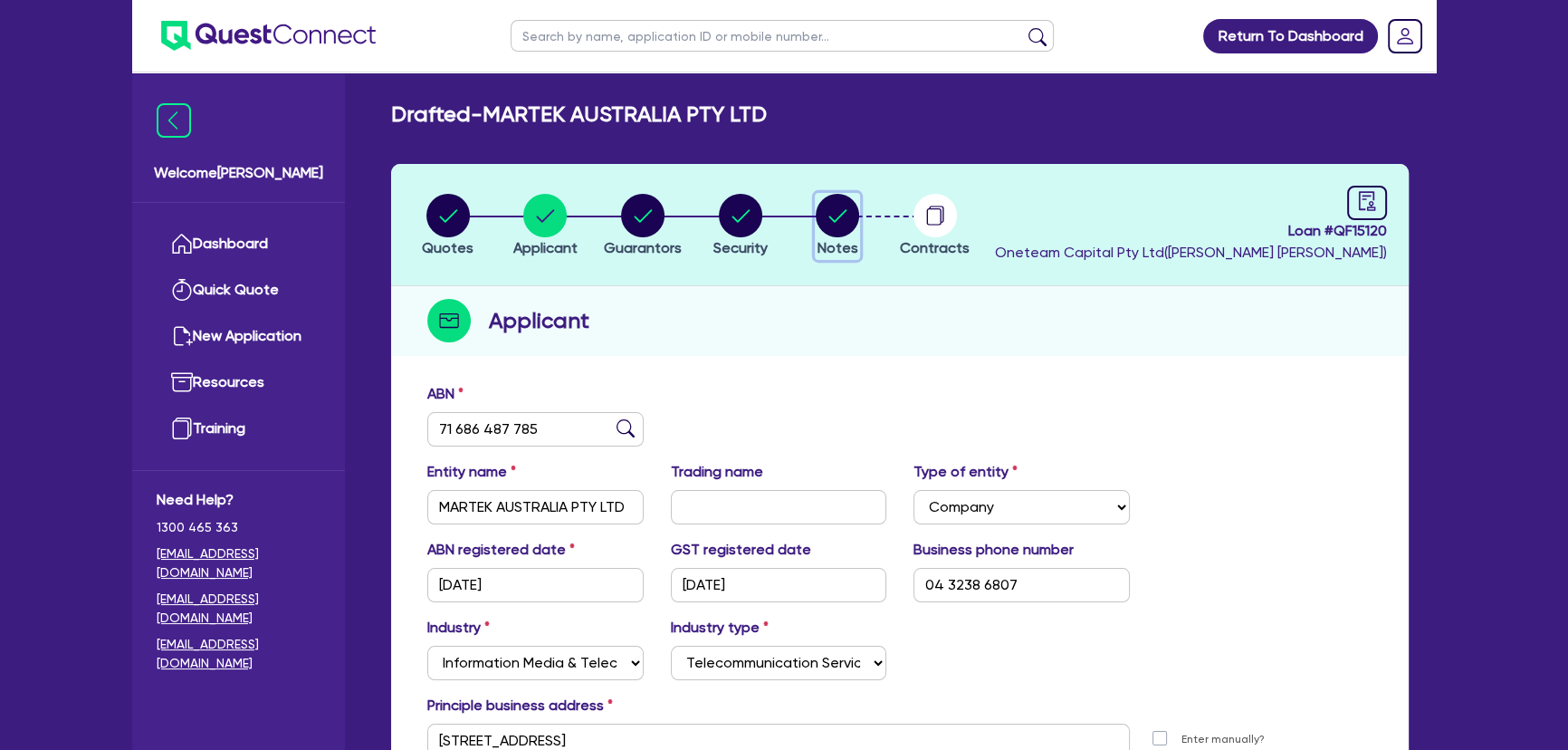
click at [847, 197] on circle "button" at bounding box center [837, 215] width 43 height 43
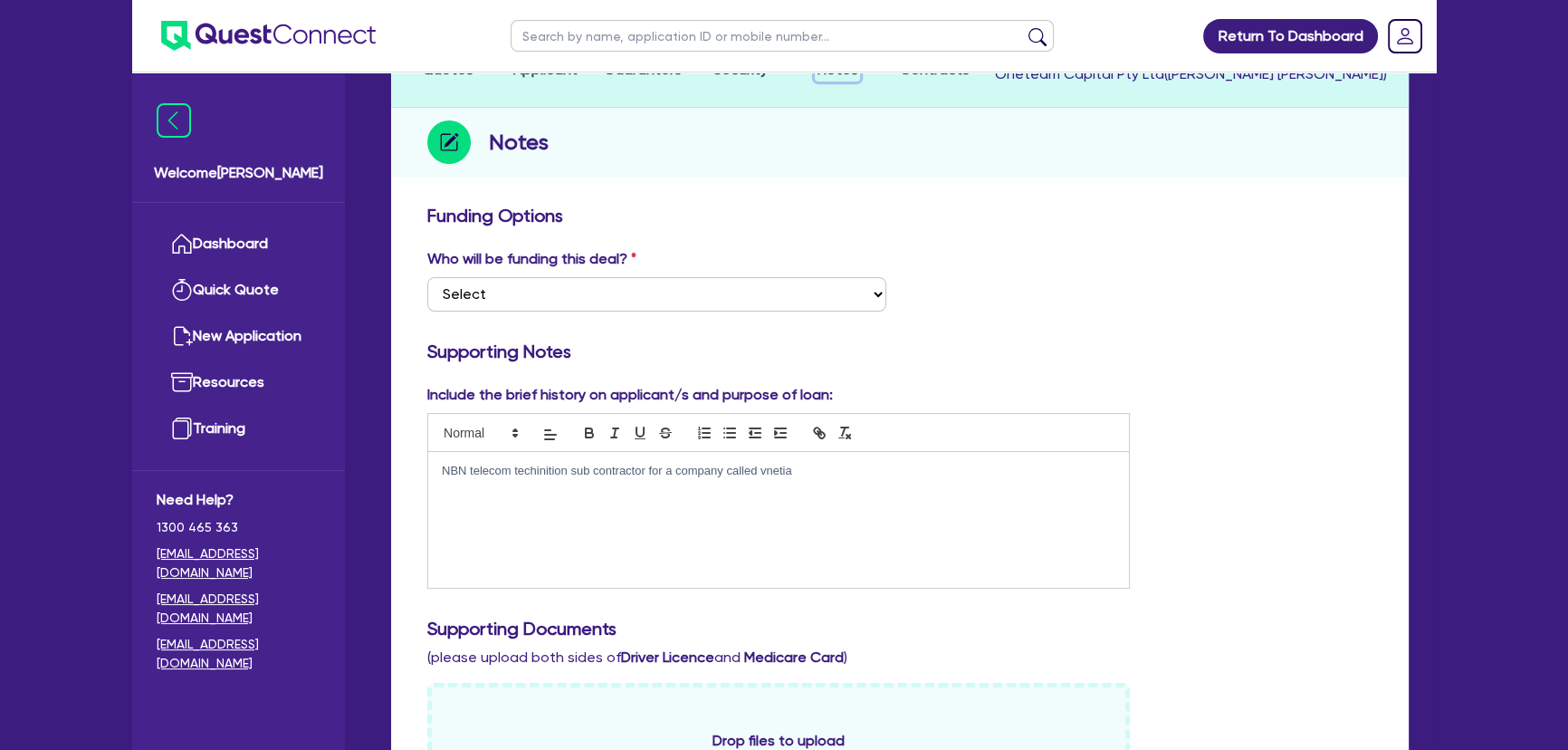
scroll to position [411, 0]
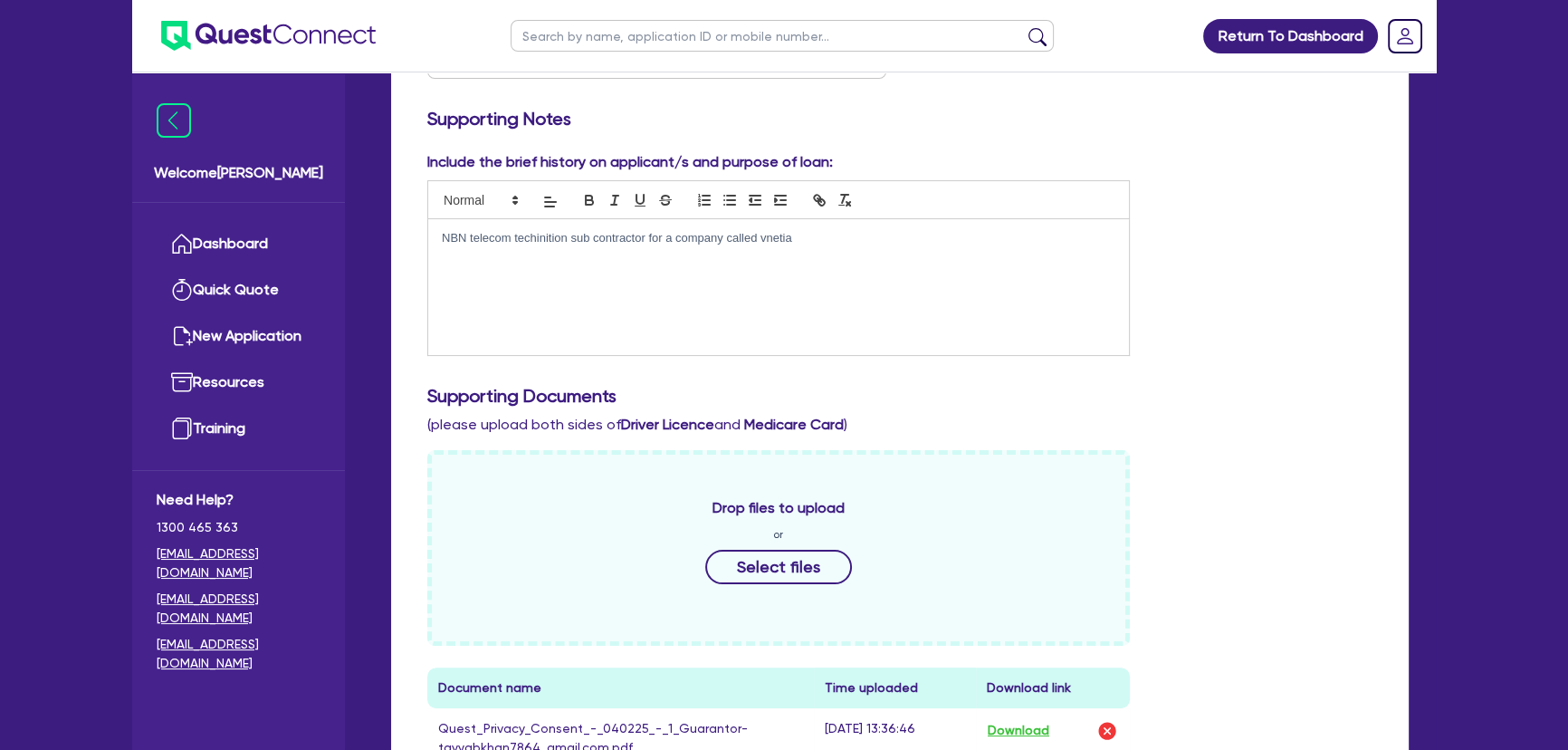
click at [618, 297] on div "NBN telecom techinition sub contractor for a company called vnetia" at bounding box center [779, 287] width 701 height 136
click at [886, 237] on p "NBN telecom techinition sub contractor for a company called vnetia" at bounding box center [779, 238] width 674 height 16
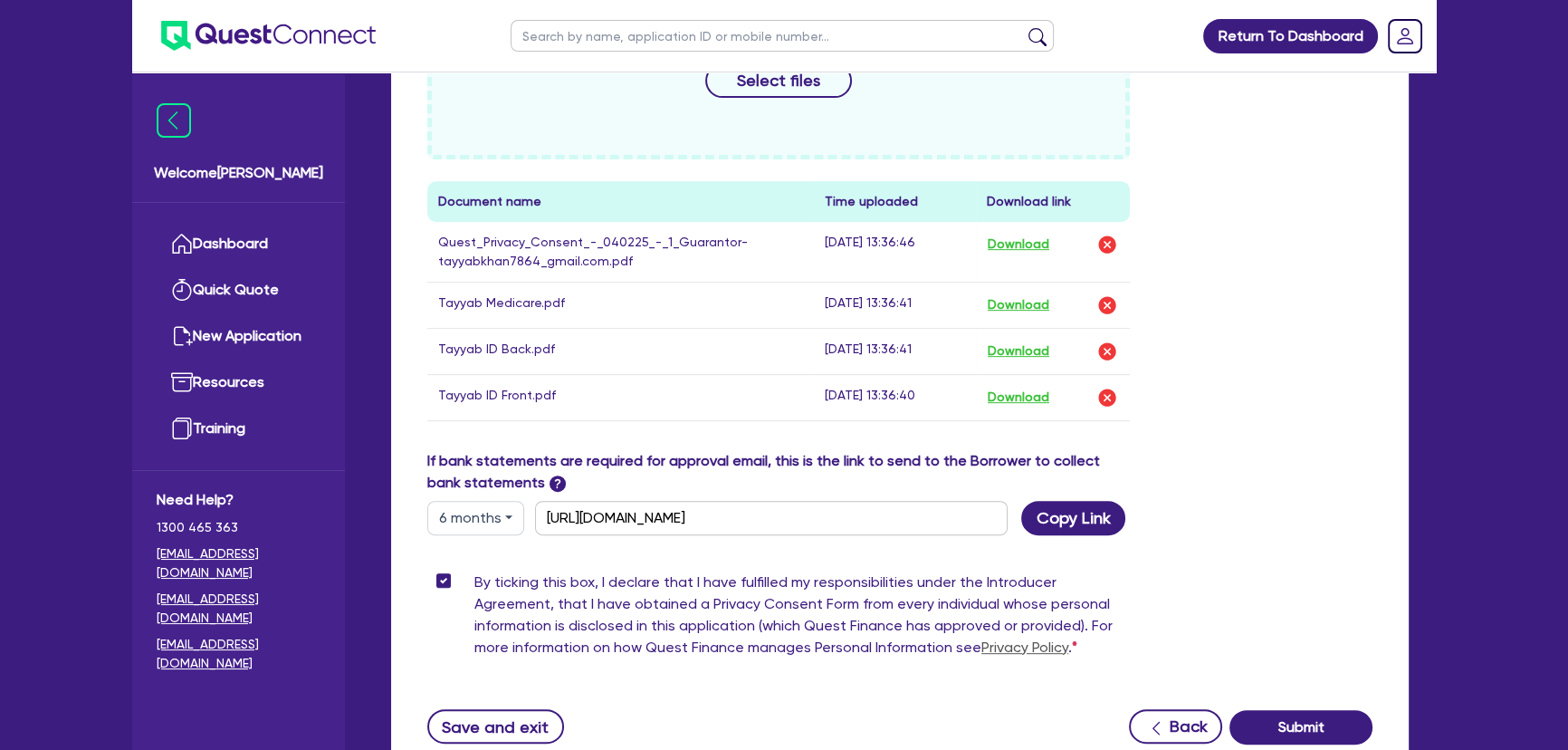
scroll to position [906, 0]
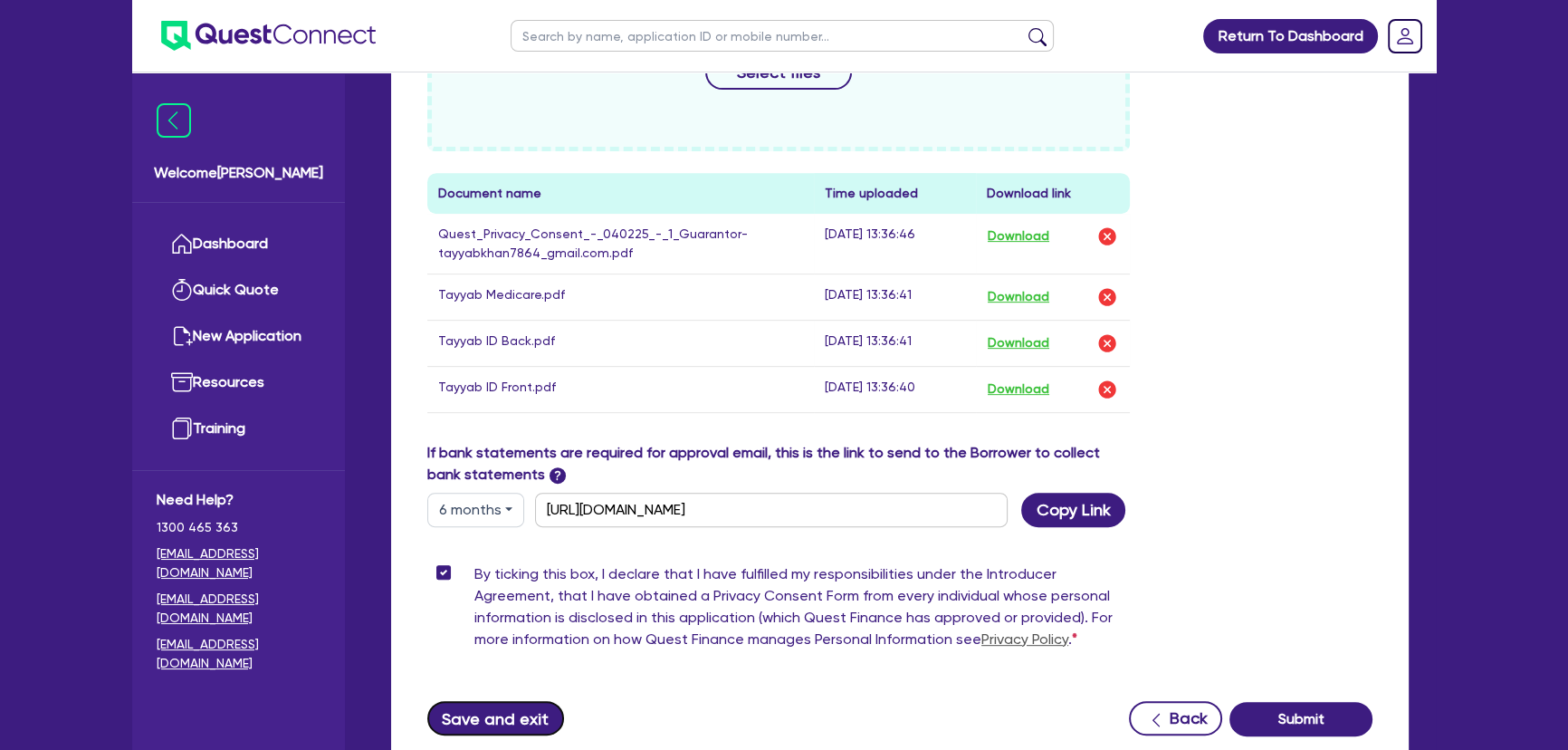
click at [494, 714] on button "Save and exit" at bounding box center [496, 718] width 137 height 35
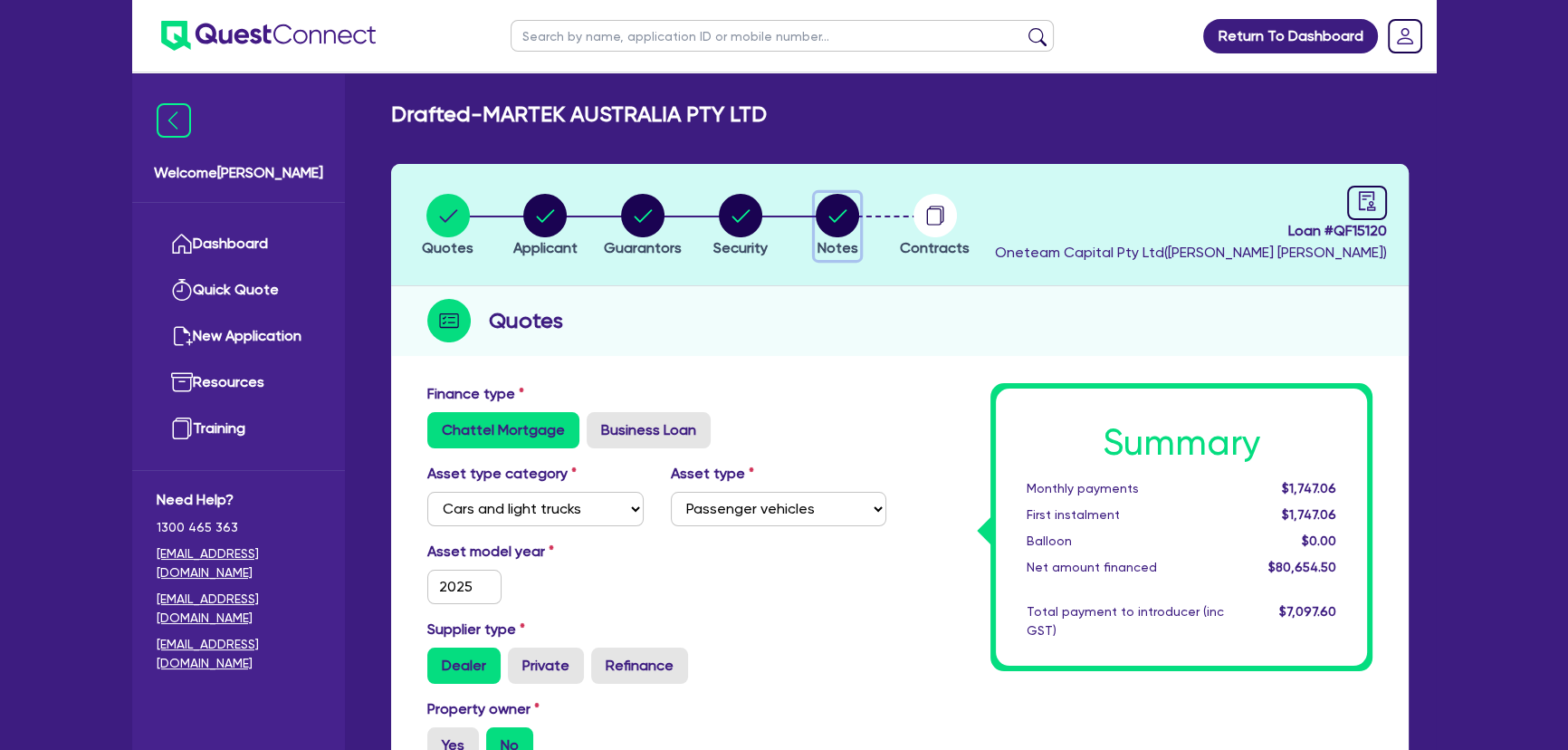
click at [816, 221] on circle "button" at bounding box center [837, 215] width 43 height 43
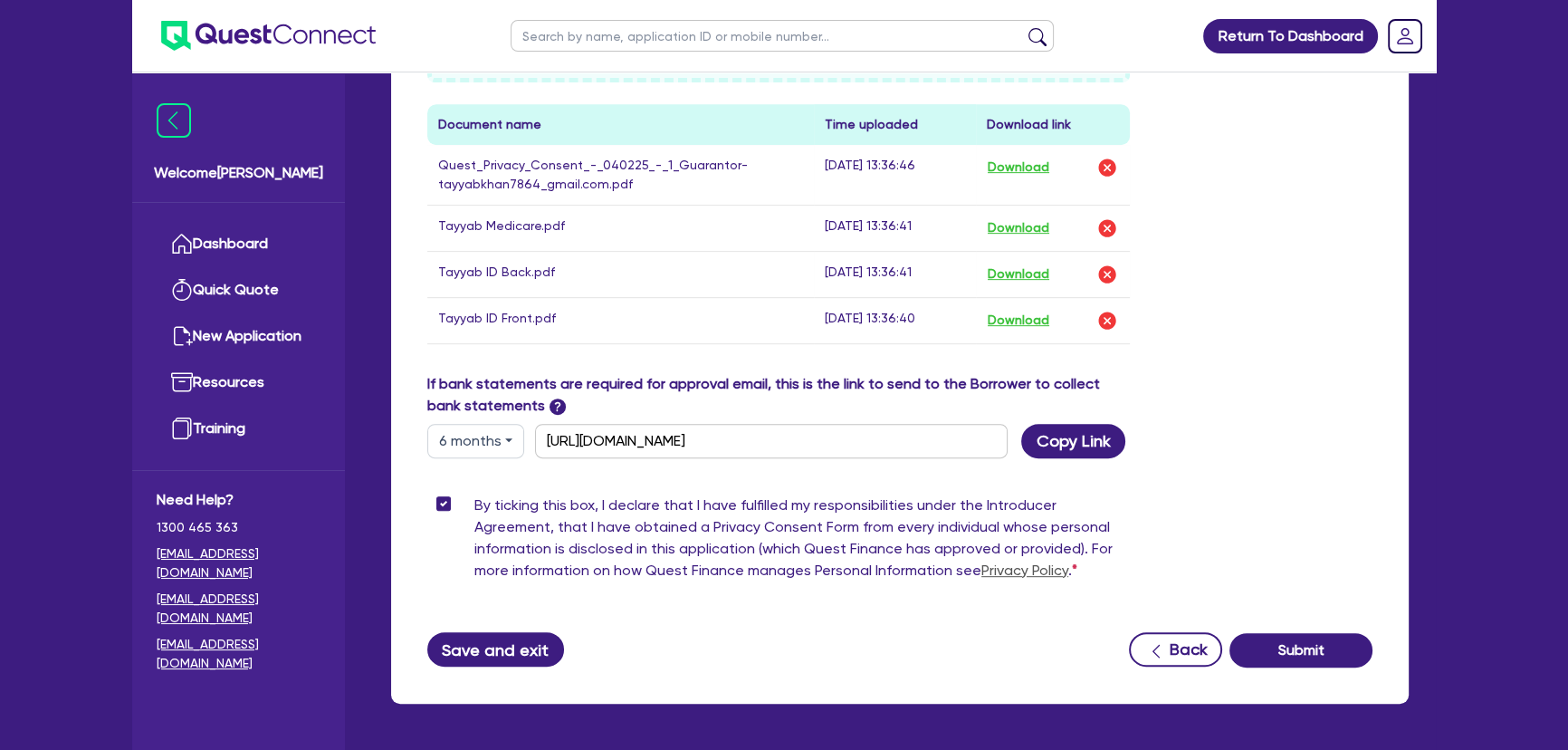
scroll to position [1036, 0]
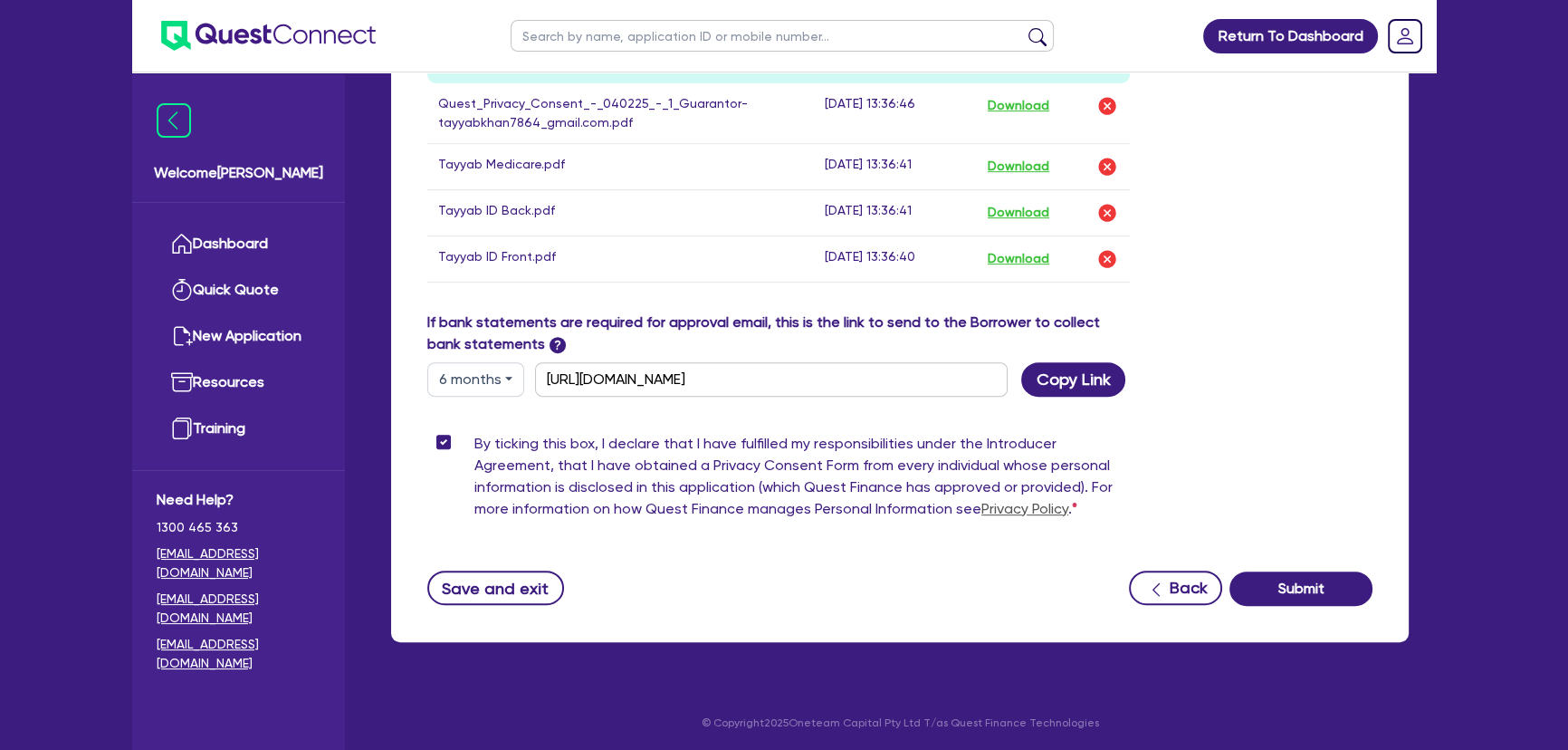
click at [1056, 356] on div "If bank statements are required for approval email, this is the link to send to…" at bounding box center [779, 337] width 703 height 51
click at [1057, 377] on button "Copy Link" at bounding box center [1073, 379] width 104 height 35
click at [1067, 375] on button "Copy Link" at bounding box center [1073, 379] width 104 height 35
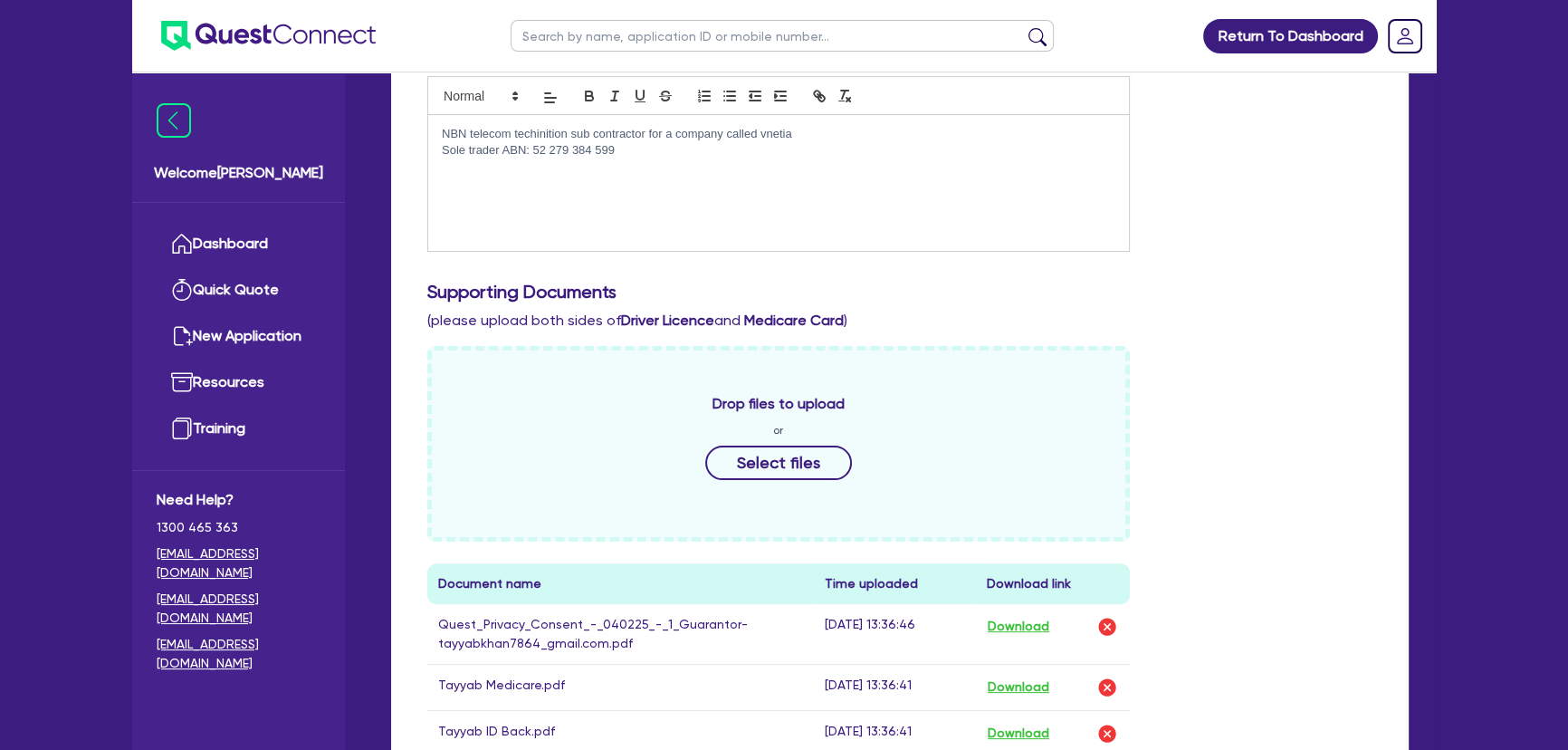
scroll to position [377, 0]
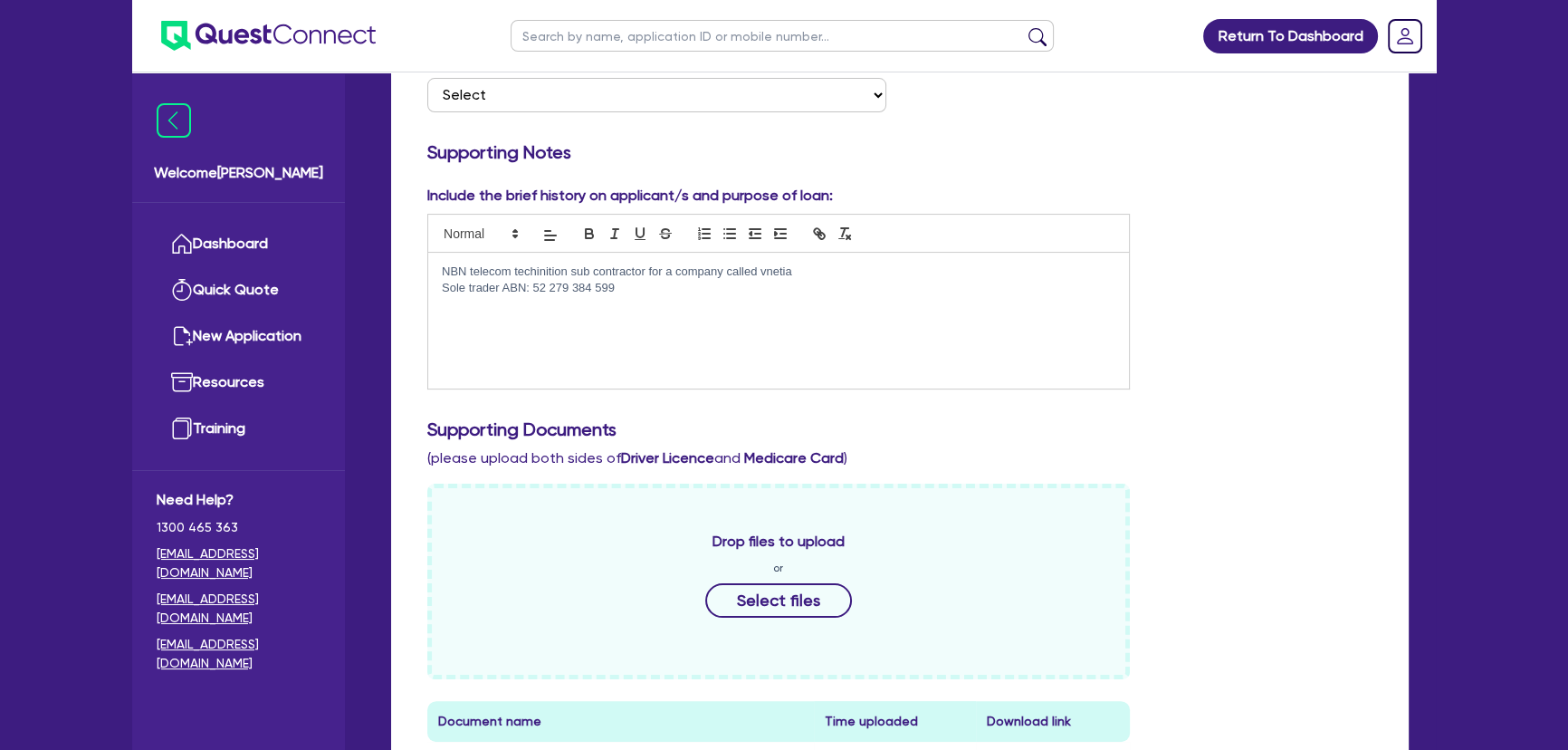
click at [270, 29] on img at bounding box center [268, 36] width 215 height 30
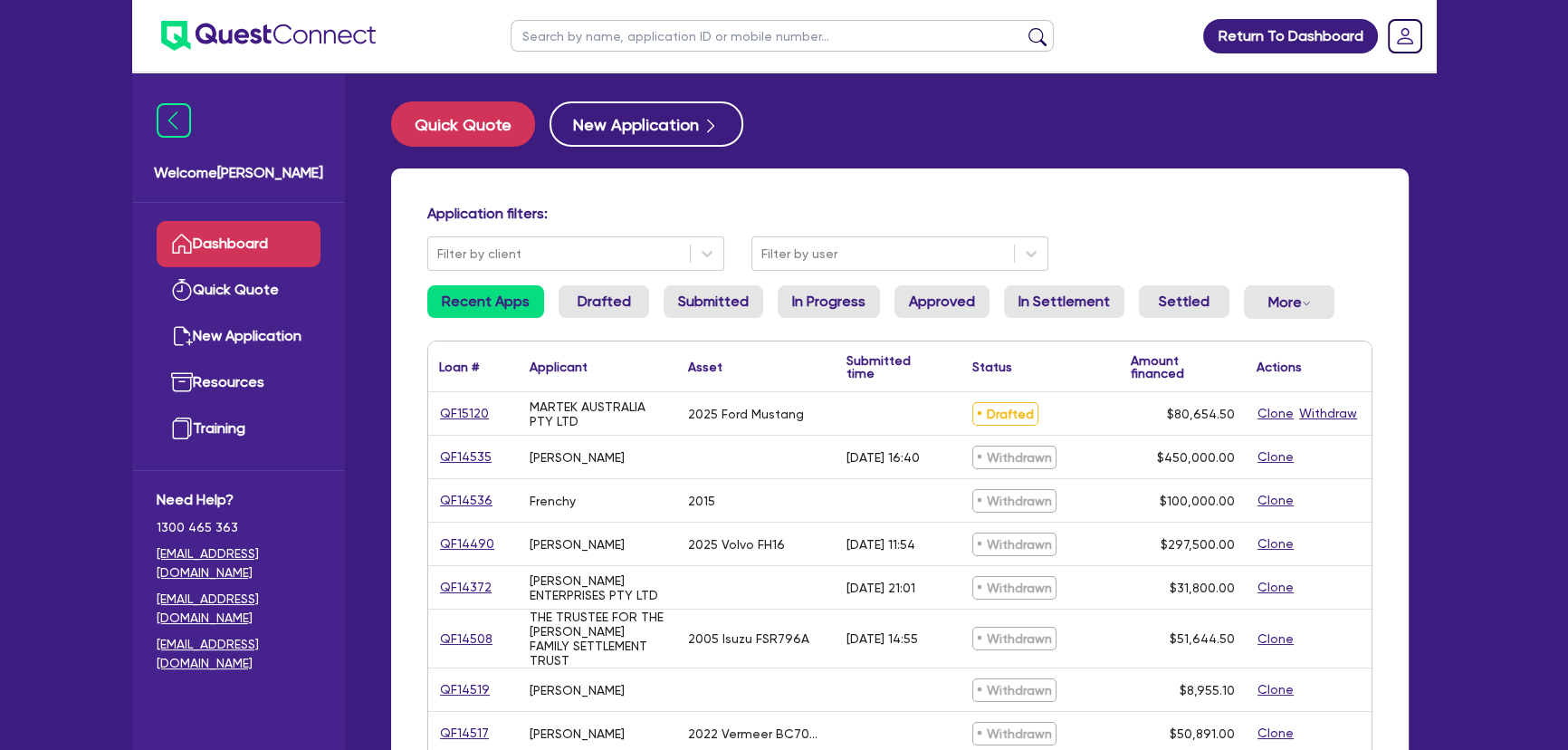
click at [488, 409] on div "QF15120" at bounding box center [473, 414] width 68 height 21
click at [485, 413] on link "QF15120" at bounding box center [464, 414] width 51 height 21
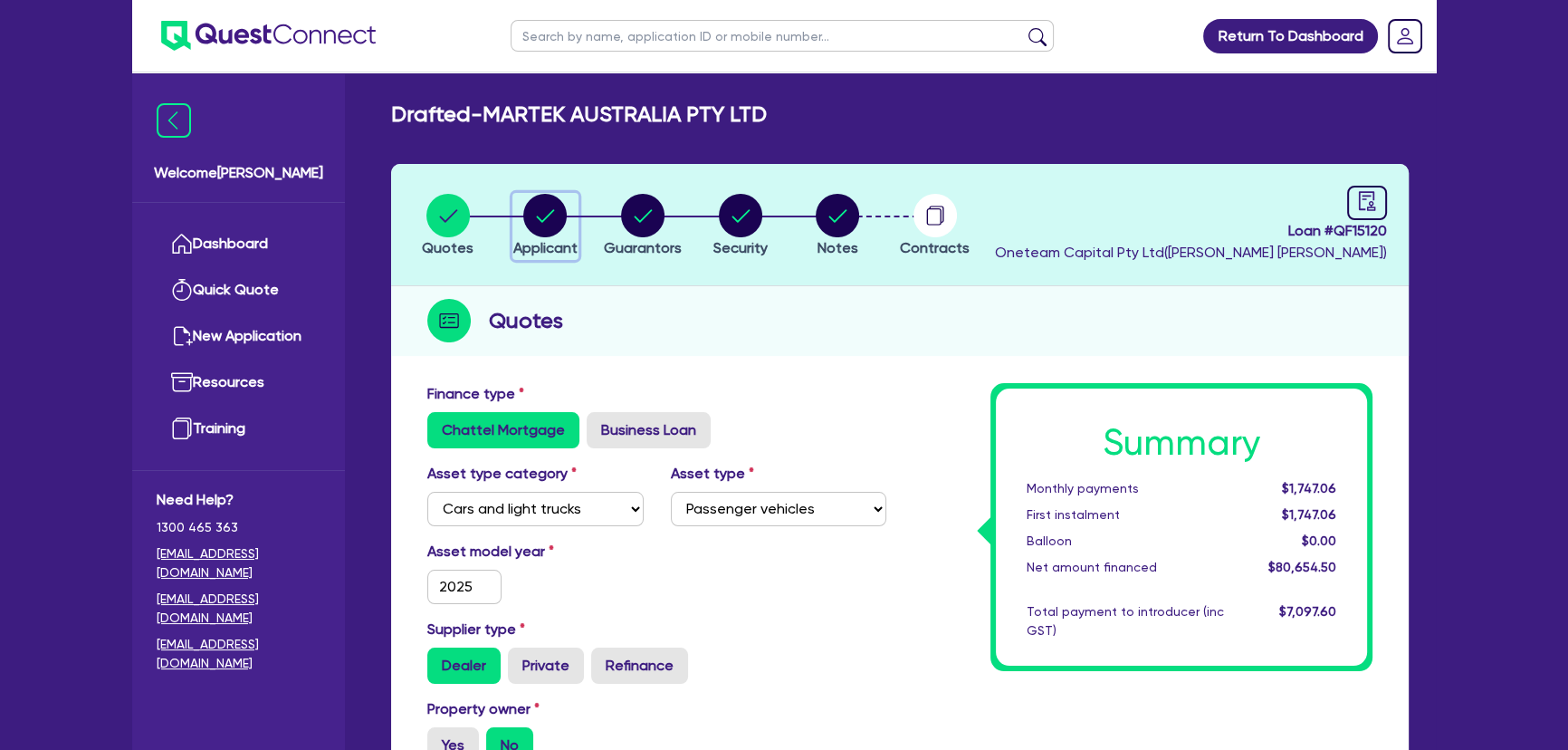
click at [547, 209] on circle "button" at bounding box center [545, 215] width 43 height 43
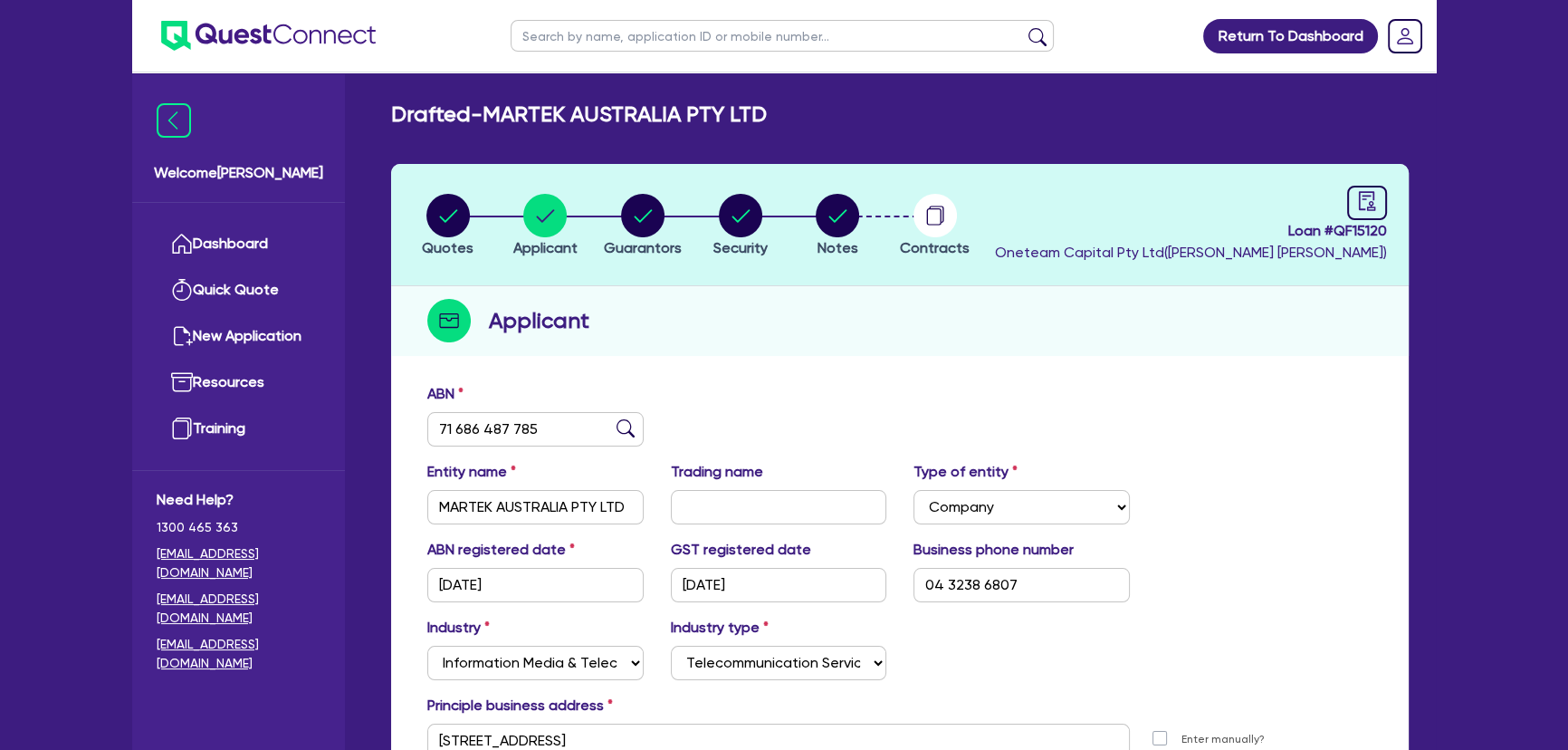
click at [264, 28] on img at bounding box center [268, 36] width 215 height 30
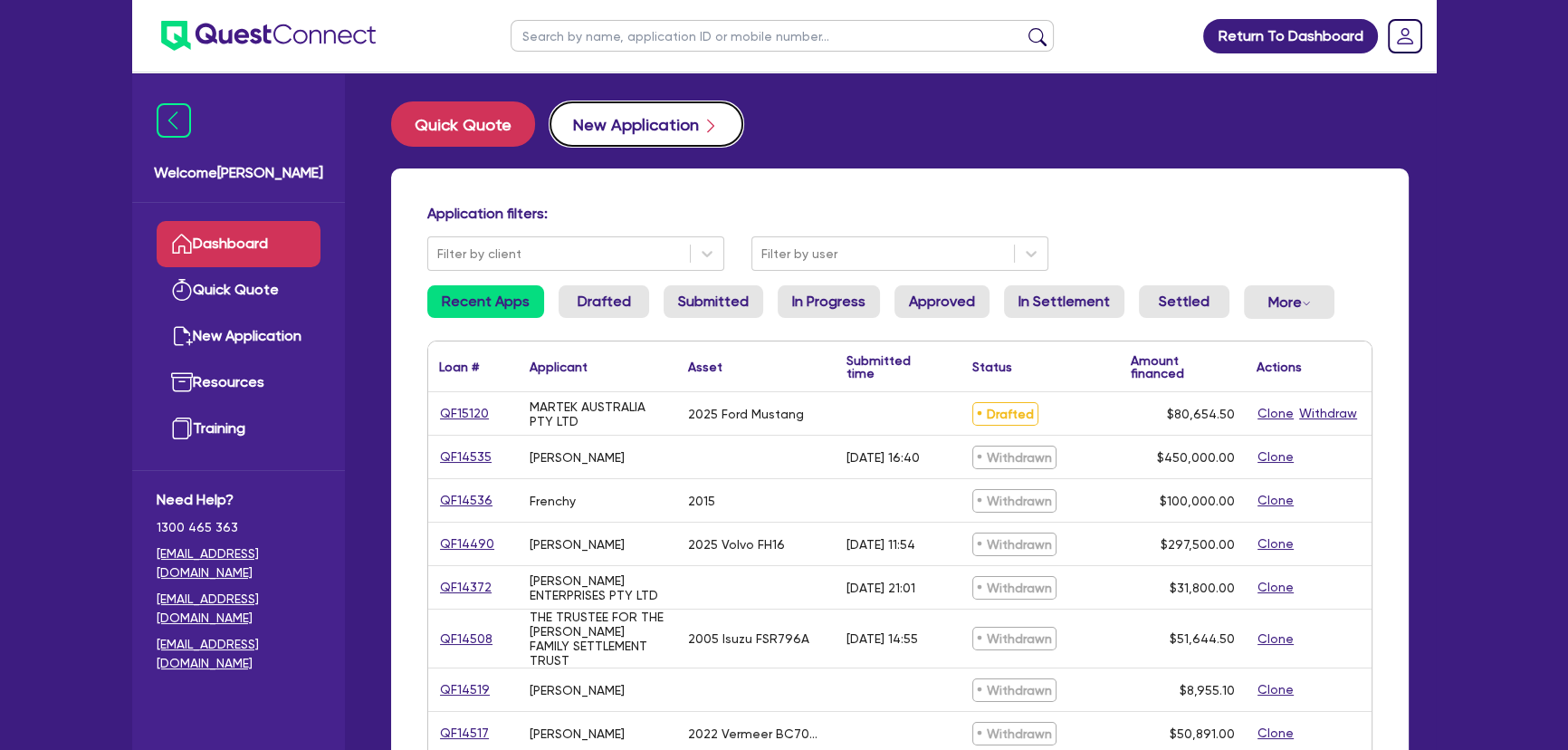
click at [649, 115] on button "New Application" at bounding box center [646, 123] width 193 height 45
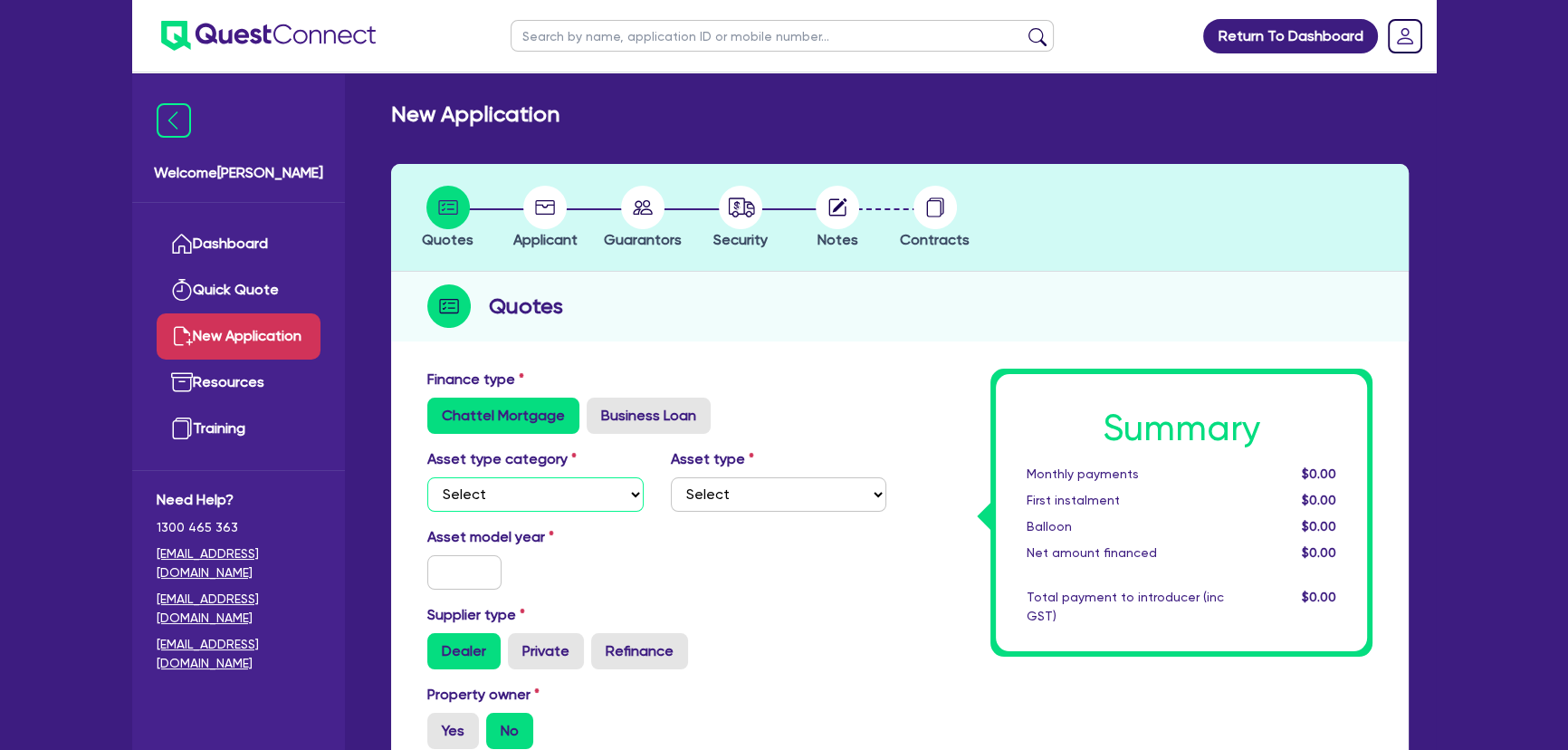
click at [548, 510] on select "Select Cars and light trucks Primary assets Secondary assets Tertiary assets" at bounding box center [535, 495] width 217 height 35
click at [427, 478] on select "Select Cars and light trucks Primary assets Secondary assets Tertiary assets" at bounding box center [535, 495] width 217 height 35
click at [593, 492] on select "Select Cars and light trucks Primary assets Secondary assets Tertiary assets" at bounding box center [535, 495] width 217 height 35
click at [427, 478] on select "Select Cars and light trucks Primary assets Secondary assets Tertiary assets" at bounding box center [535, 495] width 217 height 35
click at [745, 487] on select "Select Passenger vehicles Vans and utes Light trucks up to 4.5 tonne" at bounding box center [779, 495] width 217 height 35
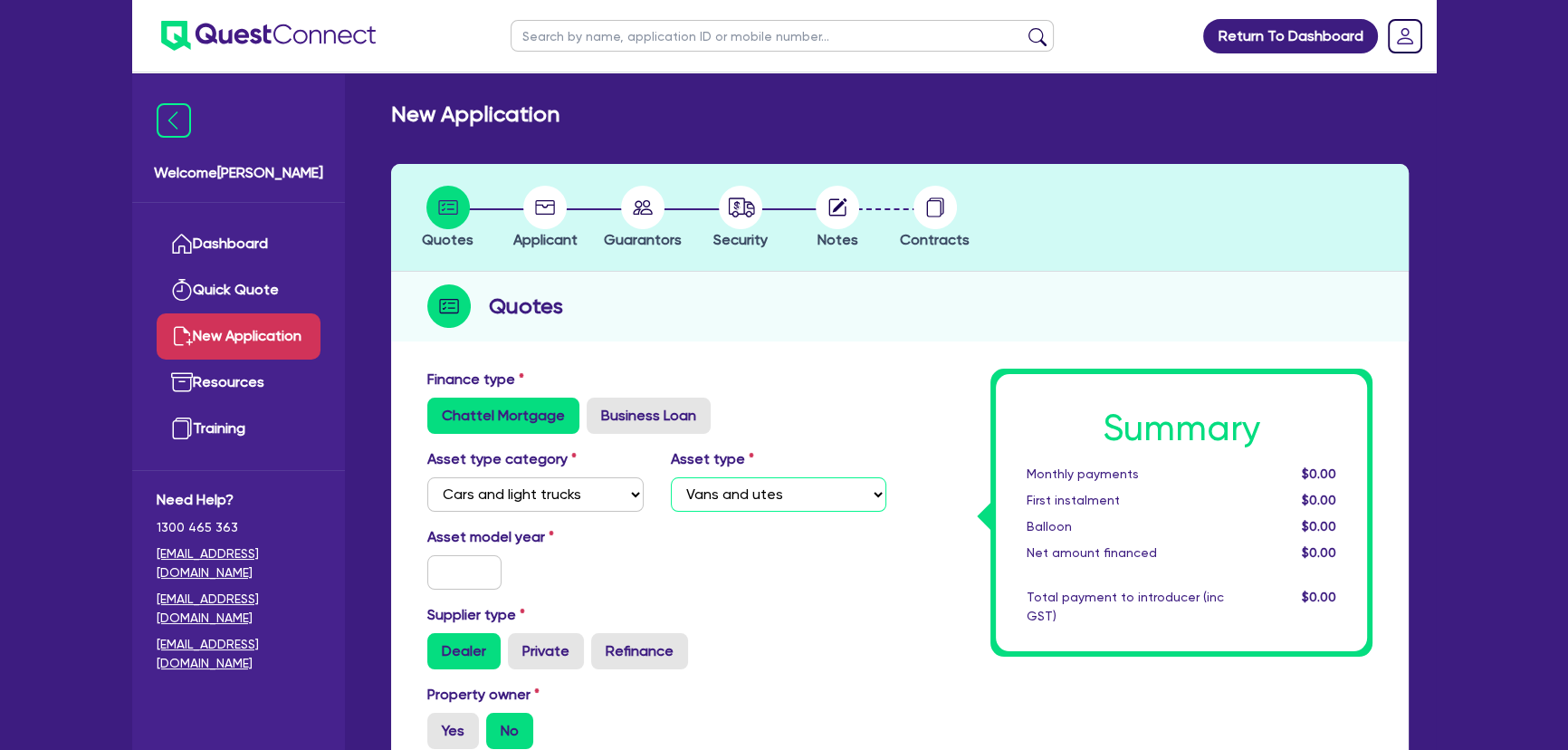
click at [671, 478] on select "Select Passenger vehicles Vans and utes Light trucks up to 4.5 tonne" at bounding box center [779, 495] width 217 height 35
click at [493, 584] on input "text" at bounding box center [464, 573] width 74 height 35
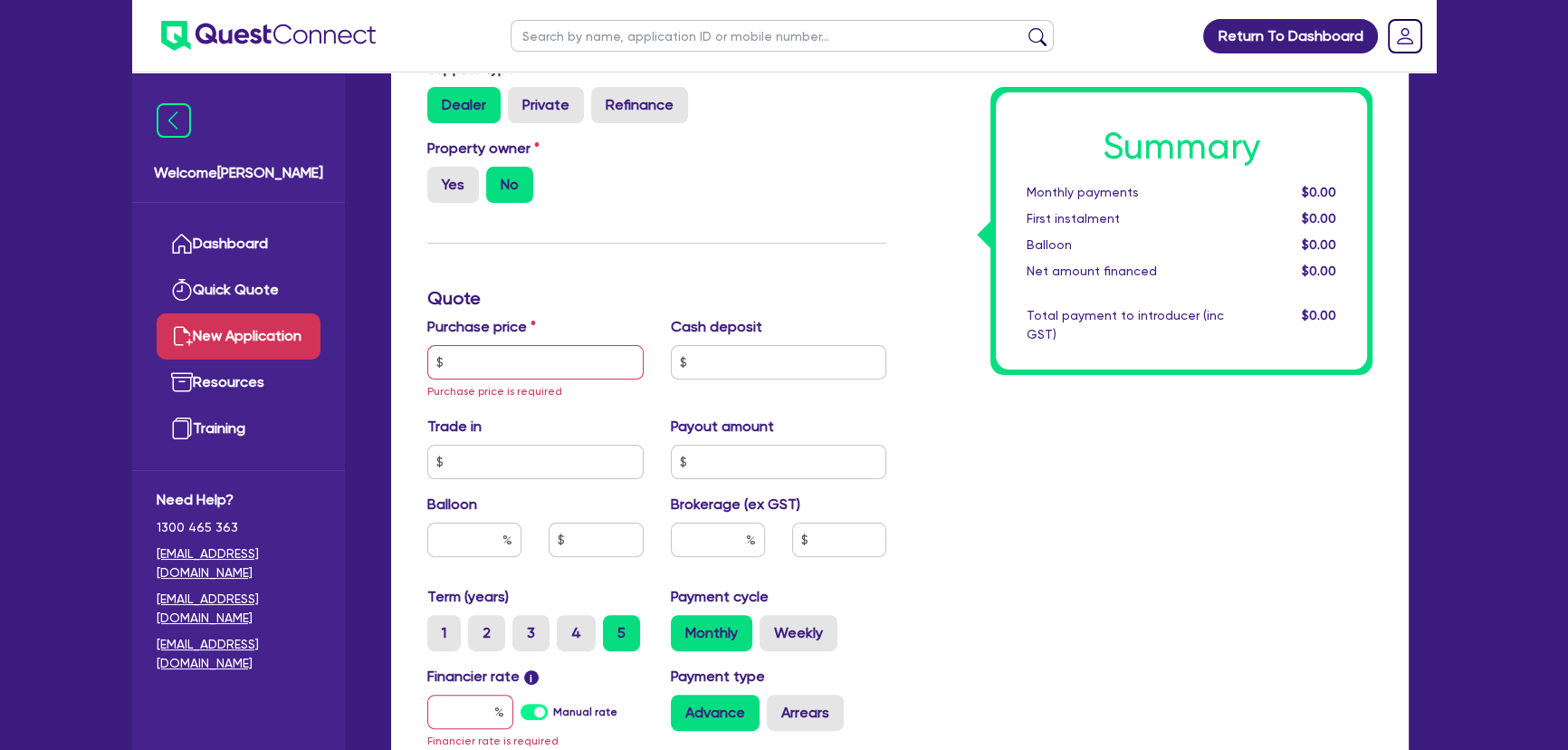
scroll to position [659, 0]
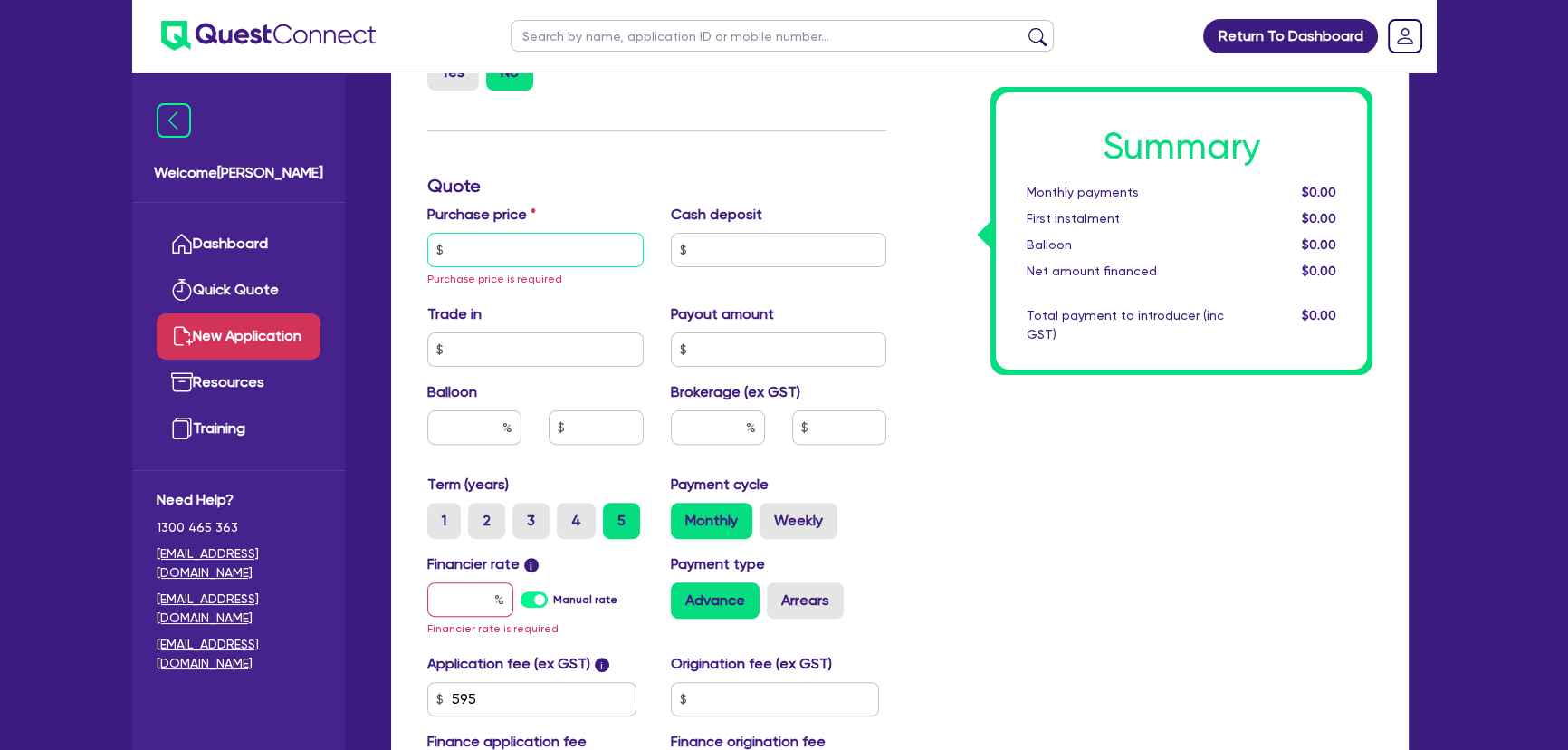
click at [501, 237] on input "text" at bounding box center [535, 250] width 217 height 35
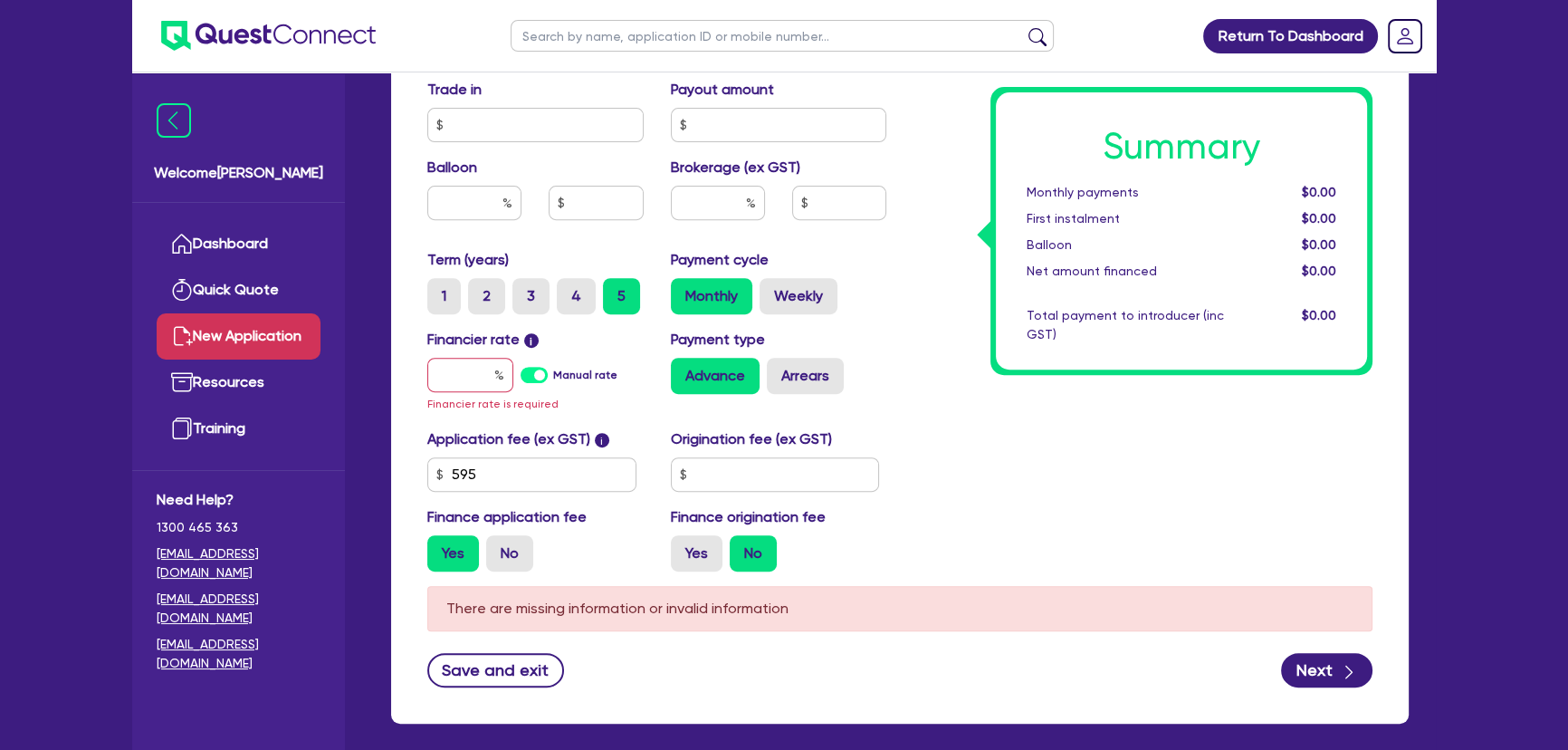
scroll to position [615, 0]
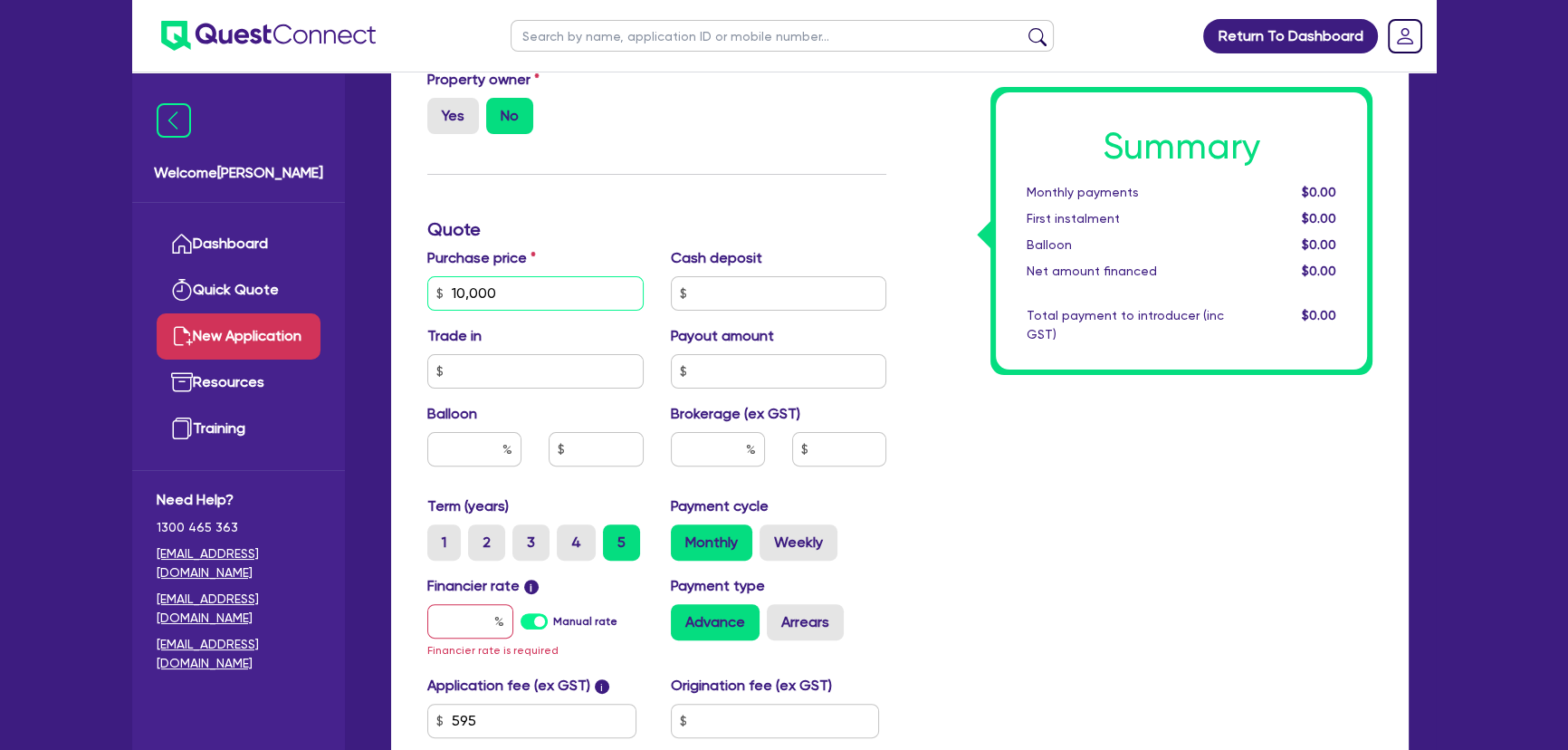
drag, startPoint x: 501, startPoint y: 298, endPoint x: 445, endPoint y: 294, distance: 56.1
click at [445, 293] on input "10,000" at bounding box center [535, 294] width 217 height 35
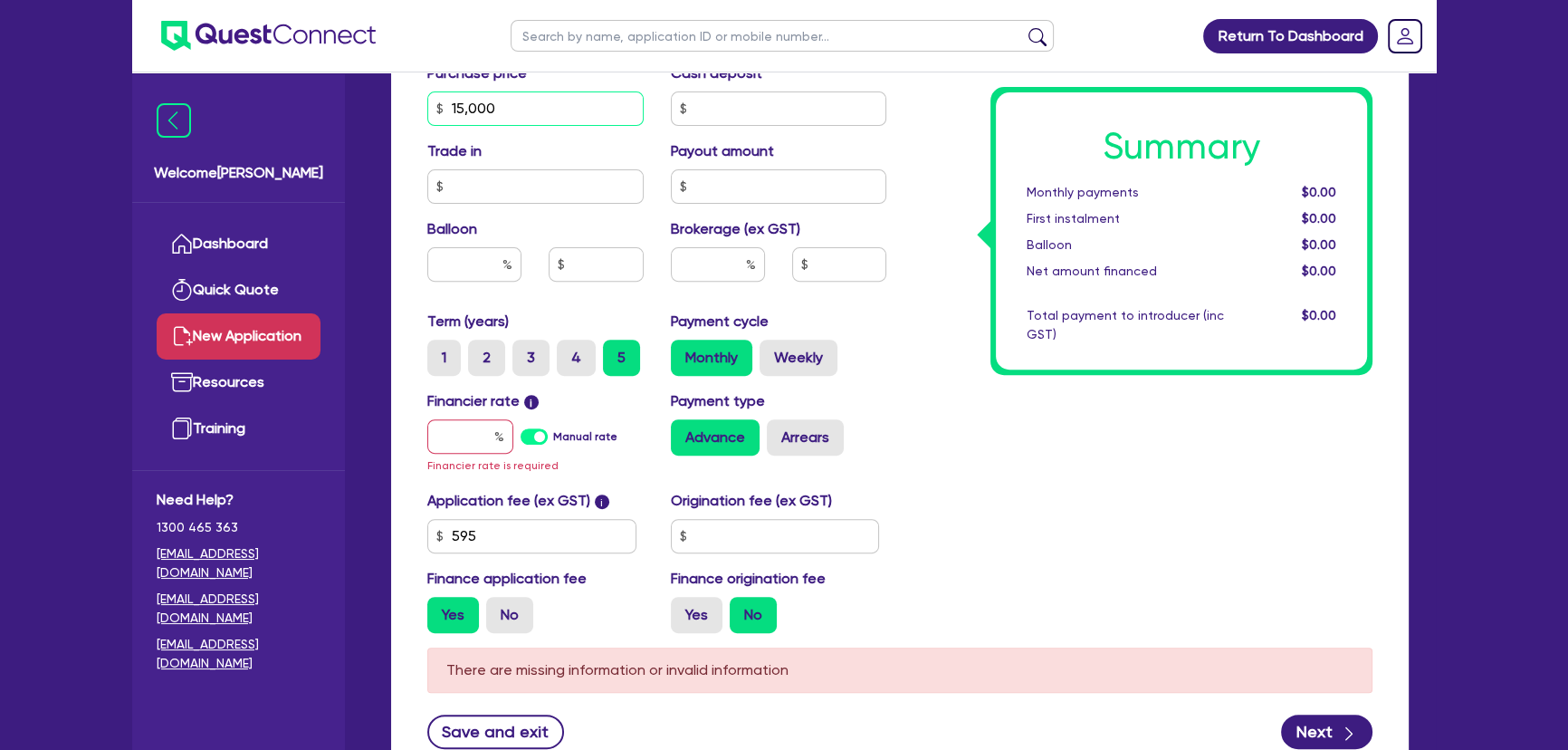
scroll to position [697, 0]
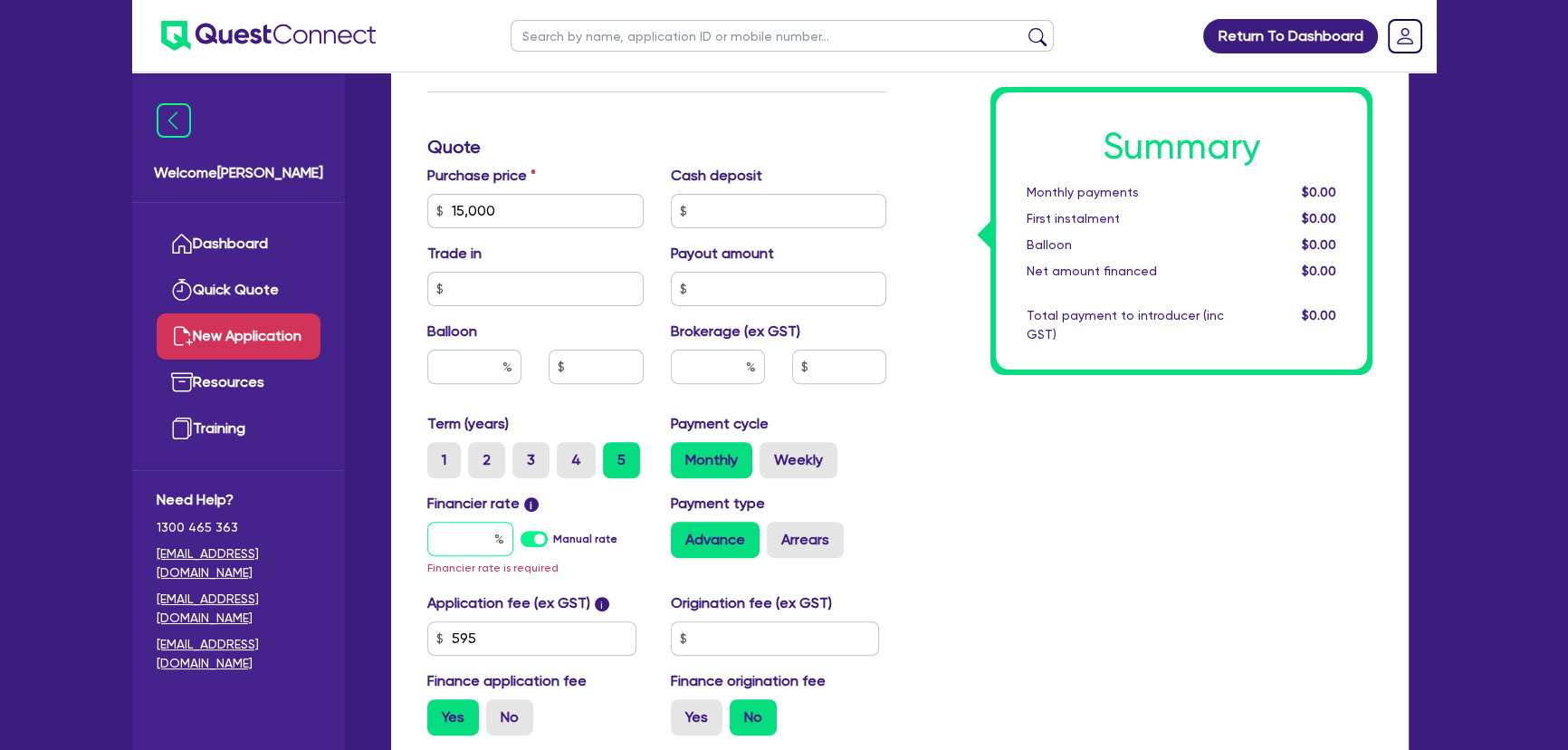
click at [462, 548] on input "text" at bounding box center [470, 539] width 86 height 35
click at [1245, 510] on div "Summary Monthly payments $0.00 First instalment $0.00 Balloon $0.00 Net amount …" at bounding box center [1143, 211] width 486 height 1078
click at [456, 553] on input "text" at bounding box center [470, 539] width 86 height 35
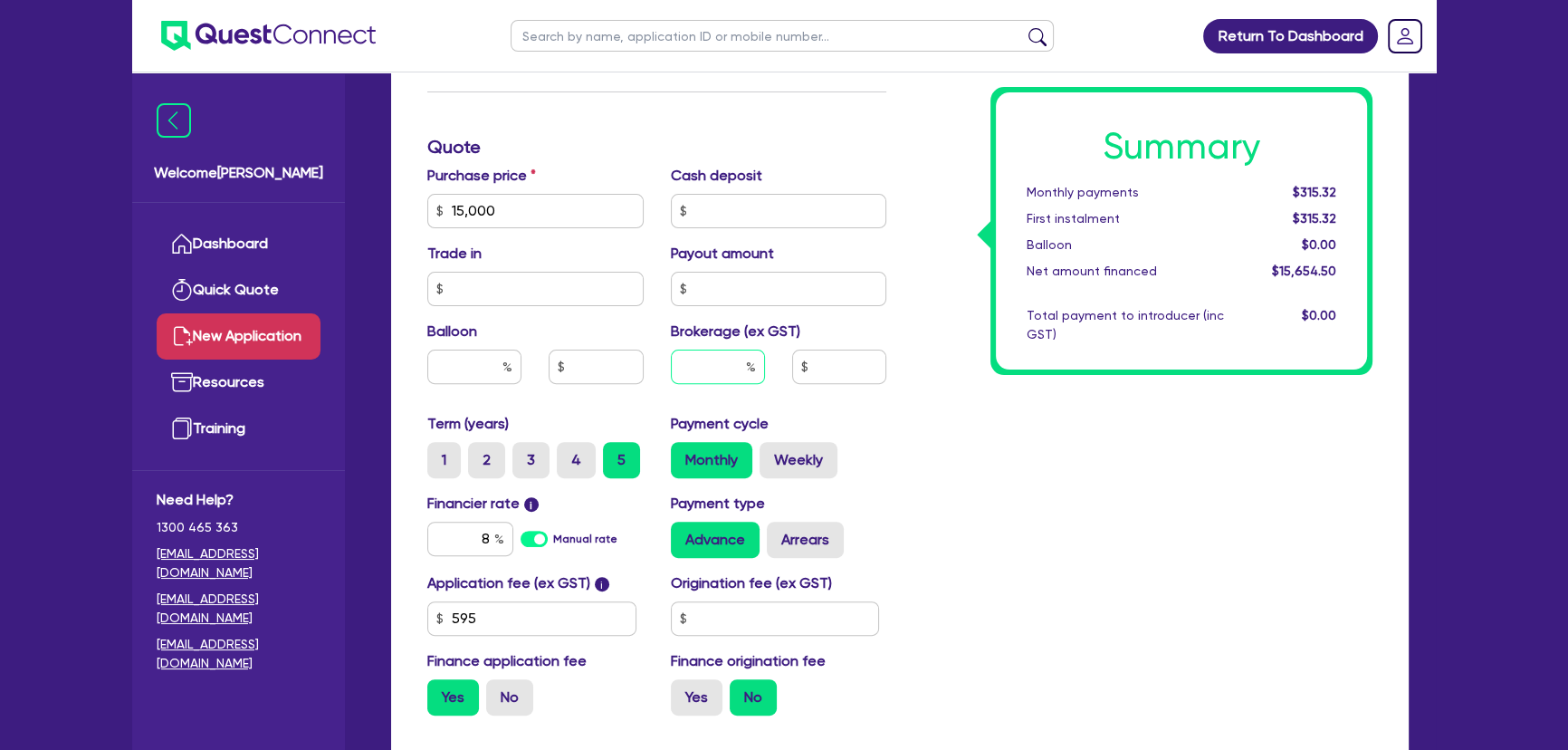
click at [736, 373] on input "text" at bounding box center [718, 367] width 94 height 35
drag, startPoint x: 911, startPoint y: 654, endPoint x: 843, endPoint y: 628, distance: 72.8
click at [908, 652] on div "Summary Monthly payments $329.19 First instalment $329.19 Balloon $0.00 Net amo…" at bounding box center [1143, 201] width 486 height 1059
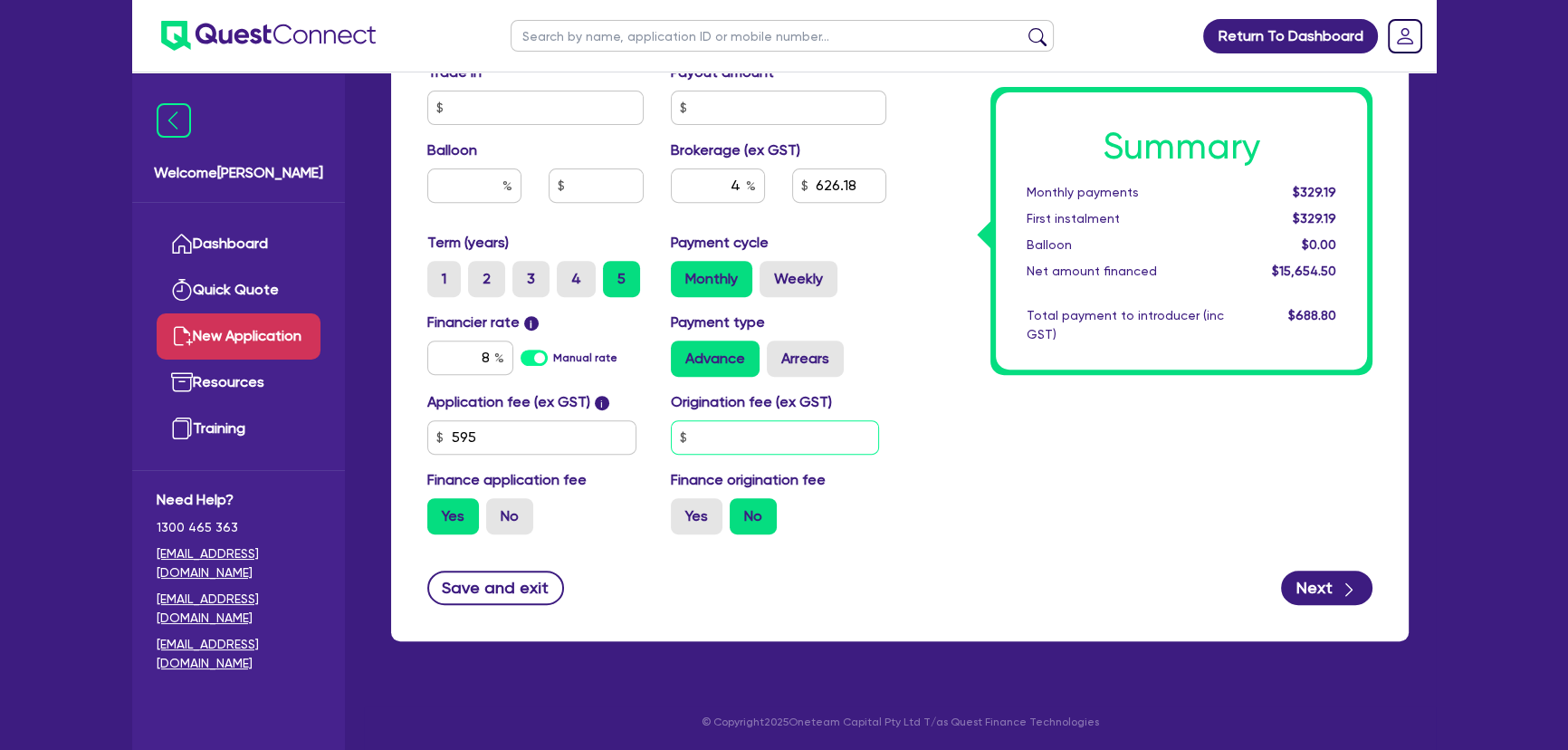
click at [722, 431] on input "text" at bounding box center [775, 437] width 209 height 35
click at [509, 444] on input "595" at bounding box center [531, 437] width 209 height 35
click at [509, 443] on input "595" at bounding box center [531, 437] width 209 height 35
drag, startPoint x: 1325, startPoint y: 610, endPoint x: 1245, endPoint y: 588, distance: 83.0
click at [1313, 603] on div "Finance type Chattel Mortgage Business Loan Asset type category Select Cars and…" at bounding box center [899, 61] width 1017 height 1160
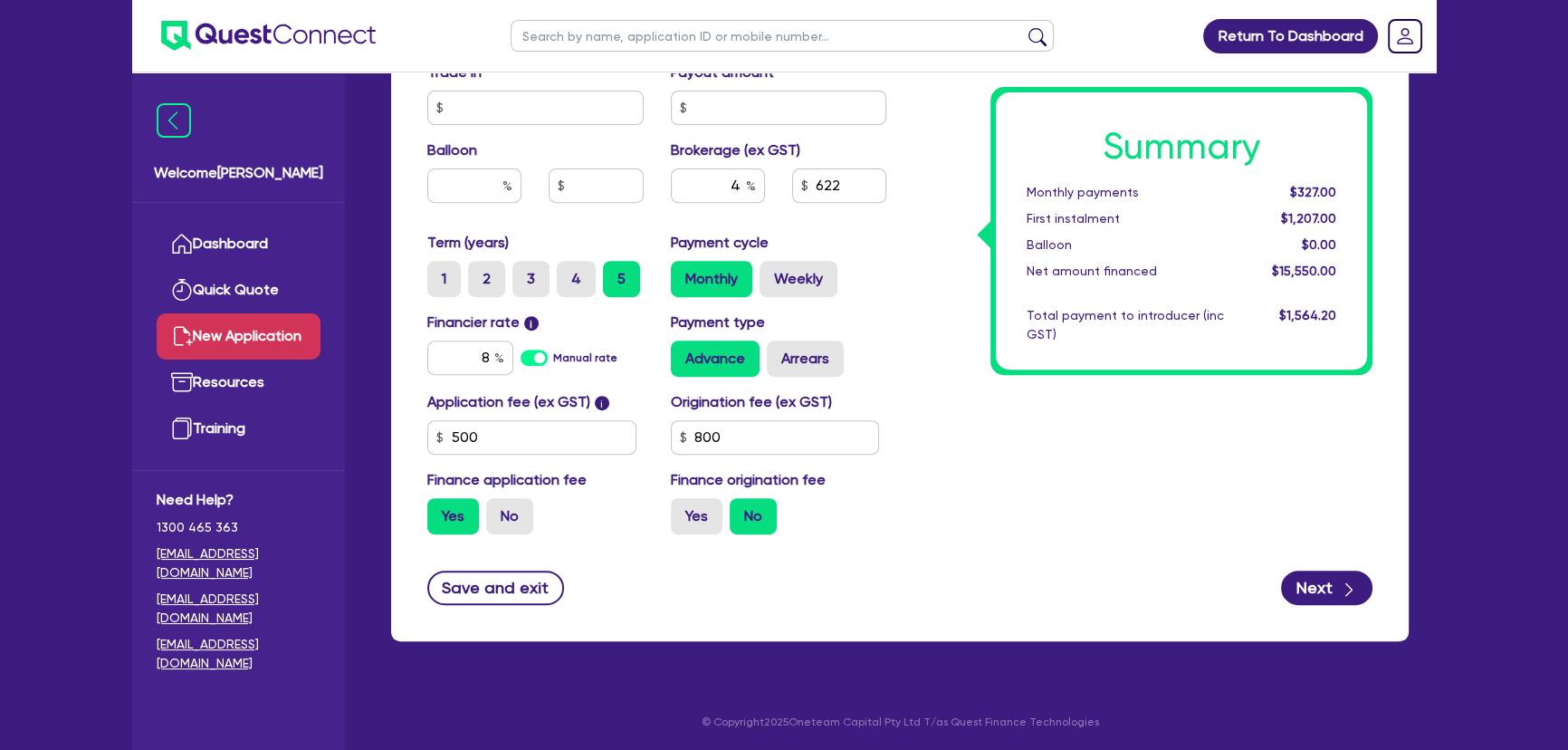
click at [1349, 556] on form "Finance type Chattel Mortgage Business Loan Asset type category Select Cars and…" at bounding box center [900, 47] width 945 height 1115
click at [1322, 584] on button "Next" at bounding box center [1326, 588] width 91 height 35
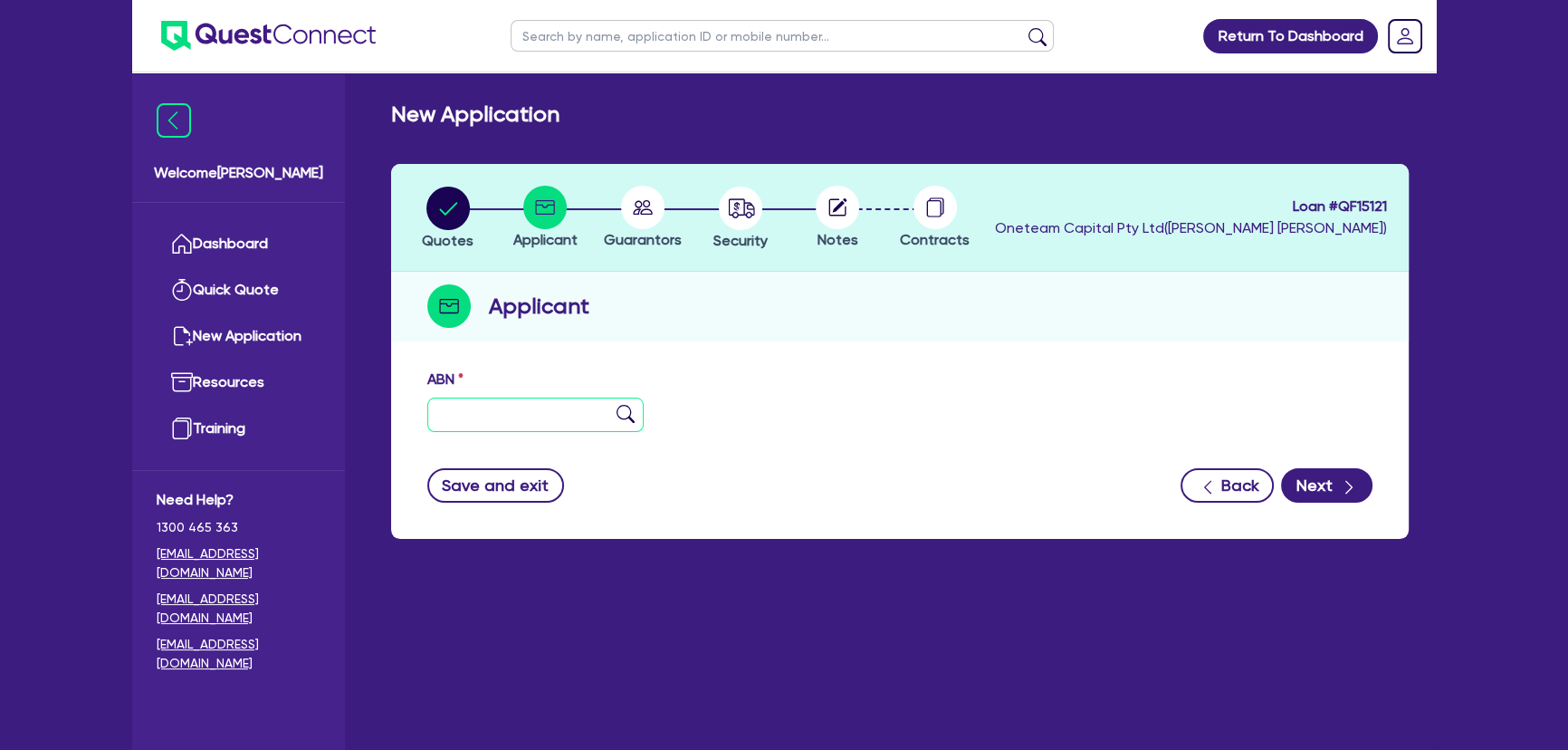
click at [480, 420] on input "text" at bounding box center [535, 415] width 217 height 35
click at [618, 418] on img at bounding box center [626, 413] width 18 height 18
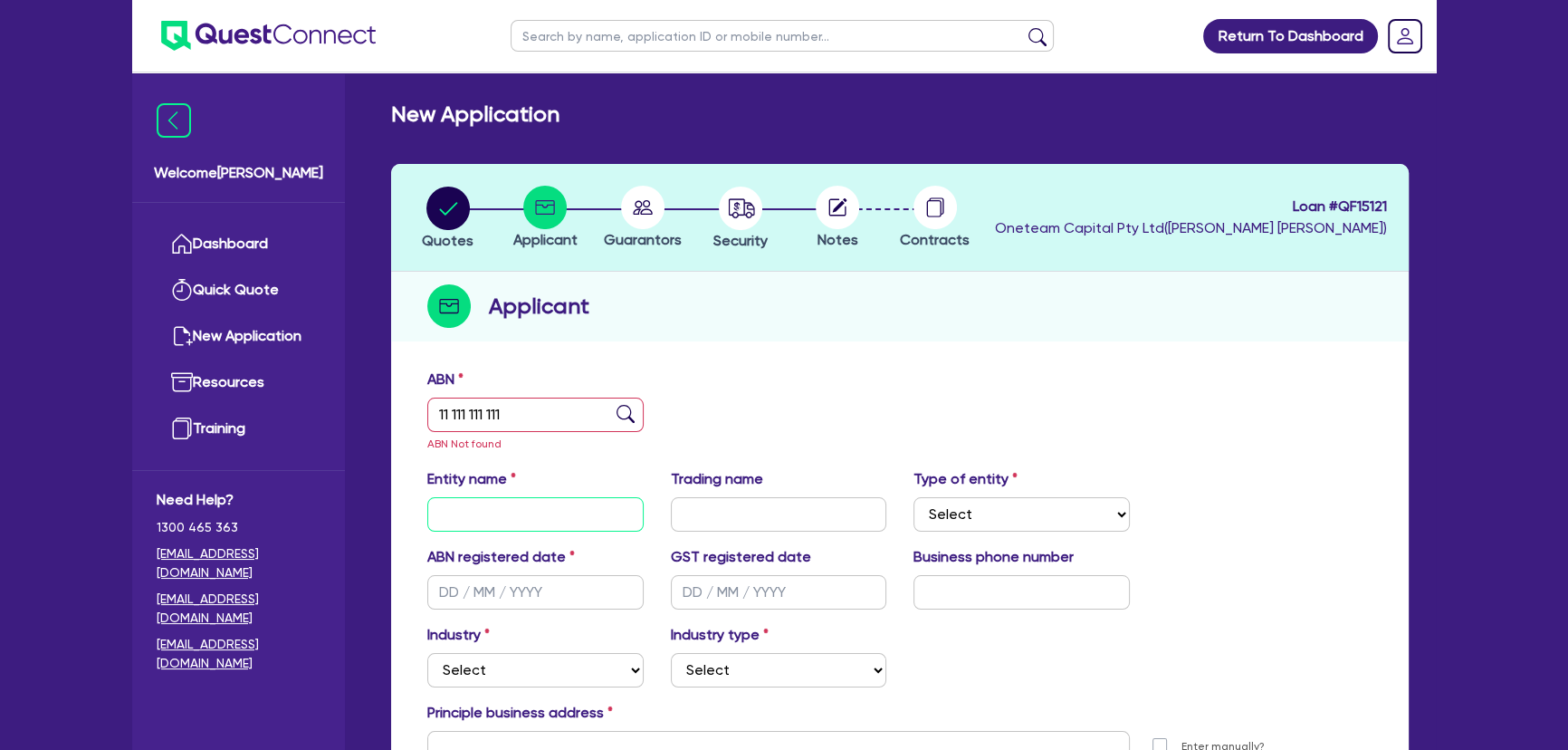
click at [508, 516] on input "text" at bounding box center [535, 514] width 217 height 35
drag, startPoint x: 549, startPoint y: 524, endPoint x: 396, endPoint y: 528, distance: 153.1
click at [396, 528] on div "ABN 11 111 111 111 ABN Not found Entity name [PERSON_NAME] Trading name Type of…" at bounding box center [899, 637] width 1017 height 557
paste input "[URL][DOMAIN_NAME]"
click at [750, 519] on input "text" at bounding box center [779, 514] width 217 height 35
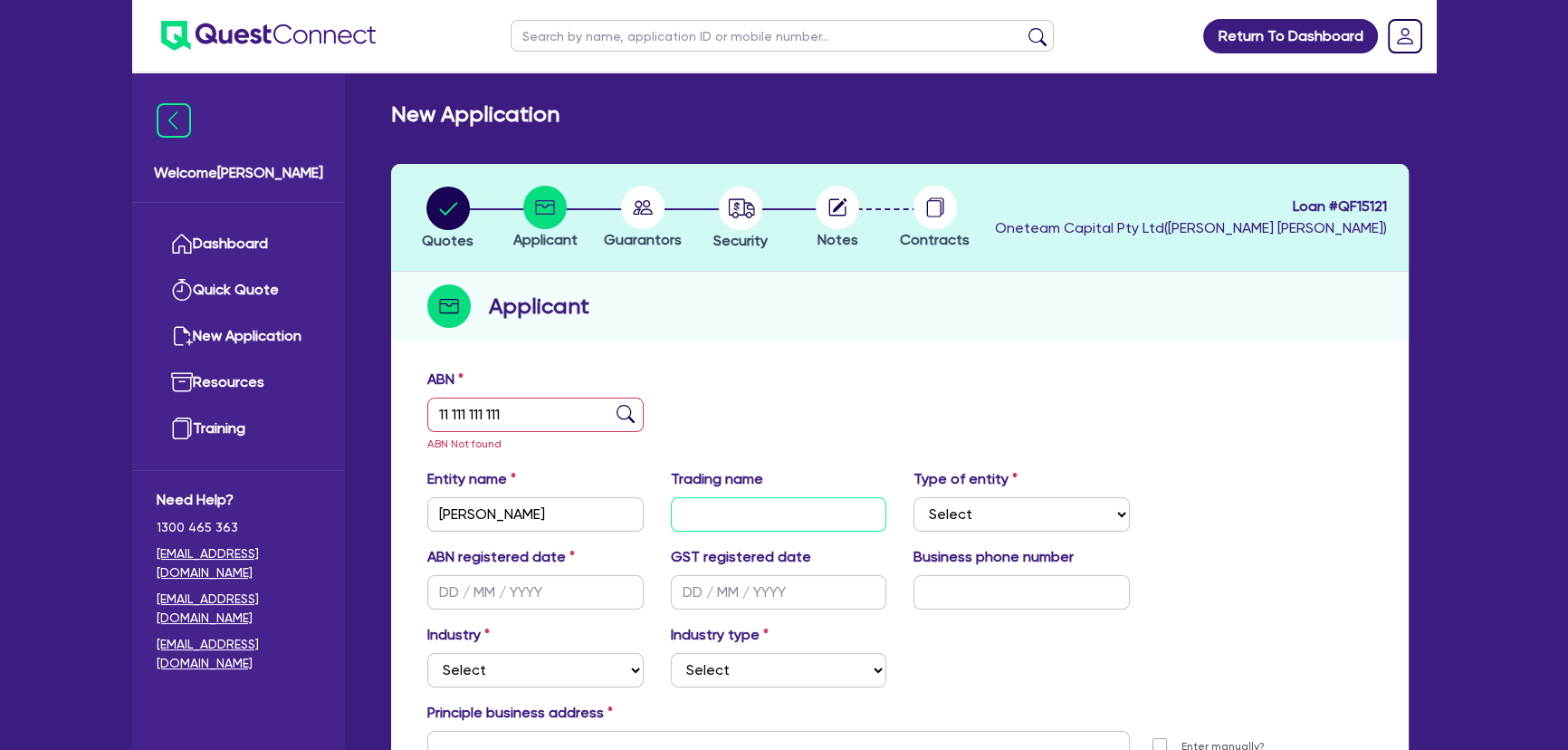
paste input "[PERSON_NAME]"
click at [979, 508] on select "Select Sole Trader Company Partnership Trust" at bounding box center [1021, 514] width 217 height 35
click at [913, 497] on select "Select Sole Trader Company Partnership Trust" at bounding box center [1021, 514] width 217 height 35
click at [964, 500] on select "Select Sole Trader Company Partnership Trust" at bounding box center [1021, 514] width 217 height 35
click at [964, 500] on select "Select Sole Trader Company Partnership Trust" at bounding box center [1021, 514] width 217 height 35
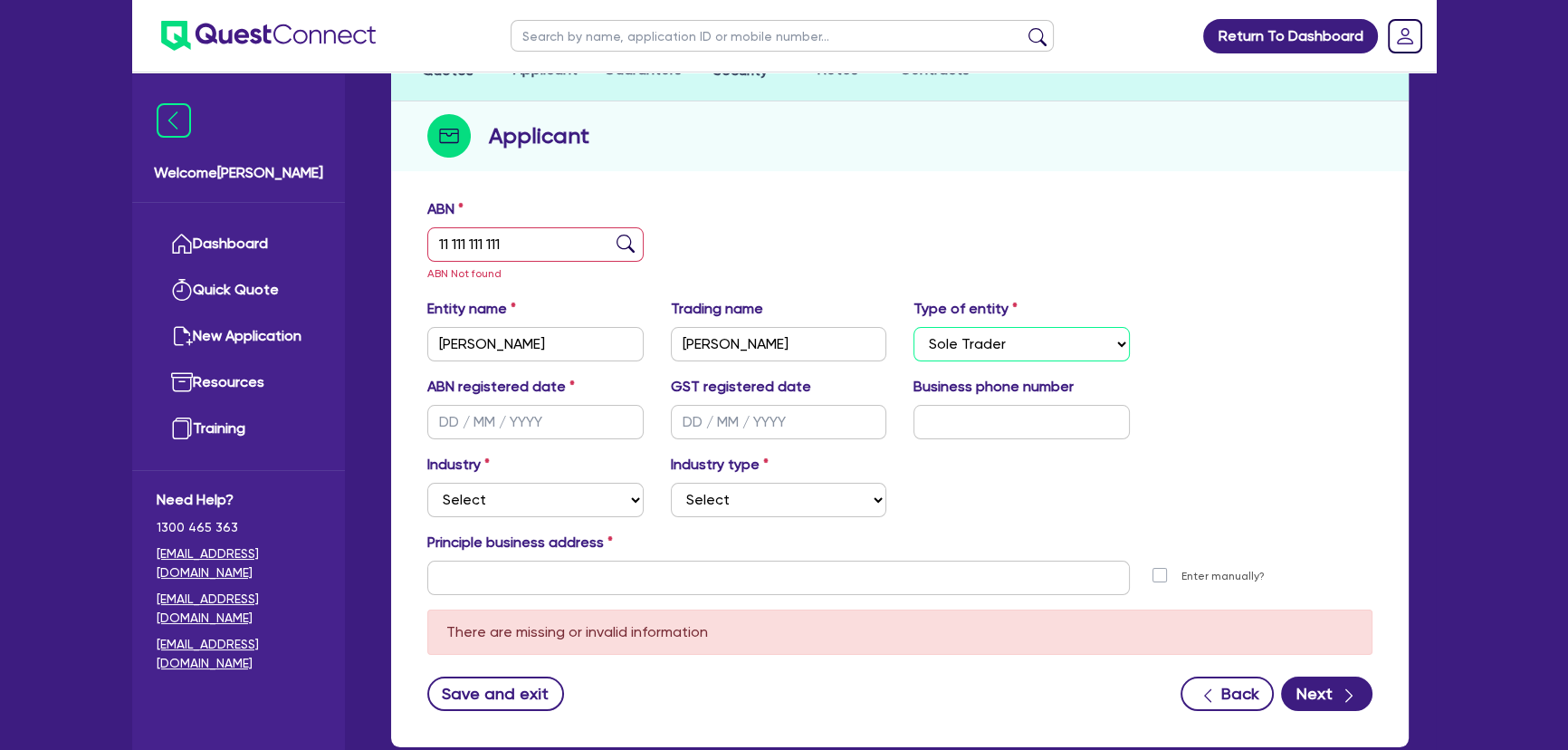
scroll to position [277, 0]
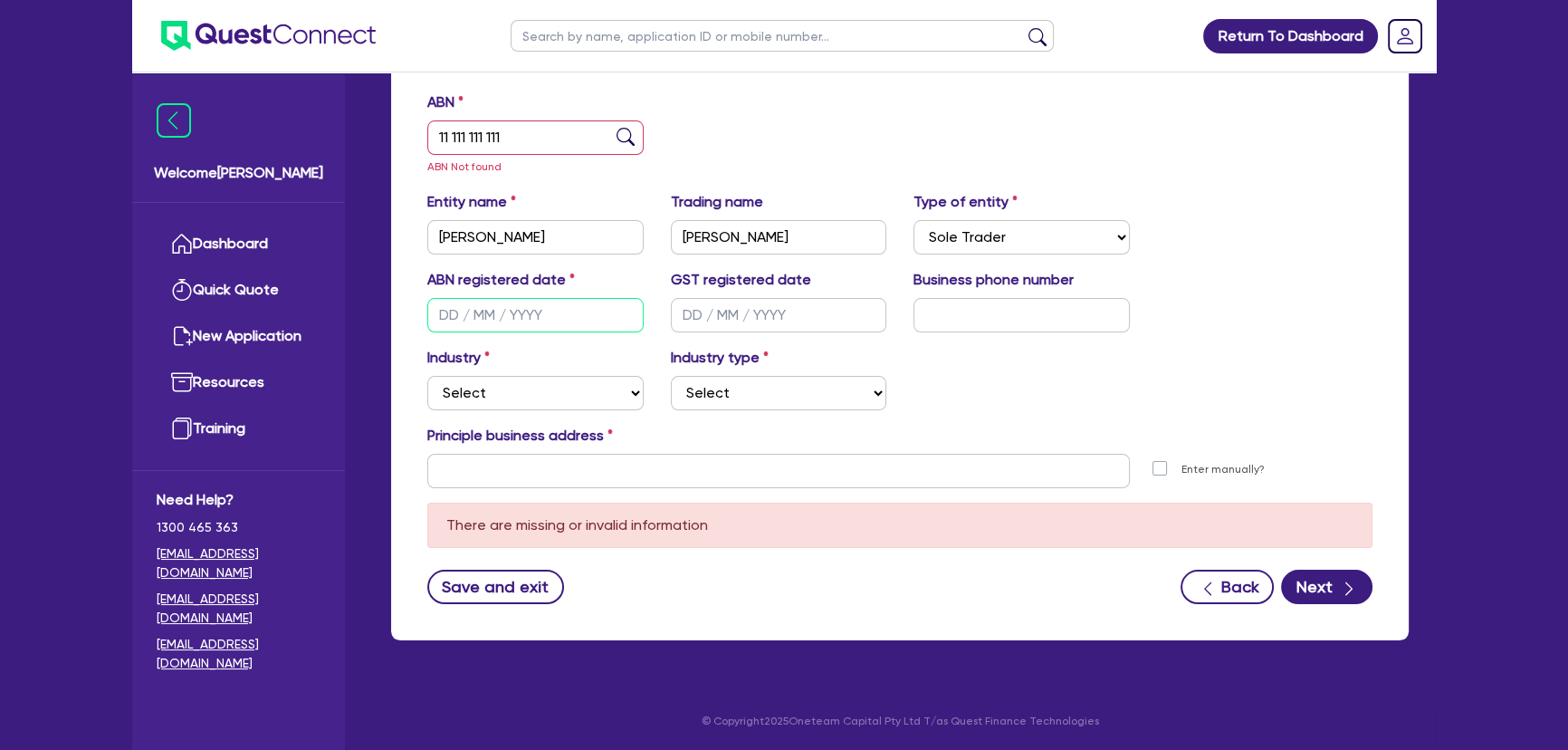
click at [533, 308] on input "text" at bounding box center [535, 315] width 217 height 35
drag, startPoint x: 508, startPoint y: 308, endPoint x: 526, endPoint y: 311, distance: 18.2
click at [511, 311] on input "[DATE]" at bounding box center [535, 315] width 217 height 35
click at [526, 311] on input "[DATE]" at bounding box center [535, 315] width 217 height 35
drag, startPoint x: 521, startPoint y: 313, endPoint x: 432, endPoint y: 321, distance: 89.4
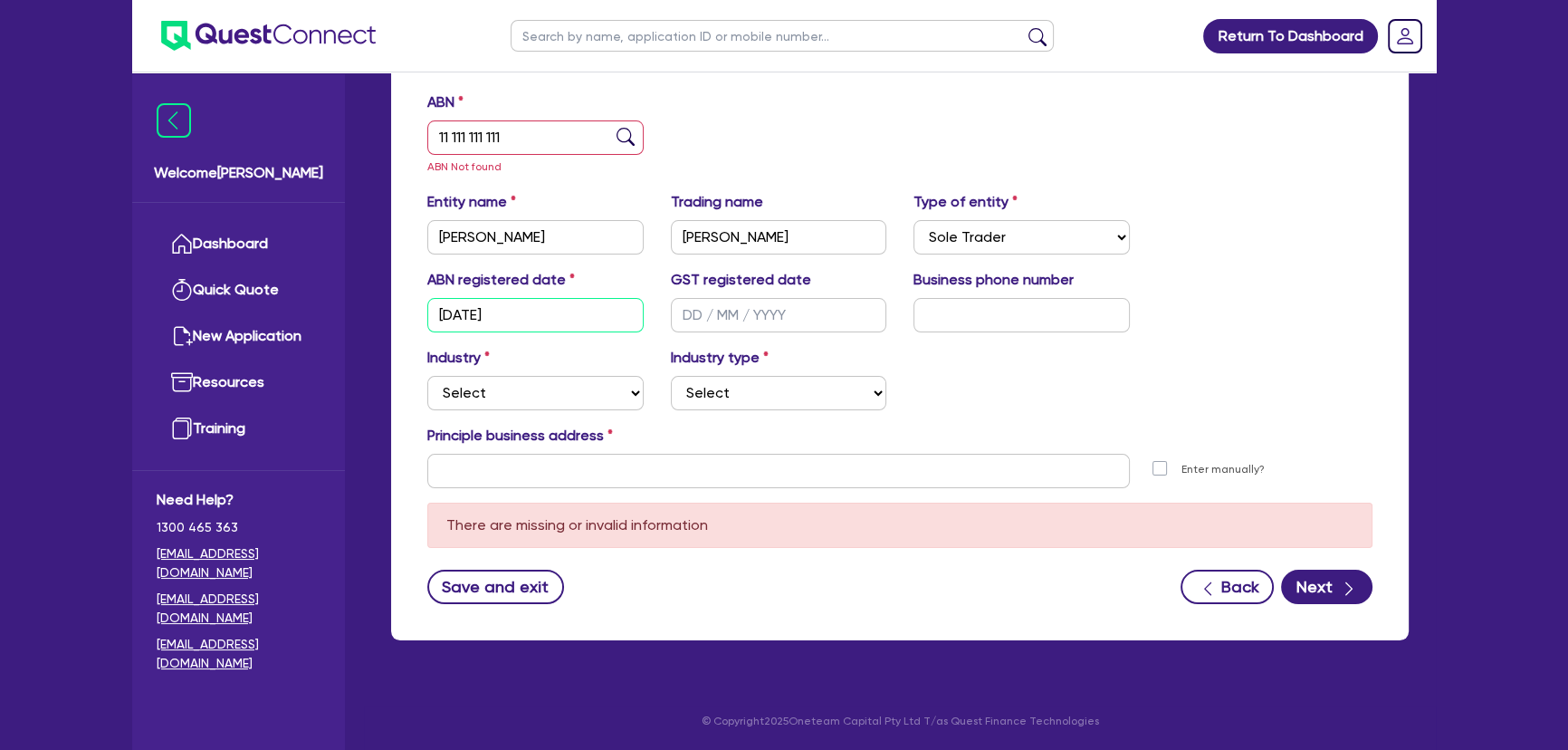
click at [432, 321] on input "[DATE]" at bounding box center [535, 315] width 217 height 35
click at [779, 305] on input "text" at bounding box center [779, 315] width 217 height 35
paste input "[DATE]"
click at [974, 321] on input "text" at bounding box center [1021, 315] width 217 height 35
click at [935, 319] on input "text" at bounding box center [1021, 315] width 217 height 35
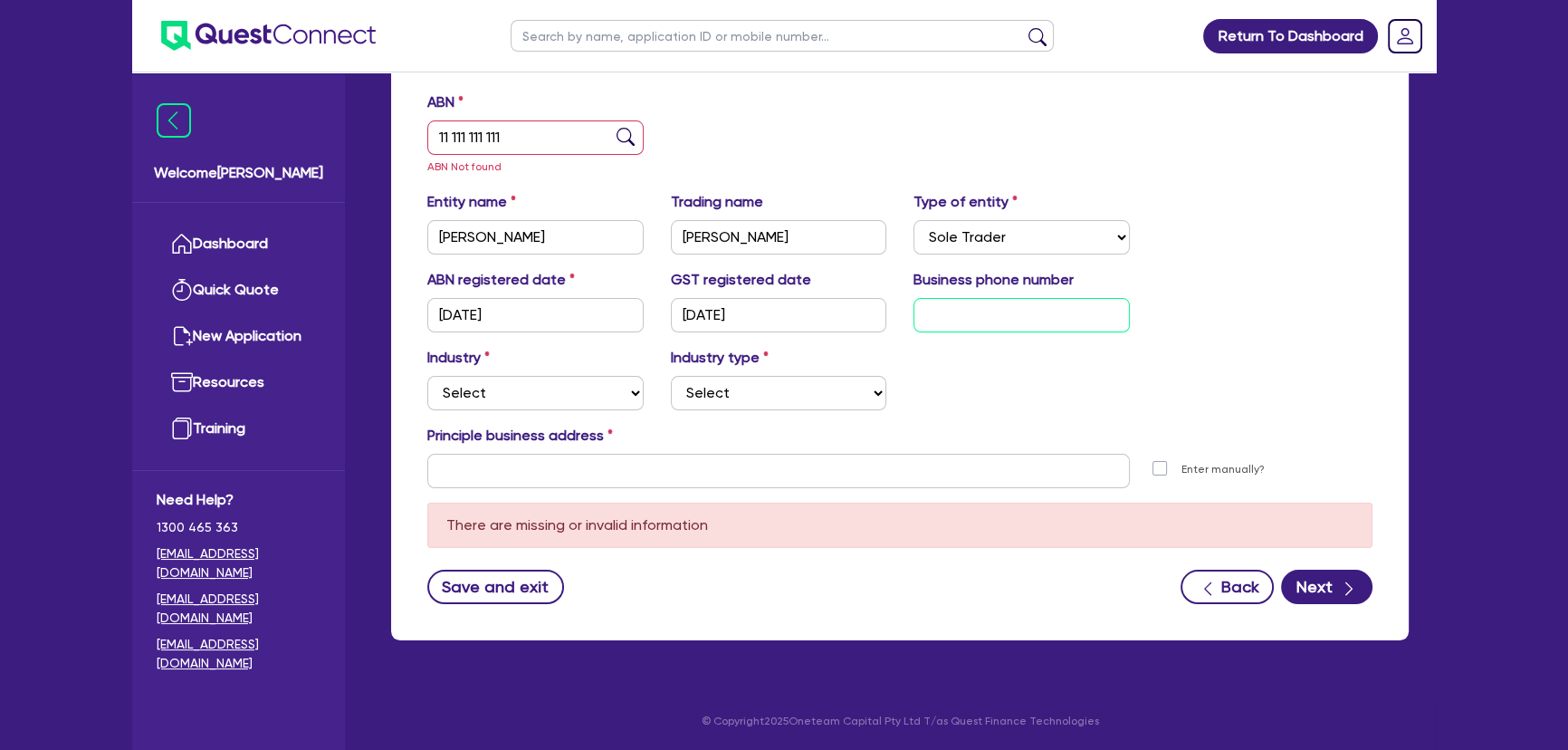
paste input "41 6177 389"
click at [923, 323] on input "41 6177 389" at bounding box center [1021, 315] width 217 height 35
click at [553, 395] on select "Select Accomodation & Food Services Administrative & Support Services Agricultu…" at bounding box center [535, 393] width 217 height 35
click at [427, 375] on select "Select Accomodation & Food Services Administrative & Support Services Agricultu…" at bounding box center [535, 393] width 217 height 35
click at [726, 404] on div "Industry Select Accomodation & Food Services Administrative & Support Services …" at bounding box center [900, 385] width 972 height 78
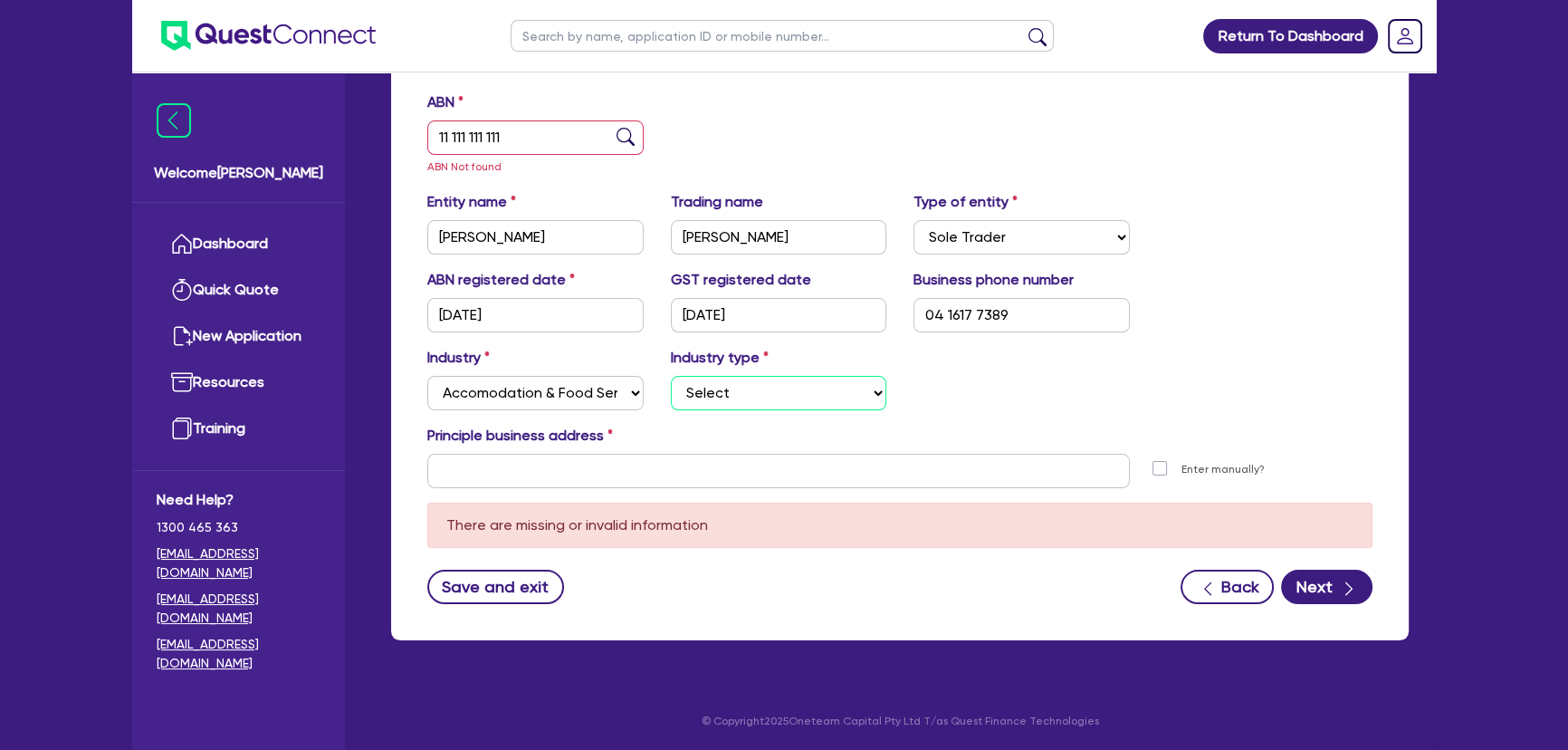
click at [726, 401] on select "Select Hotels Motels Serviced Apartments Other Short-term Accomodation Cafes Re…" at bounding box center [779, 393] width 217 height 35
click at [566, 401] on select "Select Accomodation & Food Services Administrative & Support Services Agricultu…" at bounding box center [535, 393] width 217 height 35
click at [427, 375] on select "Select Accomodation & Food Services Administrative & Support Services Agricultu…" at bounding box center [535, 393] width 217 height 35
click at [768, 392] on select "Select Employment Services Administrative Services Domestic & Commercial Cleani…" at bounding box center [779, 393] width 217 height 35
click at [671, 375] on select "Select Employment Services Administrative Services Domestic & Commercial Cleani…" at bounding box center [779, 393] width 217 height 35
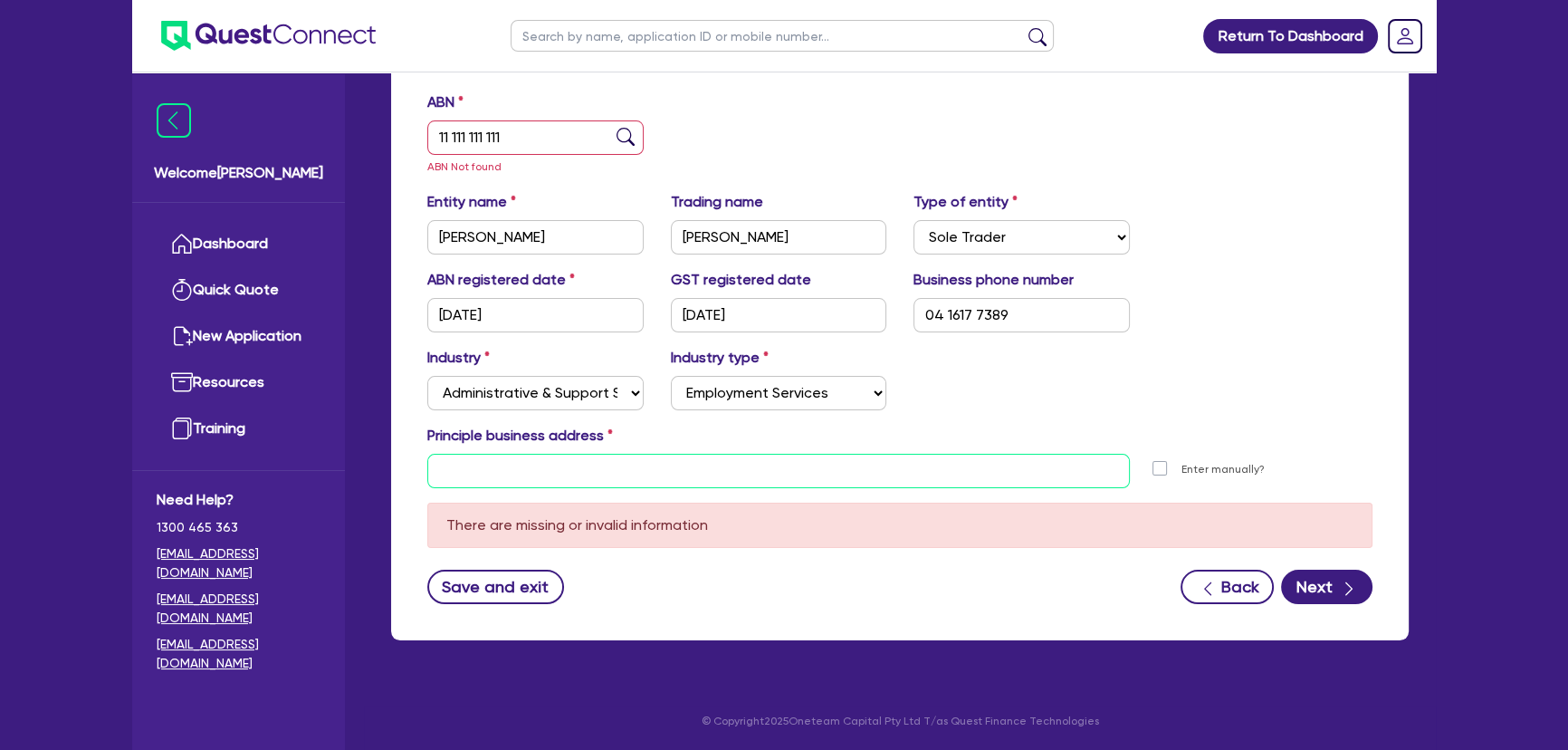
click at [658, 472] on input "text" at bounding box center [779, 471] width 703 height 35
click at [544, 484] on input "text" at bounding box center [779, 471] width 703 height 35
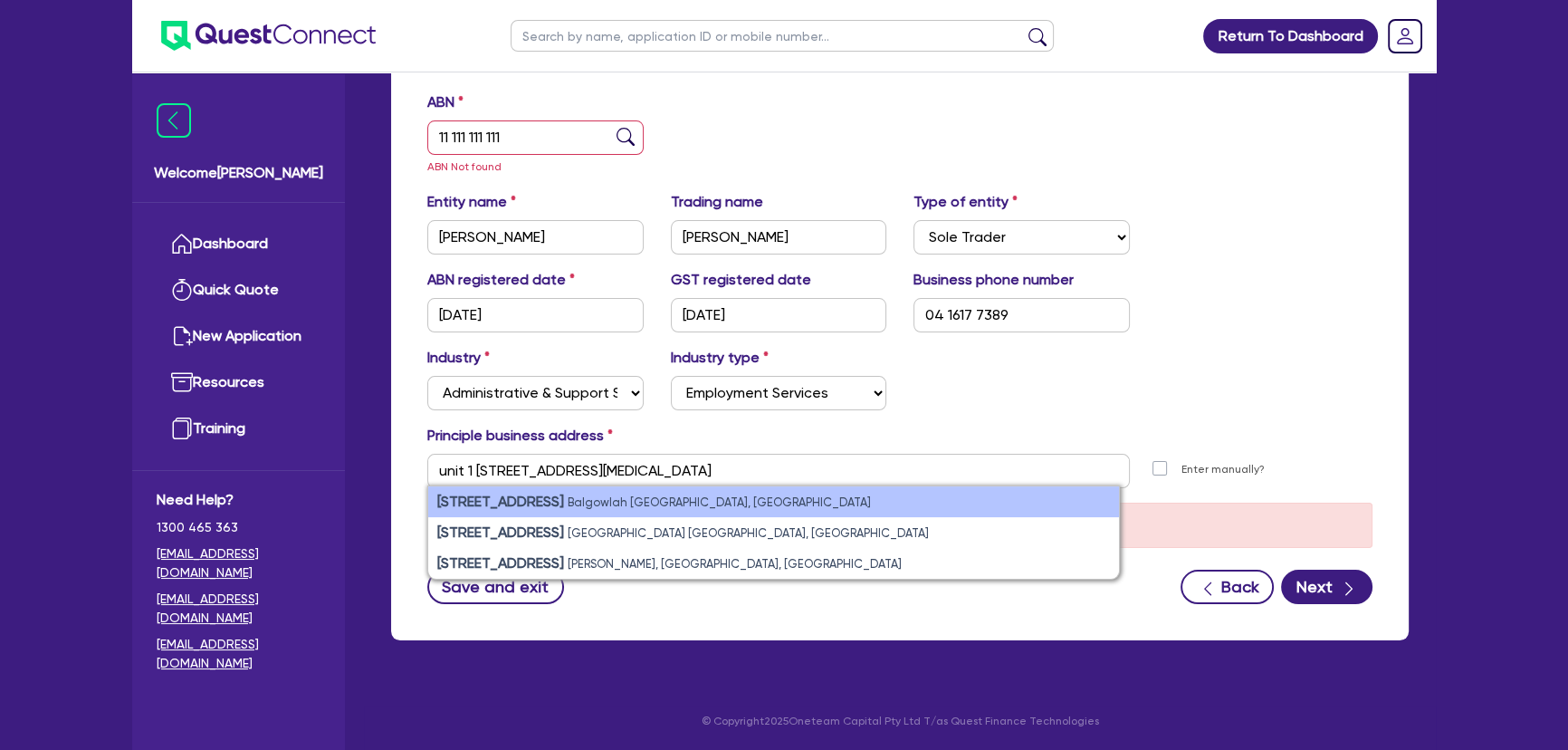
drag, startPoint x: 557, startPoint y: 498, endPoint x: 567, endPoint y: 499, distance: 10.0
click at [557, 498] on strong "[STREET_ADDRESS]" at bounding box center [501, 502] width 127 height 17
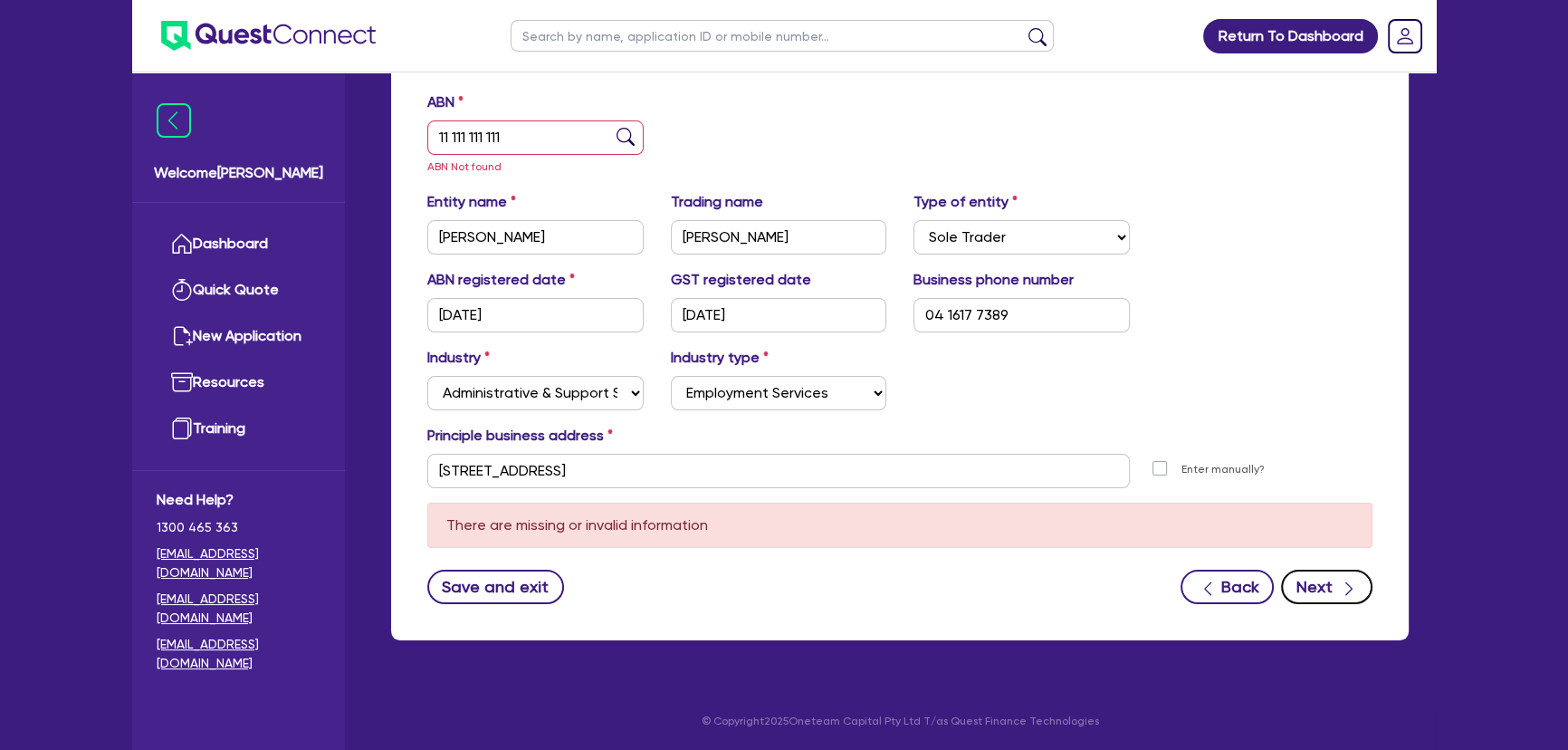
click at [1355, 588] on icon "button" at bounding box center [1349, 588] width 18 height 18
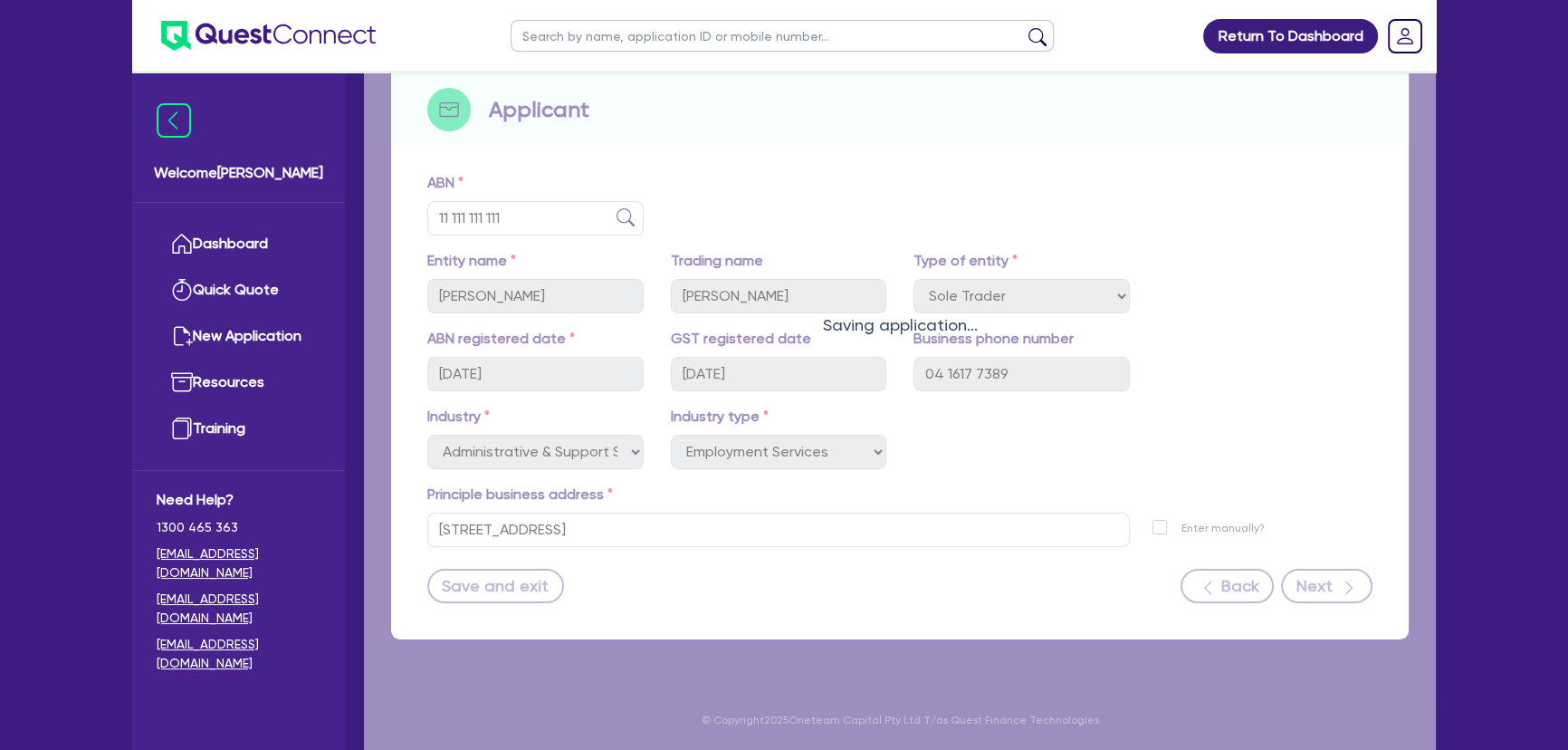
scroll to position [195, 0]
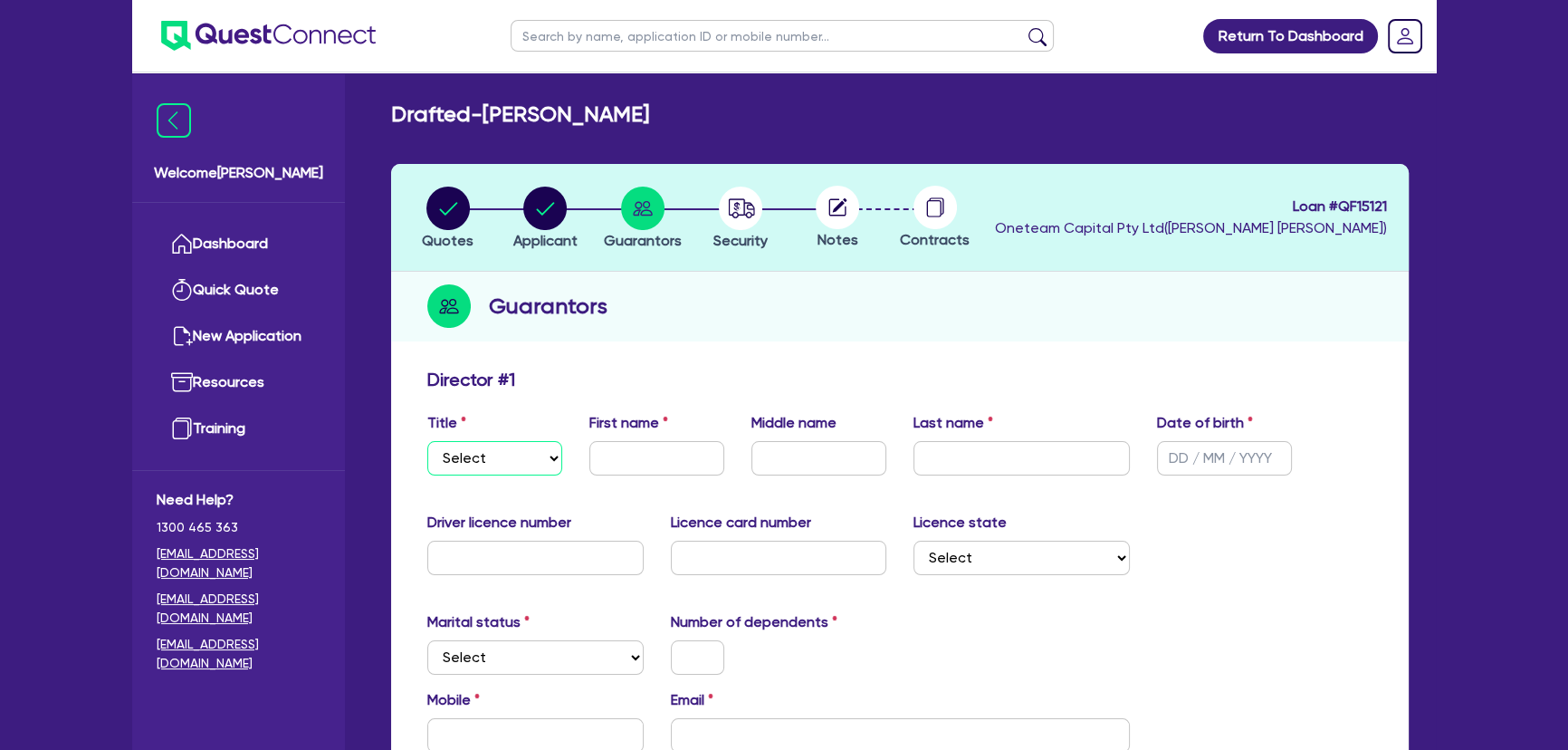
click at [497, 463] on select "Select Mr Mrs Ms Miss Dr" at bounding box center [495, 458] width 135 height 35
click at [427, 441] on select "Select Mr Mrs Ms Miss Dr" at bounding box center [495, 458] width 135 height 35
click at [604, 467] on input "text" at bounding box center [656, 458] width 135 height 35
click at [800, 455] on input "text" at bounding box center [819, 458] width 135 height 35
click at [1010, 471] on input "text" at bounding box center [1021, 458] width 217 height 35
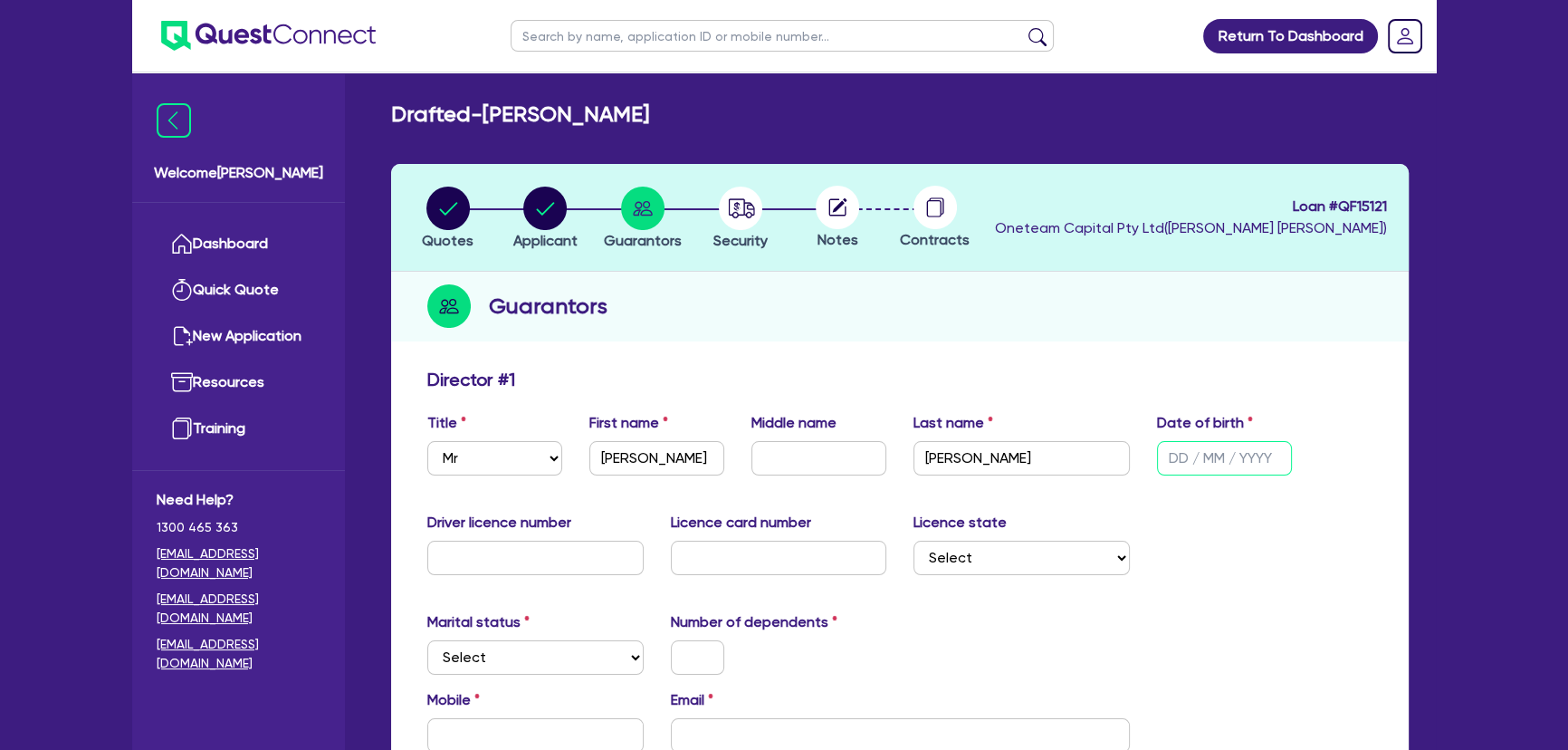
click at [1191, 468] on input "text" at bounding box center [1224, 458] width 135 height 35
click at [533, 578] on div "Driver licence number Licence card number Licence state Select [GEOGRAPHIC_DATA…" at bounding box center [900, 550] width 972 height 78
click at [532, 575] on div "Driver licence number Licence card number Licence state Select [GEOGRAPHIC_DATA…" at bounding box center [900, 550] width 972 height 78
click at [531, 571] on input "text" at bounding box center [535, 558] width 217 height 35
click at [716, 571] on input "text" at bounding box center [779, 558] width 217 height 35
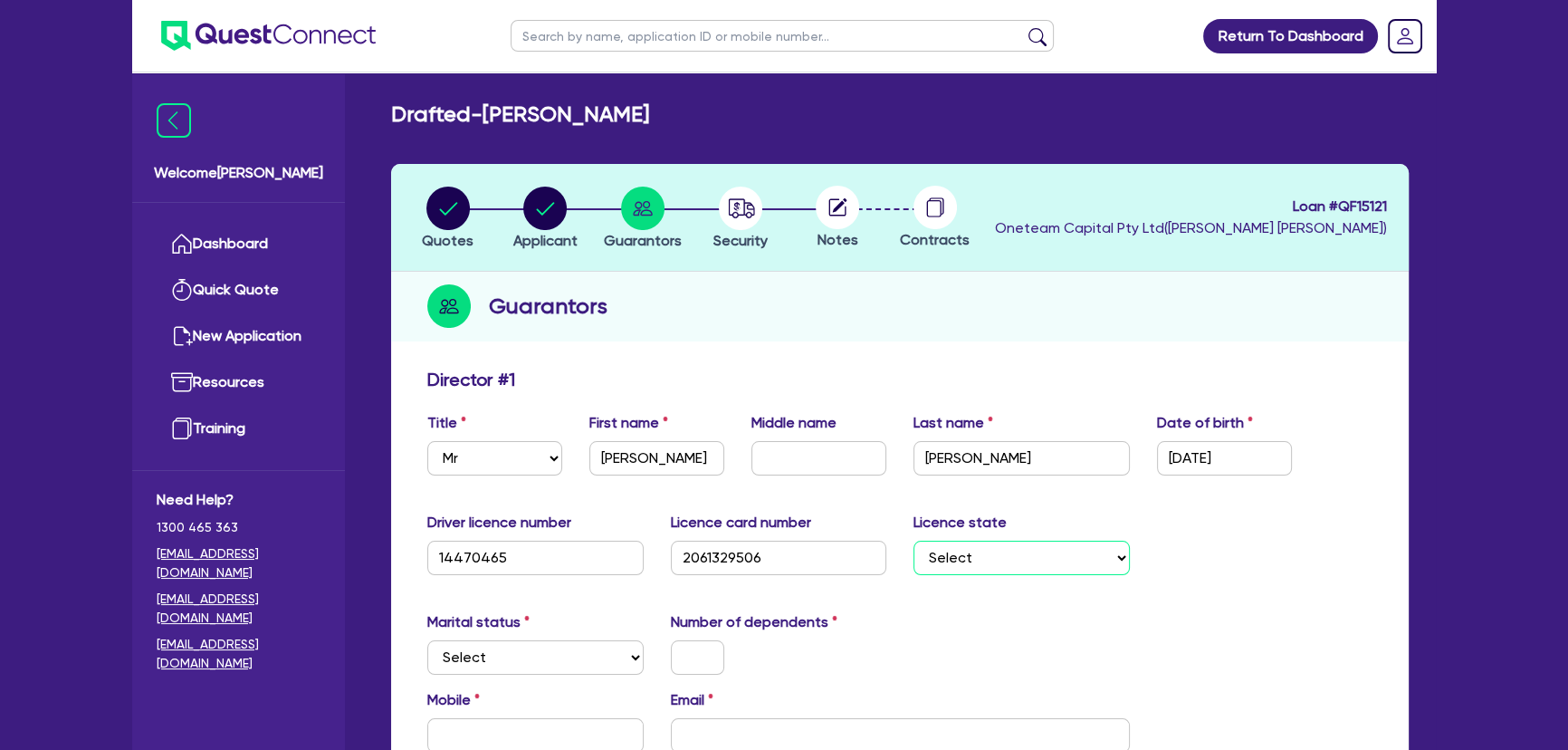
click at [948, 555] on select "Select [GEOGRAPHIC_DATA] [GEOGRAPHIC_DATA] [GEOGRAPHIC_DATA] [GEOGRAPHIC_DATA] …" at bounding box center [1021, 558] width 217 height 35
click at [913, 541] on select "Select [GEOGRAPHIC_DATA] [GEOGRAPHIC_DATA] [GEOGRAPHIC_DATA] [GEOGRAPHIC_DATA] …" at bounding box center [1021, 558] width 217 height 35
drag, startPoint x: 535, startPoint y: 670, endPoint x: 521, endPoint y: 668, distance: 14.1
click at [534, 670] on select "Select Single Married De Facto / Partner" at bounding box center [535, 658] width 217 height 35
click at [427, 640] on select "Select Single Married De Facto / Partner" at bounding box center [535, 658] width 217 height 35
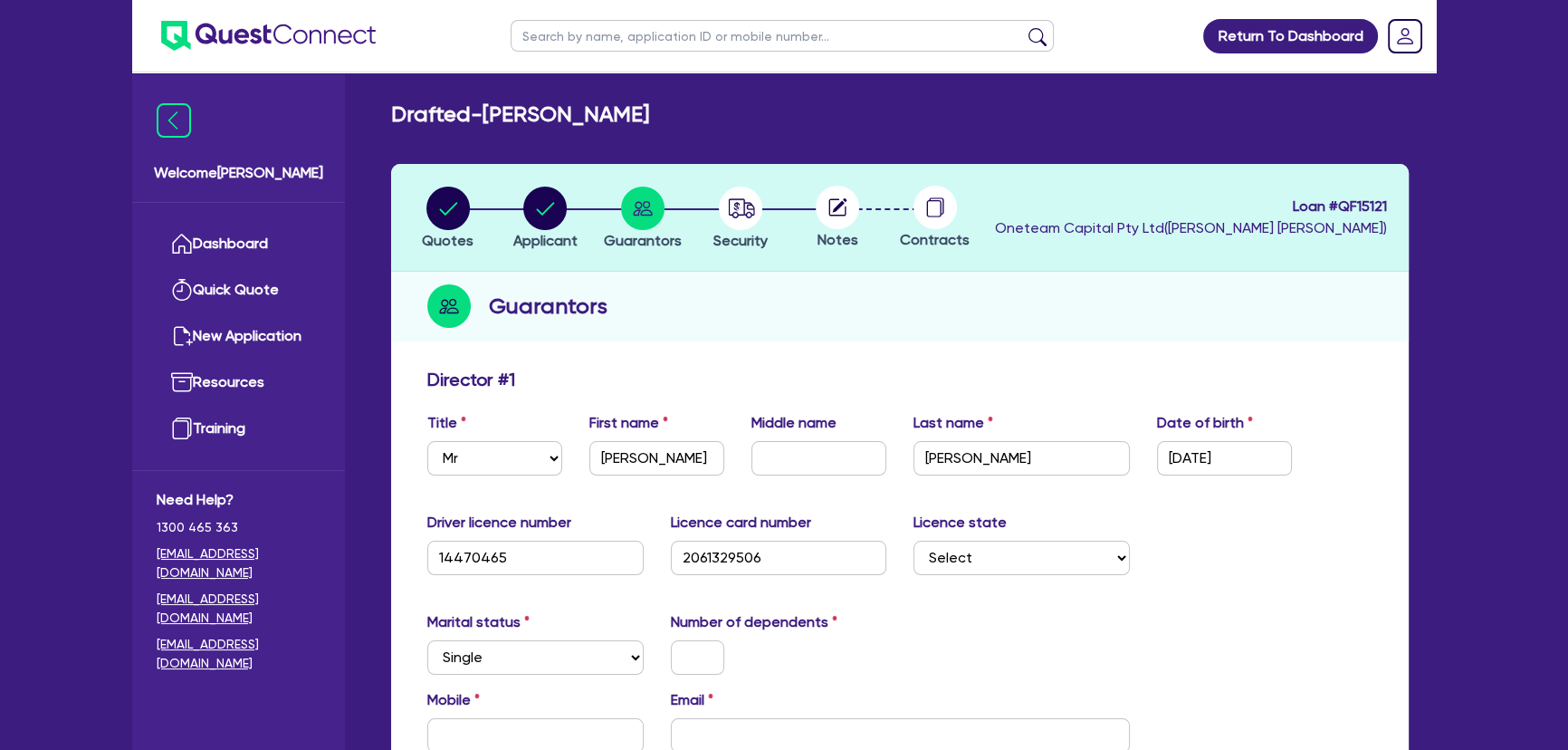
click at [733, 656] on div at bounding box center [698, 658] width 81 height 35
click at [699, 659] on input "text" at bounding box center [697, 658] width 53 height 35
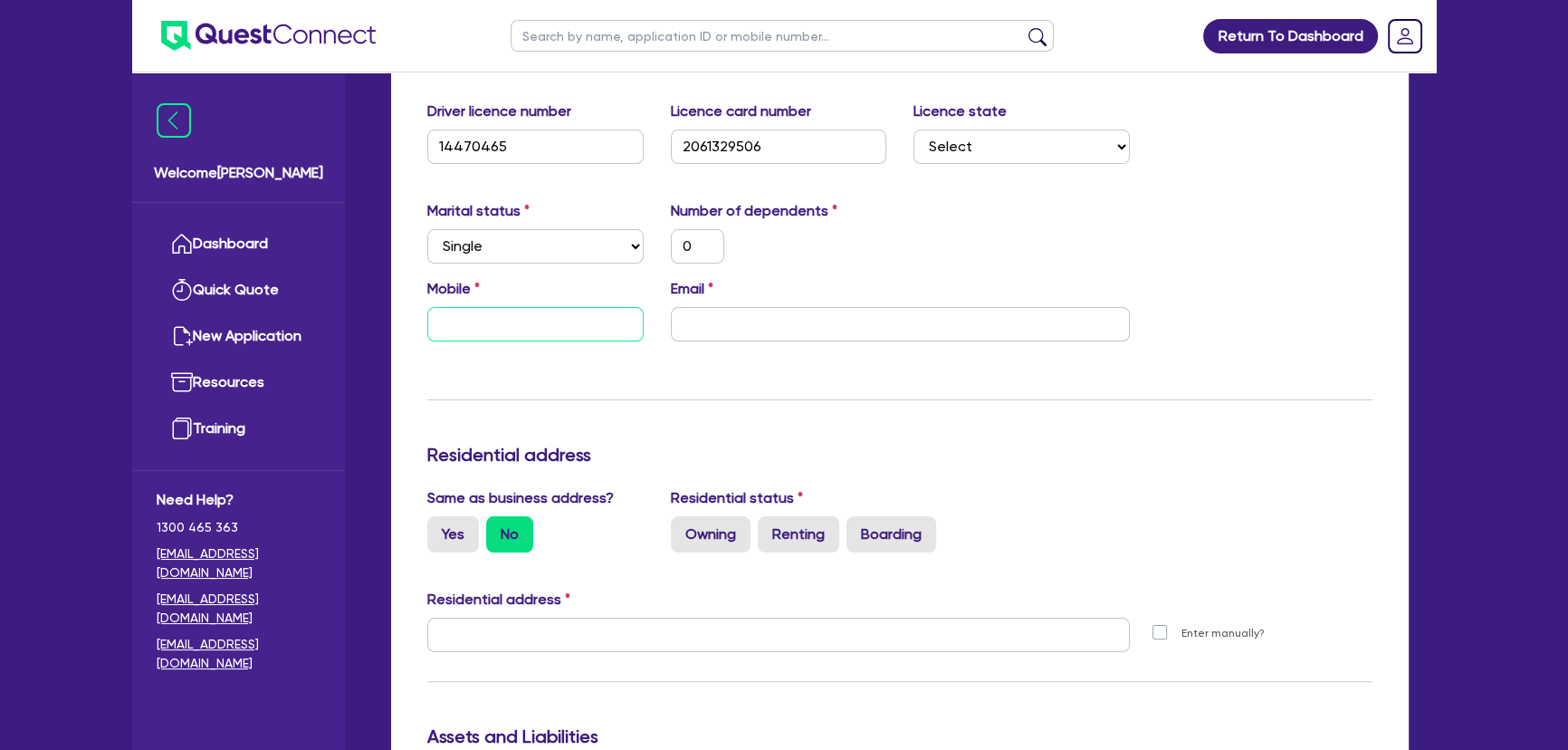
click at [615, 323] on input "text" at bounding box center [535, 324] width 217 height 35
click at [528, 318] on input "text" at bounding box center [535, 324] width 217 height 35
click at [567, 336] on input "text" at bounding box center [535, 324] width 217 height 35
paste input "416 177 389"
click at [808, 317] on input "email" at bounding box center [900, 324] width 459 height 35
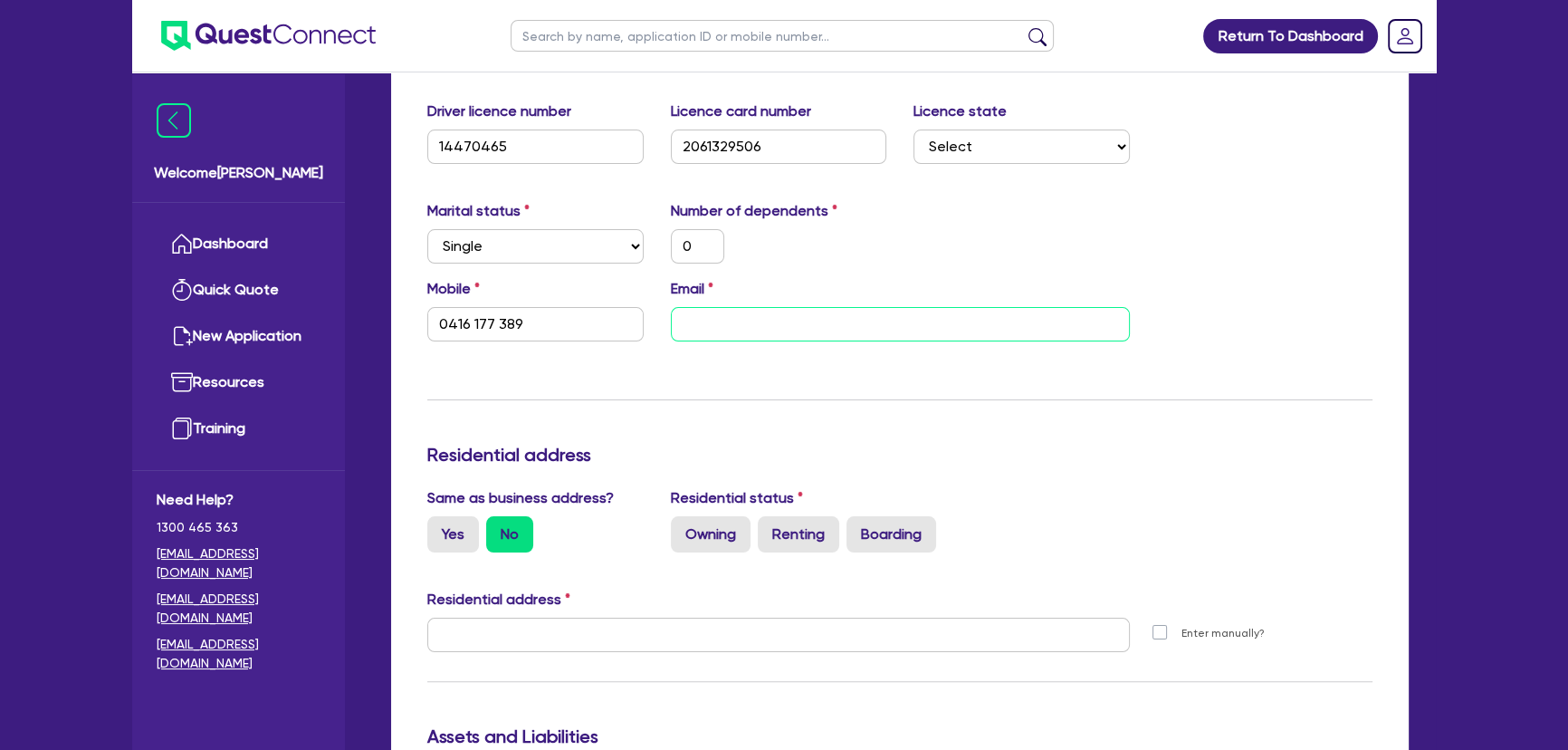
click at [774, 325] on input "email" at bounding box center [900, 324] width 459 height 35
paste input "[EMAIL_ADDRESS][DOMAIN_NAME]"
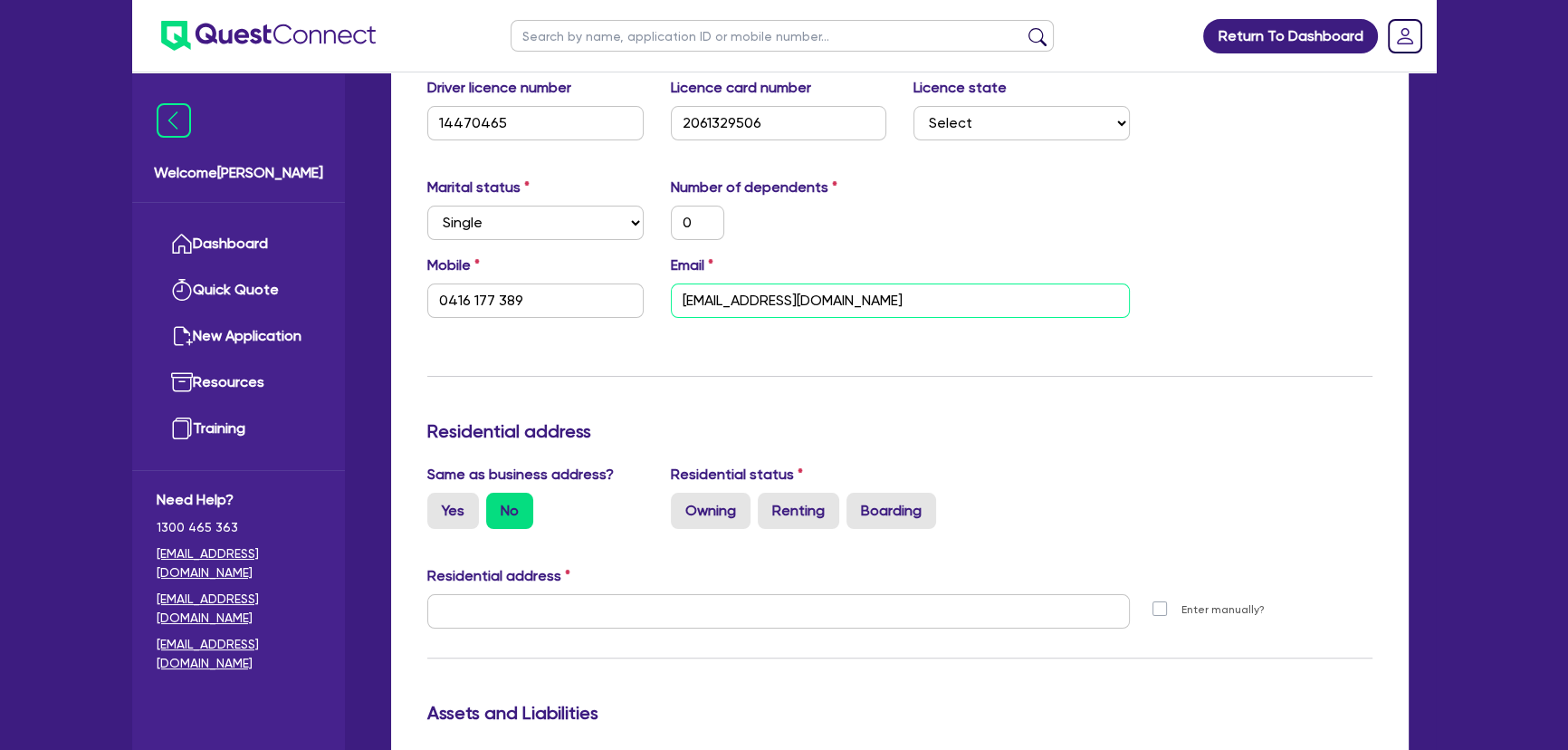
scroll to position [659, 0]
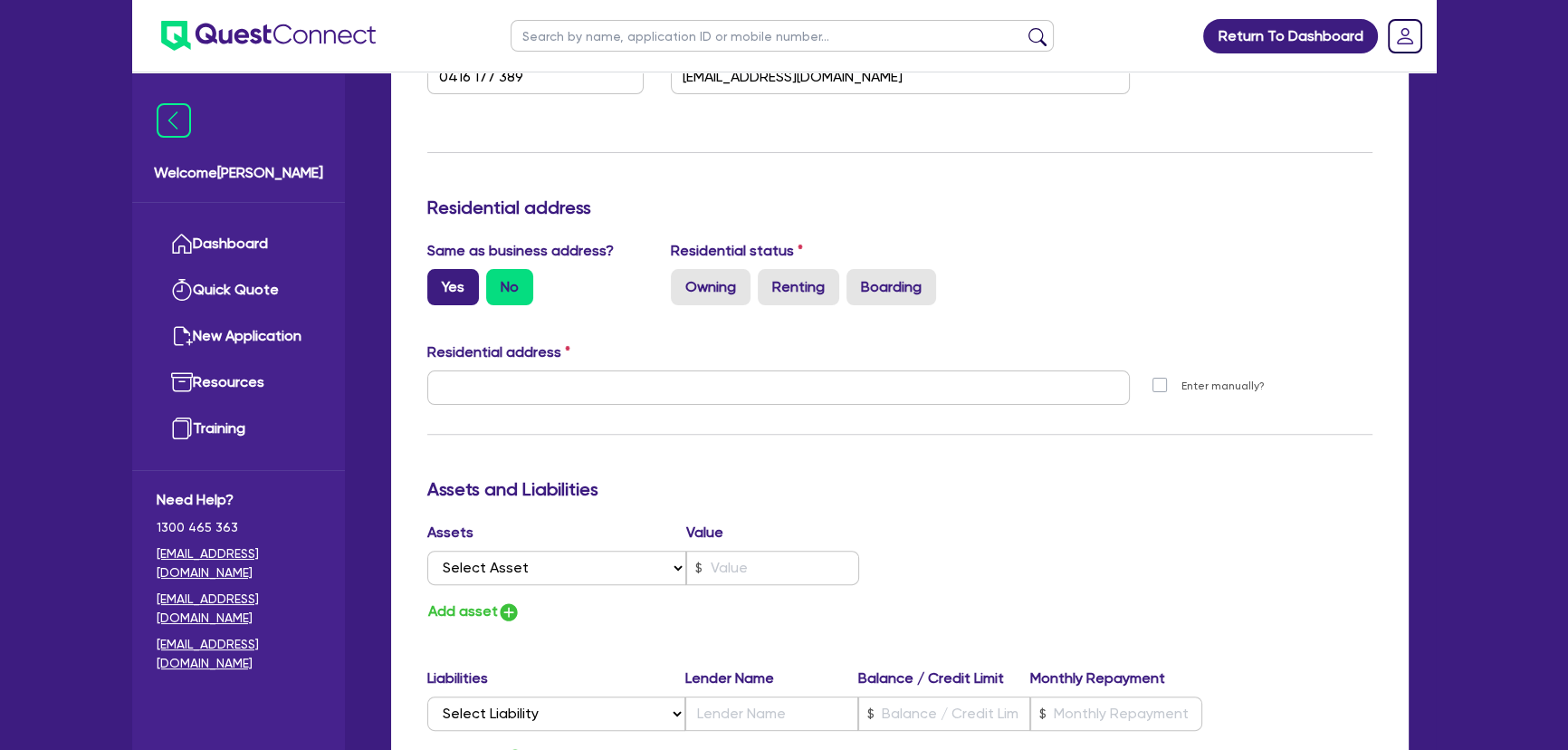
click at [464, 298] on label "Yes" at bounding box center [453, 287] width 52 height 37
click at [439, 281] on input "Yes" at bounding box center [433, 274] width 12 height 12
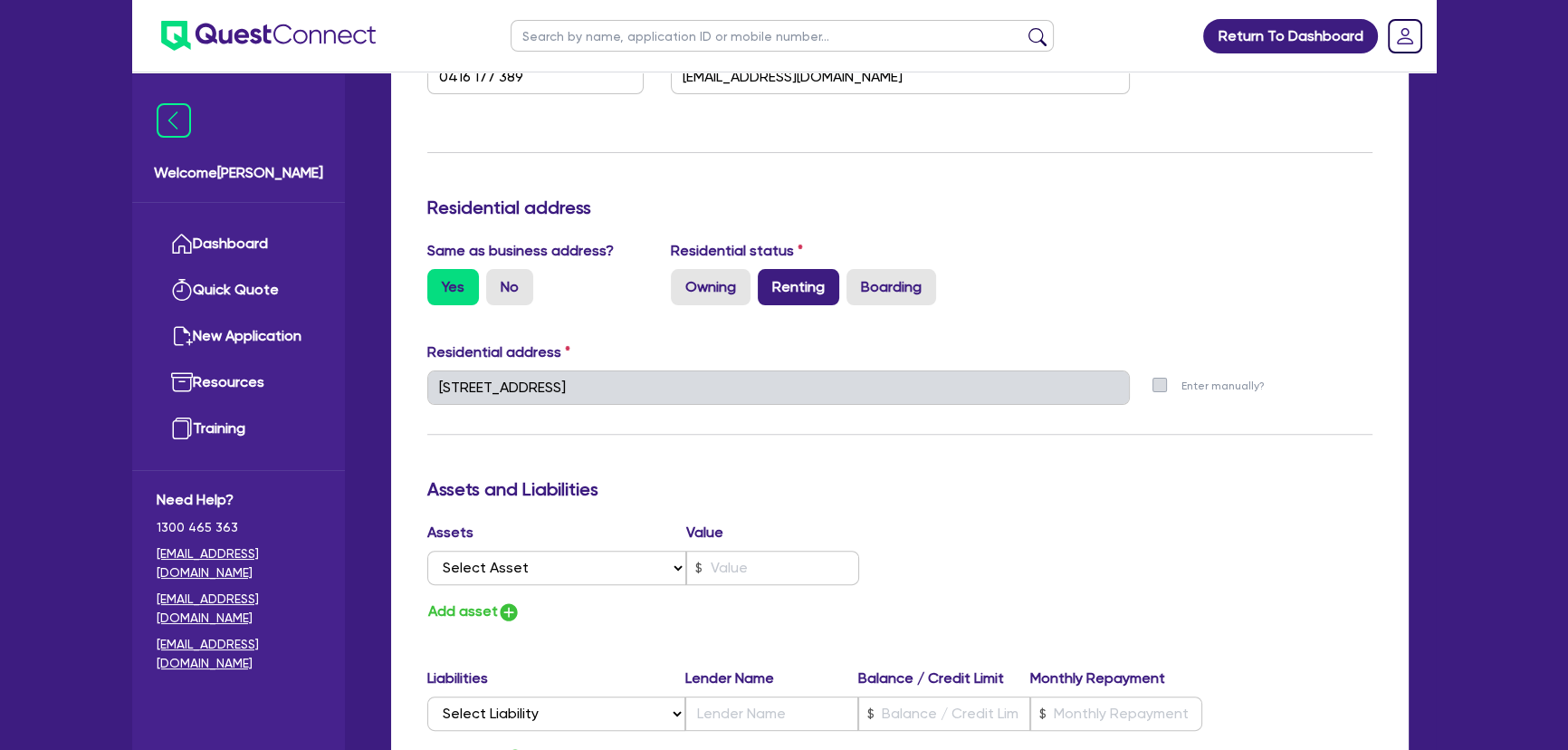
click at [784, 285] on label "Renting" at bounding box center [798, 287] width 82 height 37
click at [770, 281] on input "Renting" at bounding box center [763, 274] width 12 height 12
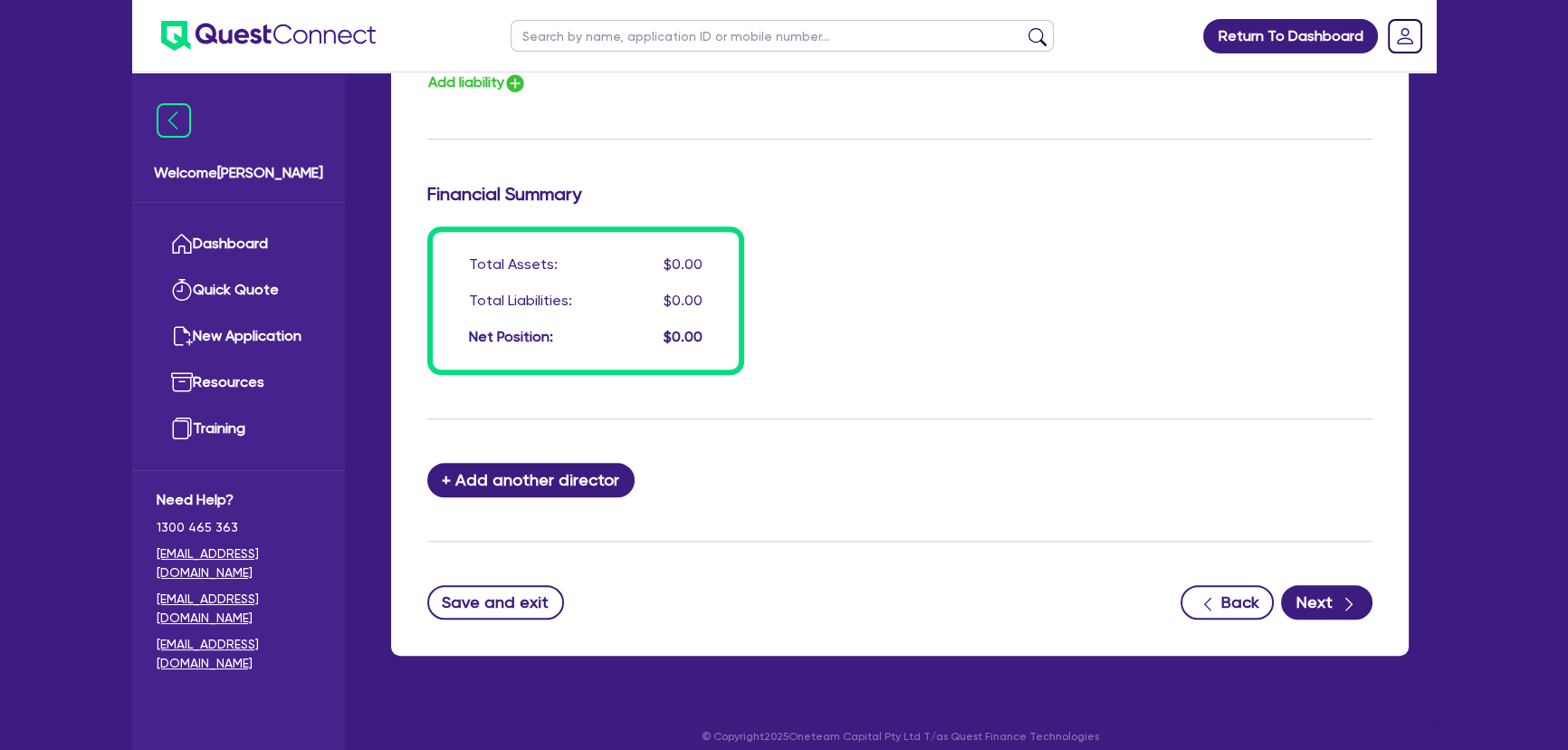
scroll to position [1347, 0]
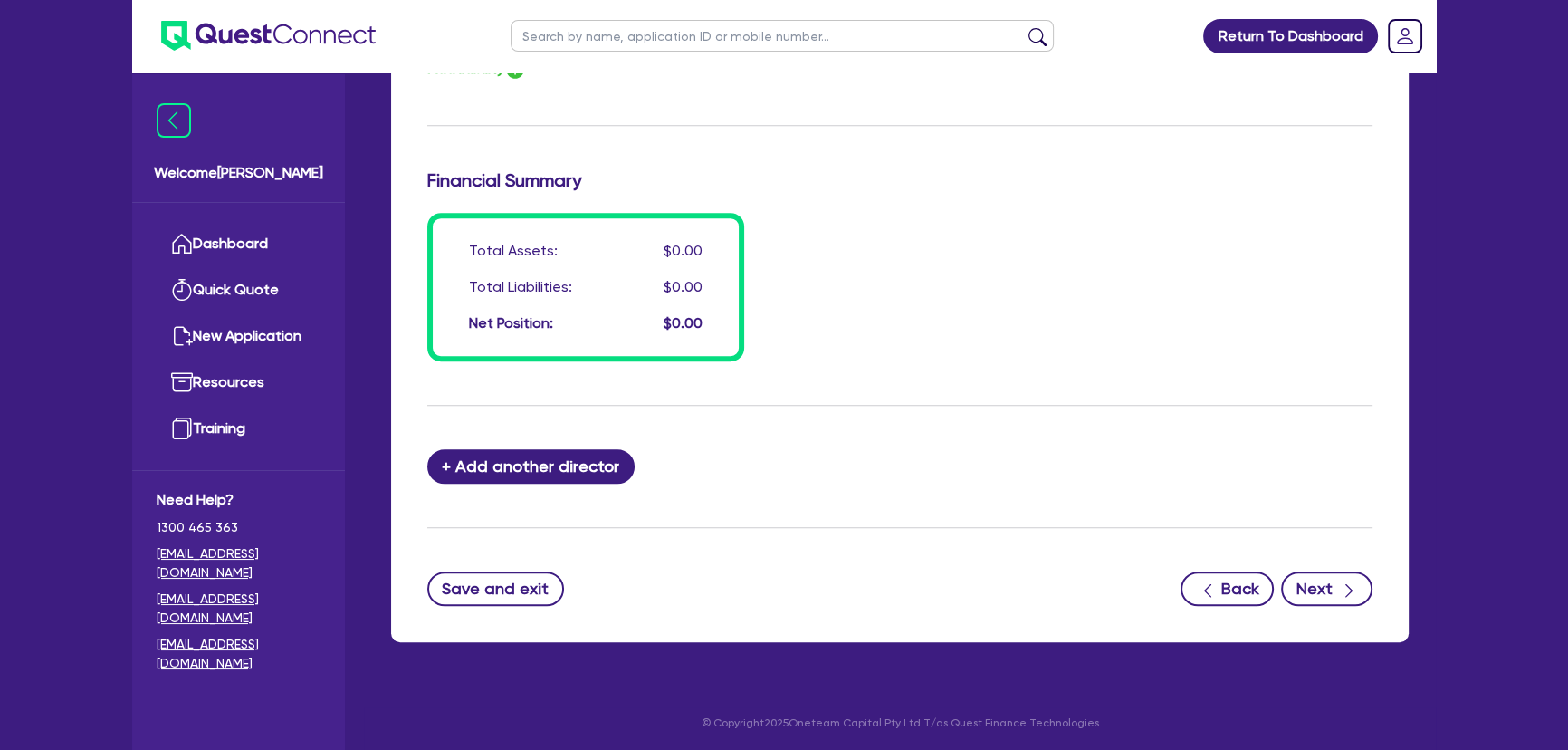
drag, startPoint x: 1343, startPoint y: 607, endPoint x: 1331, endPoint y: 593, distance: 18.4
click at [1330, 592] on button "Next" at bounding box center [1326, 589] width 91 height 35
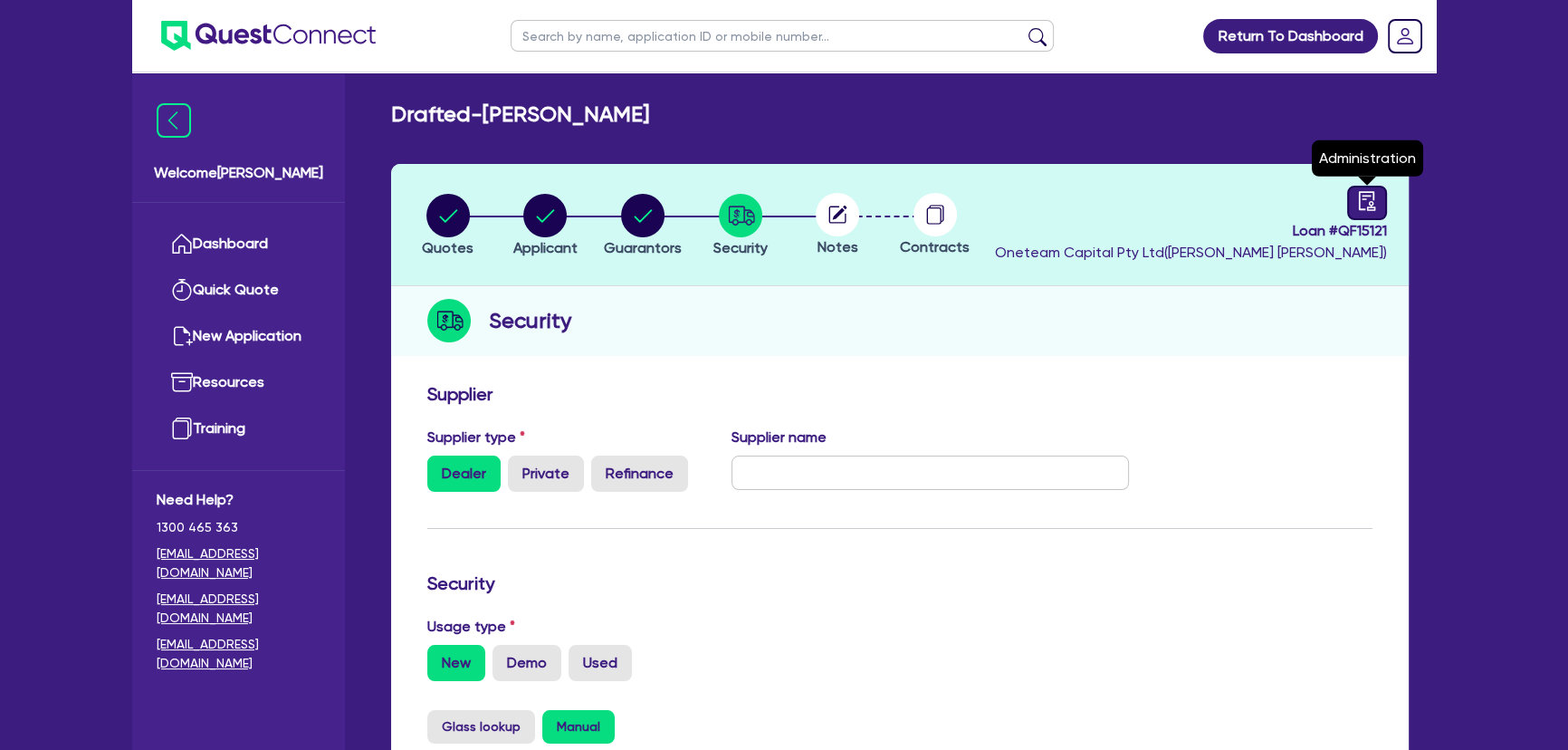
click at [1357, 204] on icon "audit" at bounding box center [1367, 200] width 20 height 20
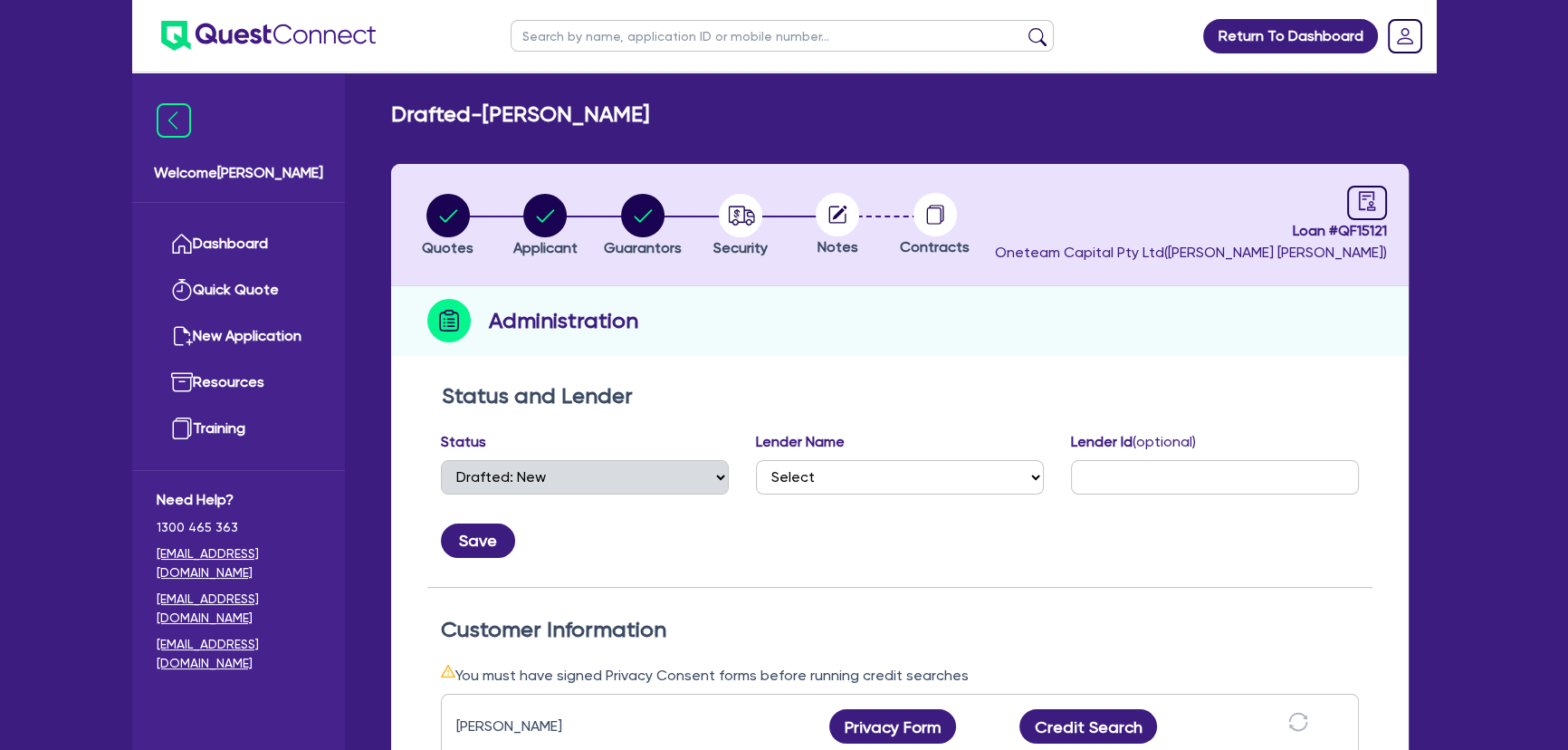
scroll to position [328, 0]
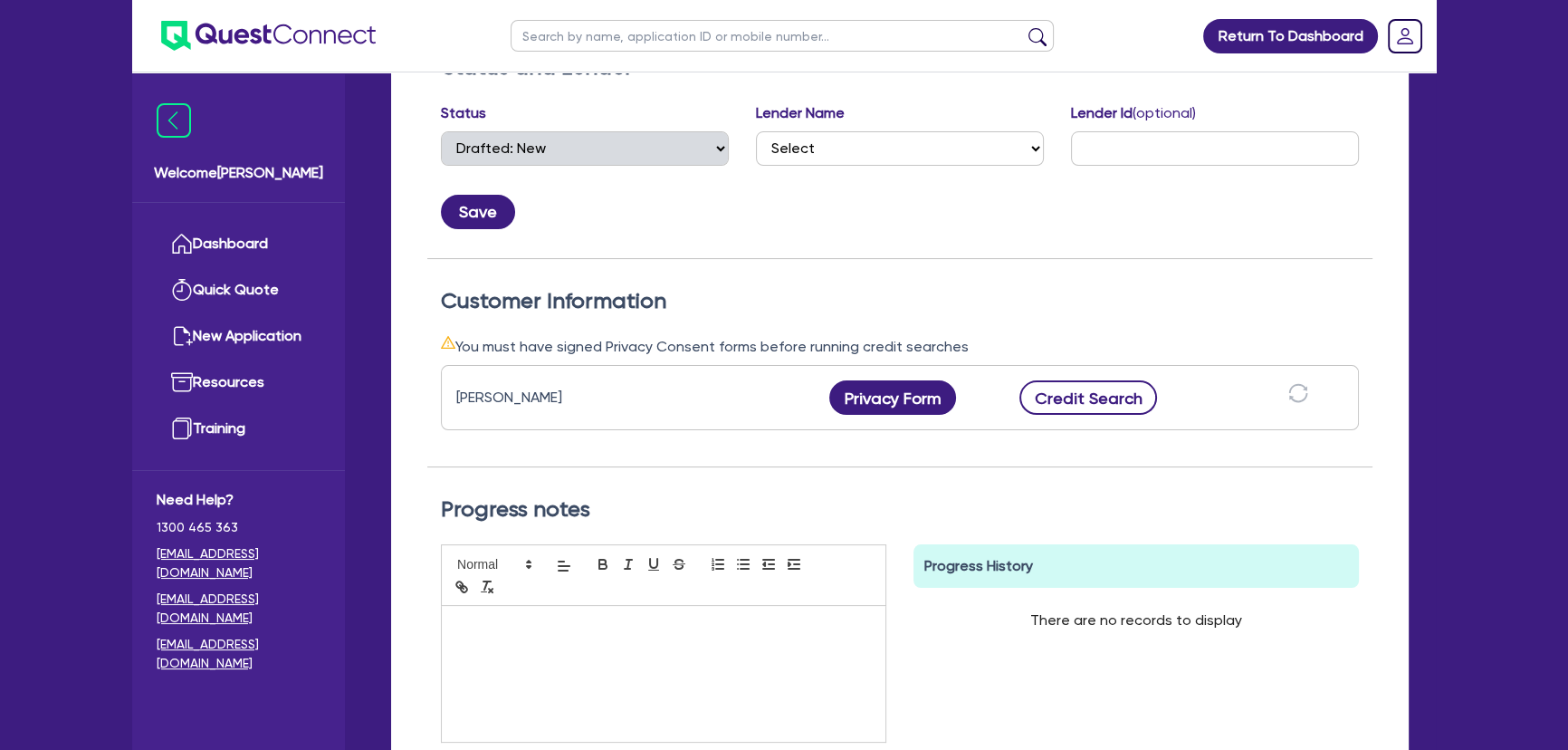
drag, startPoint x: 1105, startPoint y: 372, endPoint x: 1100, endPoint y: 380, distance: 9.4
click at [1103, 374] on div "[PERSON_NAME] Privacy Form Privacy form logs Close Send new privacy form? You h…" at bounding box center [900, 398] width 918 height 65
click at [1093, 394] on button "Credit Search" at bounding box center [1088, 398] width 138 height 35
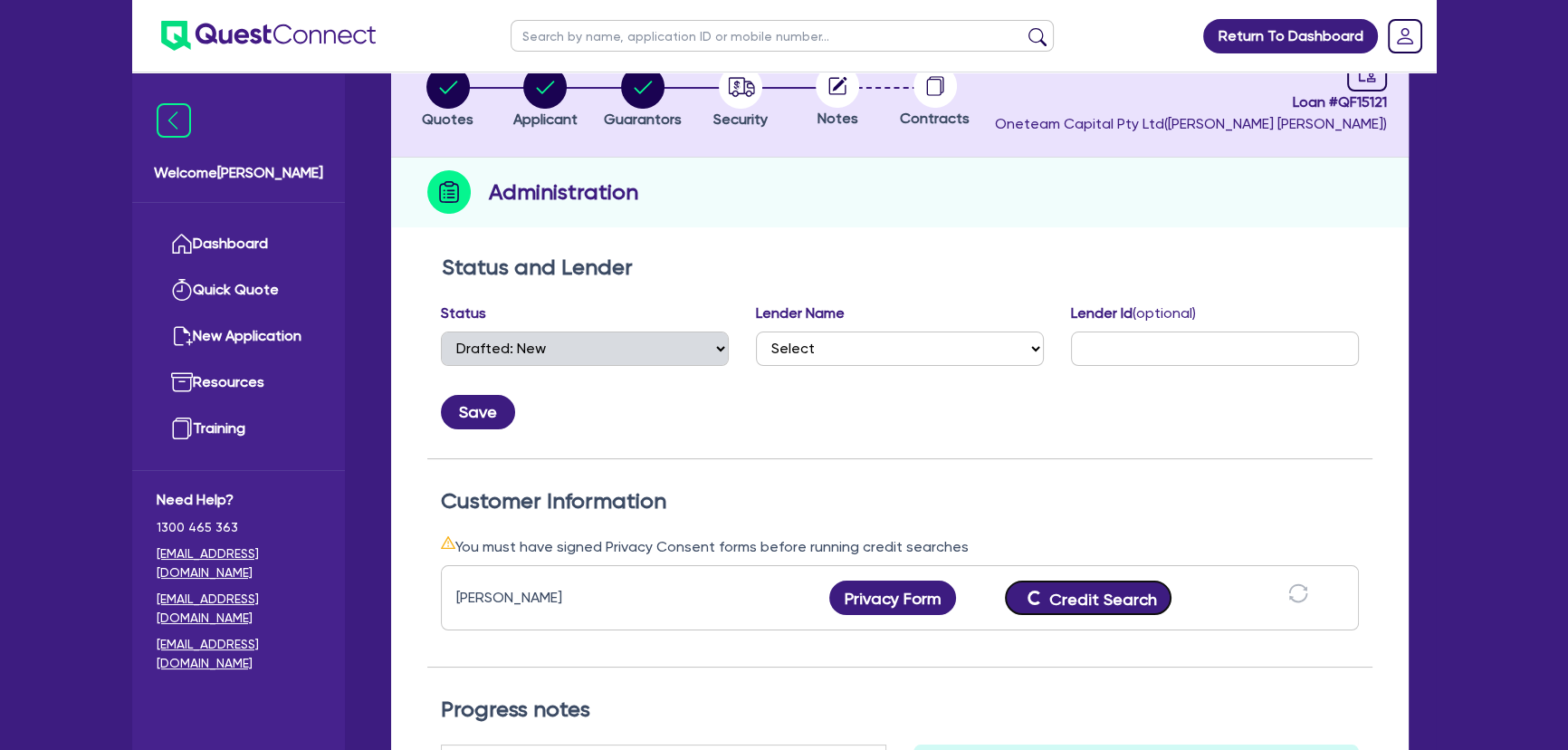
scroll to position [246, 0]
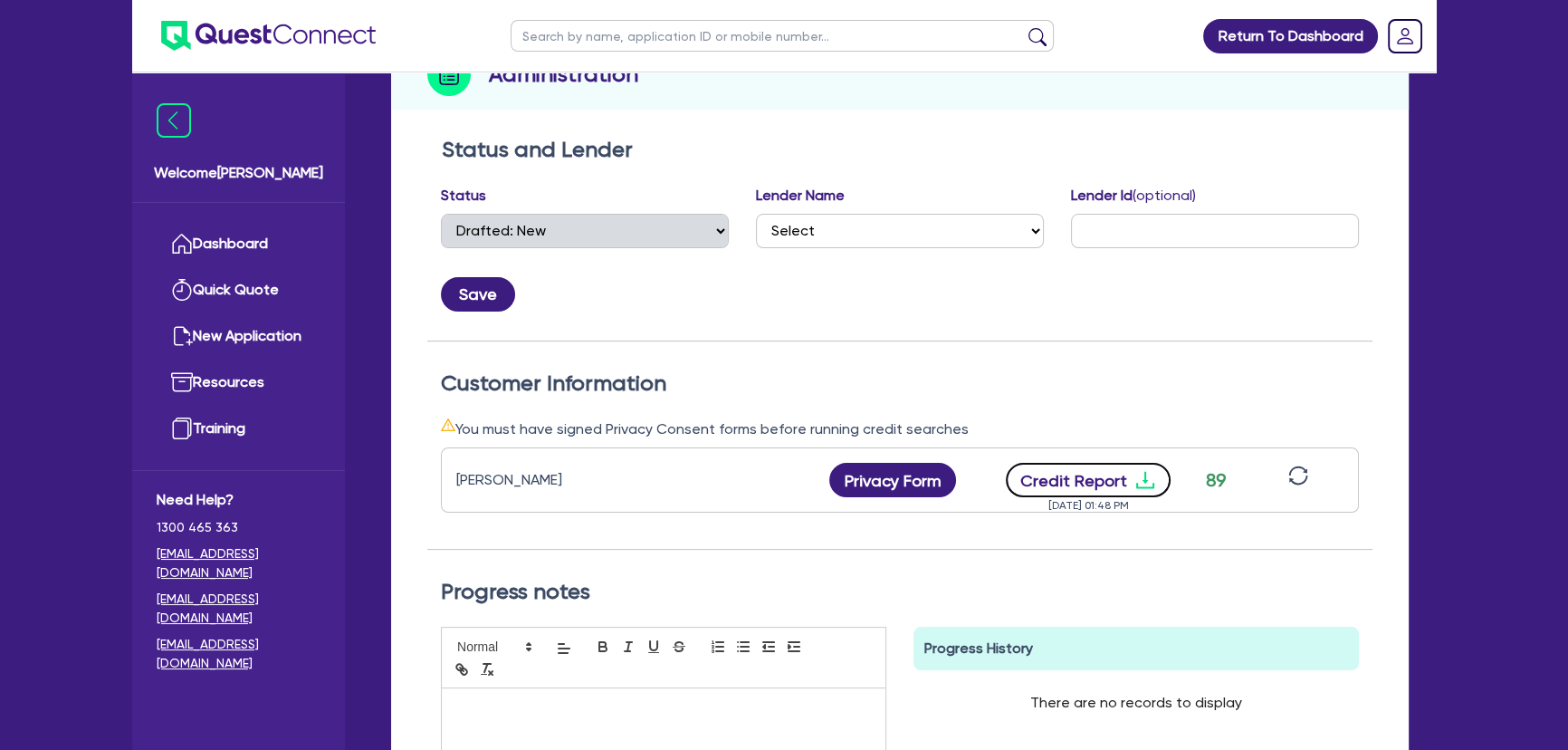
click at [1144, 472] on icon "download" at bounding box center [1145, 479] width 22 height 22
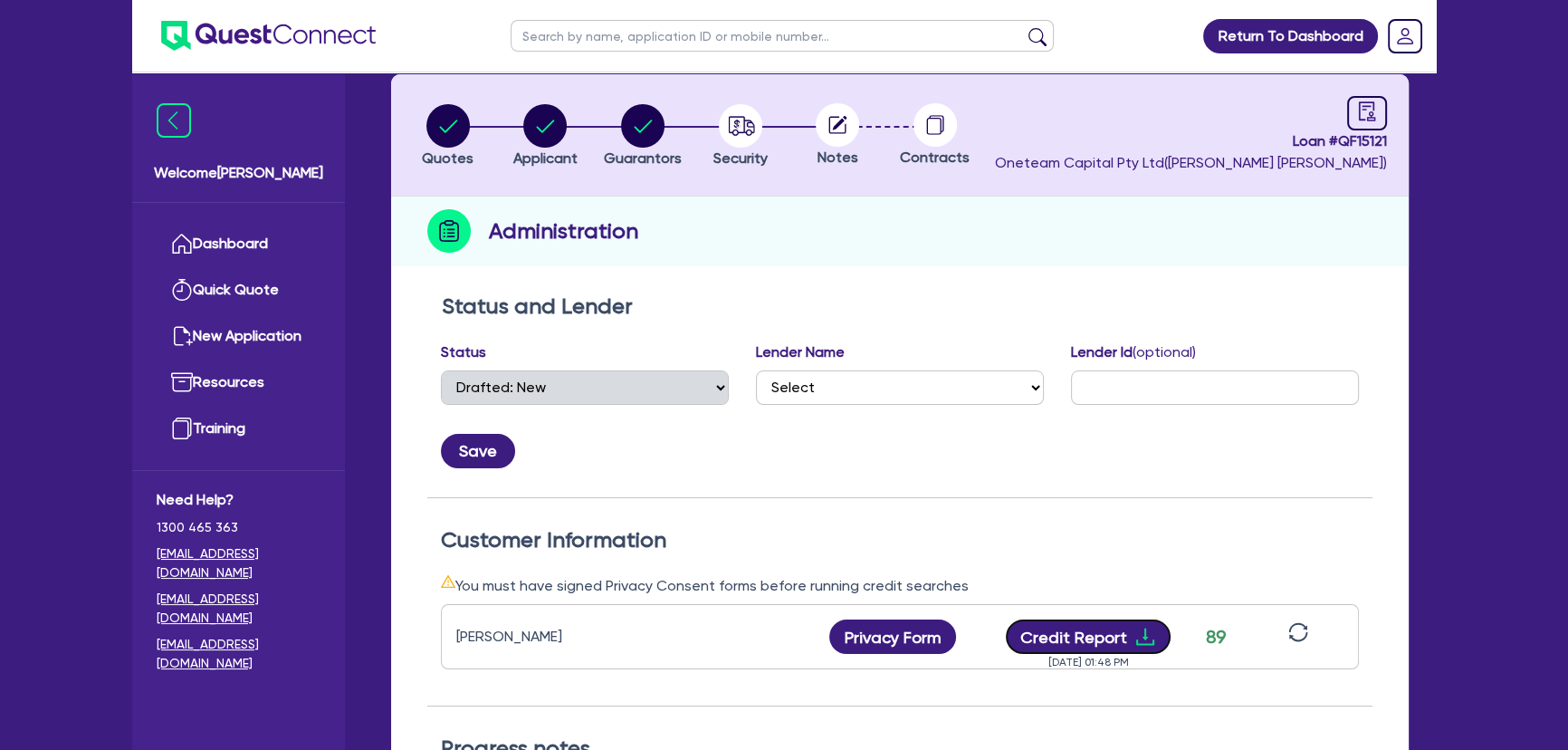
scroll to position [0, 0]
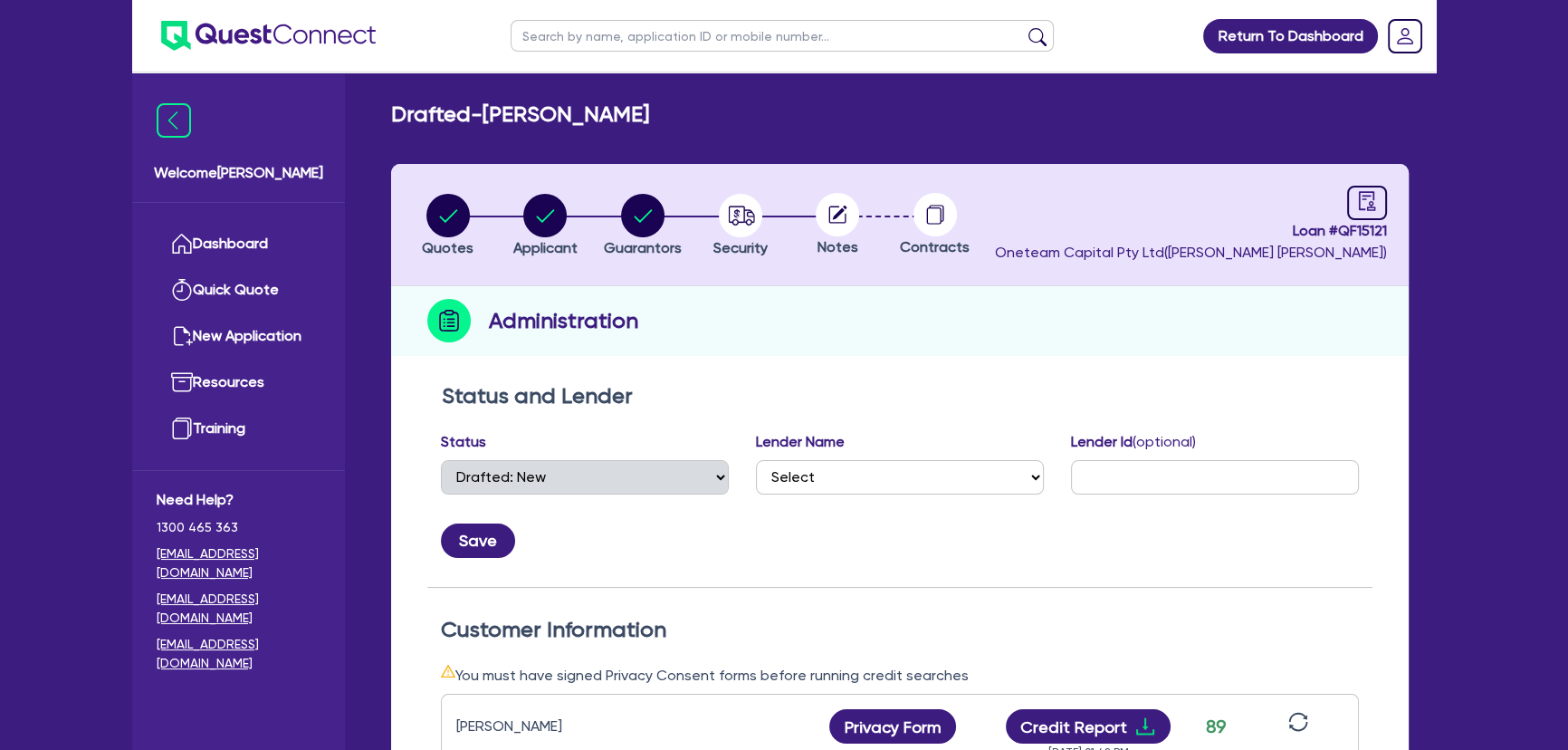
click at [244, 15] on ul at bounding box center [253, 36] width 244 height 71
click at [244, 36] on img at bounding box center [268, 36] width 215 height 30
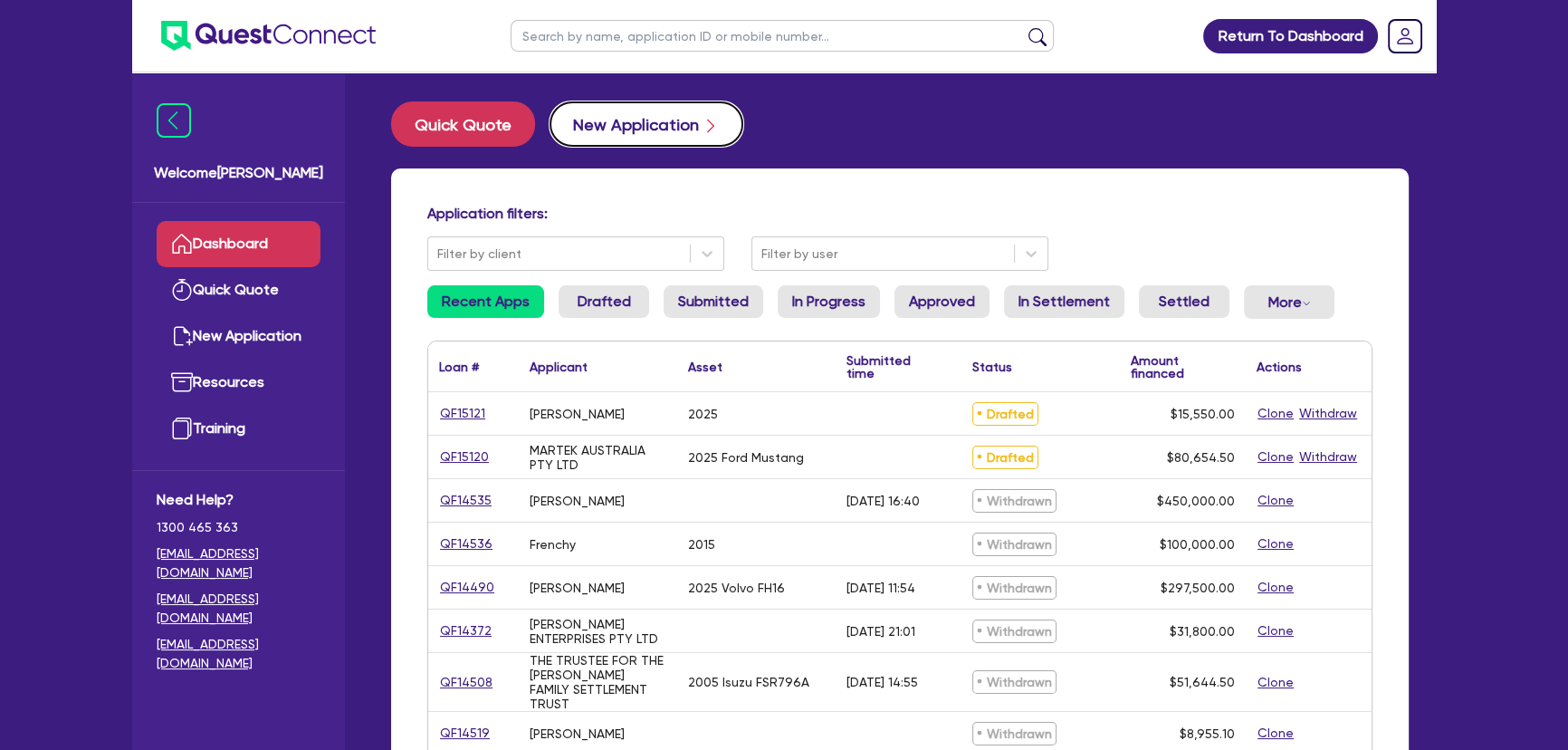
click at [626, 130] on button "New Application" at bounding box center [646, 123] width 193 height 45
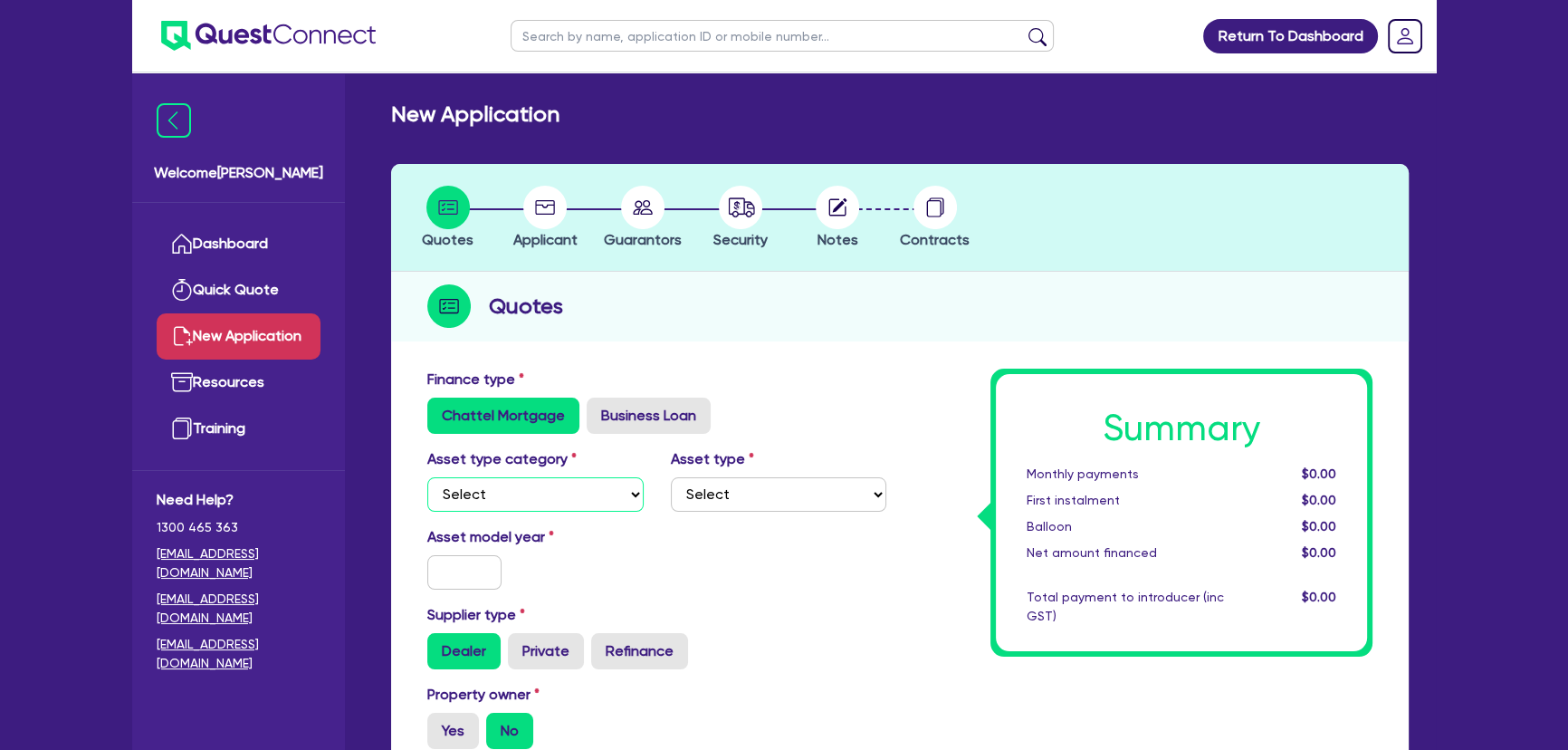
click at [452, 497] on select "Select Cars and light trucks Primary assets Secondary assets Tertiary assets" at bounding box center [535, 495] width 217 height 35
click at [427, 478] on select "Select Cars and light trucks Primary assets Secondary assets Tertiary assets" at bounding box center [535, 495] width 217 height 35
drag, startPoint x: 771, startPoint y: 509, endPoint x: 760, endPoint y: 504, distance: 12.1
click at [771, 507] on select "Select Passenger vehicles Vans and utes Light trucks up to 4.5 tonne" at bounding box center [779, 495] width 217 height 35
click at [671, 478] on select "Select Passenger vehicles Vans and utes Light trucks up to 4.5 tonne" at bounding box center [779, 495] width 217 height 35
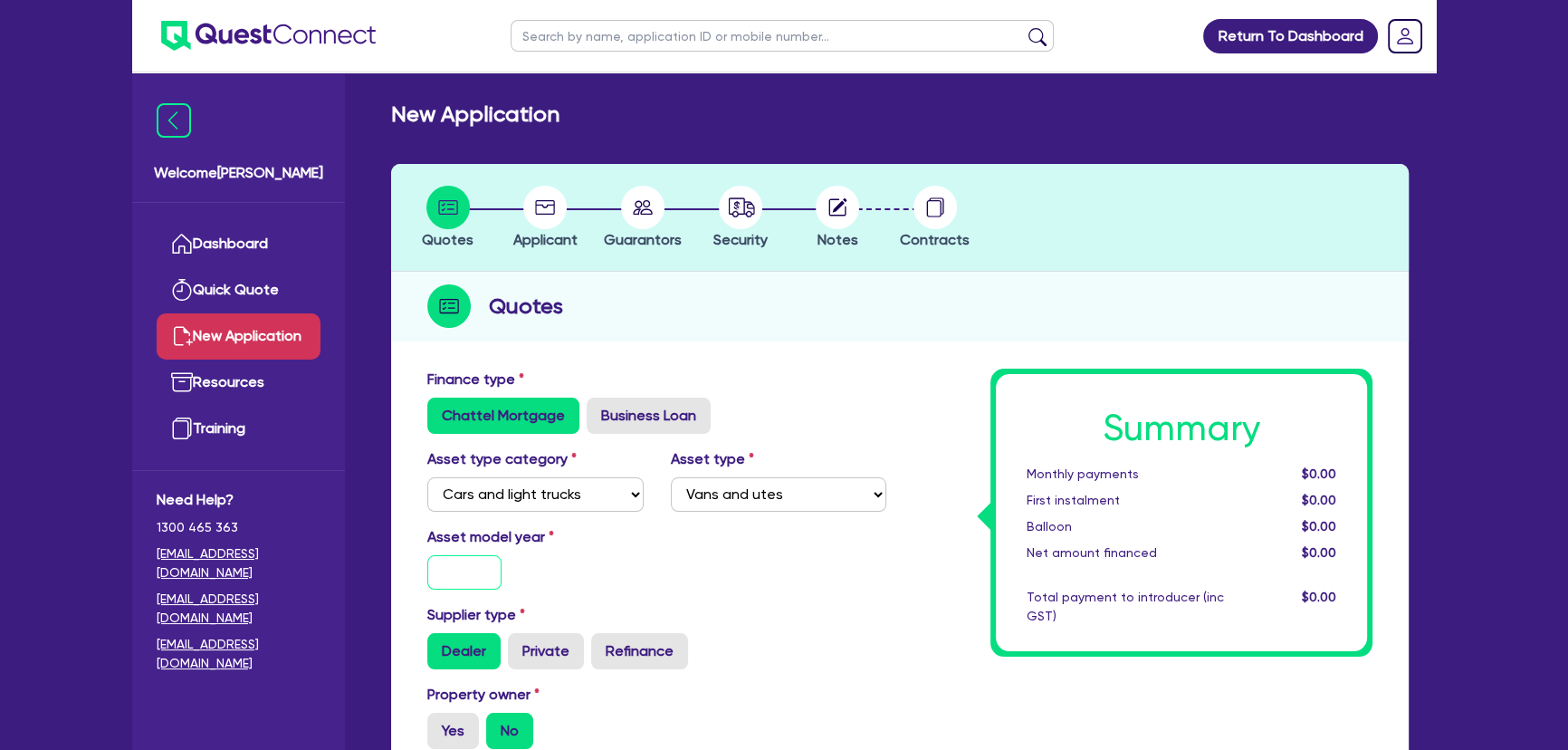
click at [446, 581] on input "text" at bounding box center [464, 573] width 74 height 35
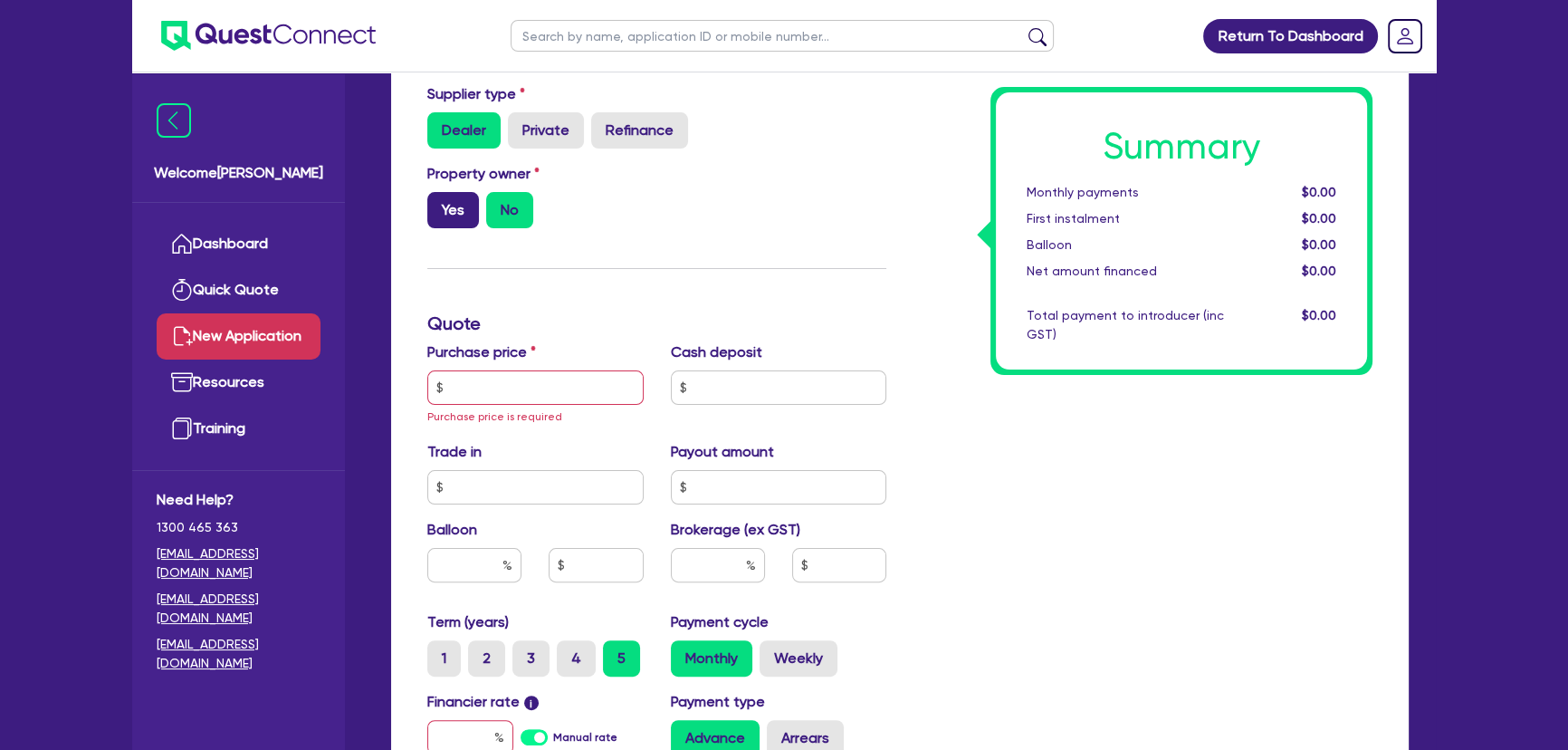
scroll to position [494, 0]
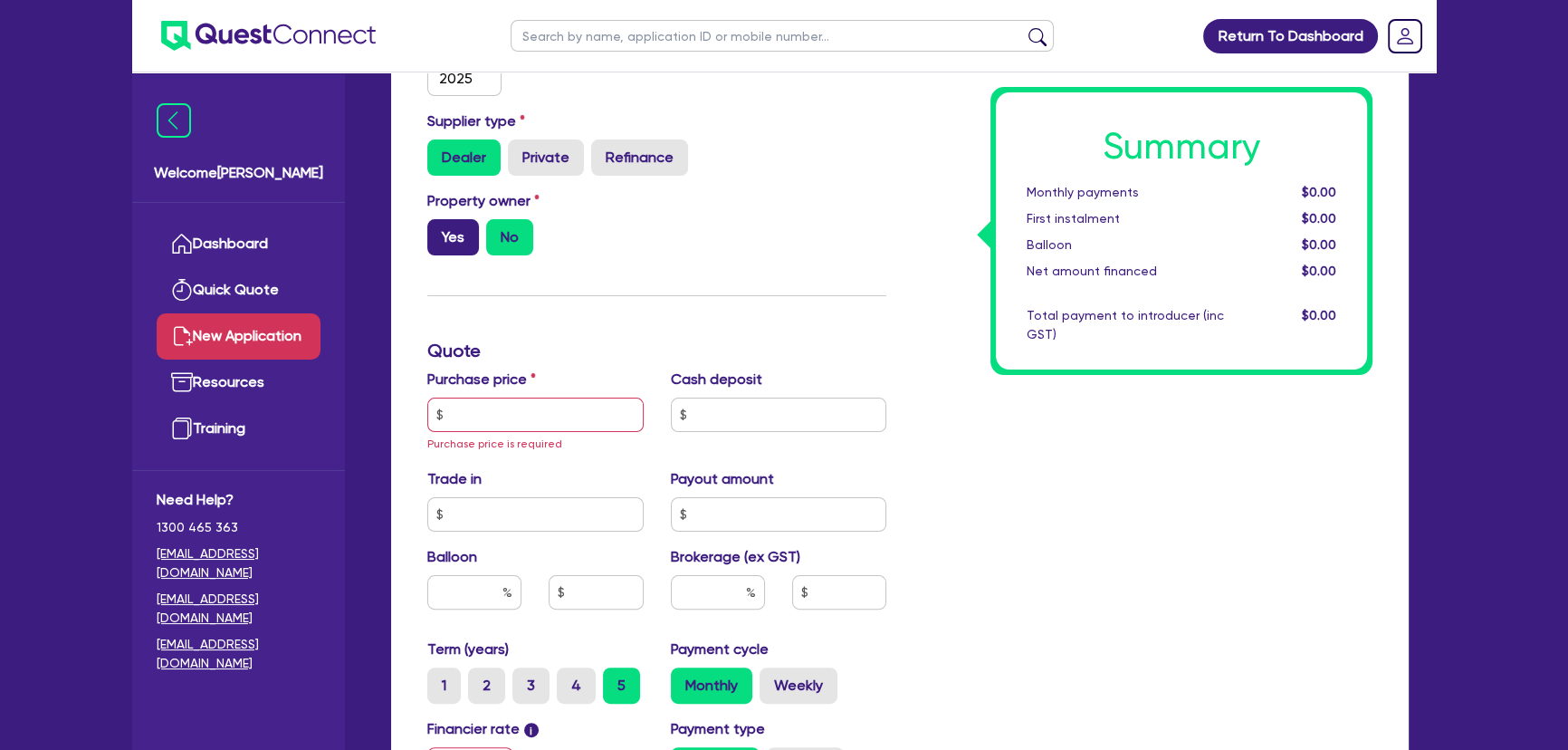
drag, startPoint x: 461, startPoint y: 212, endPoint x: 456, endPoint y: 230, distance: 18.7
click at [460, 214] on div "Property owner Yes No" at bounding box center [535, 223] width 244 height 65
click at [504, 430] on input "text" at bounding box center [535, 415] width 217 height 35
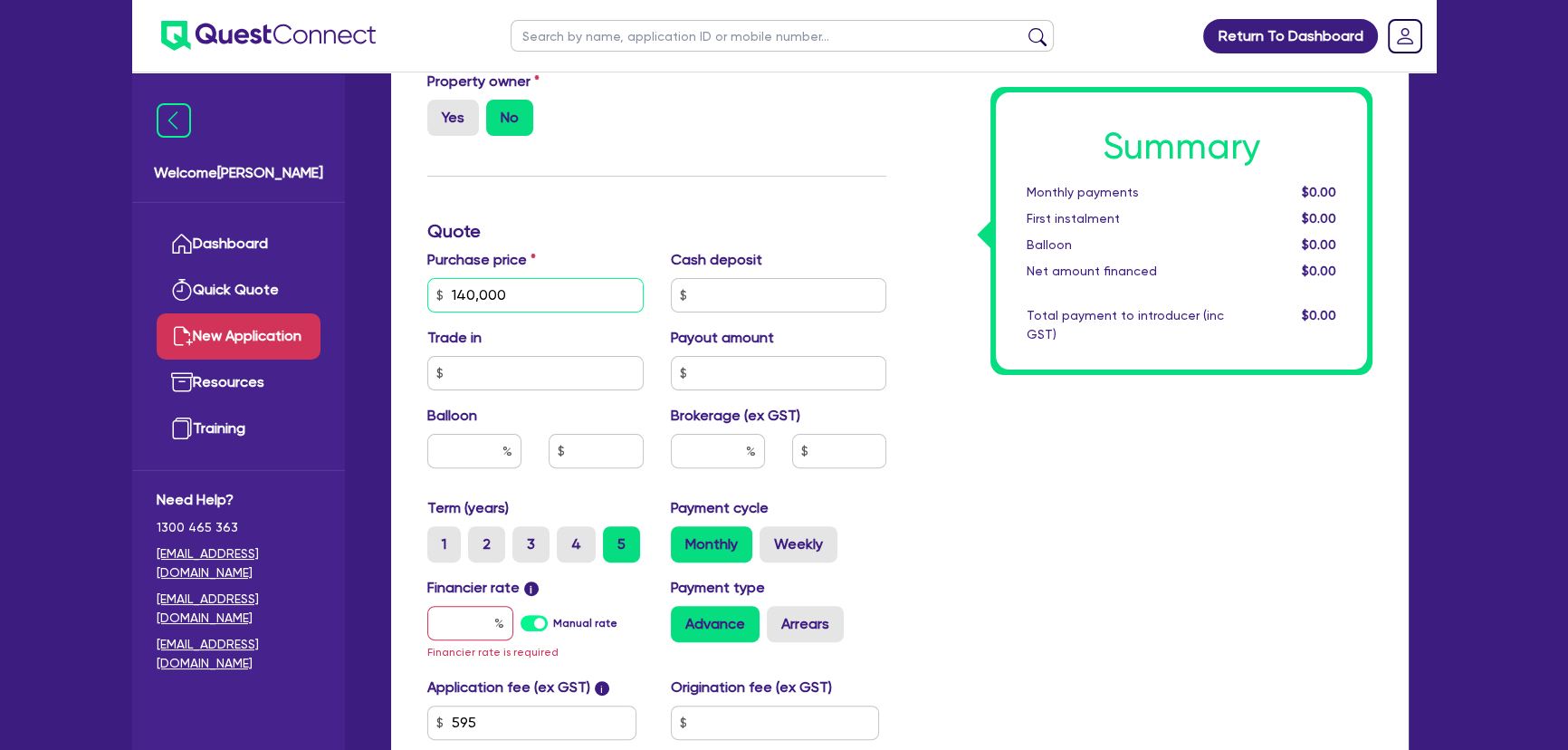
scroll to position [740, 0]
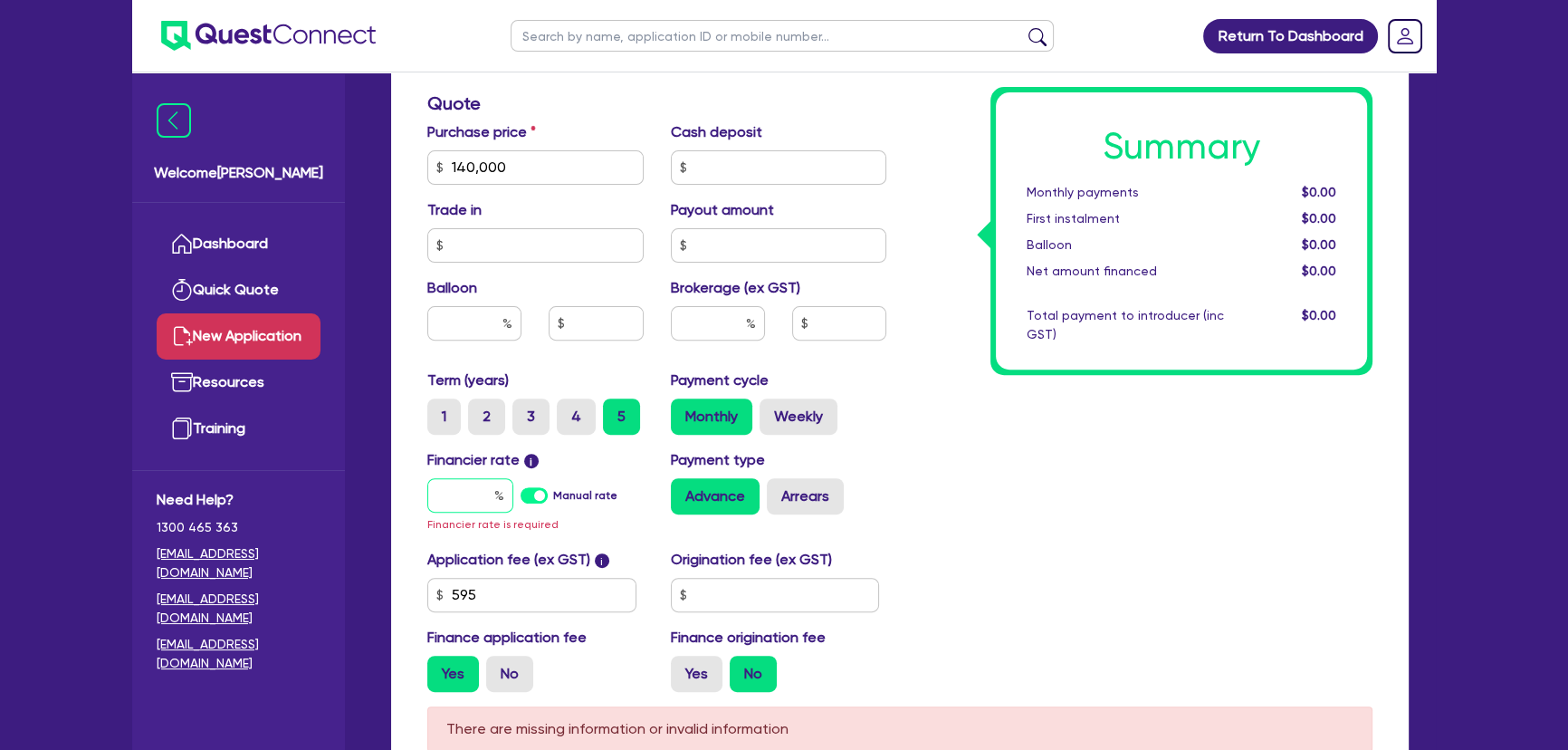
click at [450, 493] on input "text" at bounding box center [470, 496] width 86 height 35
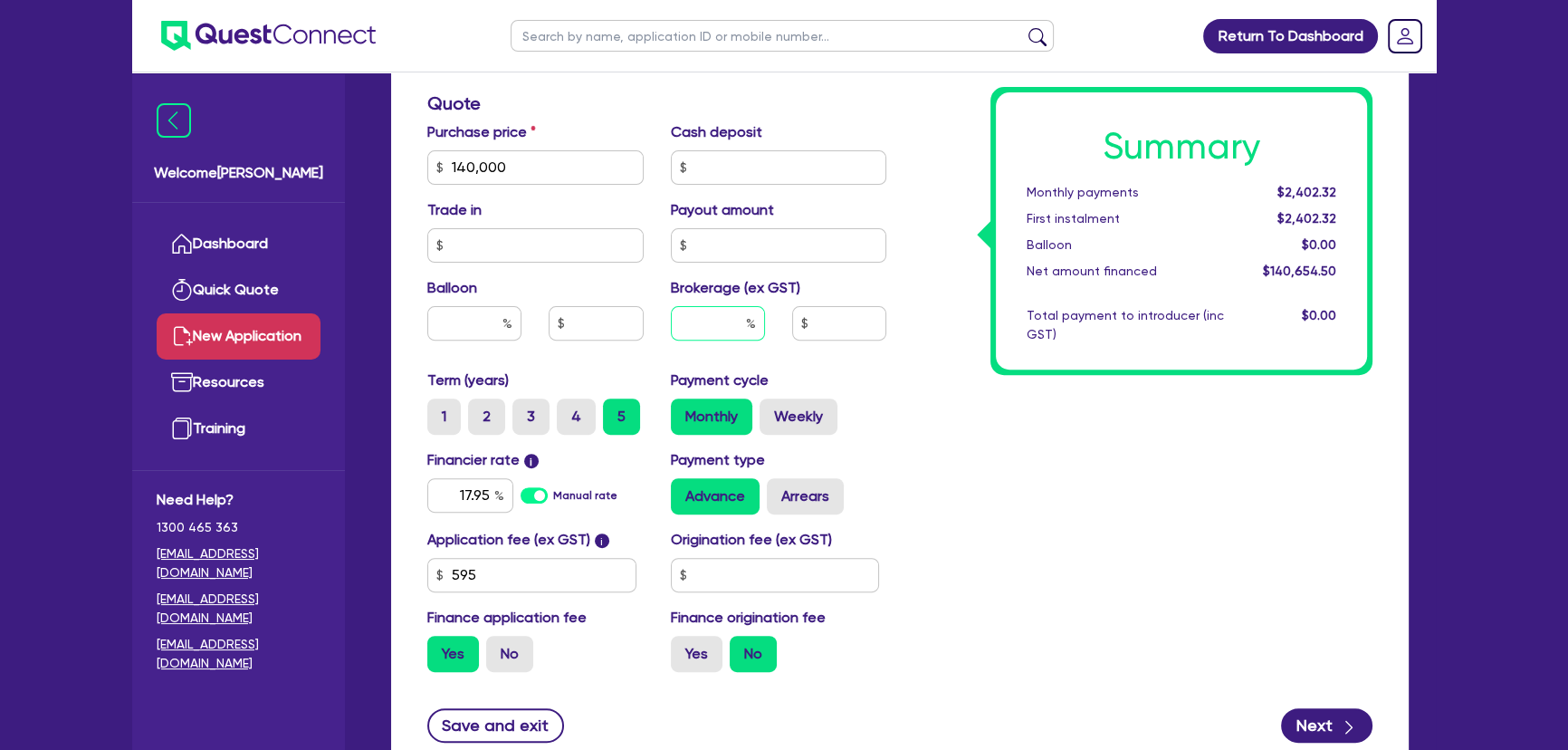
click at [711, 319] on input "text" at bounding box center [718, 323] width 94 height 35
click at [846, 327] on input "text" at bounding box center [839, 323] width 94 height 35
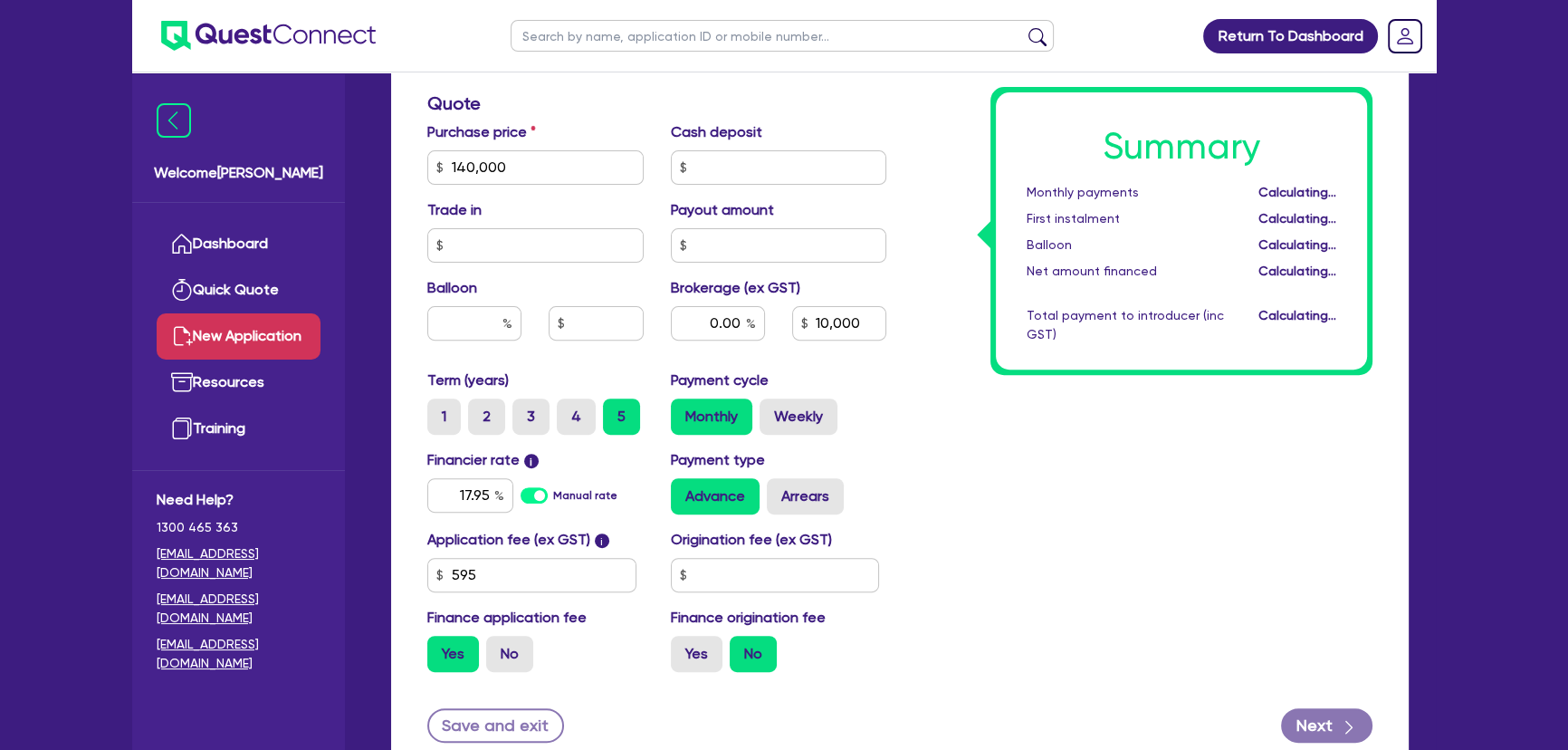
click at [1037, 453] on div "Summary Monthly payments Calculating... First instalment Calculating... Balloon…" at bounding box center [1143, 157] width 486 height 1059
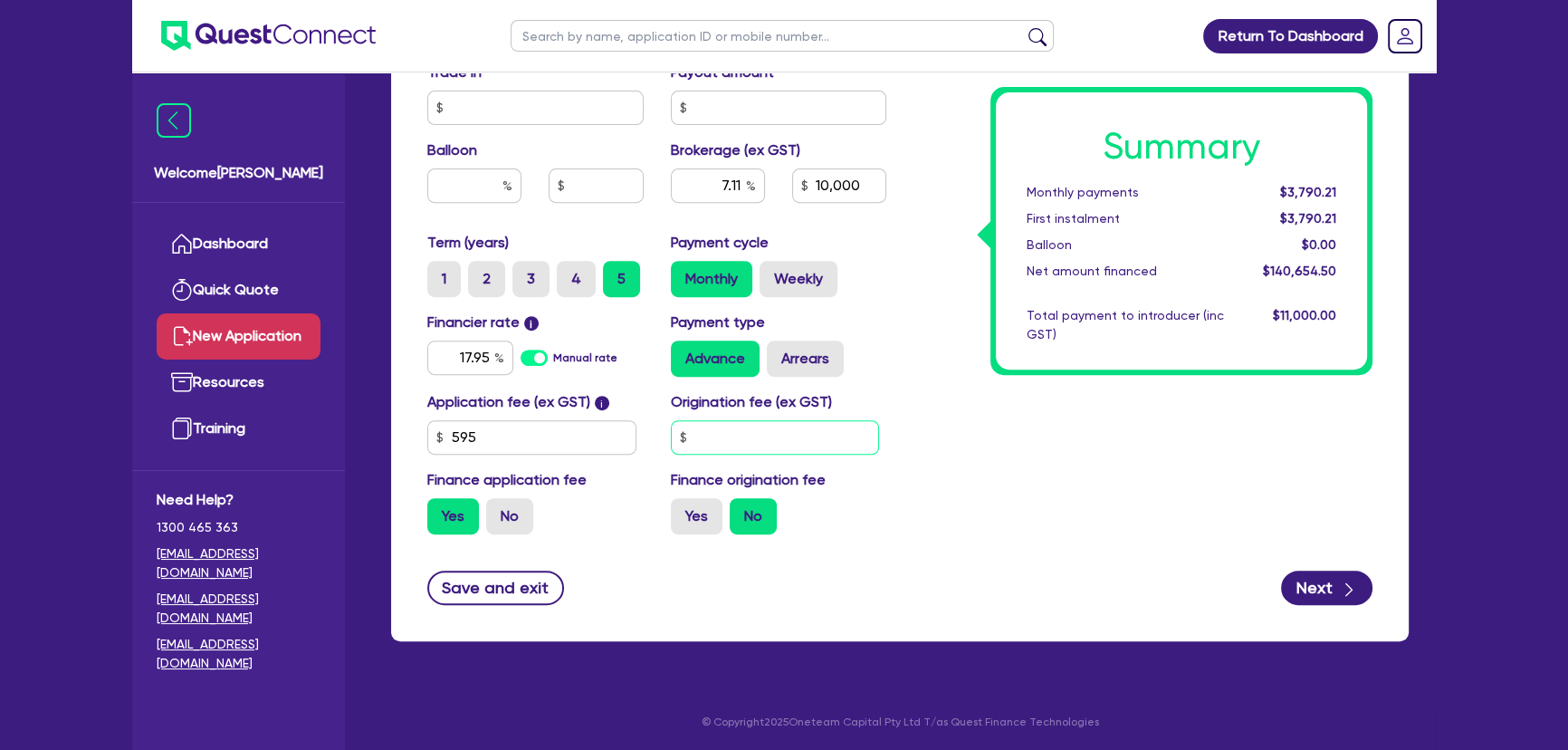
click at [751, 439] on input "text" at bounding box center [775, 437] width 209 height 35
click at [527, 443] on input "595" at bounding box center [531, 437] width 209 height 35
click at [1312, 577] on button "Next" at bounding box center [1326, 588] width 91 height 35
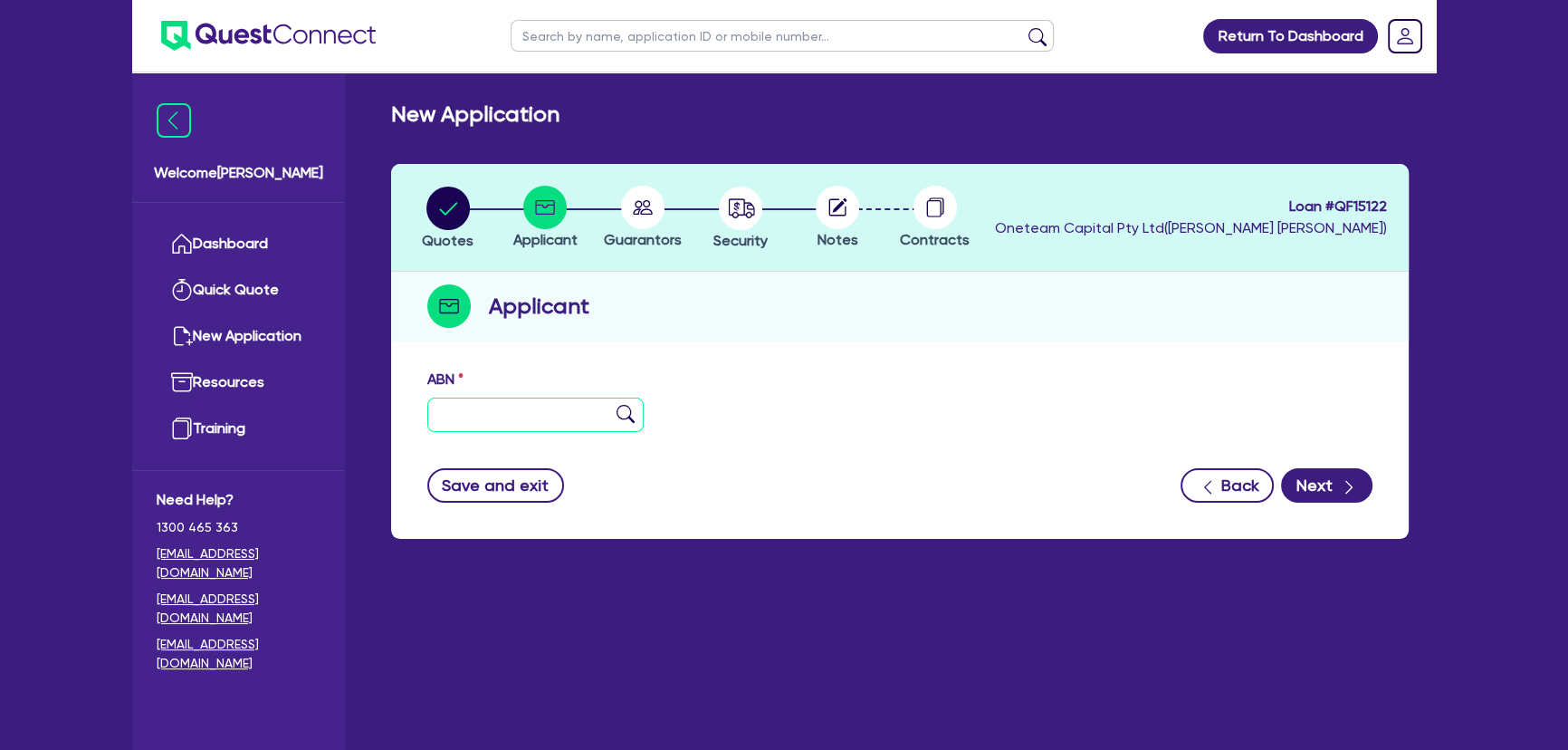
drag, startPoint x: 499, startPoint y: 424, endPoint x: 450, endPoint y: 425, distance: 49.0
click at [492, 425] on input "text" at bounding box center [535, 415] width 217 height 35
click at [519, 410] on input "text" at bounding box center [535, 415] width 217 height 35
paste input "36 771 913 404"
click at [621, 411] on img at bounding box center [626, 413] width 18 height 18
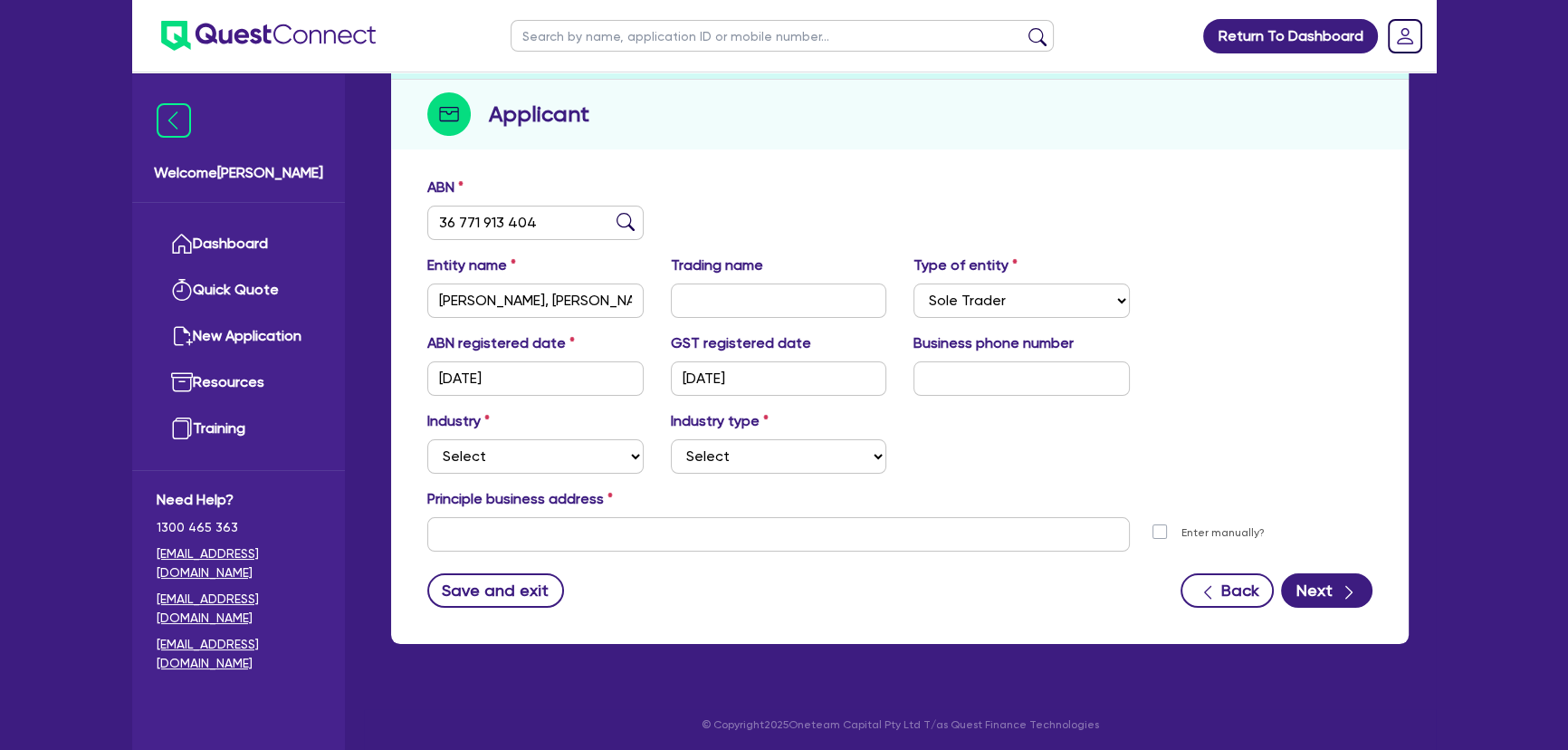
scroll to position [195, 0]
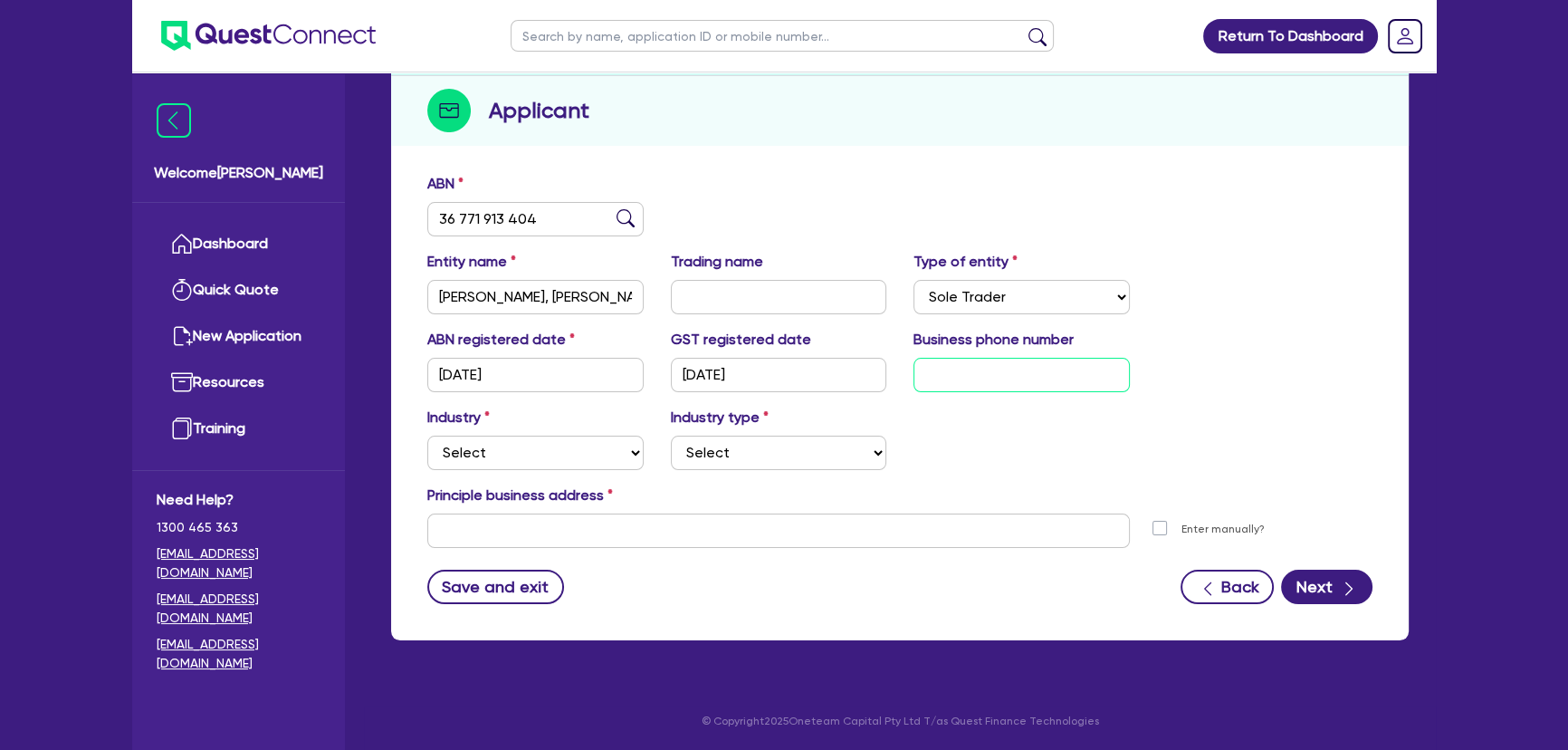
click at [977, 383] on input "text" at bounding box center [1021, 375] width 217 height 35
click at [1028, 372] on input "text" at bounding box center [1021, 375] width 217 height 35
paste input "46 6031 743"
click at [920, 375] on input "46 6031 743" at bounding box center [1021, 375] width 217 height 35
click at [784, 294] on input "text" at bounding box center [779, 297] width 217 height 35
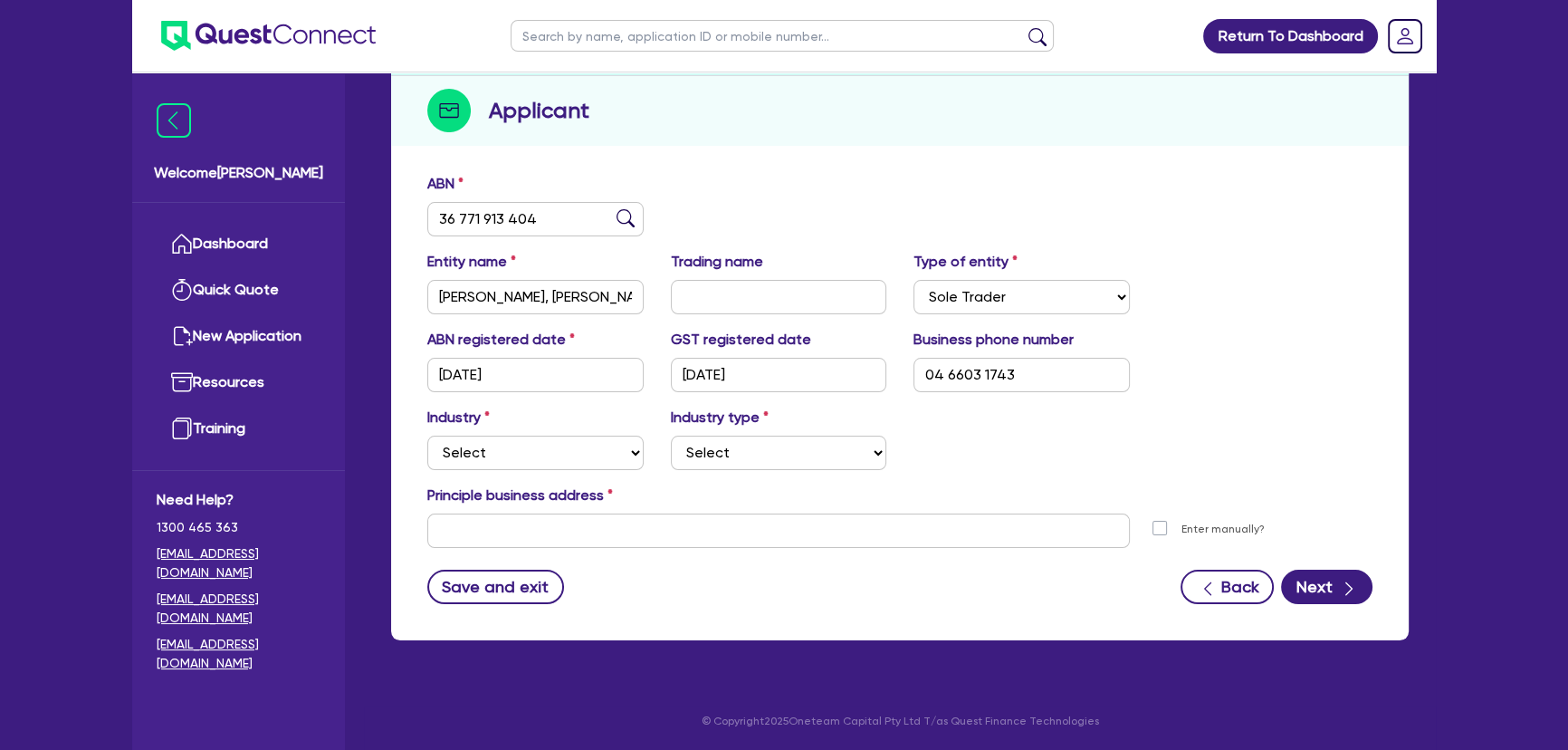
click at [560, 471] on div "Industry Select Accomodation & Food Services Administrative & Support Services …" at bounding box center [900, 445] width 972 height 78
click at [559, 463] on select "Select Accomodation & Food Services Administrative & Support Services Agricultu…" at bounding box center [535, 453] width 217 height 35
click at [427, 435] on select "Select Accomodation & Food Services Administrative & Support Services Agricultu…" at bounding box center [535, 453] width 217 height 35
click at [782, 444] on select "Select Employment Services Administrative Services Domestic & Commercial Cleani…" at bounding box center [779, 453] width 217 height 35
click at [543, 463] on select "Select Accomodation & Food Services Administrative & Support Services Agricultu…" at bounding box center [535, 453] width 217 height 35
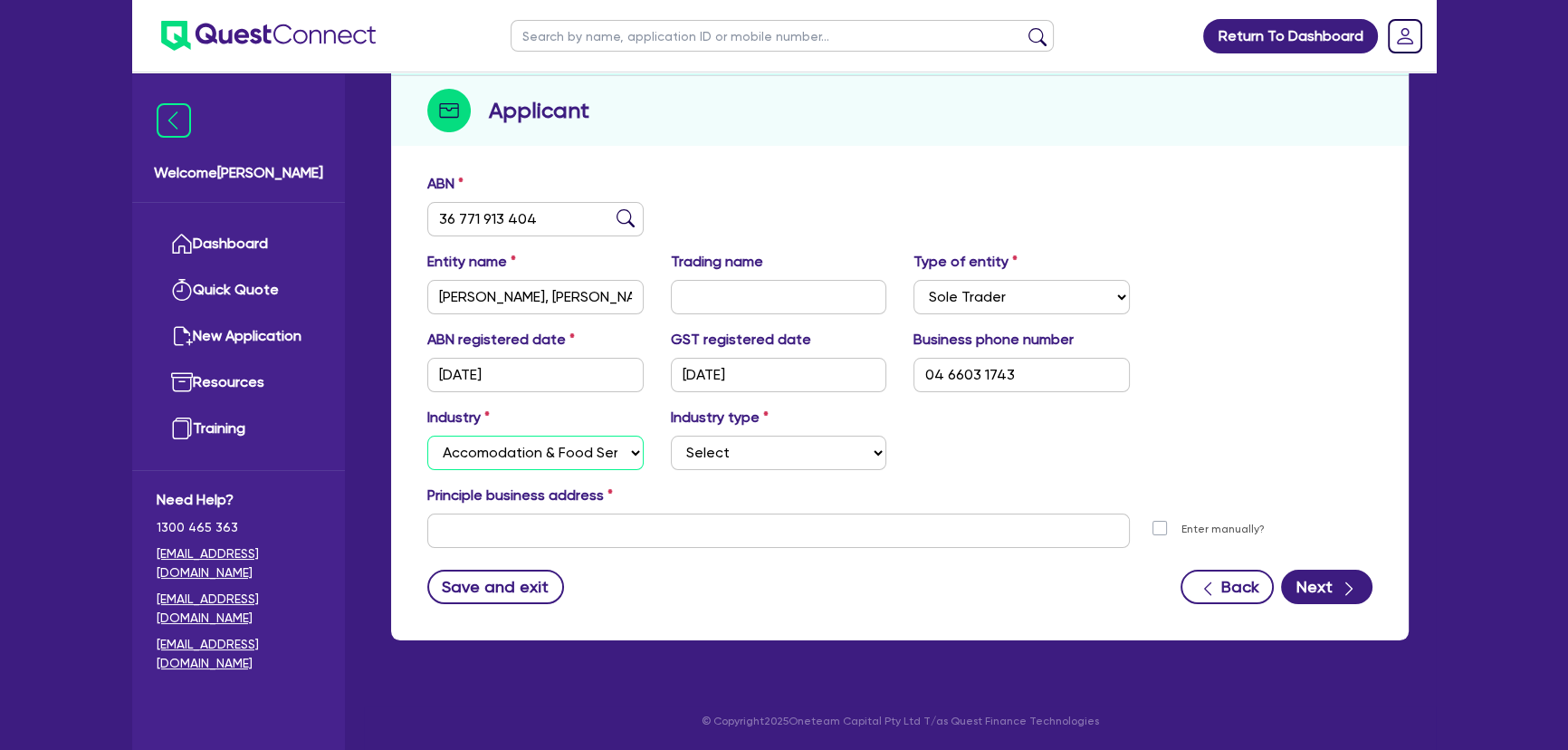
click at [427, 435] on select "Select Accomodation & Food Services Administrative & Support Services Agricultu…" at bounding box center [535, 453] width 217 height 35
drag, startPoint x: 730, startPoint y: 465, endPoint x: 724, endPoint y: 457, distance: 10.0
click at [730, 464] on select "Select Hotels Motels Serviced Apartments Other Short-term Accomodation Cafes Re…" at bounding box center [779, 453] width 217 height 35
click at [671, 435] on select "Select Hotels Motels Serviced Apartments Other Short-term Accomodation Cafes Re…" at bounding box center [779, 453] width 217 height 35
click at [598, 543] on input "text" at bounding box center [779, 530] width 703 height 35
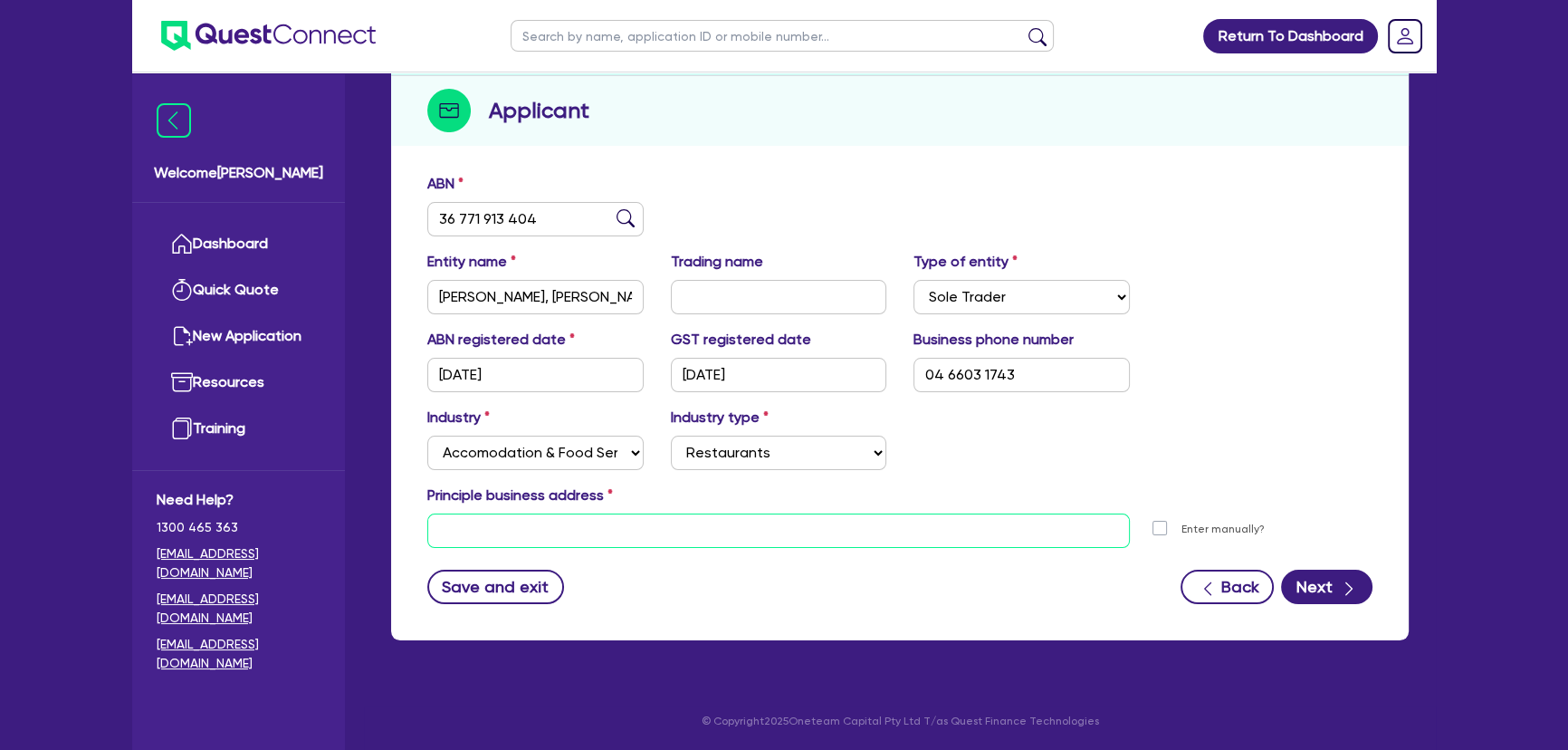
click at [603, 526] on input "text" at bounding box center [779, 530] width 703 height 35
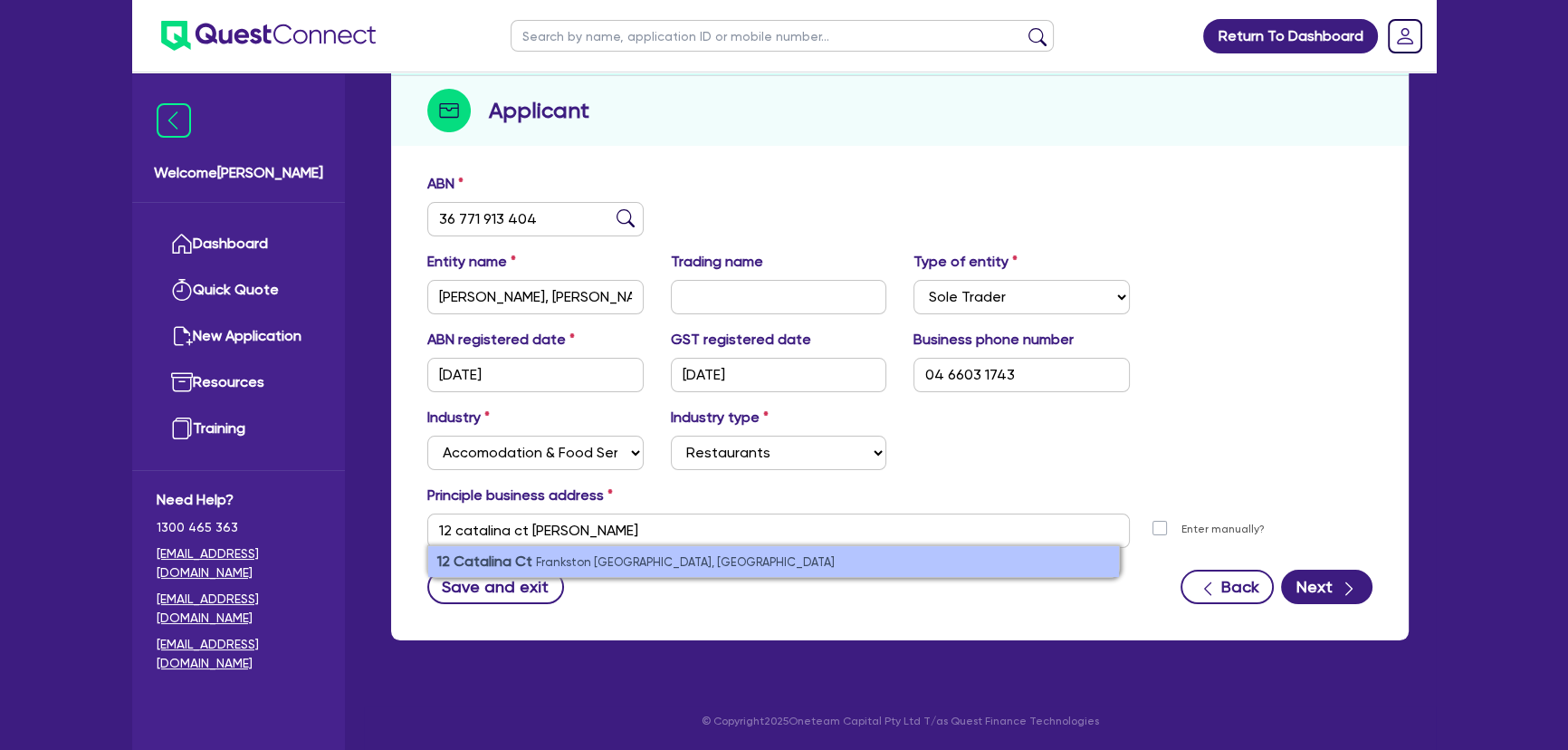
click at [587, 571] on li "[STREET_ADDRESS]" at bounding box center [774, 561] width 691 height 31
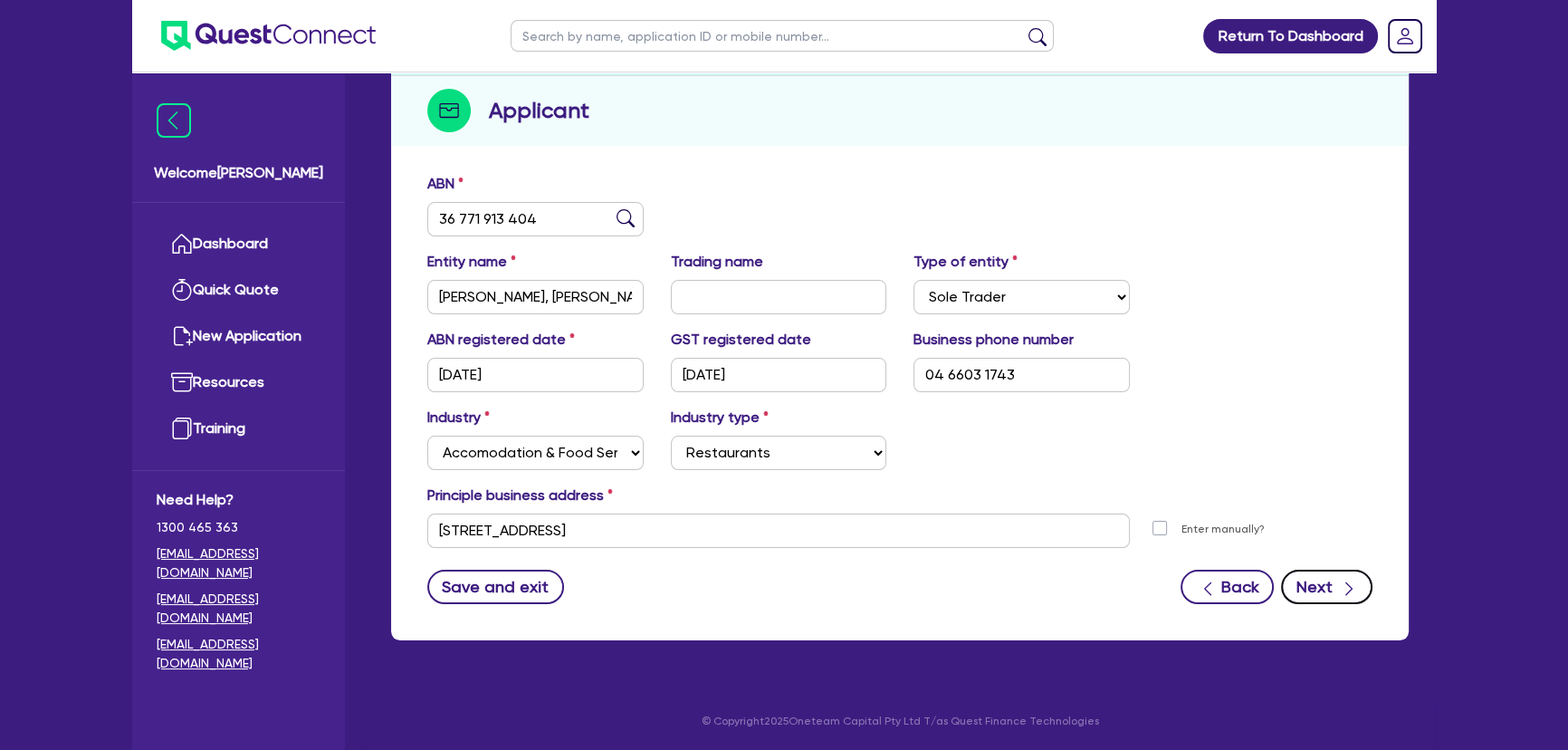
click at [1310, 584] on button "Next" at bounding box center [1326, 587] width 91 height 35
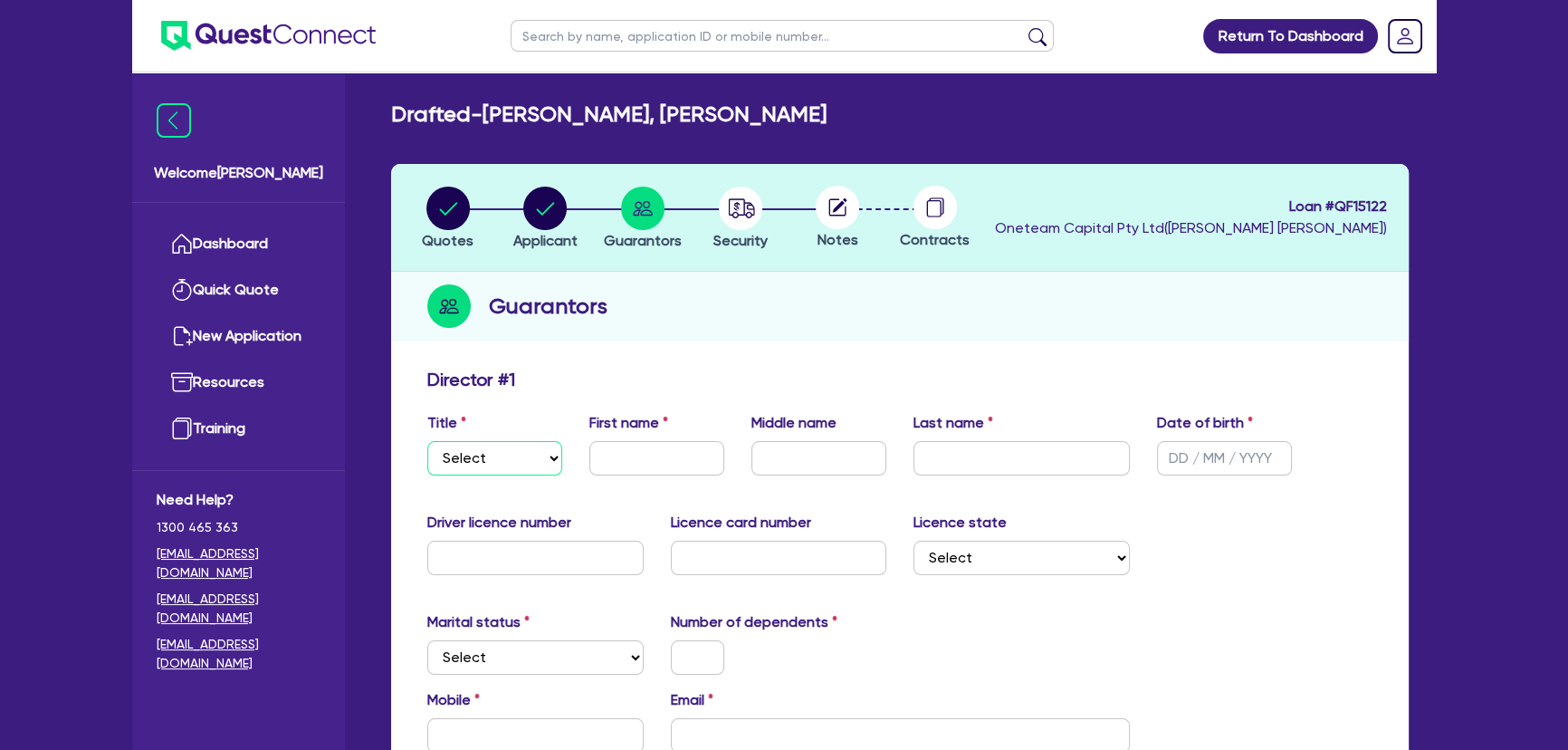
click at [494, 456] on select "Select Mr Mrs Ms Miss Dr" at bounding box center [495, 458] width 135 height 35
click at [427, 441] on select "Select Mr Mrs Ms Miss Dr" at bounding box center [495, 458] width 135 height 35
click at [626, 457] on input "text" at bounding box center [656, 458] width 135 height 35
click at [773, 467] on input "text" at bounding box center [819, 458] width 135 height 35
drag, startPoint x: 990, startPoint y: 441, endPoint x: 985, endPoint y: 451, distance: 11.2
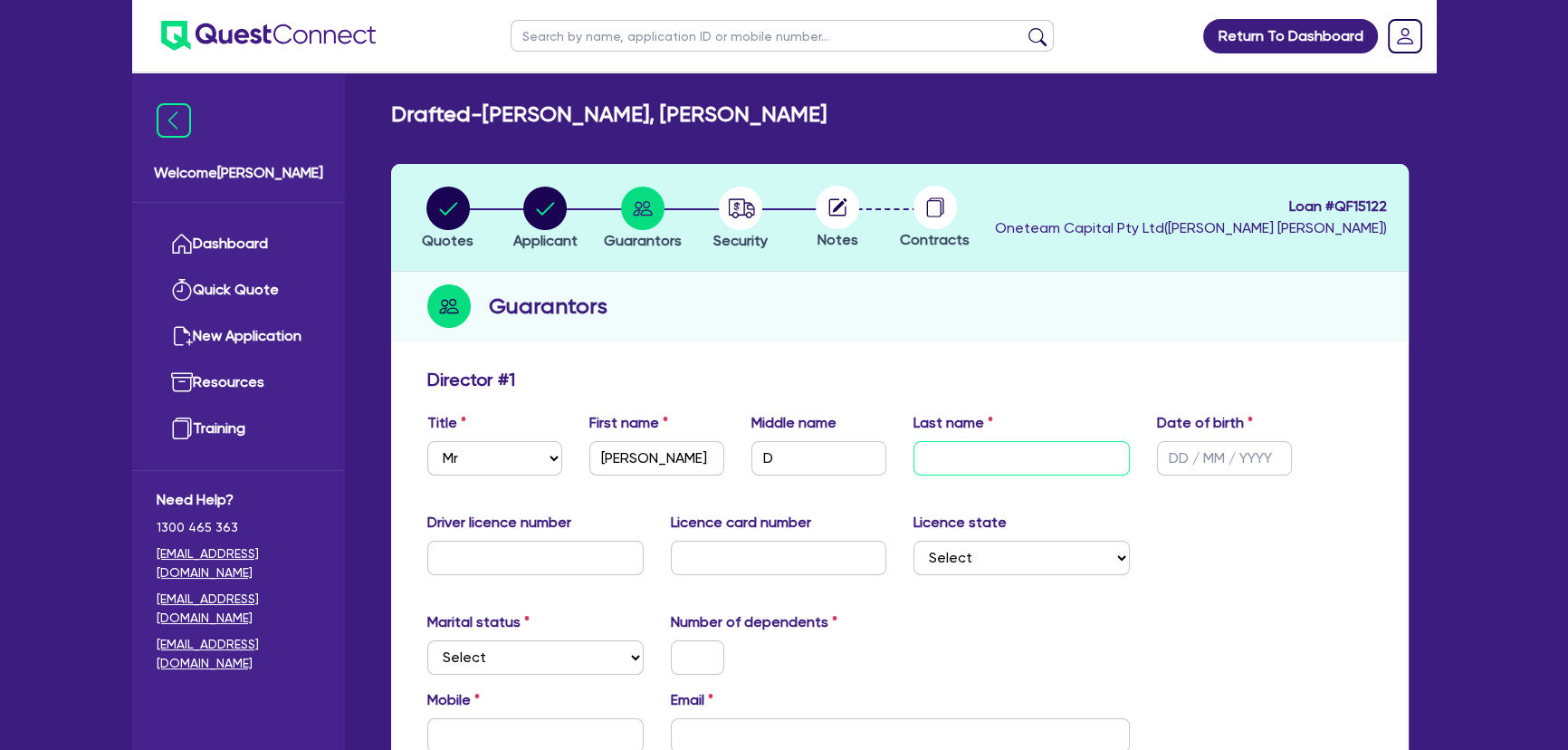
click at [990, 445] on input "text" at bounding box center [1021, 458] width 217 height 35
click at [923, 458] on input "rewhitt" at bounding box center [1021, 458] width 217 height 35
click at [1176, 461] on input "text" at bounding box center [1224, 458] width 135 height 35
click at [511, 572] on input "text" at bounding box center [535, 558] width 217 height 35
click at [741, 564] on input "text" at bounding box center [779, 558] width 217 height 35
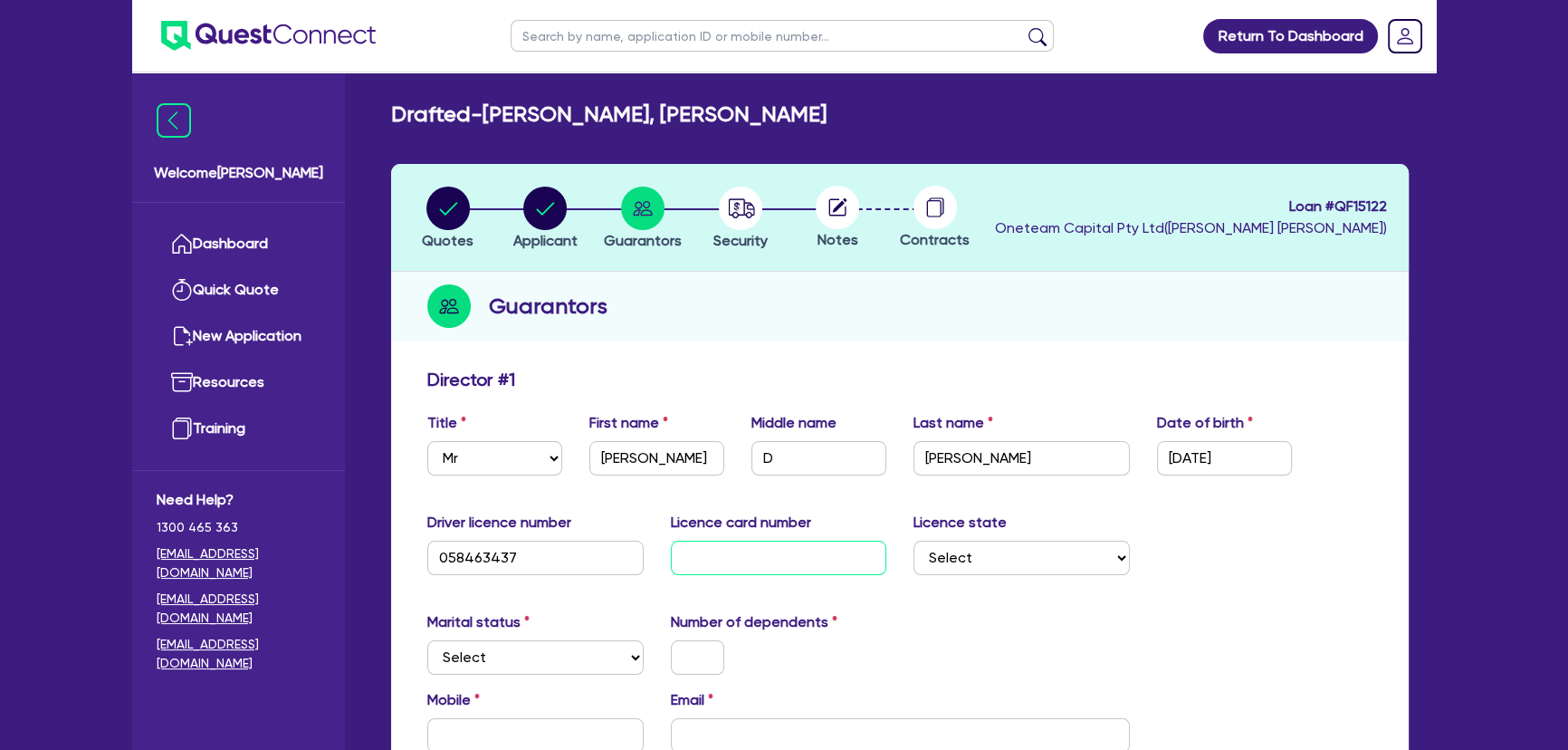
click at [789, 561] on input "text" at bounding box center [779, 558] width 217 height 35
drag, startPoint x: 1008, startPoint y: 553, endPoint x: 995, endPoint y: 560, distance: 14.8
click at [1008, 553] on select "Select [GEOGRAPHIC_DATA] [GEOGRAPHIC_DATA] [GEOGRAPHIC_DATA] [GEOGRAPHIC_DATA] …" at bounding box center [1021, 558] width 217 height 35
click at [913, 541] on select "Select [GEOGRAPHIC_DATA] [GEOGRAPHIC_DATA] [GEOGRAPHIC_DATA] [GEOGRAPHIC_DATA] …" at bounding box center [1021, 558] width 217 height 35
click at [496, 669] on select "Select Single Married De Facto / Partner" at bounding box center [535, 658] width 217 height 35
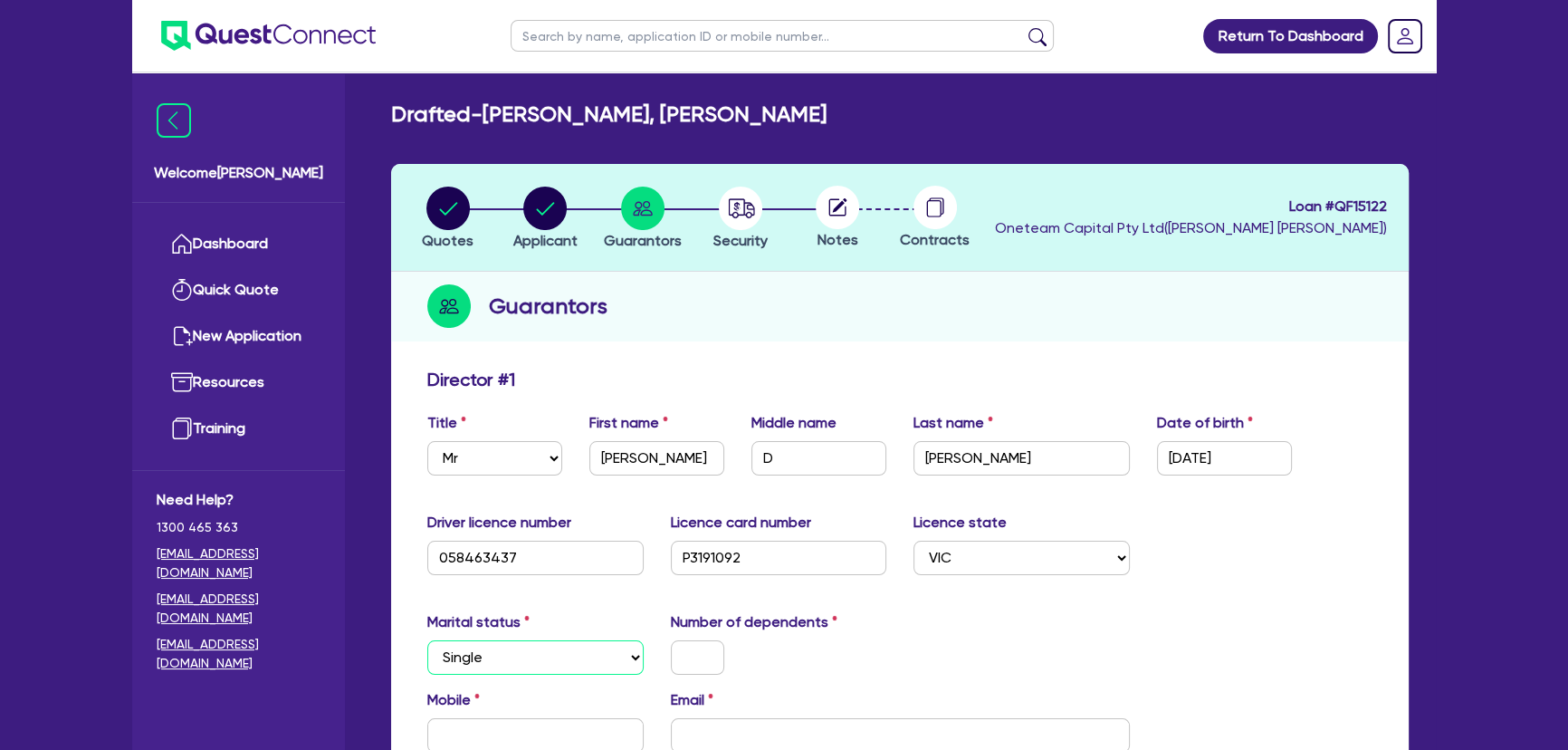
click at [427, 640] on select "Select Single Married De Facto / Partner" at bounding box center [535, 658] width 217 height 35
click at [692, 661] on input "text" at bounding box center [697, 658] width 53 height 35
click at [790, 724] on input "email" at bounding box center [900, 736] width 459 height 35
paste input "[EMAIL_ADDRESS][DOMAIN_NAME]"
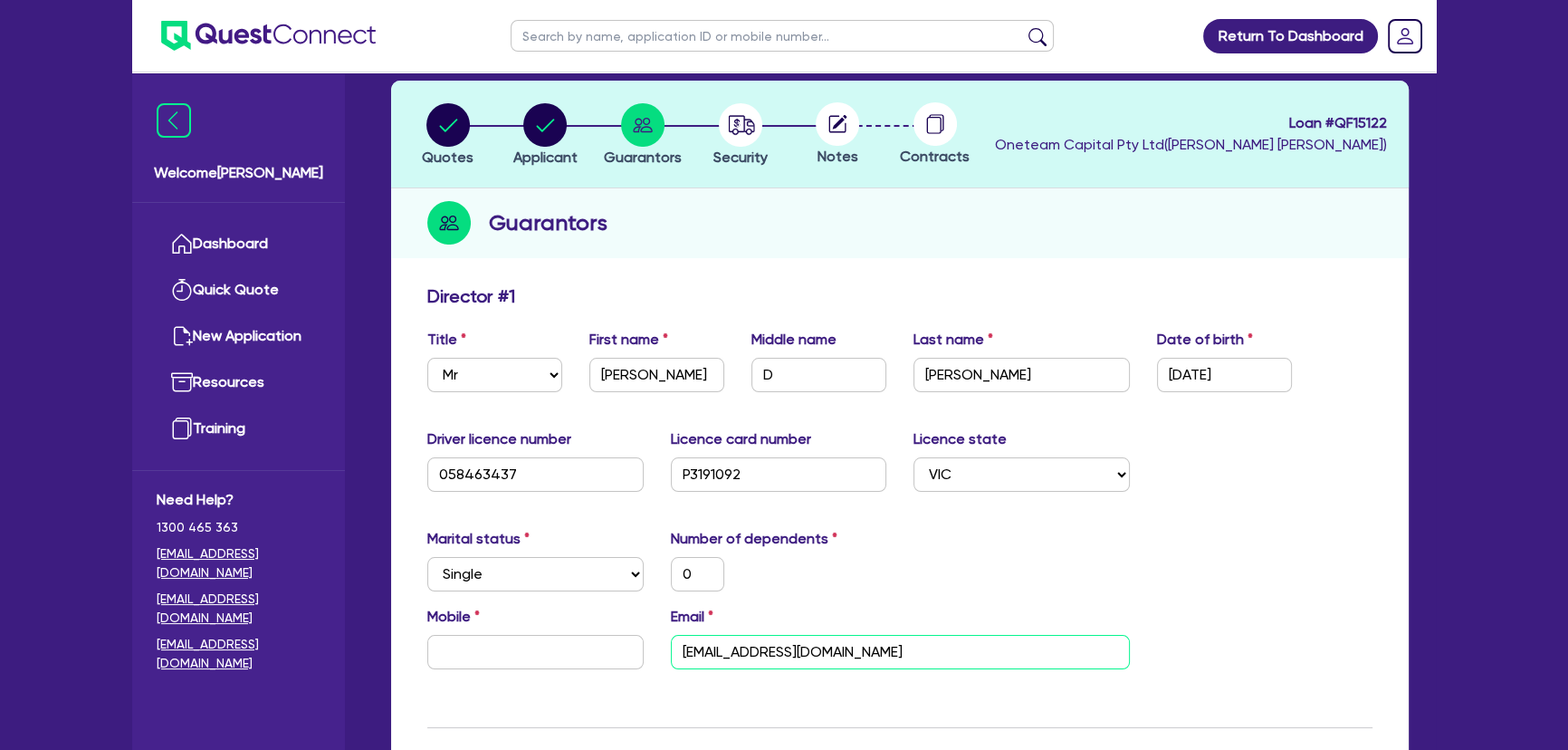
scroll to position [246, 0]
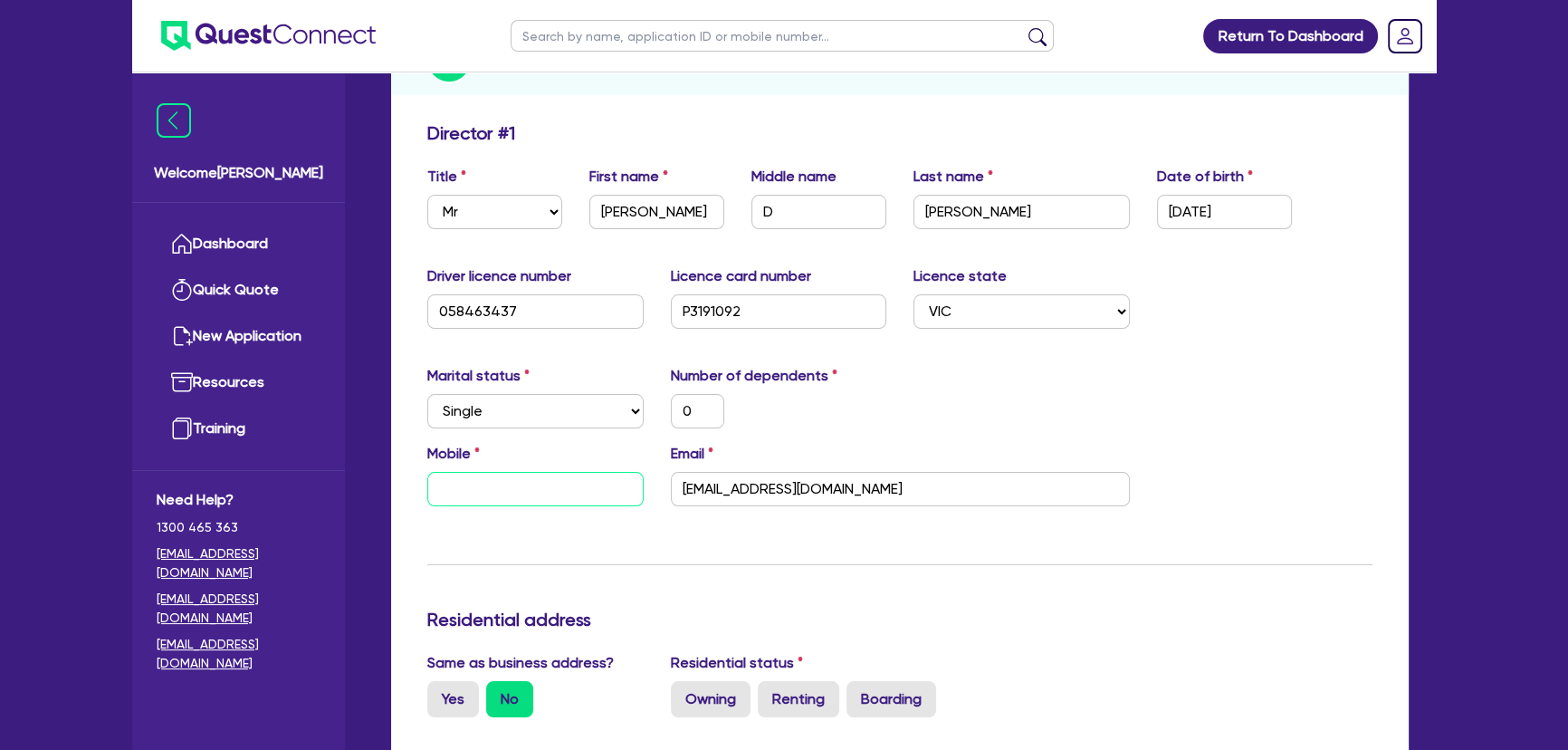
click at [537, 495] on input "text" at bounding box center [535, 489] width 217 height 35
click at [545, 481] on input "text" at bounding box center [535, 489] width 217 height 35
paste input "466 031 743"
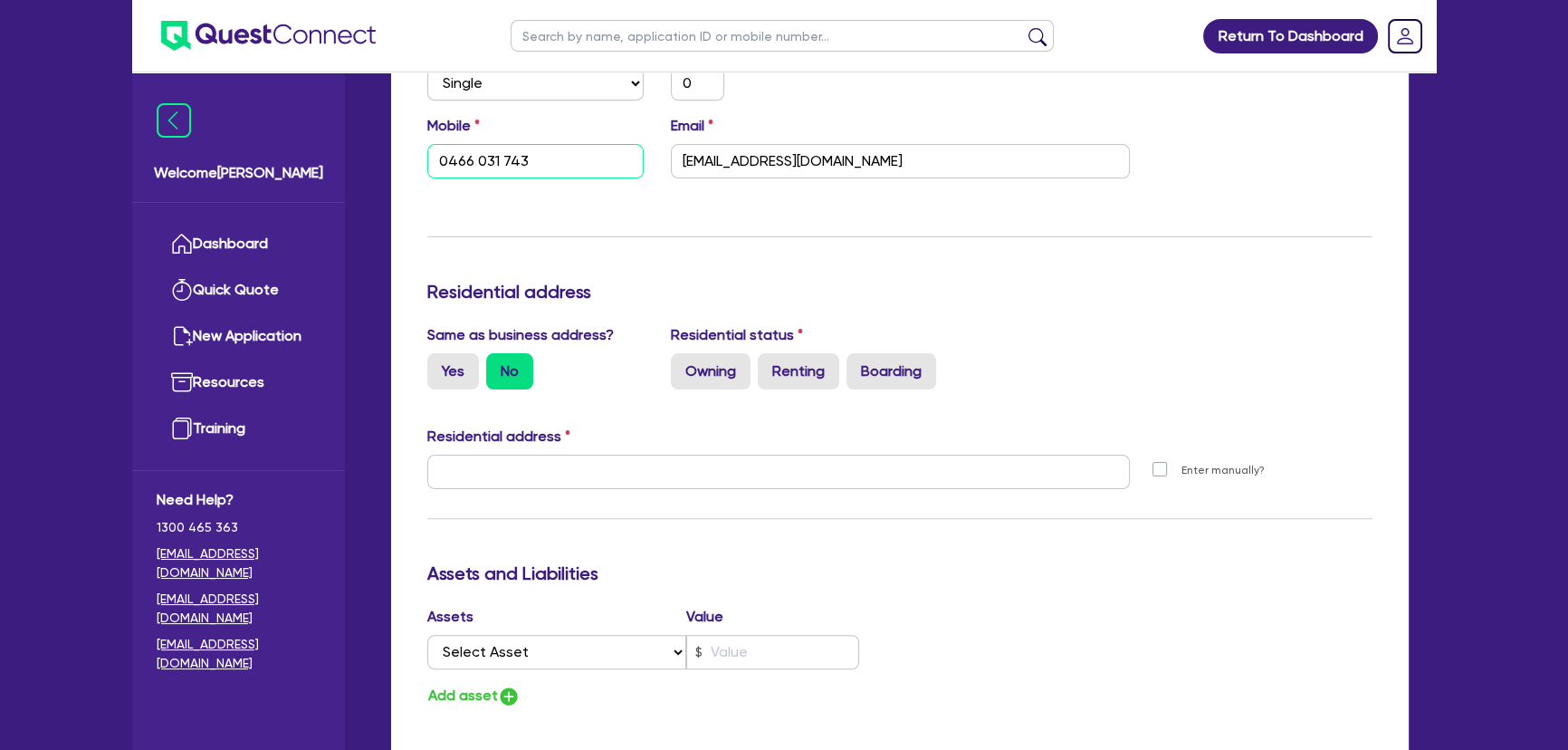
scroll to position [576, 0]
click at [451, 377] on label "Yes" at bounding box center [453, 370] width 52 height 37
click at [439, 363] on input "Yes" at bounding box center [433, 357] width 12 height 12
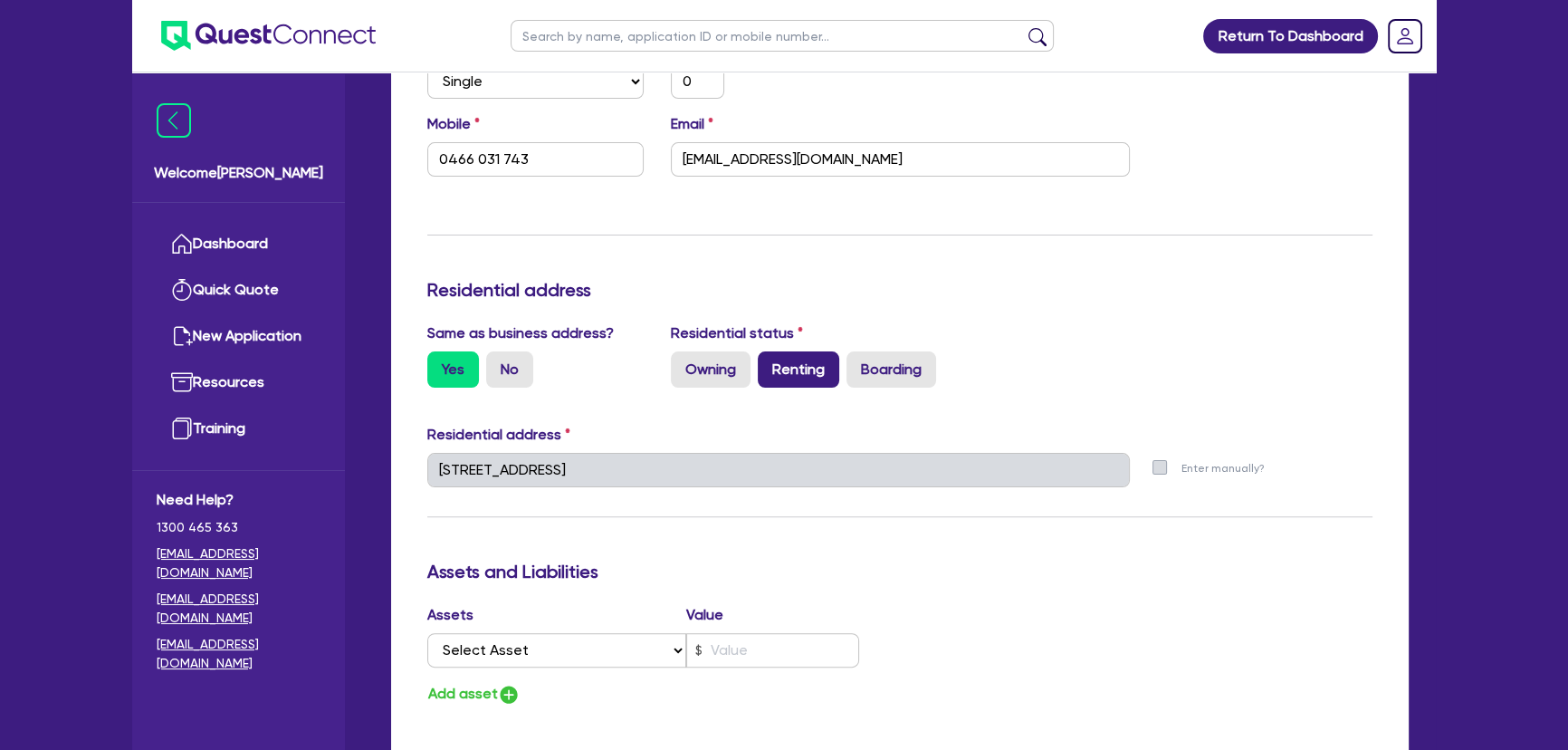
click at [790, 380] on label "Renting" at bounding box center [798, 370] width 82 height 37
click at [770, 363] on input "Renting" at bounding box center [763, 357] width 12 height 12
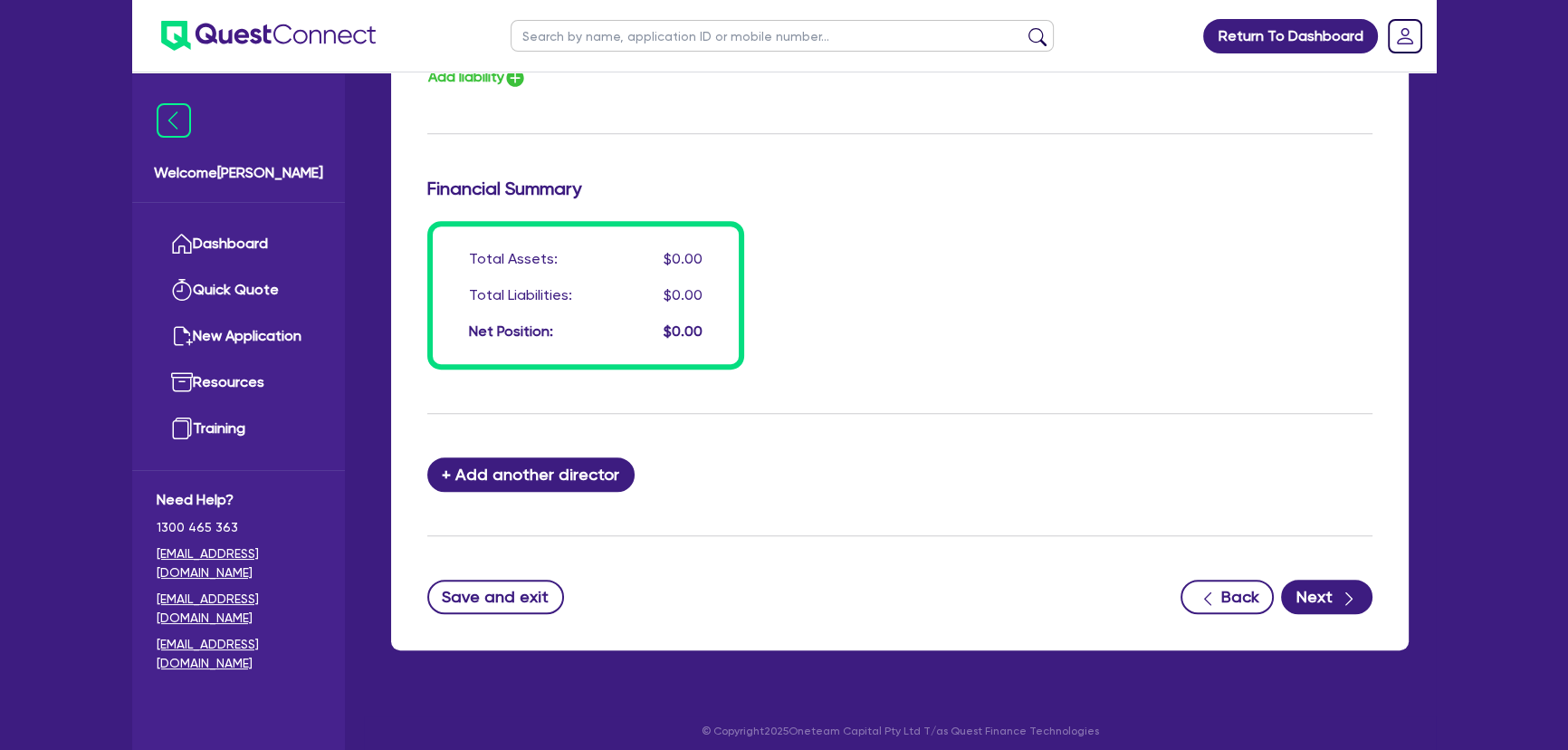
scroll to position [1347, 0]
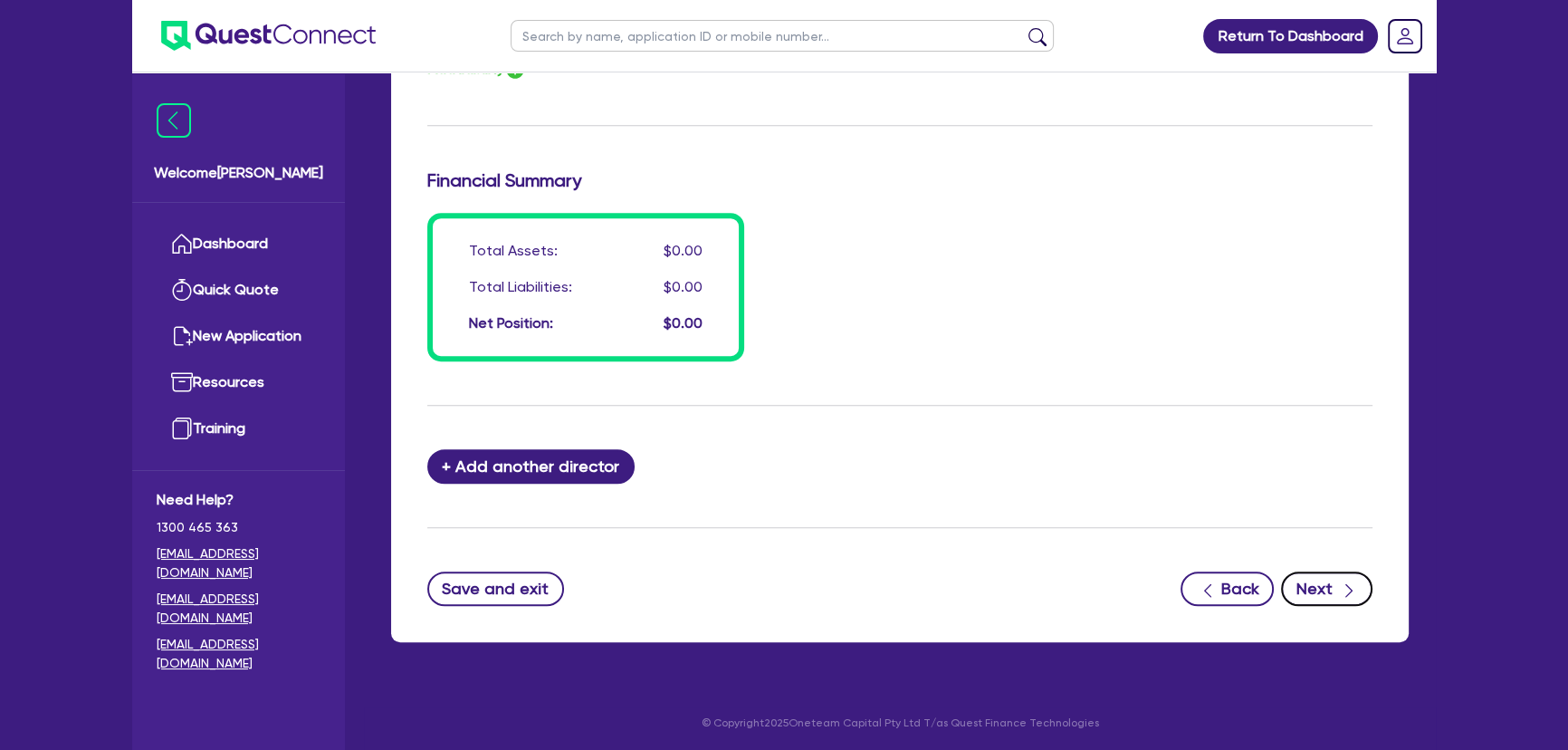
click at [1326, 598] on button "Next" at bounding box center [1326, 589] width 91 height 35
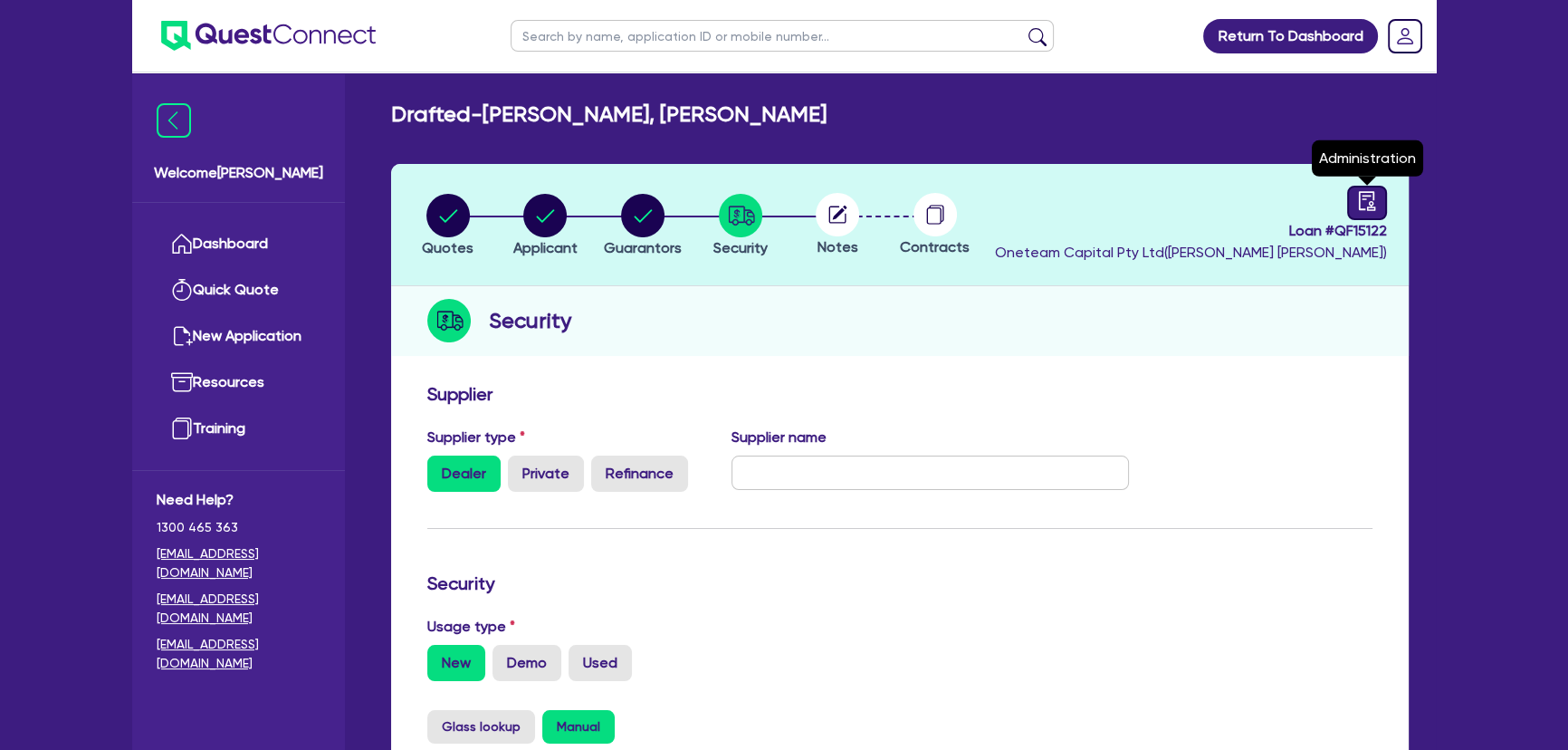
click at [1355, 203] on link at bounding box center [1367, 203] width 39 height 35
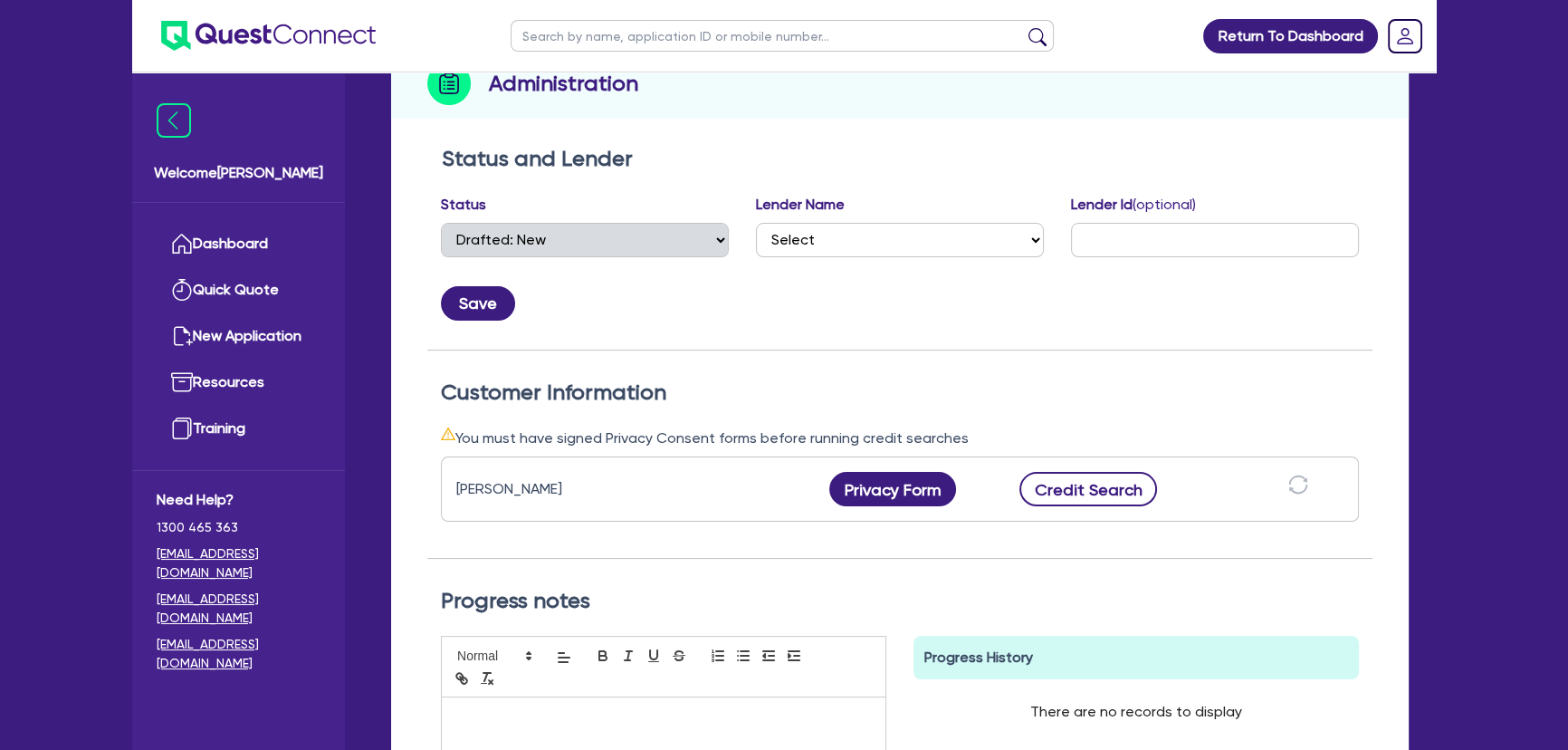
scroll to position [246, 0]
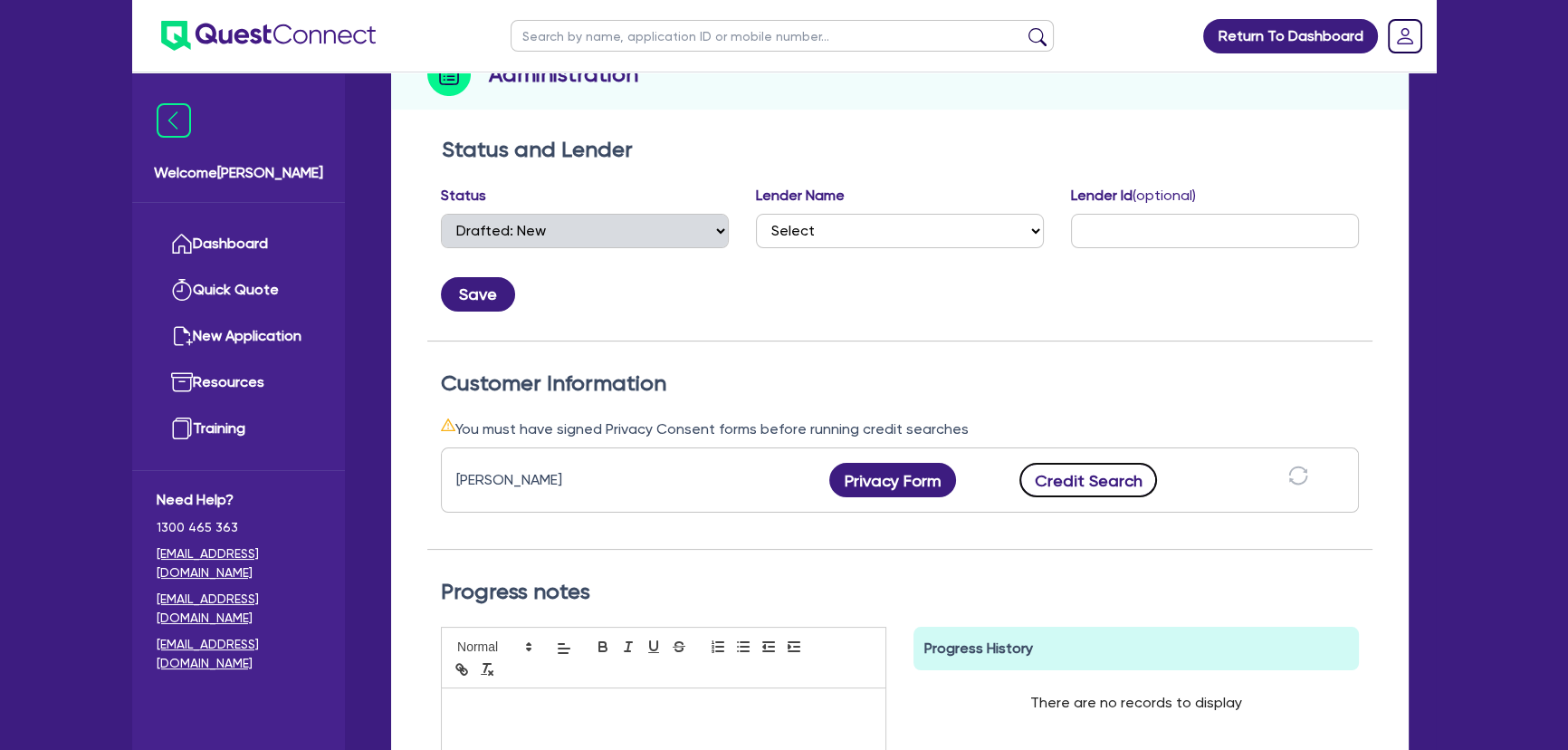
click at [1138, 482] on button "Credit Search" at bounding box center [1088, 480] width 138 height 35
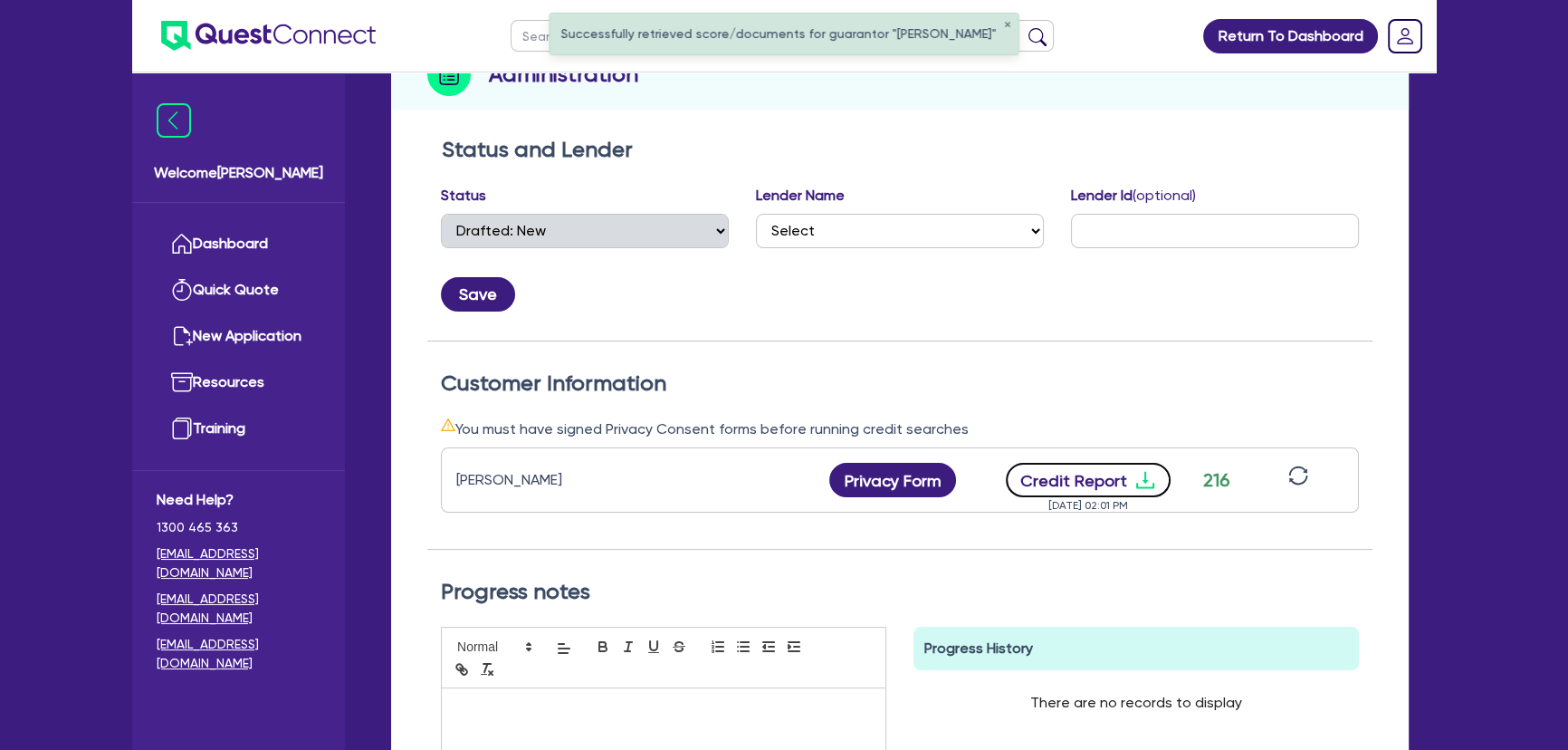
click at [1144, 477] on icon "download" at bounding box center [1145, 479] width 22 height 22
